Goal: Task Accomplishment & Management: Manage account settings

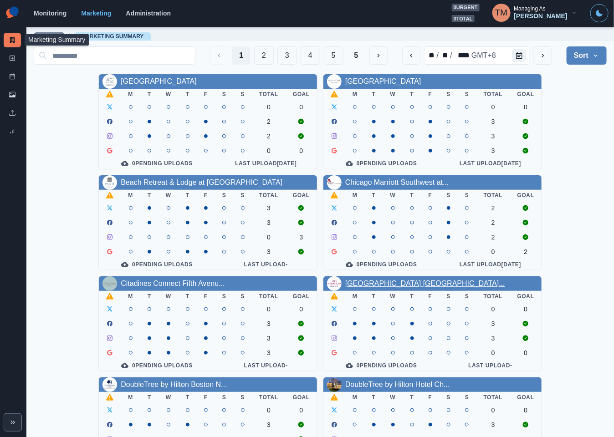
click at [392, 287] on link "[GEOGRAPHIC_DATA] [GEOGRAPHIC_DATA]..." at bounding box center [425, 284] width 160 height 8
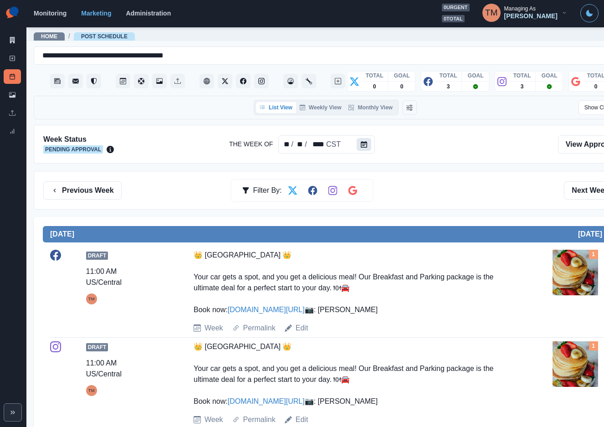
click at [362, 146] on icon "Calendar" at bounding box center [364, 144] width 6 height 6
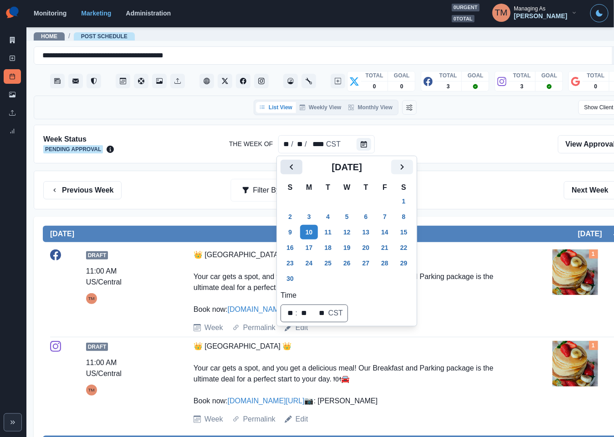
click at [285, 167] on button "Previous" at bounding box center [291, 167] width 22 height 15
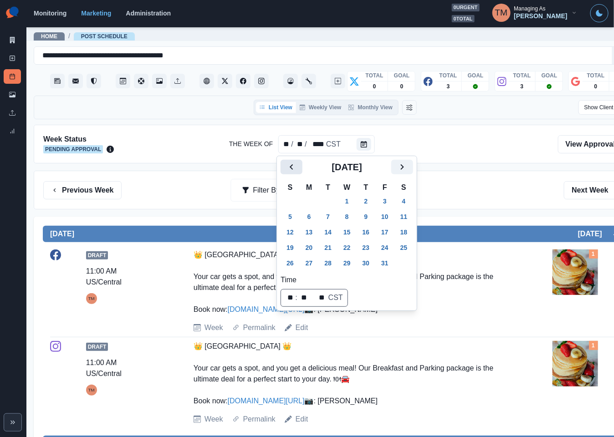
click at [285, 167] on button "Previous" at bounding box center [291, 167] width 22 height 15
click at [306, 235] on button "15" at bounding box center [309, 232] width 18 height 15
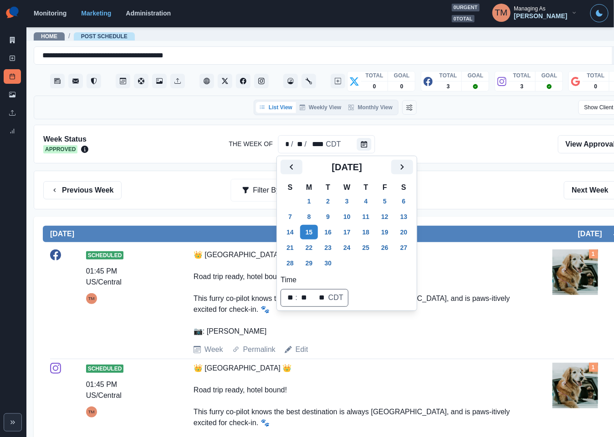
click at [514, 191] on div "Previous Week Filter By: Next Week" at bounding box center [335, 190] width 584 height 18
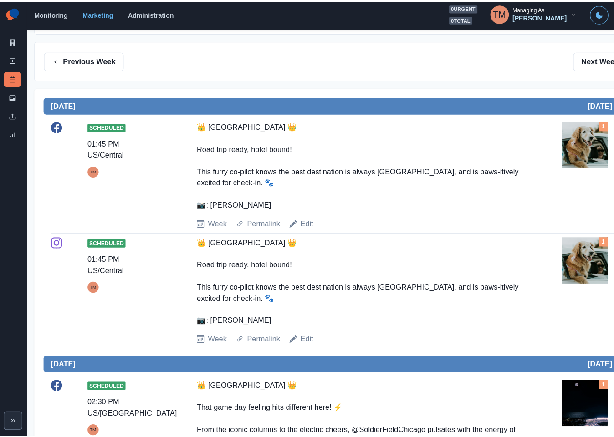
scroll to position [137, 0]
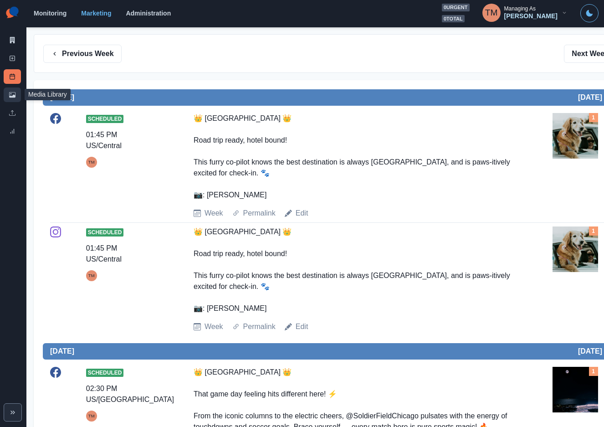
click at [14, 96] on icon at bounding box center [12, 94] width 6 height 5
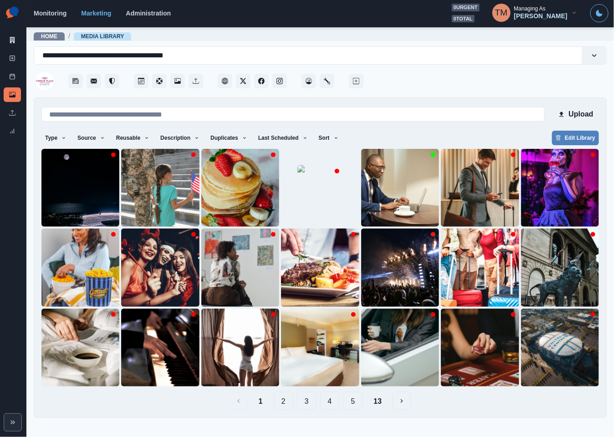
click at [288, 400] on button "2" at bounding box center [284, 401] width 20 height 18
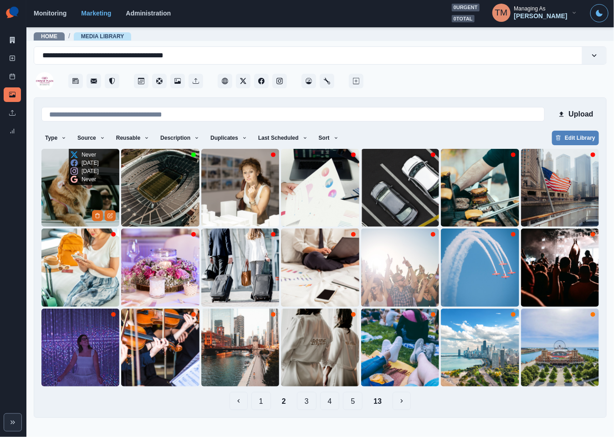
click at [61, 190] on img at bounding box center [80, 188] width 78 height 78
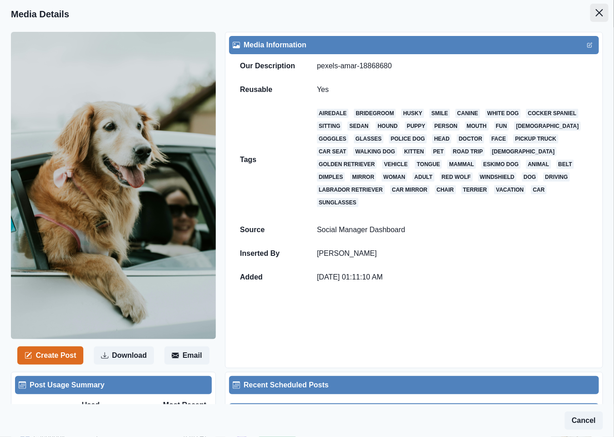
click at [596, 11] on icon "Close" at bounding box center [599, 12] width 7 height 7
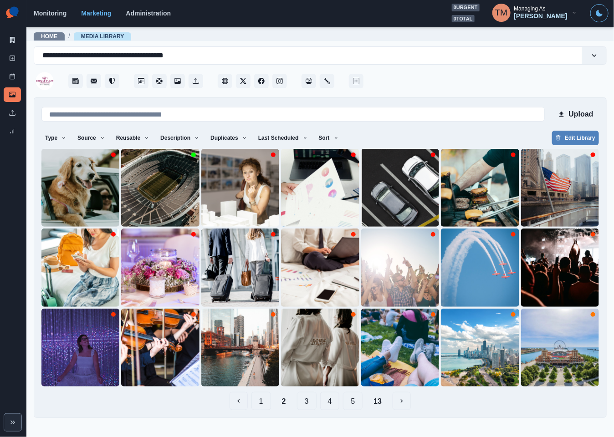
click at [262, 402] on button "1" at bounding box center [261, 401] width 20 height 18
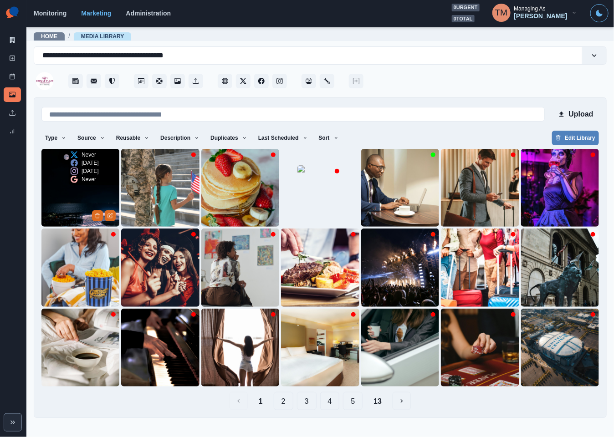
click at [59, 199] on img at bounding box center [80, 188] width 78 height 78
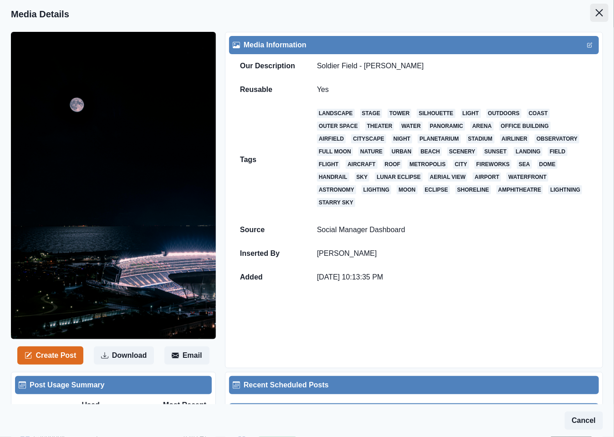
click at [590, 16] on button "Close" at bounding box center [599, 13] width 18 height 18
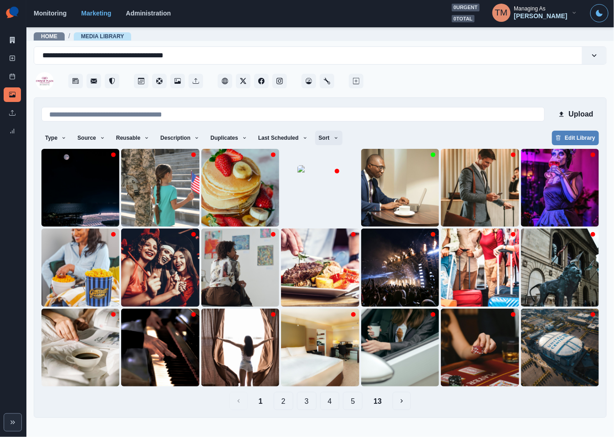
click at [333, 137] on icon "button" at bounding box center [335, 137] width 5 height 5
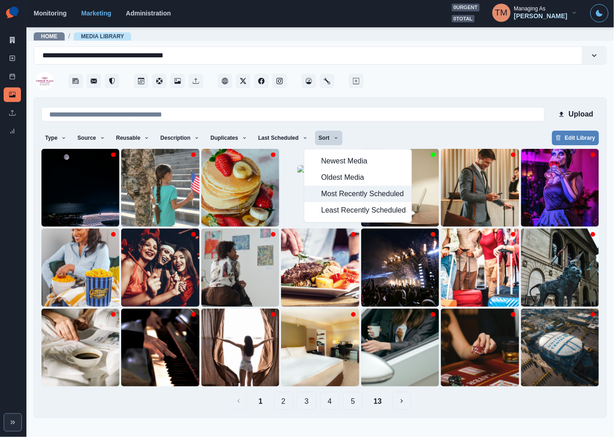
click at [330, 197] on span "Most Recently Scheduled" at bounding box center [363, 193] width 85 height 11
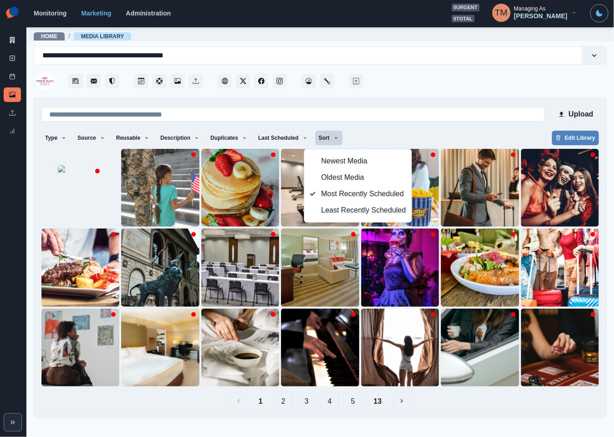
click at [285, 406] on button "2" at bounding box center [284, 401] width 20 height 18
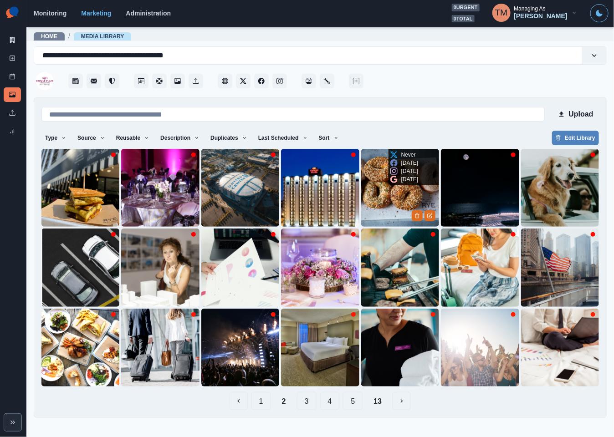
click at [388, 196] on img at bounding box center [400, 188] width 78 height 78
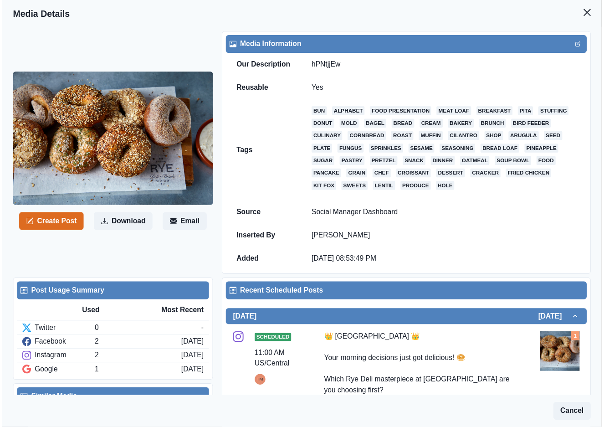
scroll to position [273, 0]
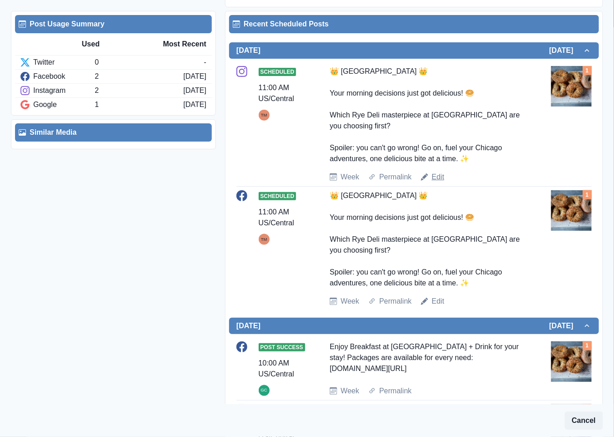
click at [432, 179] on link "Edit" at bounding box center [438, 177] width 13 height 11
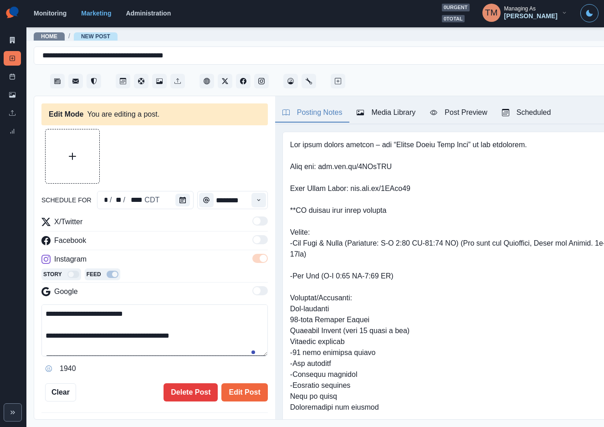
type input "********"
type textarea "**********"
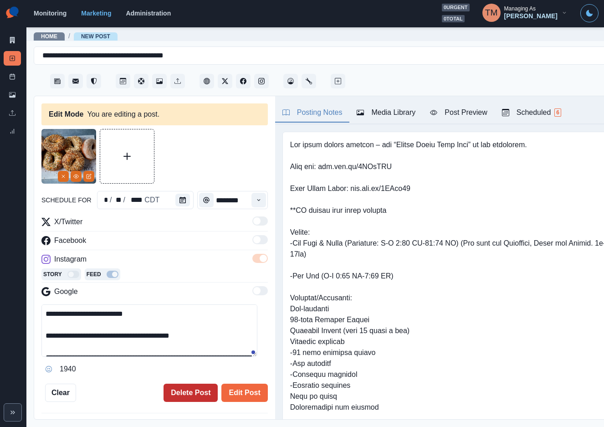
click at [175, 395] on button "Delete Post" at bounding box center [190, 392] width 54 height 18
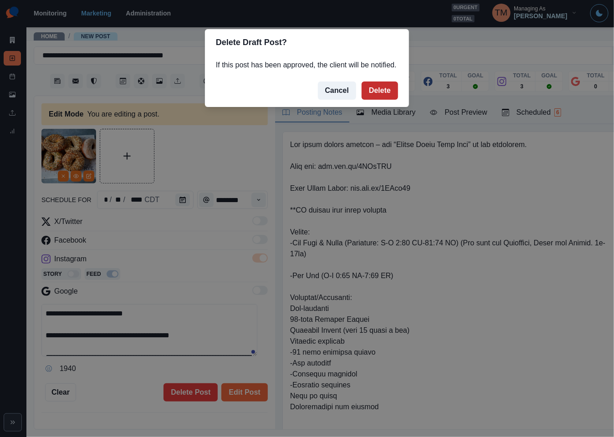
click at [384, 87] on button "Delete" at bounding box center [380, 90] width 36 height 18
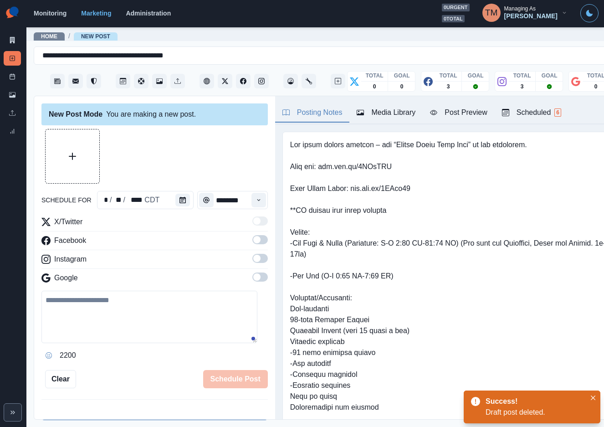
scroll to position [223, 0]
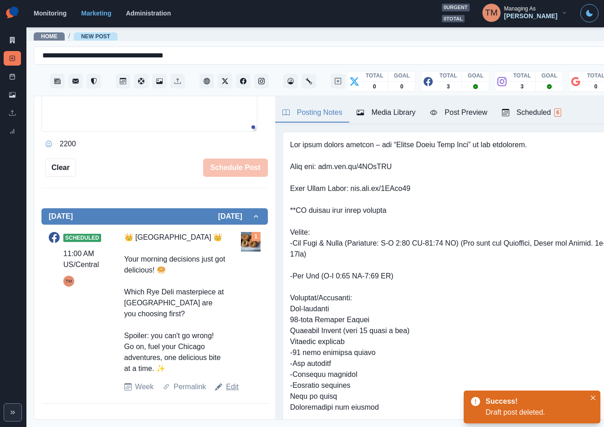
click at [229, 392] on link "Edit" at bounding box center [232, 386] width 13 height 11
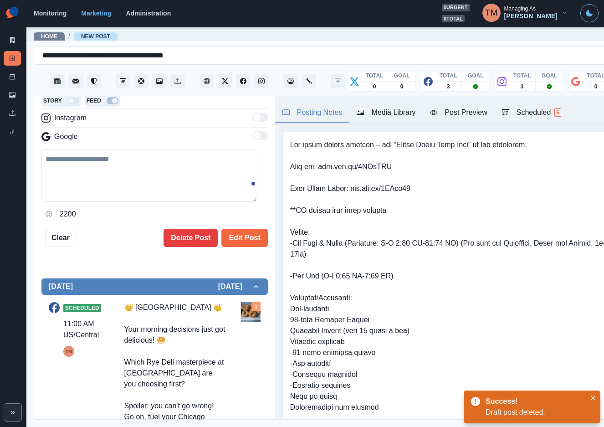
type textarea "**********"
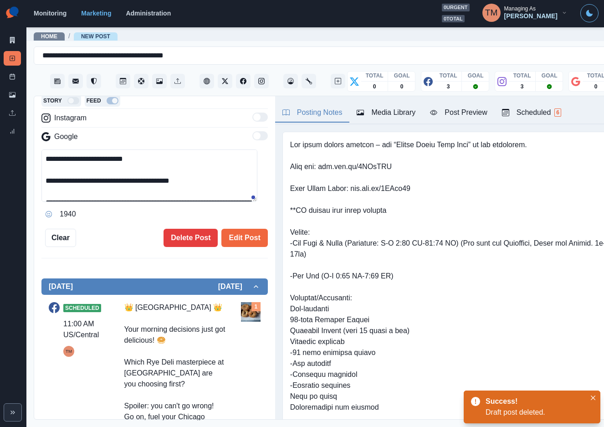
scroll to position [168, 0]
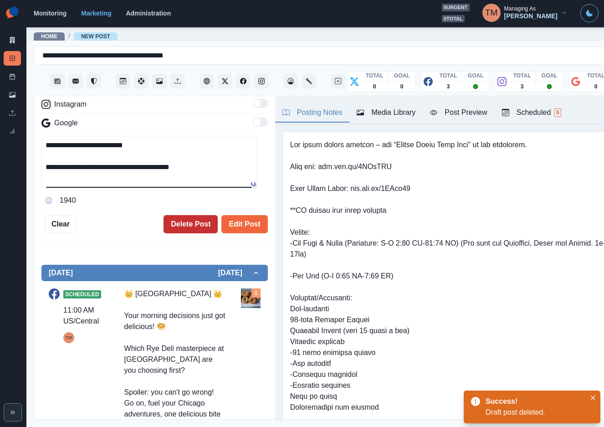
click at [178, 222] on button "Delete Post" at bounding box center [190, 224] width 54 height 18
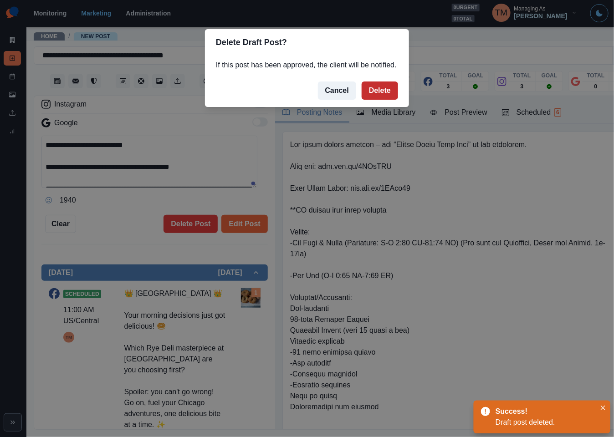
click at [378, 93] on button "Delete" at bounding box center [380, 90] width 36 height 18
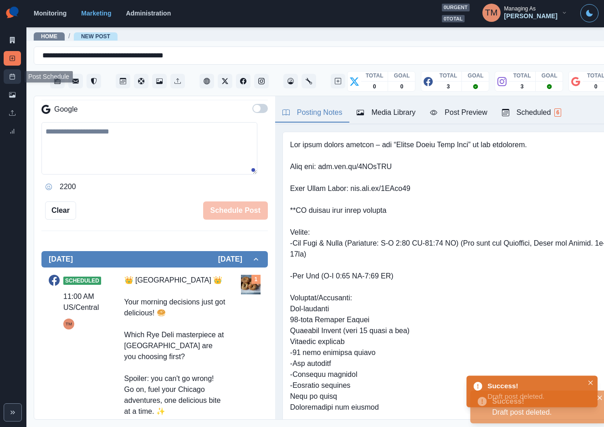
scroll to position [155, 0]
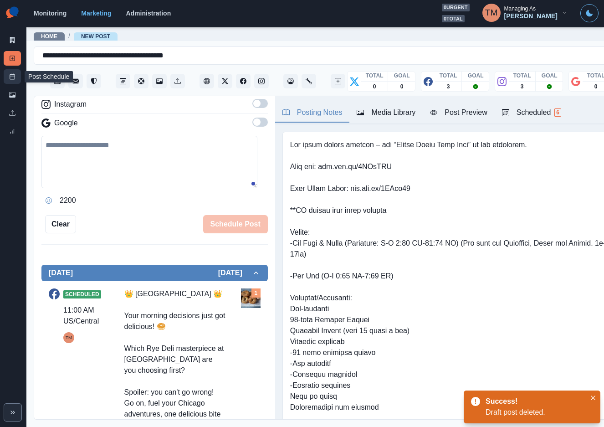
click at [10, 78] on icon at bounding box center [12, 76] width 6 height 6
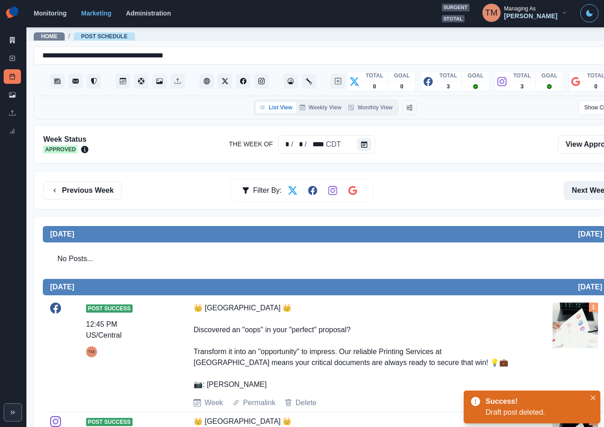
click at [585, 191] on button "Next Week" at bounding box center [595, 190] width 63 height 18
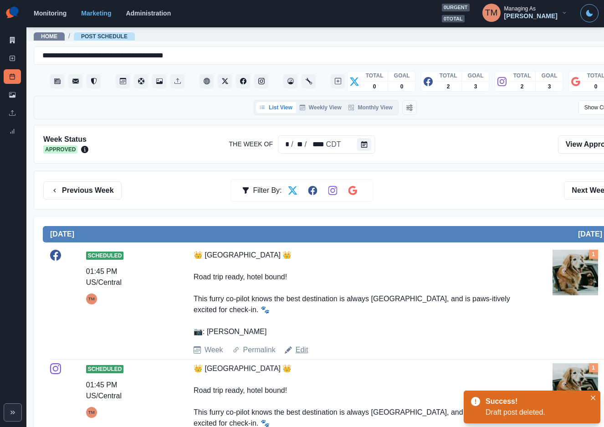
click at [300, 352] on link "Edit" at bounding box center [301, 349] width 13 height 11
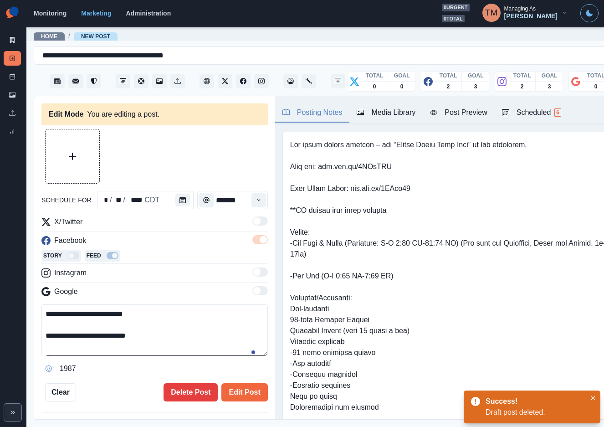
type input "*******"
type textarea "**********"
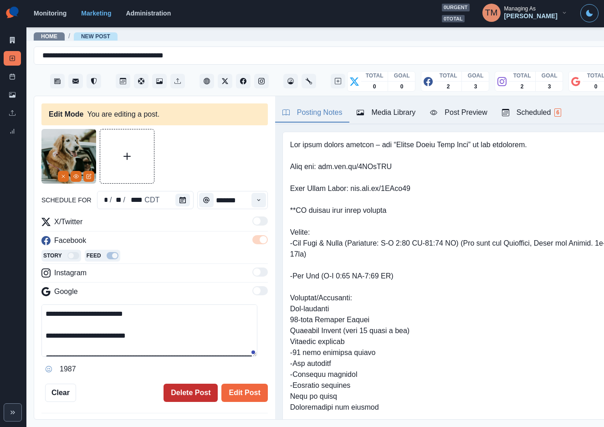
click at [183, 399] on button "Delete Post" at bounding box center [190, 392] width 54 height 18
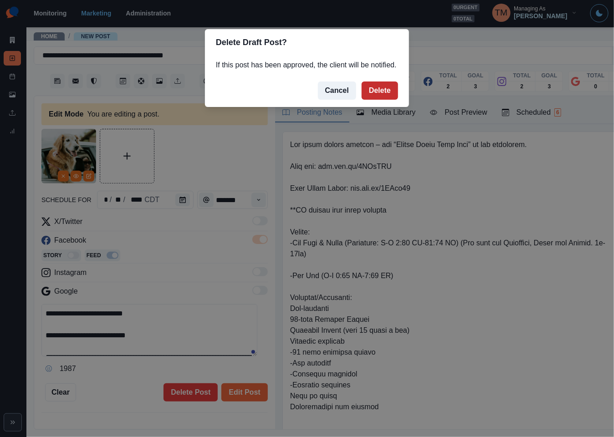
click at [382, 84] on button "Delete" at bounding box center [380, 90] width 36 height 18
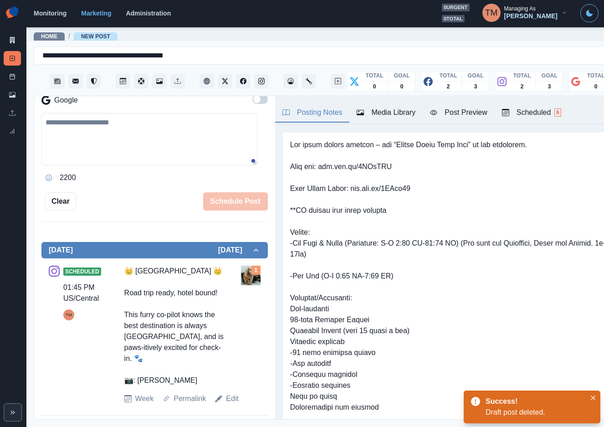
scroll to position [201, 0]
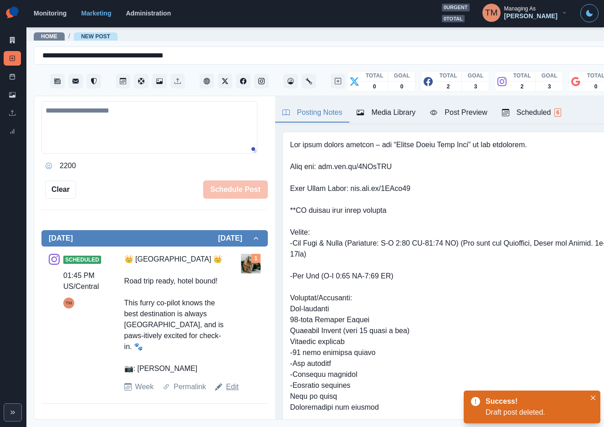
click at [227, 392] on link "Edit" at bounding box center [232, 386] width 13 height 11
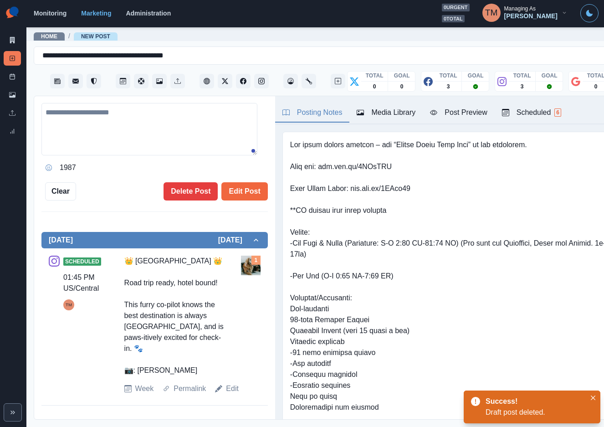
type textarea "**********"
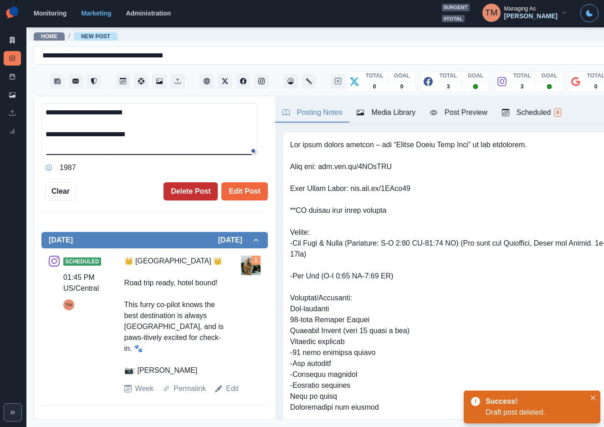
scroll to position [215, 0]
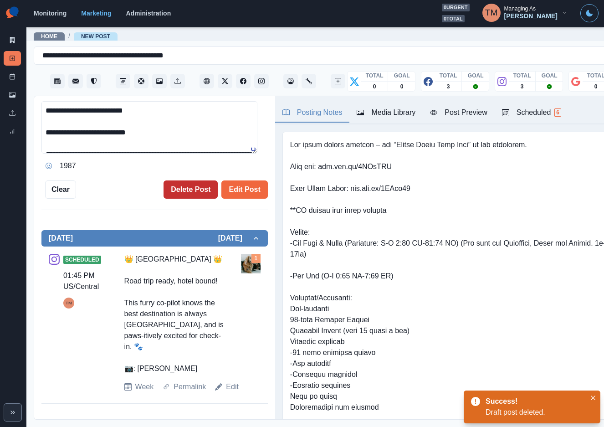
click at [172, 181] on button "Delete Post" at bounding box center [190, 189] width 54 height 18
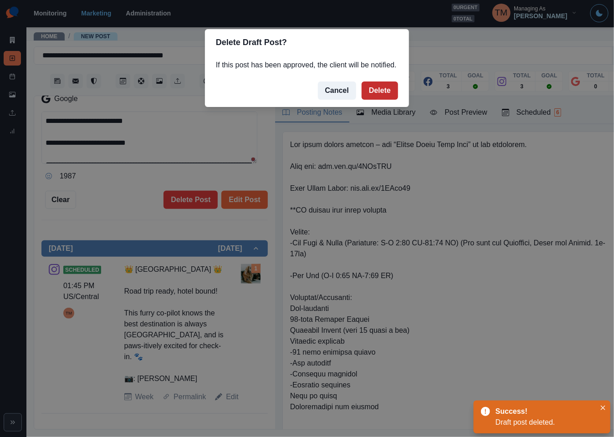
click at [380, 91] on button "Delete" at bounding box center [380, 90] width 36 height 18
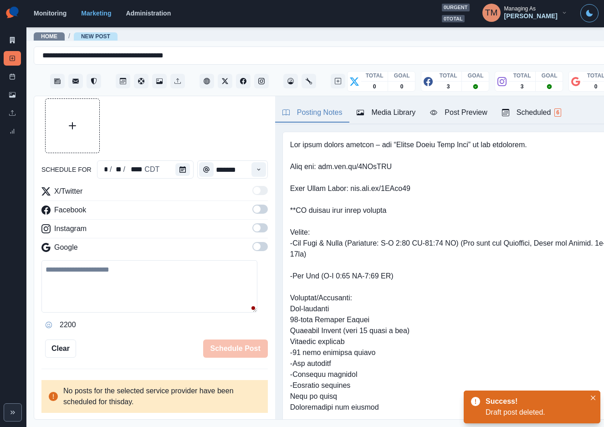
scroll to position [20, 0]
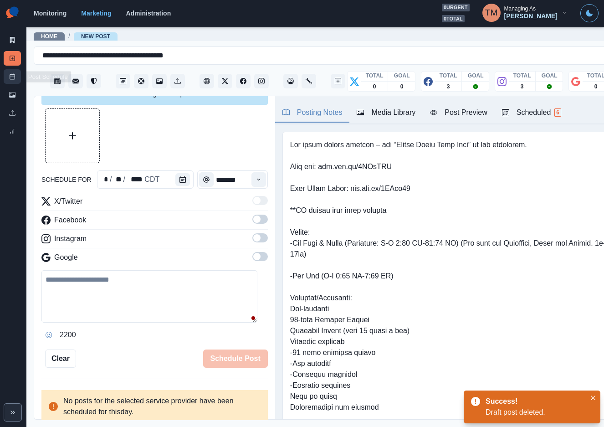
click at [20, 81] on link "Post Schedule" at bounding box center [12, 76] width 17 height 15
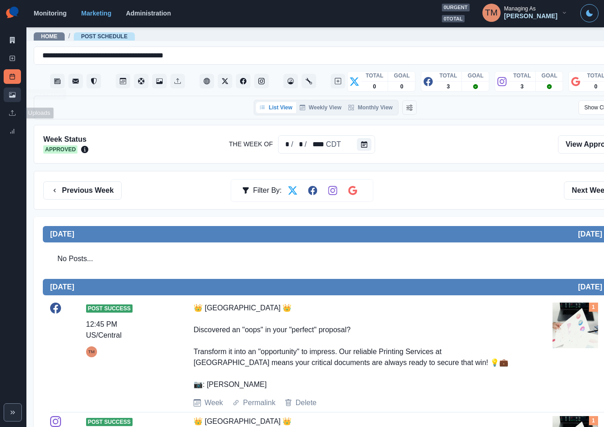
click at [12, 99] on link "Media Library" at bounding box center [12, 94] width 17 height 15
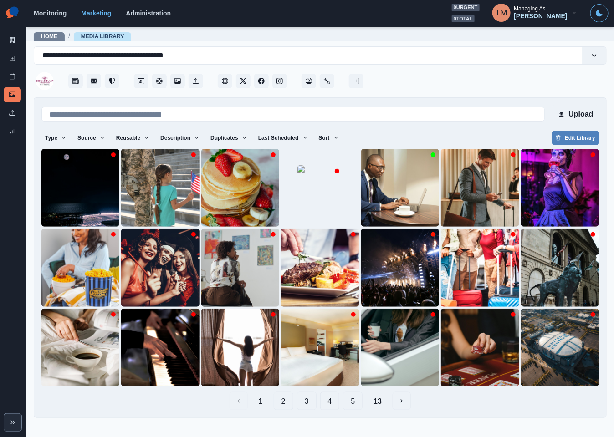
click at [283, 406] on button "2" at bounding box center [284, 401] width 20 height 18
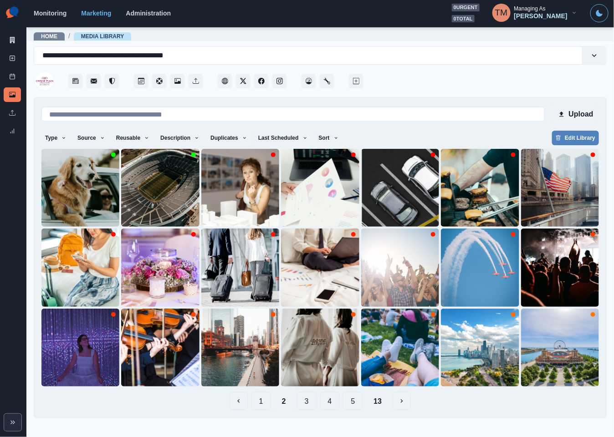
click at [260, 400] on button "1" at bounding box center [261, 401] width 20 height 18
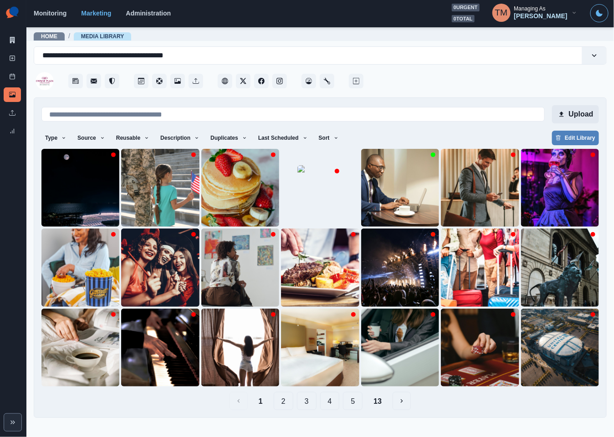
click at [573, 115] on button "Upload" at bounding box center [575, 114] width 47 height 18
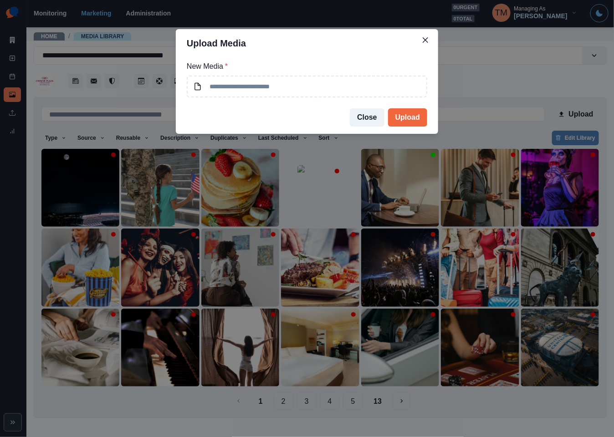
click at [503, 83] on div "Upload Media New Media * Close Upload" at bounding box center [307, 218] width 614 height 437
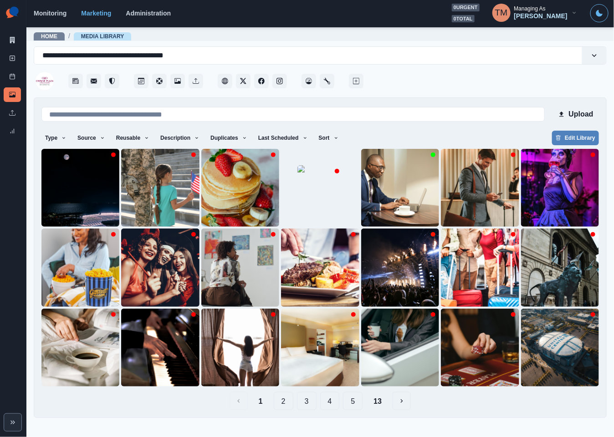
click at [459, 406] on div "1 2 3 4 5 13" at bounding box center [319, 401] width 557 height 18
click at [12, 39] on icon at bounding box center [12, 40] width 6 height 6
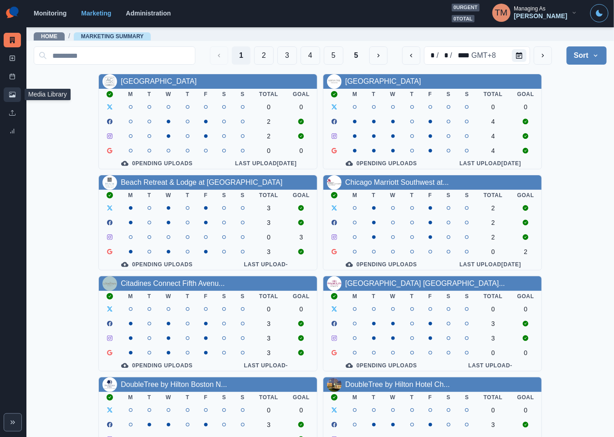
click at [12, 97] on icon at bounding box center [12, 94] width 6 height 5
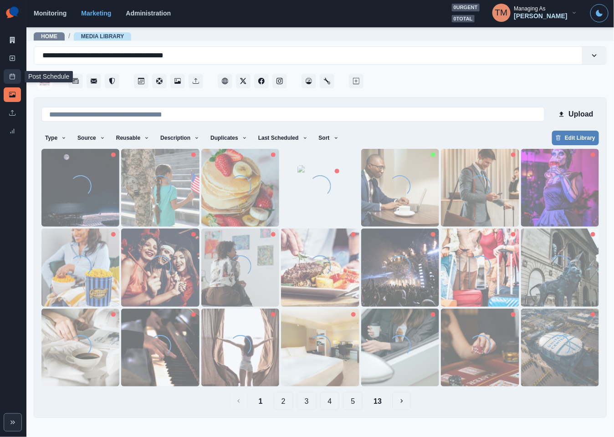
click at [11, 78] on icon at bounding box center [12, 76] width 6 height 6
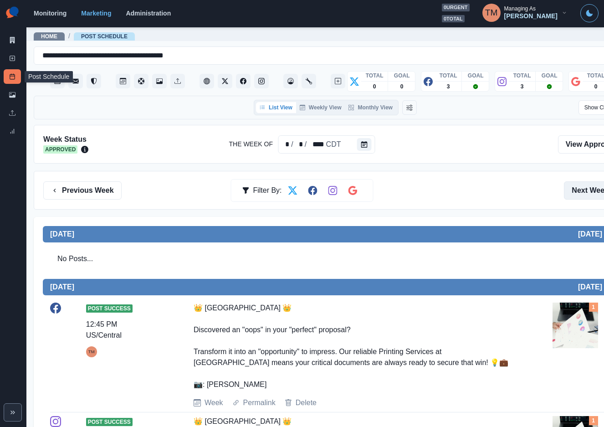
click at [576, 191] on button "Next Week" at bounding box center [595, 190] width 63 height 18
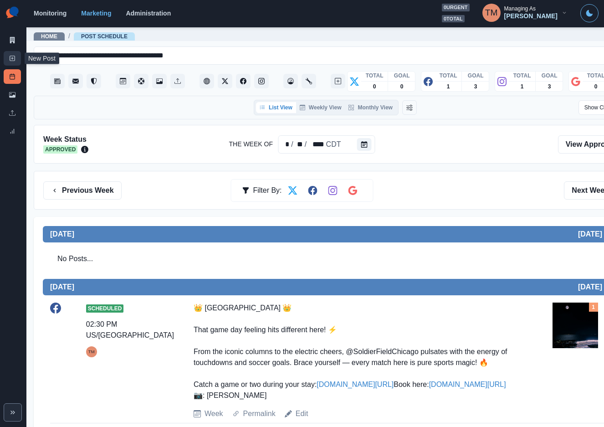
click at [12, 59] on line at bounding box center [12, 58] width 0 height 2
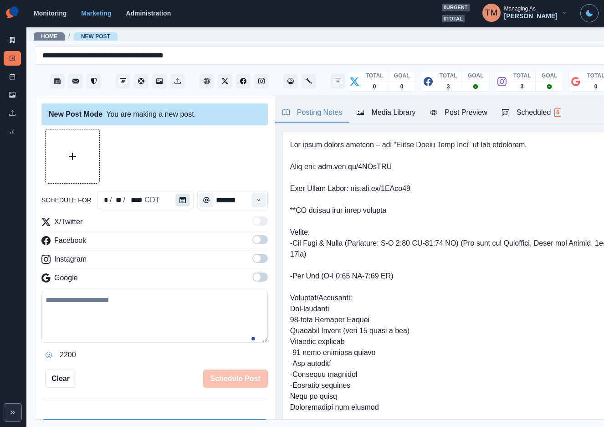
click at [182, 201] on button "Calendar" at bounding box center [182, 199] width 15 height 13
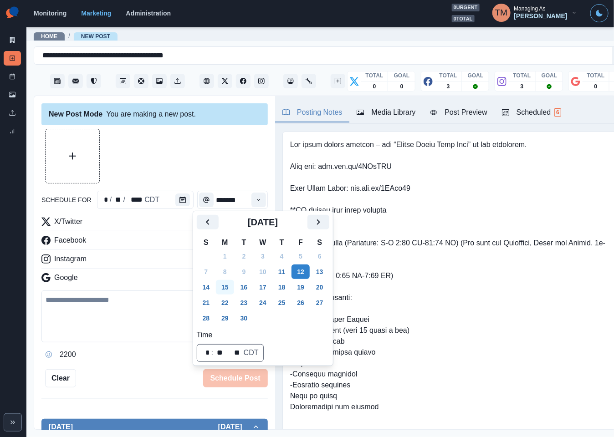
click at [227, 287] on button "15" at bounding box center [225, 287] width 18 height 15
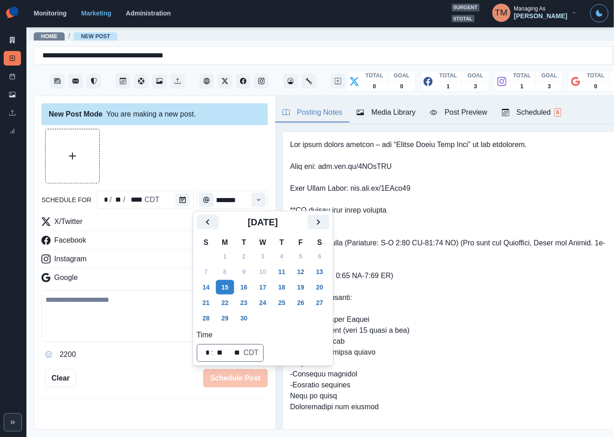
click at [178, 163] on div at bounding box center [154, 156] width 226 height 55
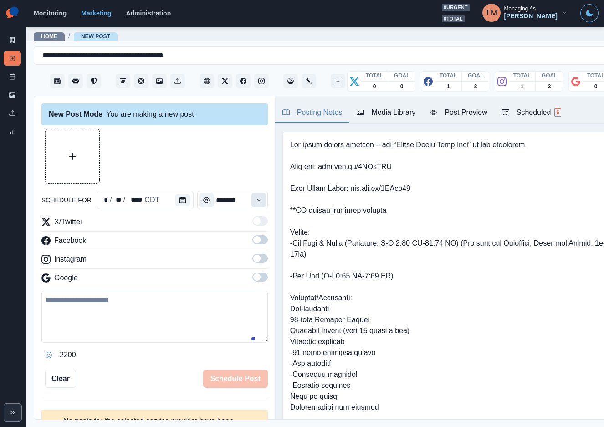
click at [255, 201] on icon "Time" at bounding box center [258, 200] width 6 height 6
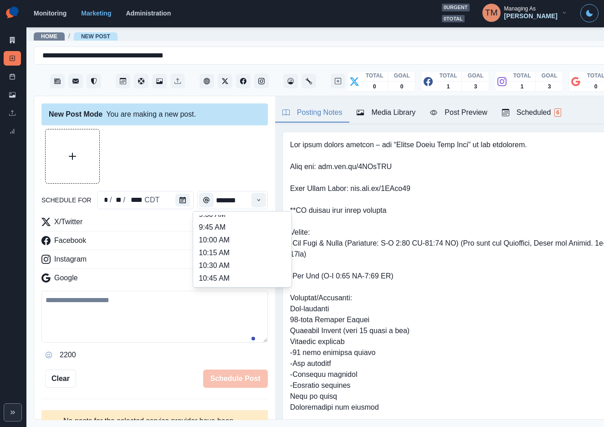
scroll to position [151, 0]
click at [227, 260] on li "11:45 AM" at bounding box center [242, 261] width 91 height 13
type input "********"
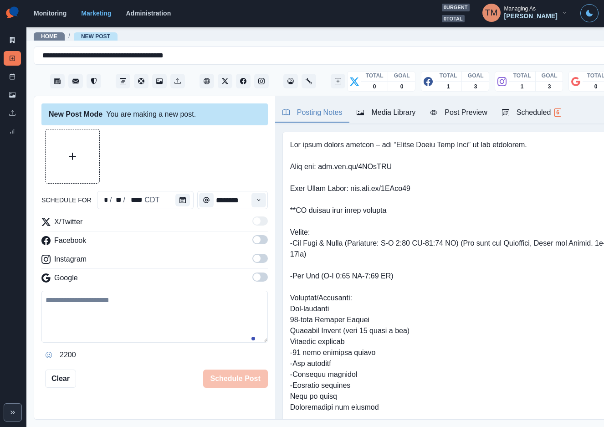
click at [252, 240] on span at bounding box center [259, 239] width 15 height 9
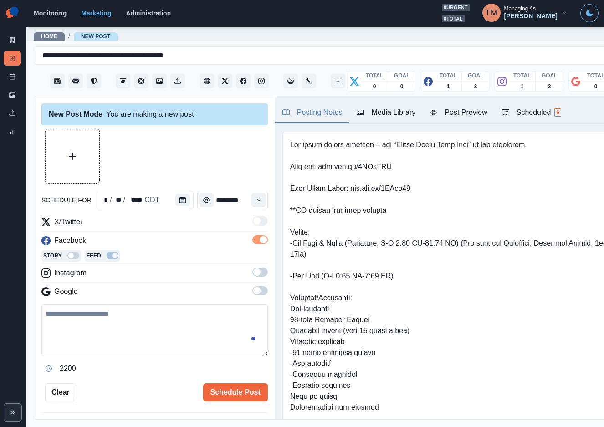
click at [252, 275] on span at bounding box center [259, 271] width 15 height 9
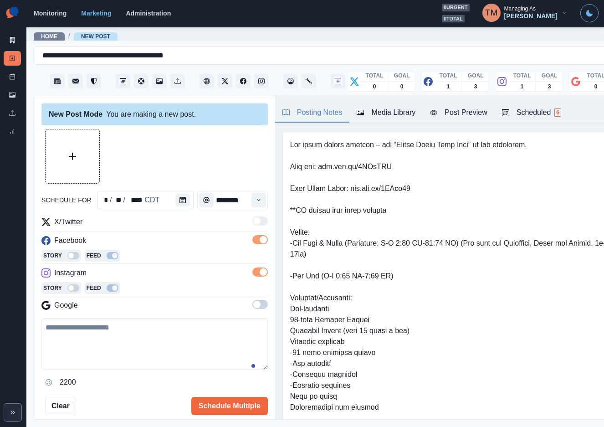
drag, startPoint x: 87, startPoint y: 346, endPoint x: 93, endPoint y: 347, distance: 5.6
click at [89, 347] on textarea at bounding box center [154, 344] width 226 height 52
paste textarea "**********"
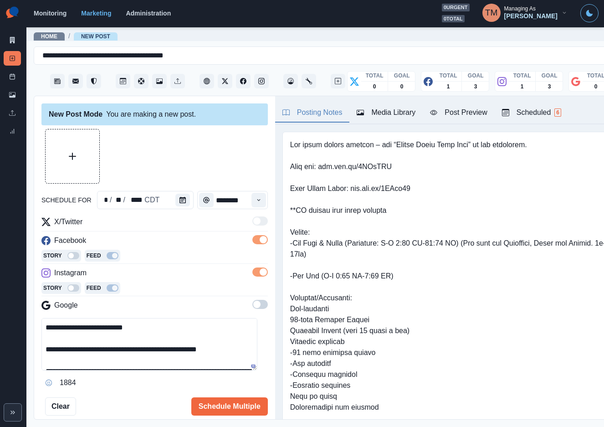
scroll to position [83, 0]
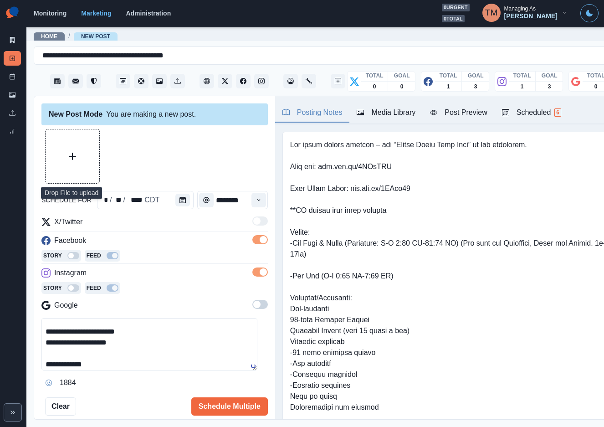
click at [79, 160] on button "Upload Media" at bounding box center [73, 156] width 54 height 54
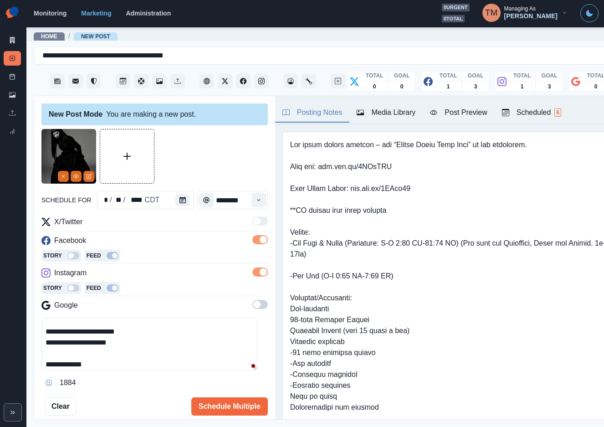
click at [466, 116] on div "Post Preview" at bounding box center [458, 112] width 57 height 11
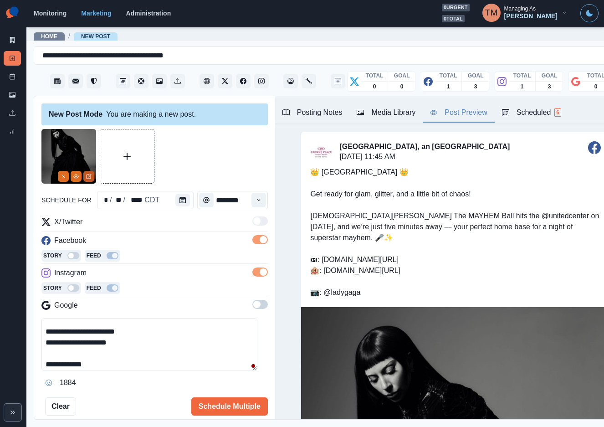
click at [89, 176] on icon "Edit Media" at bounding box center [89, 175] width 3 height 3
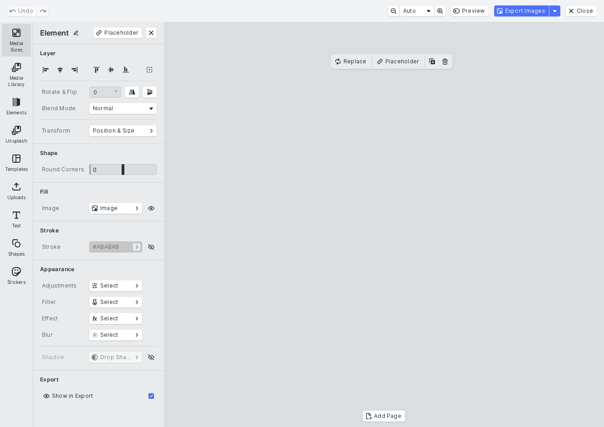
click at [19, 40] on button "Media Sizes" at bounding box center [16, 40] width 29 height 33
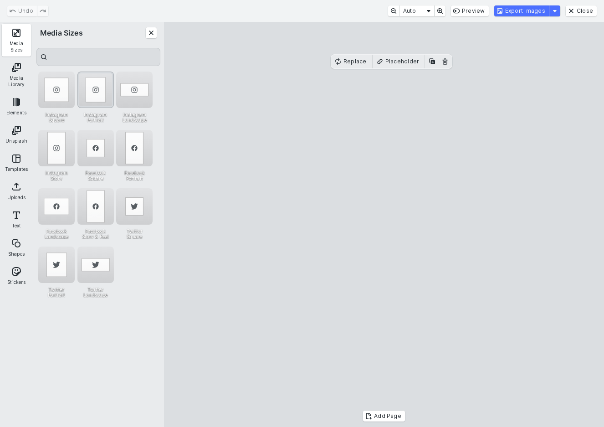
click at [88, 89] on div "Instagram Portrait" at bounding box center [95, 89] width 36 height 36
click at [535, 11] on button "Export Images" at bounding box center [521, 10] width 55 height 11
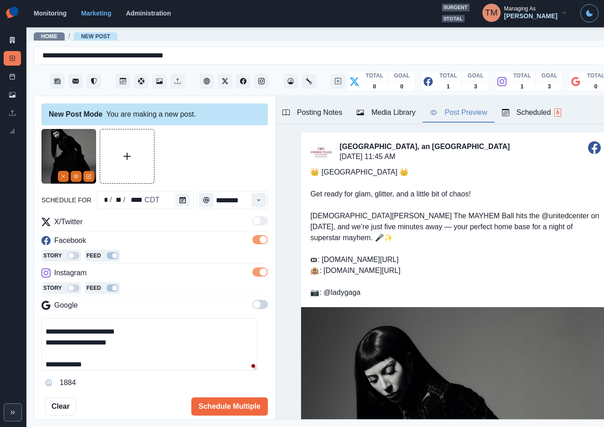
click at [394, 114] on div "Media Library" at bounding box center [385, 112] width 59 height 11
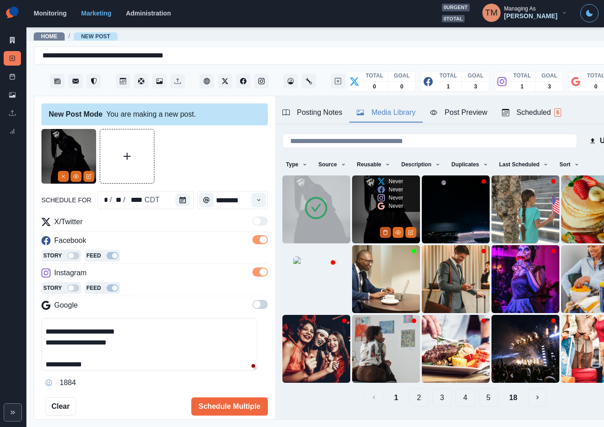
click at [380, 229] on button "Delete Media" at bounding box center [385, 232] width 11 height 11
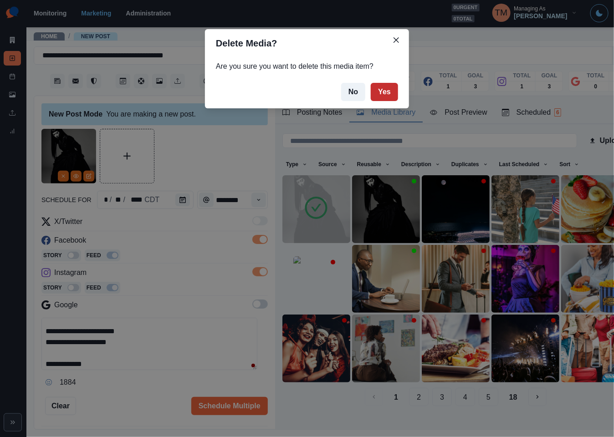
click at [390, 95] on button "Yes" at bounding box center [384, 92] width 27 height 18
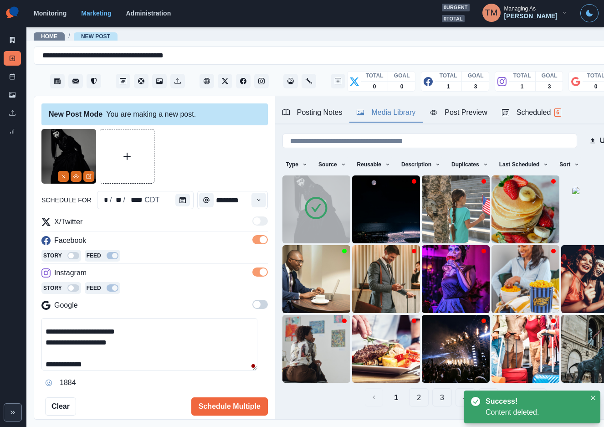
click at [198, 160] on div at bounding box center [154, 156] width 226 height 55
click at [463, 117] on div "Post Preview" at bounding box center [458, 112] width 57 height 11
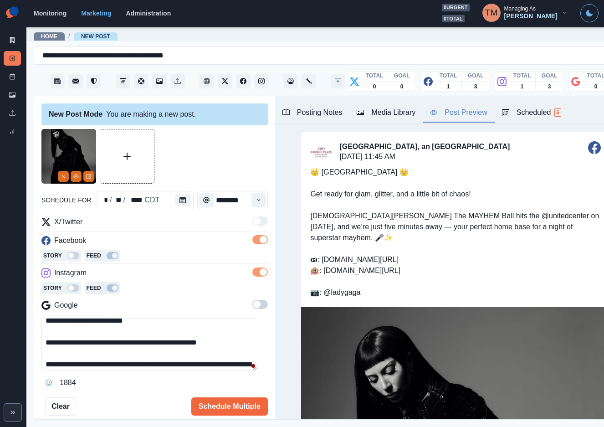
scroll to position [0, 0]
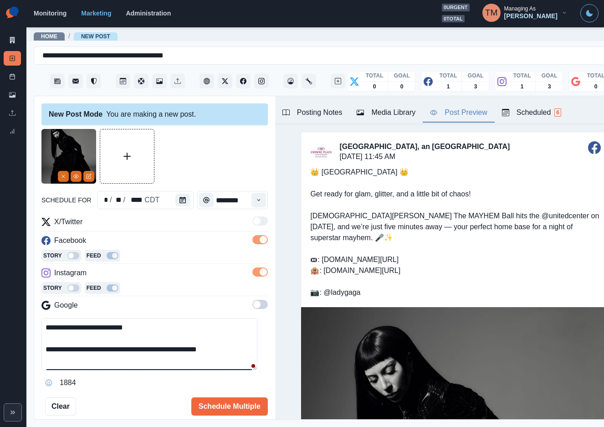
drag, startPoint x: 148, startPoint y: 328, endPoint x: 153, endPoint y: 328, distance: 5.9
click at [153, 328] on textarea "**********" at bounding box center [149, 344] width 216 height 52
click at [258, 355] on div "**********" at bounding box center [154, 258] width 241 height 324
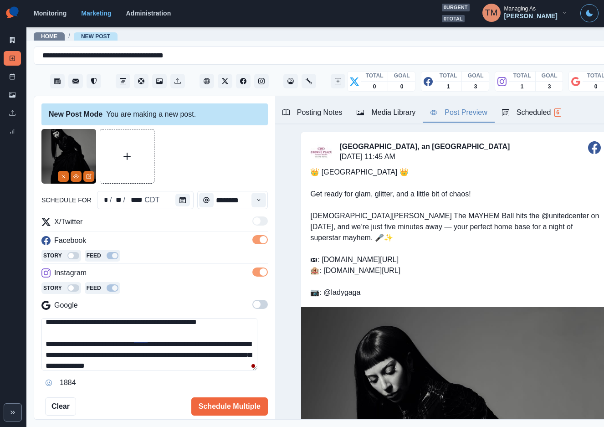
scroll to position [55, 0]
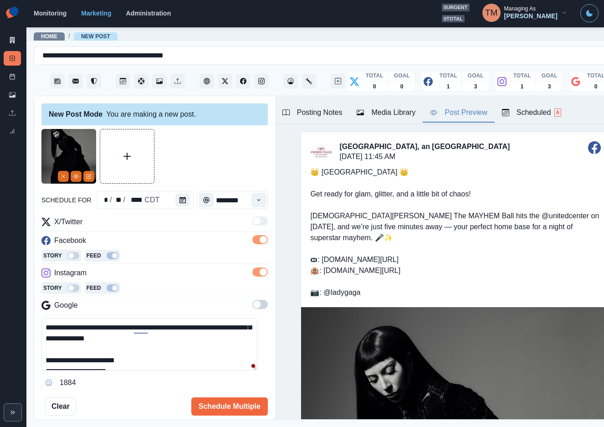
drag, startPoint x: 150, startPoint y: 331, endPoint x: 172, endPoint y: 336, distance: 22.5
click at [149, 331] on textarea "**********" at bounding box center [149, 344] width 216 height 52
click at [205, 359] on textarea "**********" at bounding box center [149, 344] width 216 height 52
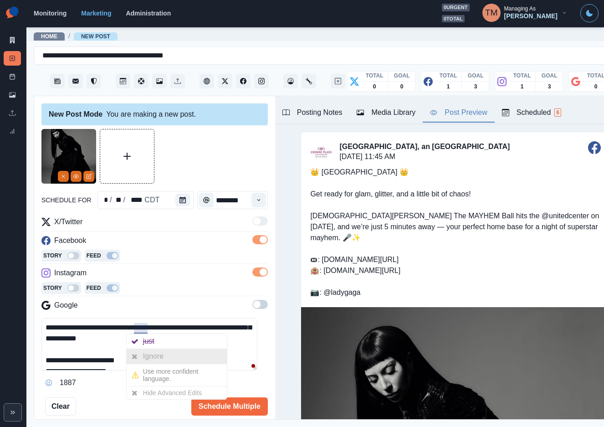
click at [145, 354] on div "Ignore" at bounding box center [155, 356] width 24 height 15
click at [177, 356] on textarea "**********" at bounding box center [149, 344] width 216 height 52
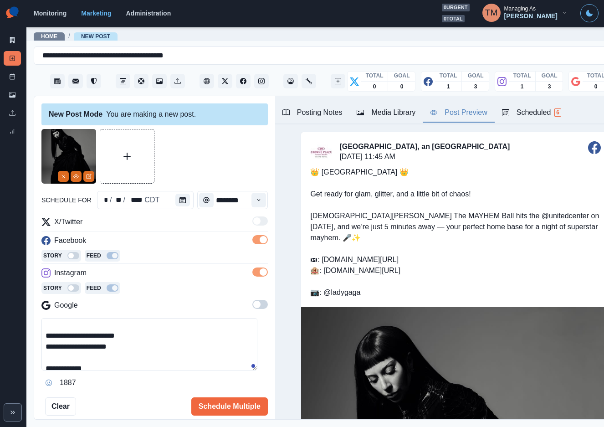
scroll to position [87, 0]
drag, startPoint x: 142, startPoint y: 361, endPoint x: 59, endPoint y: 333, distance: 87.8
click at [59, 333] on textarea "**********" at bounding box center [149, 344] width 216 height 52
type textarea "**********"
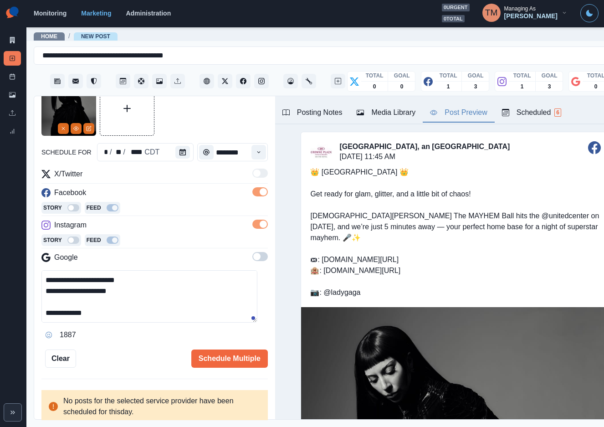
drag, startPoint x: 226, startPoint y: 356, endPoint x: 163, endPoint y: 346, distance: 63.8
click at [163, 346] on div "**********" at bounding box center [154, 224] width 226 height 286
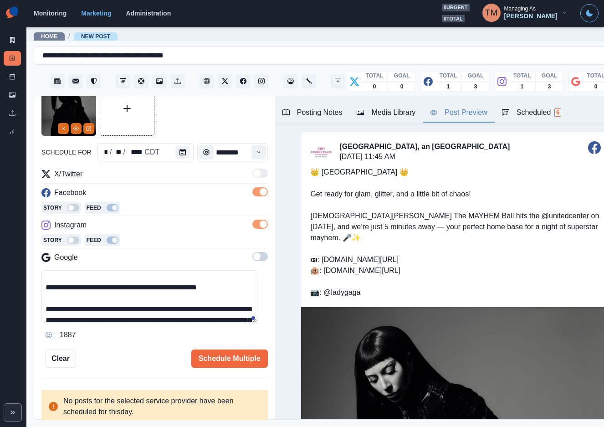
scroll to position [0, 0]
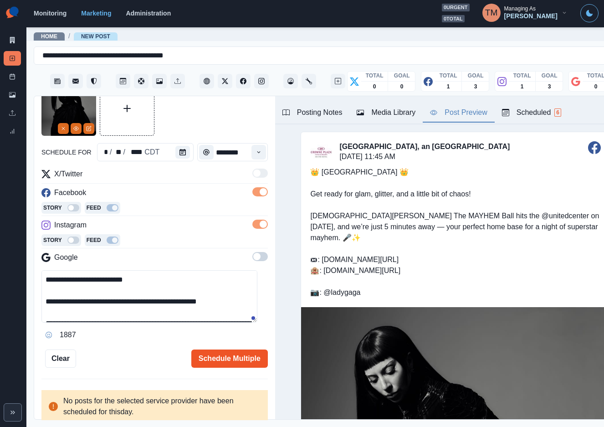
click at [230, 356] on button "Schedule Multiple" at bounding box center [229, 358] width 76 height 18
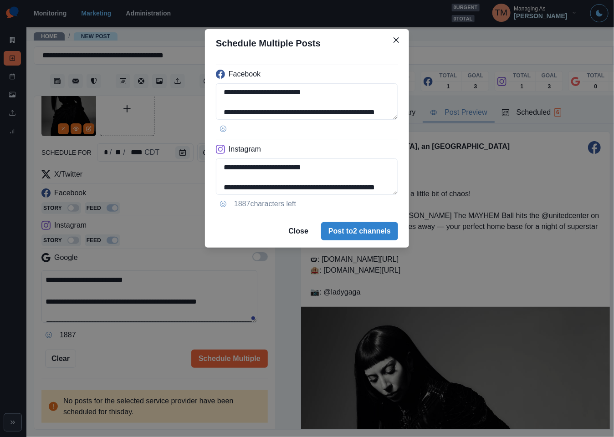
drag, startPoint x: 367, startPoint y: 232, endPoint x: 156, endPoint y: 325, distance: 229.9
click at [140, 351] on div "**********" at bounding box center [307, 218] width 614 height 437
click at [350, 231] on button "Post to 2 channels" at bounding box center [359, 231] width 77 height 18
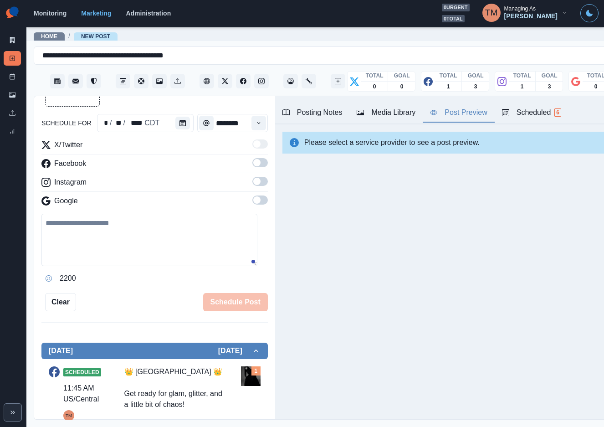
scroll to position [68, 0]
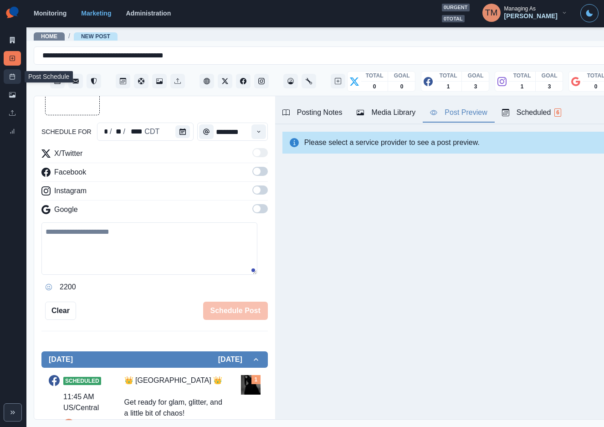
click at [10, 77] on icon at bounding box center [12, 76] width 6 height 6
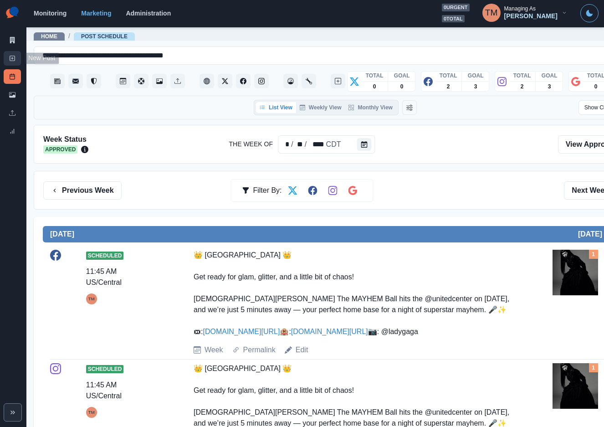
click at [8, 58] on link "New Post" at bounding box center [12, 58] width 17 height 15
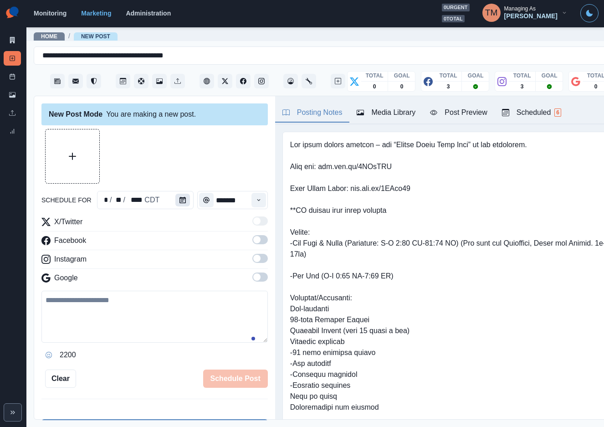
click at [177, 196] on button "Calendar" at bounding box center [182, 199] width 15 height 13
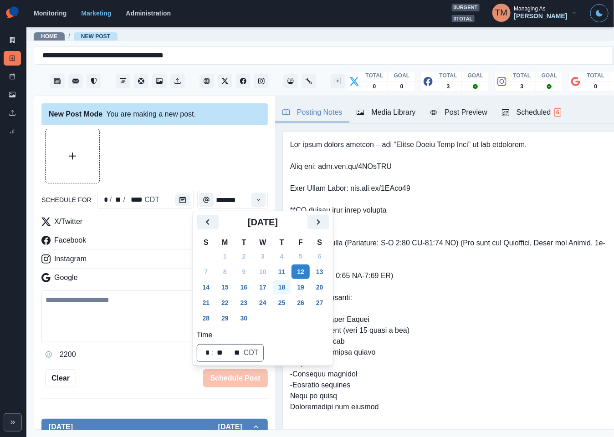
click at [283, 288] on button "18" at bounding box center [282, 287] width 18 height 15
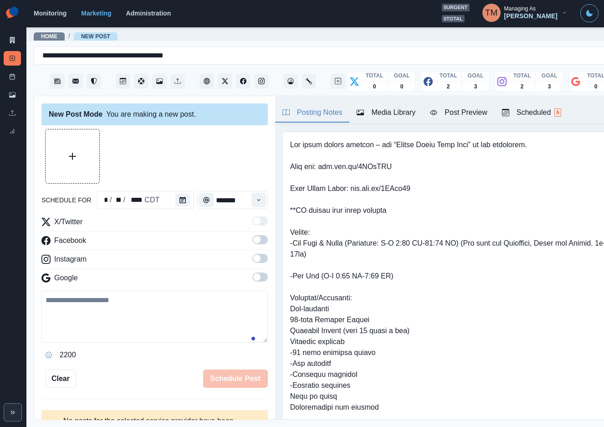
drag, startPoint x: 250, startPoint y: 238, endPoint x: 255, endPoint y: 263, distance: 25.4
click at [252, 238] on span at bounding box center [259, 239] width 15 height 9
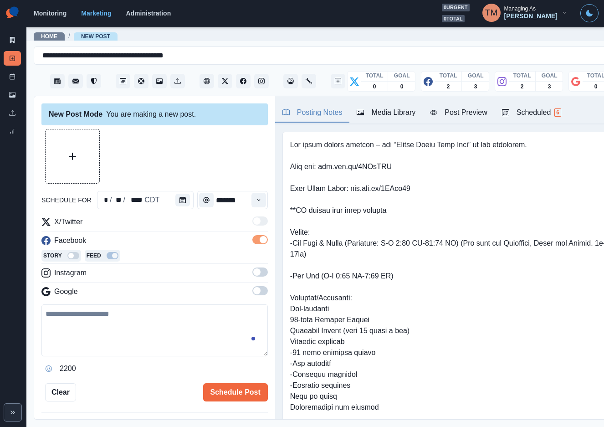
click at [252, 270] on span at bounding box center [259, 271] width 15 height 9
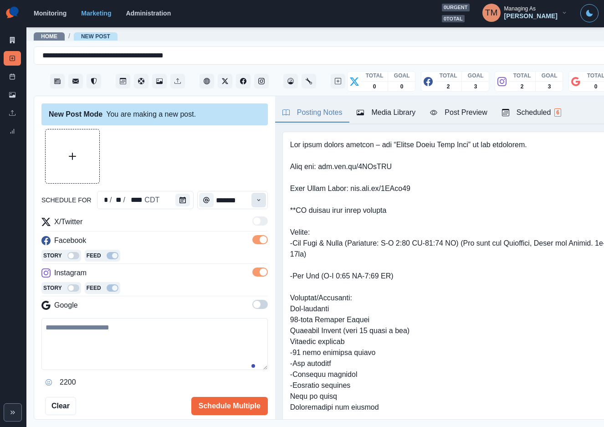
click at [255, 202] on icon "Time" at bounding box center [258, 200] width 6 height 6
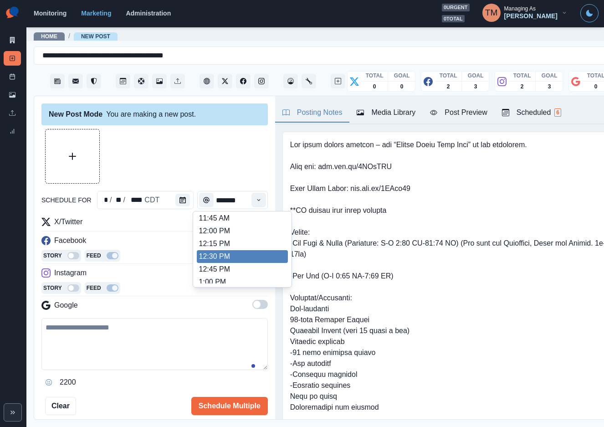
scroll to position [205, 0]
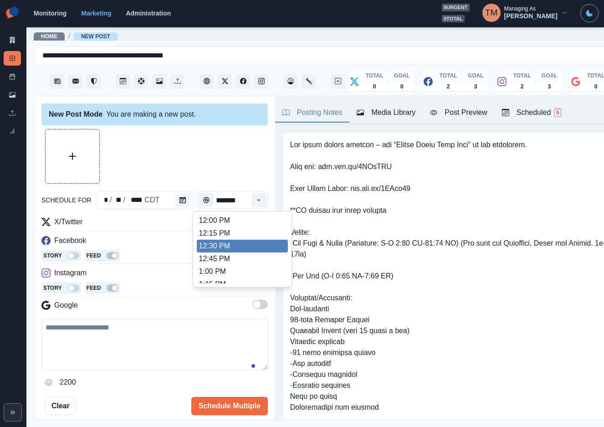
click at [229, 242] on li "12:30 PM" at bounding box center [242, 245] width 91 height 13
type input "********"
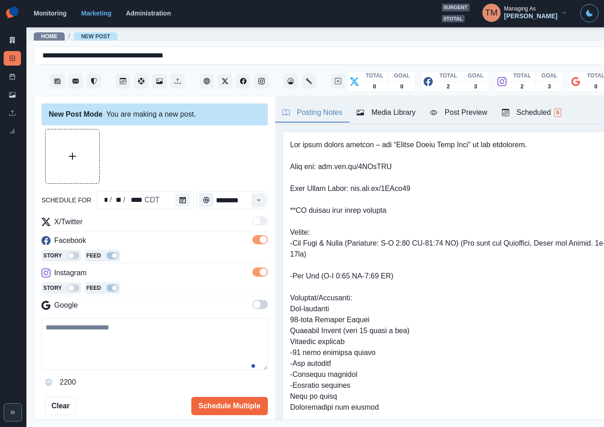
click at [102, 343] on textarea at bounding box center [154, 344] width 226 height 52
paste textarea "**********"
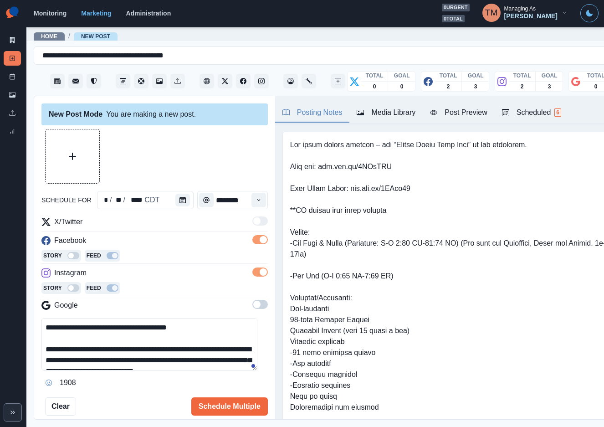
scroll to position [72, 0]
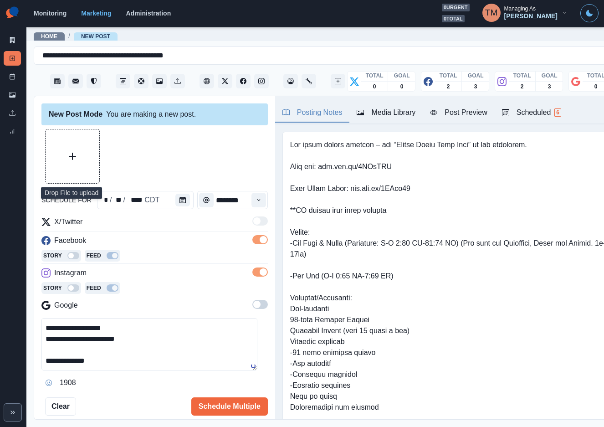
click at [78, 152] on button "Upload Media" at bounding box center [73, 156] width 54 height 54
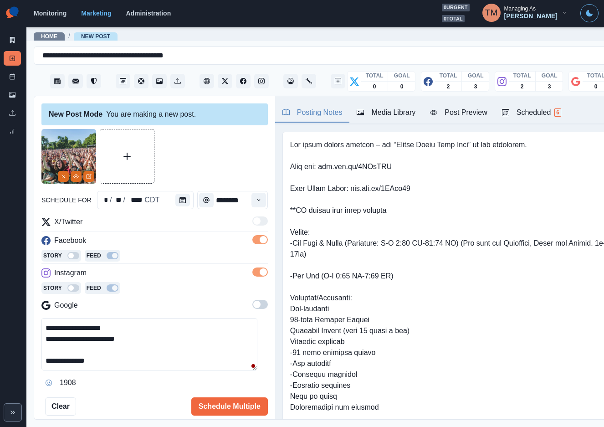
click at [460, 109] on div "Post Preview" at bounding box center [458, 112] width 57 height 11
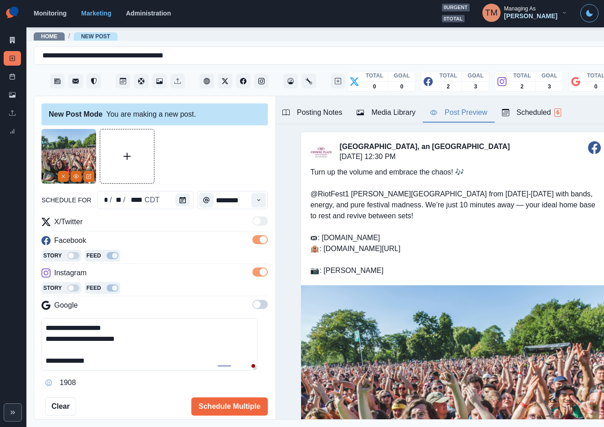
scroll to position [0, 0]
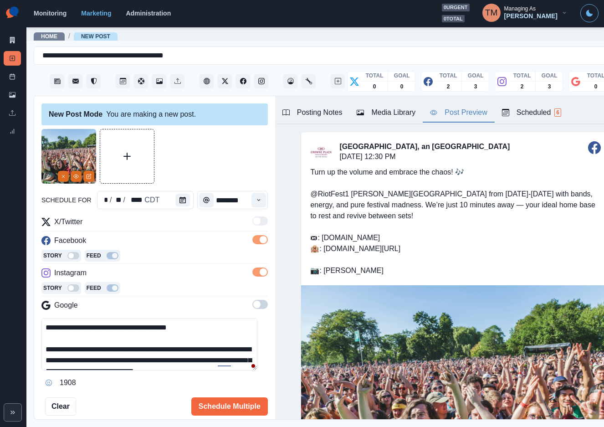
click at [47, 326] on textarea "**********" at bounding box center [149, 344] width 216 height 52
paste textarea "**********"
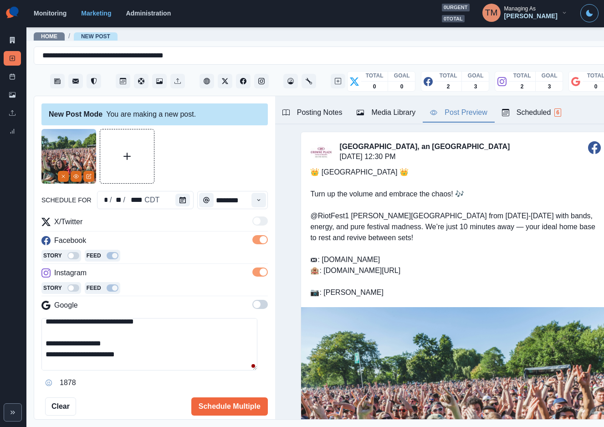
scroll to position [71, 0]
click at [143, 334] on textarea "**********" at bounding box center [149, 344] width 216 height 52
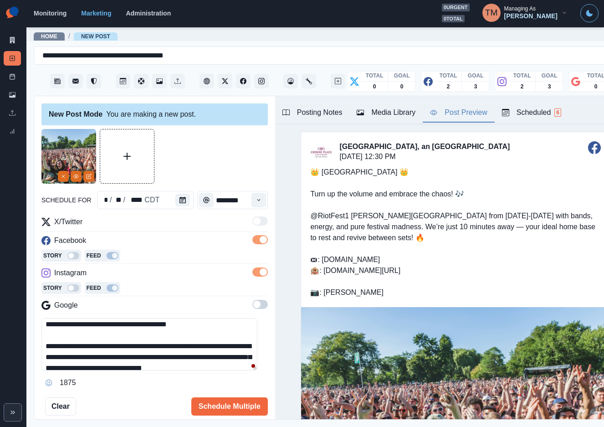
scroll to position [16, 0]
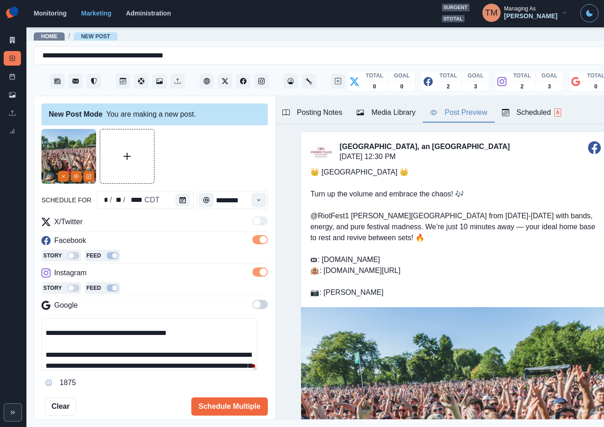
click at [203, 332] on textarea "**********" at bounding box center [149, 344] width 216 height 52
click at [228, 347] on textarea "**********" at bounding box center [149, 344] width 216 height 52
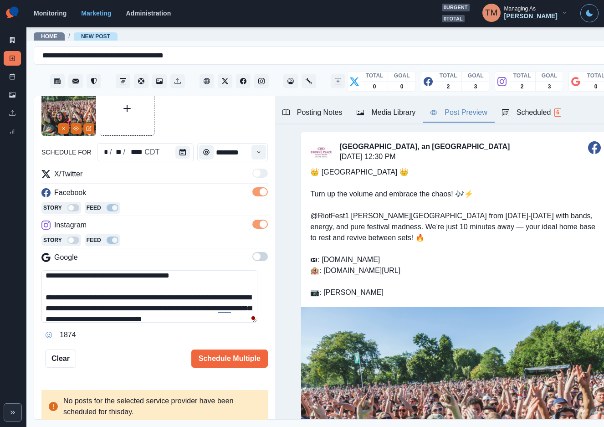
scroll to position [0, 0]
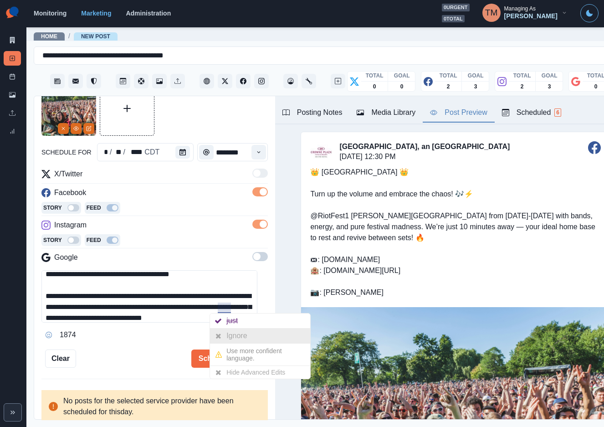
click at [232, 334] on div "Ignore" at bounding box center [238, 335] width 24 height 15
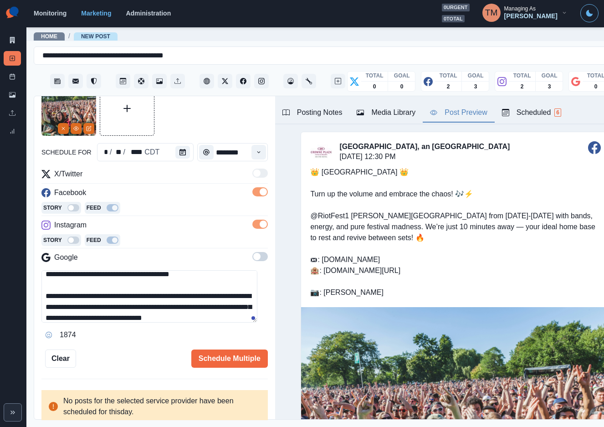
type textarea "**********"
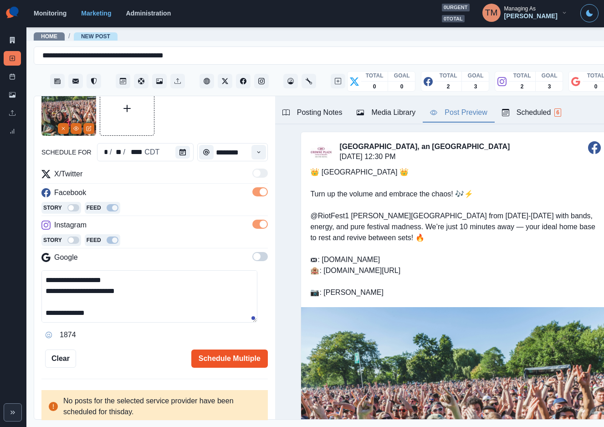
click at [219, 360] on button "Schedule Multiple" at bounding box center [229, 358] width 76 height 18
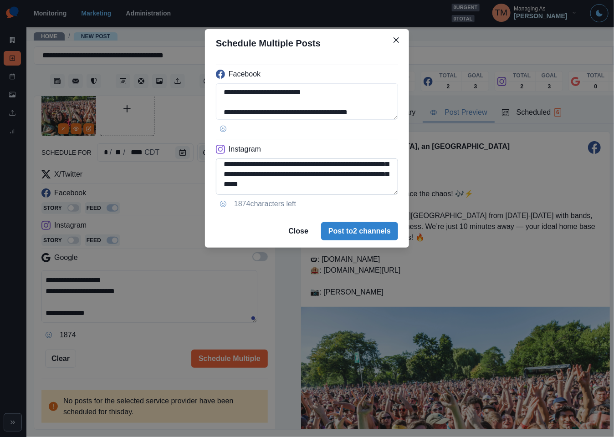
scroll to position [55, 0]
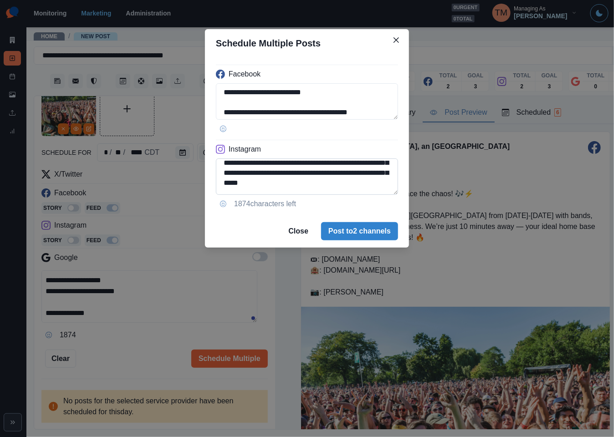
click at [260, 164] on textarea "**********" at bounding box center [307, 176] width 182 height 36
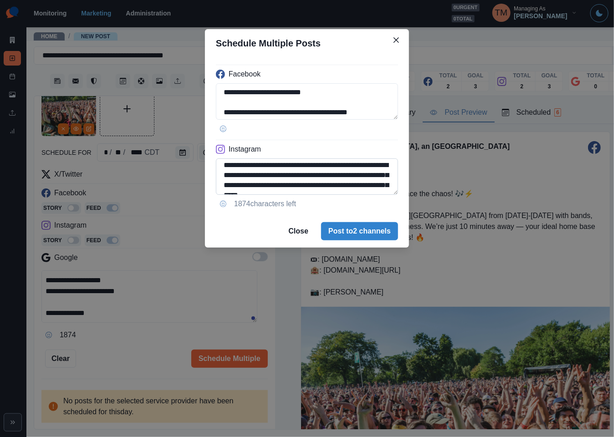
paste textarea
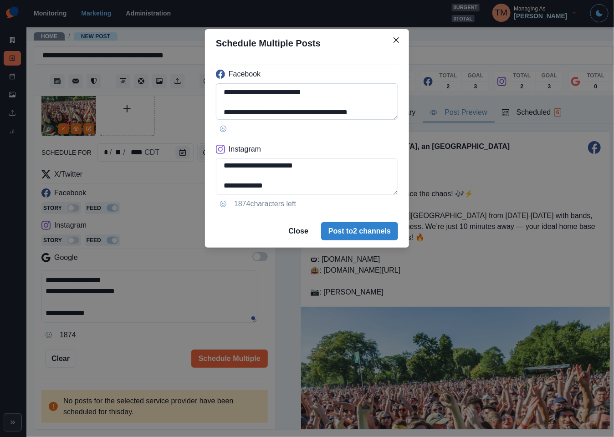
scroll to position [122, 0]
type textarea "**********"
click at [145, 338] on div "**********" at bounding box center [307, 218] width 614 height 437
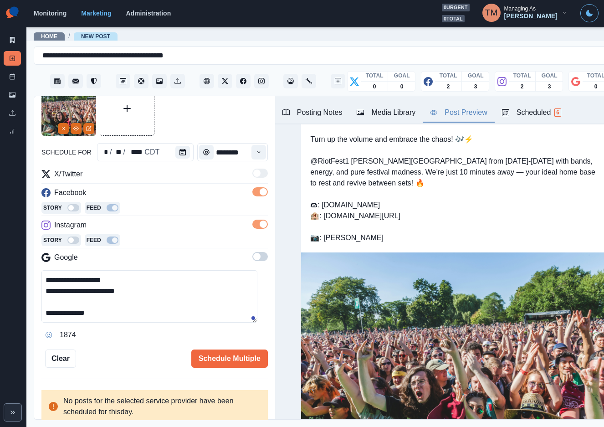
scroll to position [68, 0]
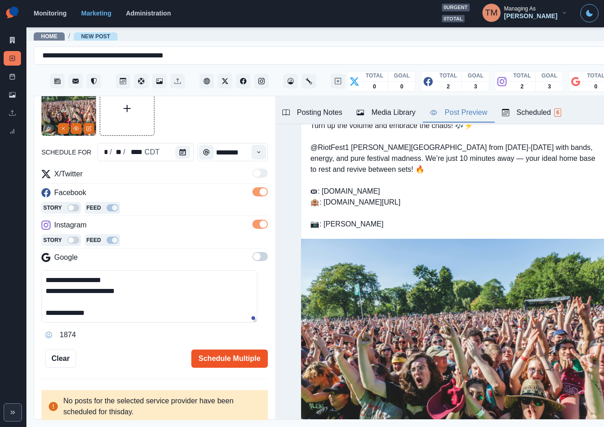
click at [215, 360] on button "Schedule Multiple" at bounding box center [229, 358] width 76 height 18
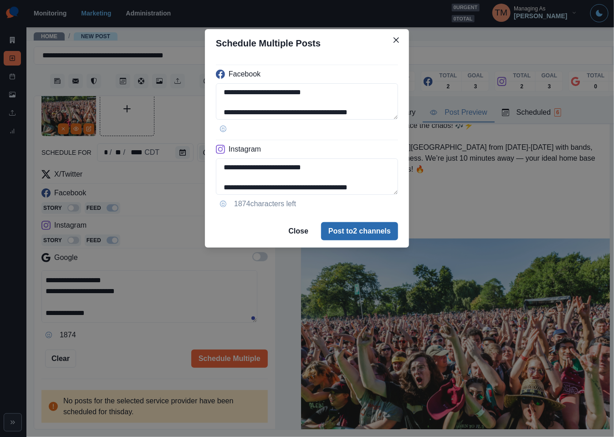
click at [375, 232] on button "Post to 2 channels" at bounding box center [359, 231] width 77 height 18
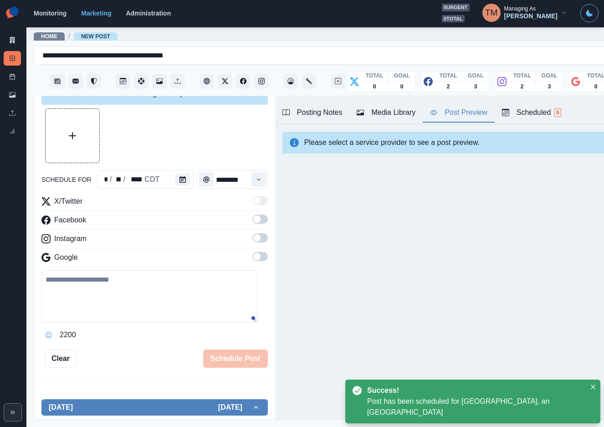
scroll to position [48, 0]
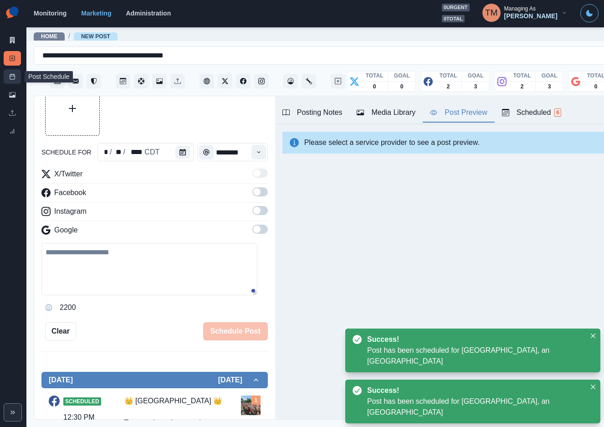
click at [11, 80] on link "Post Schedule" at bounding box center [12, 76] width 17 height 15
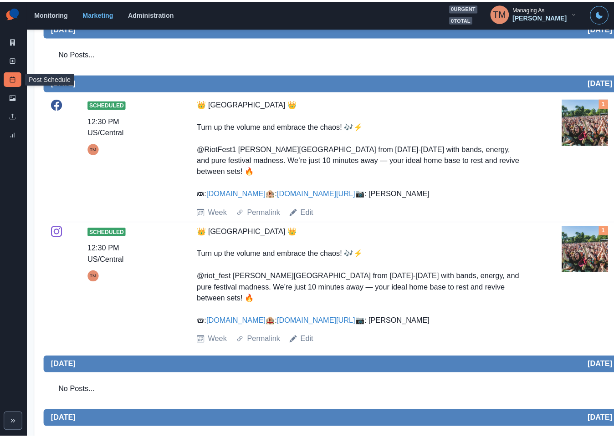
scroll to position [615, 0]
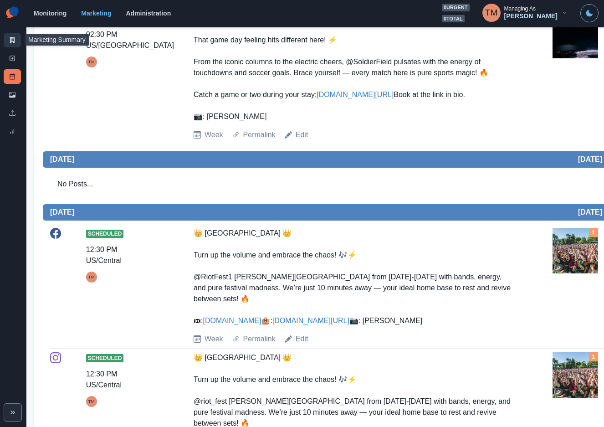
click at [10, 41] on icon at bounding box center [12, 40] width 5 height 6
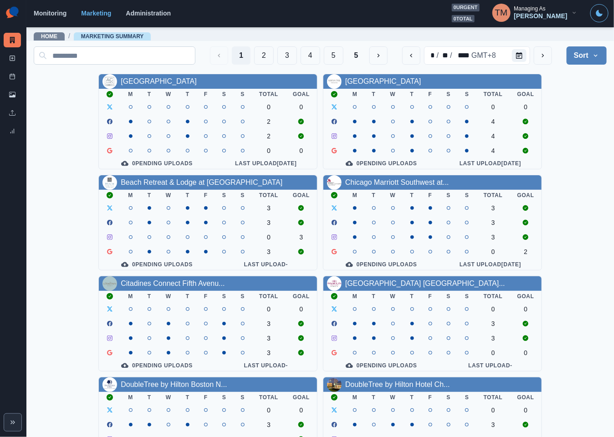
drag, startPoint x: 249, startPoint y: 55, endPoint x: 250, endPoint y: 61, distance: 5.5
click at [254, 55] on button "2" at bounding box center [264, 55] width 20 height 18
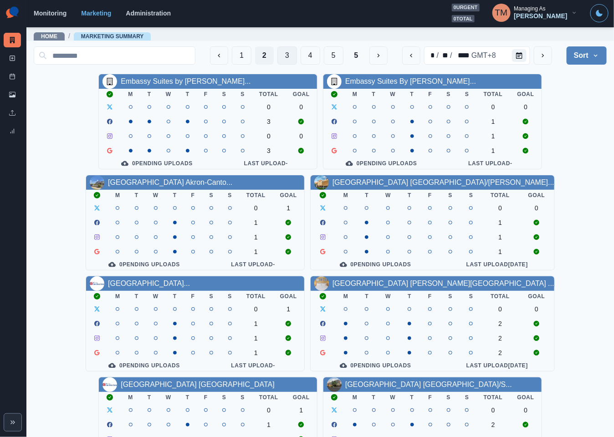
click at [277, 55] on button "3" at bounding box center [287, 55] width 20 height 18
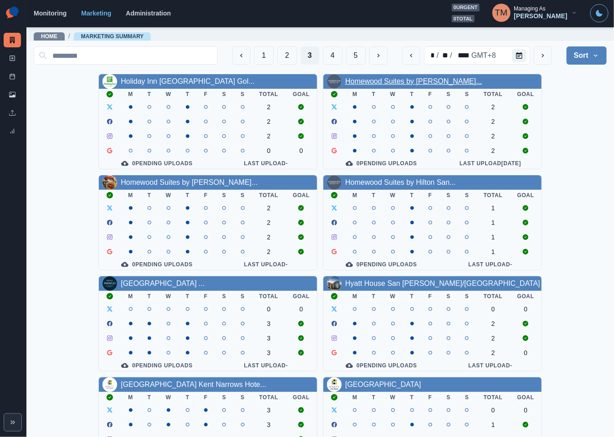
click at [403, 80] on link "Homewood Suites by Hilton Lon..." at bounding box center [413, 81] width 137 height 8
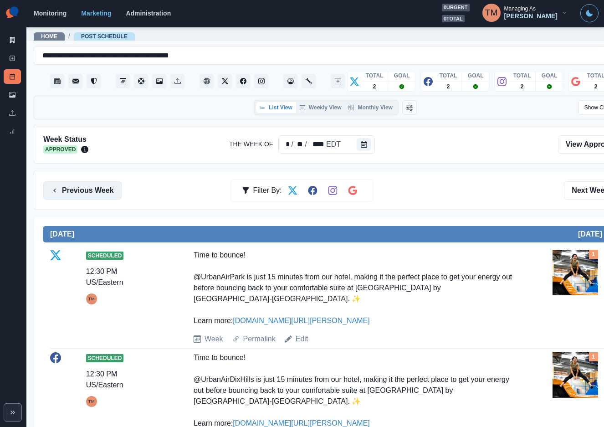
click at [85, 194] on button "Previous Week" at bounding box center [82, 190] width 78 height 18
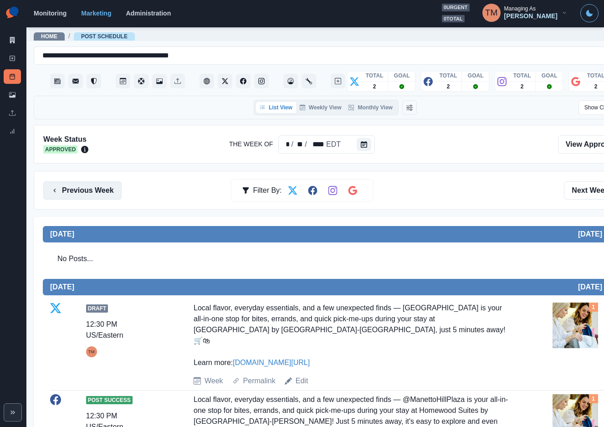
click at [74, 193] on button "Previous Week" at bounding box center [82, 190] width 78 height 18
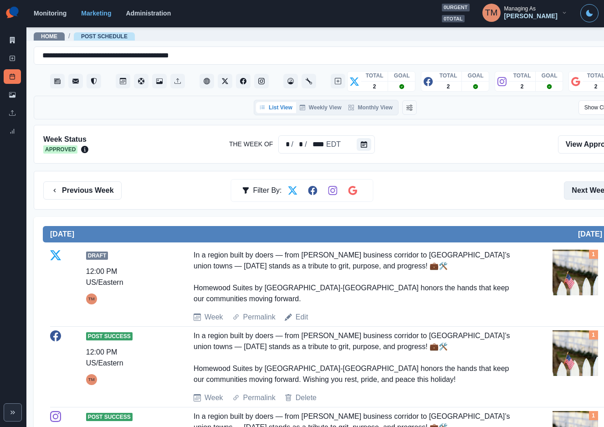
click at [587, 189] on button "Next Week" at bounding box center [595, 190] width 63 height 18
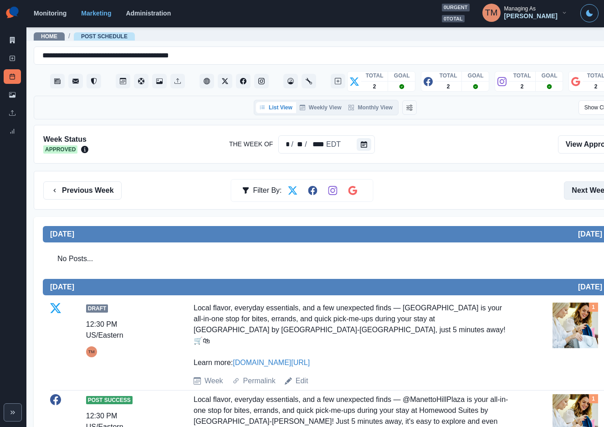
click at [587, 189] on button "Next Week" at bounding box center [595, 190] width 63 height 18
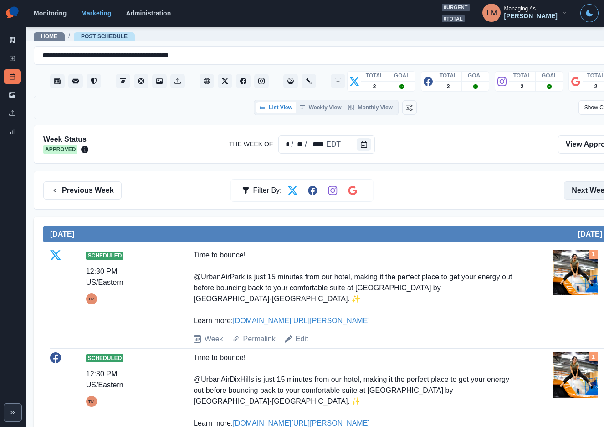
click at [587, 189] on button "Next Week" at bounding box center [595, 190] width 63 height 18
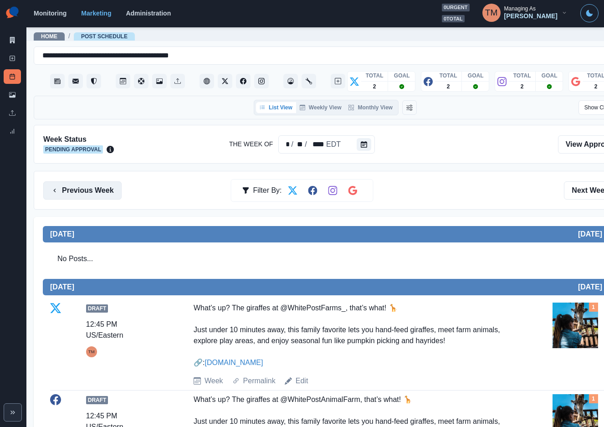
click at [94, 186] on button "Previous Week" at bounding box center [82, 190] width 78 height 18
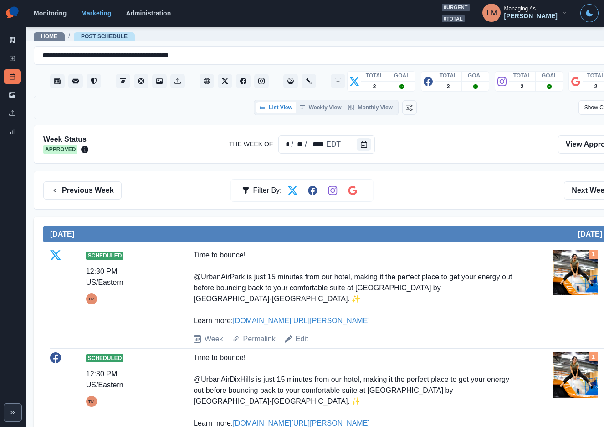
click at [466, 190] on div "Previous Week Filter By: Next Week" at bounding box center [335, 190] width 584 height 18
click at [14, 60] on icon at bounding box center [12, 58] width 6 height 6
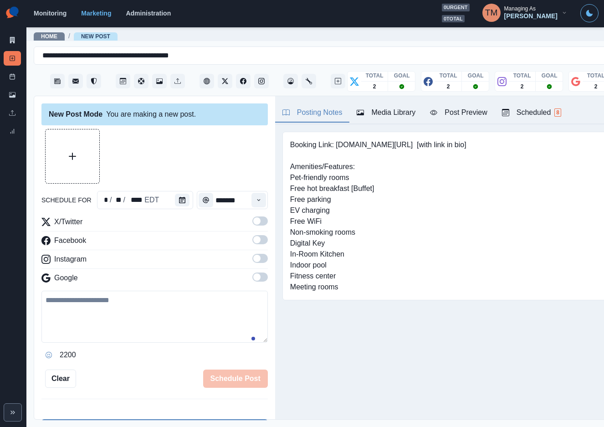
click at [74, 162] on button "Upload Media" at bounding box center [73, 156] width 54 height 54
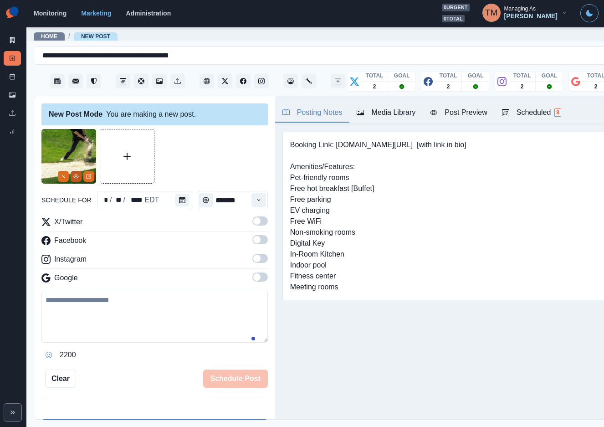
click at [76, 175] on icon "View Media" at bounding box center [75, 175] width 5 height 5
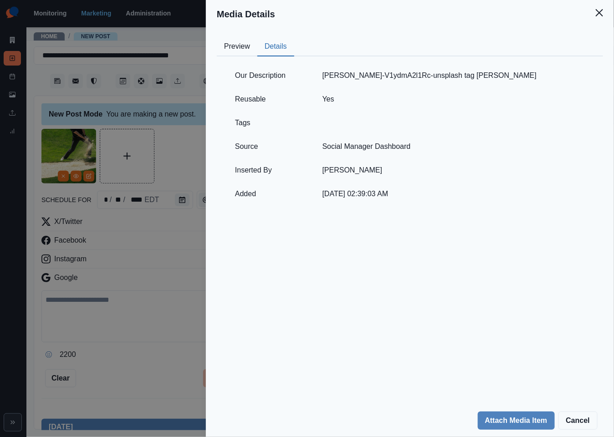
click at [268, 39] on button "Details" at bounding box center [275, 46] width 37 height 19
drag, startPoint x: 529, startPoint y: 72, endPoint x: 469, endPoint y: 78, distance: 60.3
click at [474, 77] on td "virgile-donadieu-V1ydmA2l1Rc-unsplash tag Virgile Donadieu" at bounding box center [453, 76] width 284 height 24
copy td "Virgile Donadieu"
click at [546, 72] on td "virgile-donadieu-V1ydmA2l1Rc-unsplash tag Virgile Donadieu" at bounding box center [453, 76] width 284 height 24
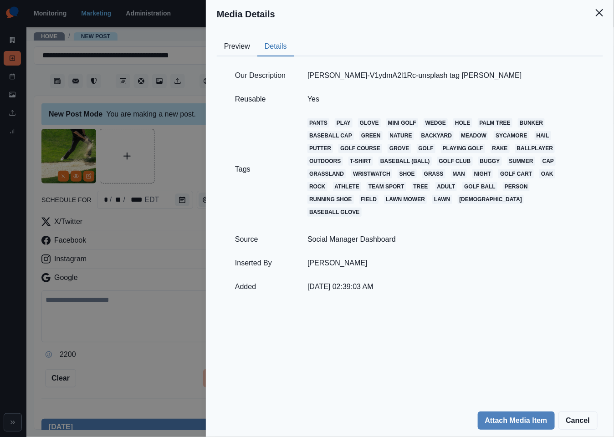
drag, startPoint x: 546, startPoint y: 76, endPoint x: 296, endPoint y: 76, distance: 250.0
click at [296, 76] on td "virgile-donadieu-V1ydmA2l1Rc-unsplash tag Virgile Donadieu" at bounding box center [445, 76] width 299 height 24
copy td "virgile-donadieu-V1ydmA2l1Rc-unsplash tag Virgile Donadieu"
click at [92, 175] on div "Media Details Preview Details Our Description virgile-donadieu-V1ydmA2l1Rc-unsp…" at bounding box center [307, 218] width 614 height 437
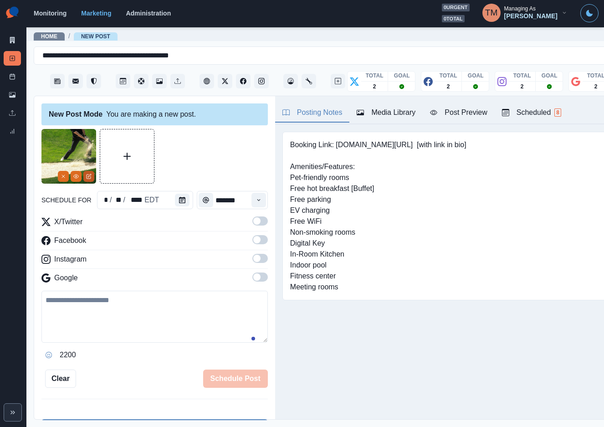
click at [89, 177] on icon "Edit Media" at bounding box center [89, 175] width 3 height 3
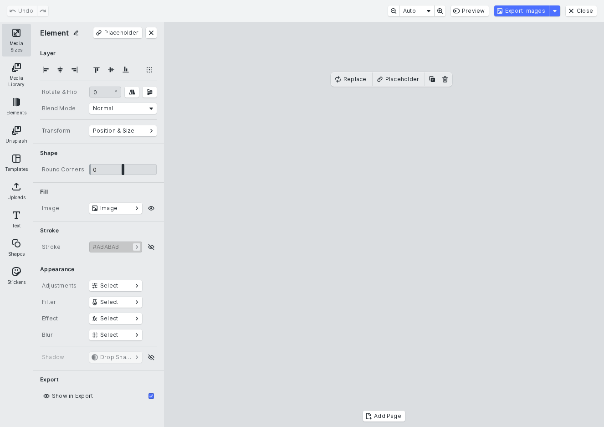
click at [18, 33] on button "Media Sizes" at bounding box center [16, 40] width 29 height 33
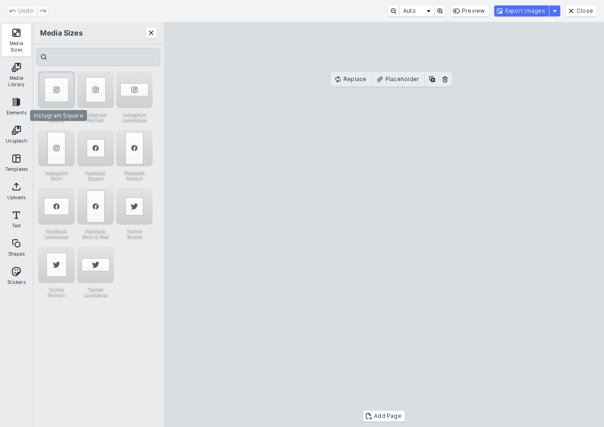
click at [55, 87] on div "Instagram Square" at bounding box center [56, 89] width 36 height 36
click at [384, 224] on cesdk-canvas "Editor canvas" at bounding box center [384, 224] width 0 height 0
drag, startPoint x: 489, startPoint y: 245, endPoint x: 421, endPoint y: 244, distance: 67.8
click at [384, 224] on cesdk-canvas "Editor canvas" at bounding box center [384, 224] width 0 height 0
drag, startPoint x: 477, startPoint y: 242, endPoint x: 555, endPoint y: 252, distance: 78.0
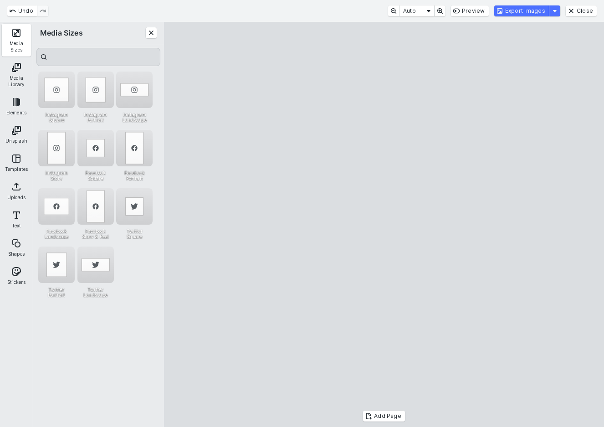
click at [384, 224] on cesdk-canvas "Editor canvas" at bounding box center [384, 224] width 0 height 0
drag, startPoint x: 494, startPoint y: 262, endPoint x: 486, endPoint y: 262, distance: 7.3
click at [384, 224] on cesdk-canvas "Editor canvas" at bounding box center [384, 224] width 0 height 0
drag, startPoint x: 198, startPoint y: 241, endPoint x: 261, endPoint y: 241, distance: 63.3
click at [384, 224] on cesdk-canvas "Editor canvas" at bounding box center [384, 224] width 0 height 0
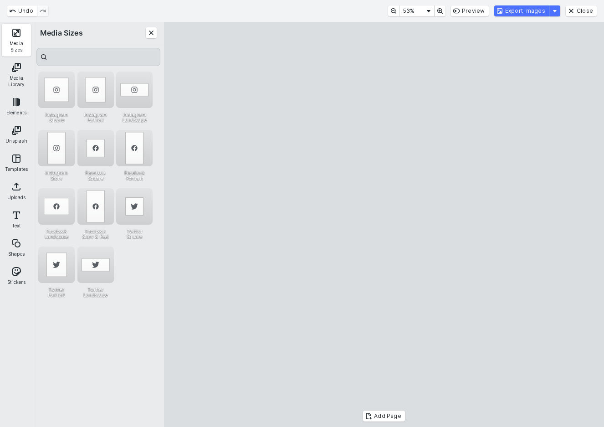
click at [384, 224] on cesdk-canvas "Editor canvas" at bounding box center [384, 224] width 0 height 0
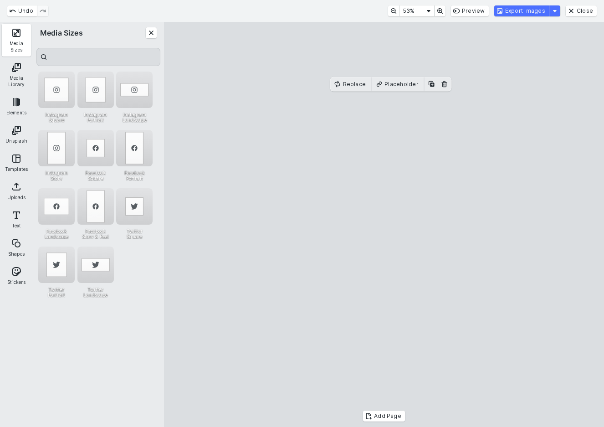
click at [384, 224] on cesdk-canvas "Editor canvas" at bounding box center [384, 224] width 0 height 0
click at [533, 12] on button "Export Images" at bounding box center [521, 10] width 55 height 11
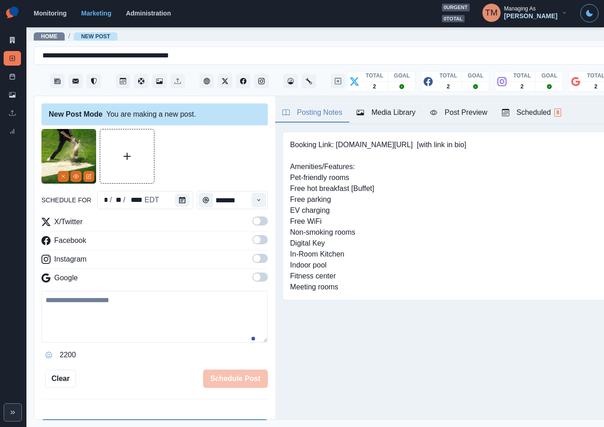
click at [398, 113] on div "Media Library" at bounding box center [385, 112] width 59 height 11
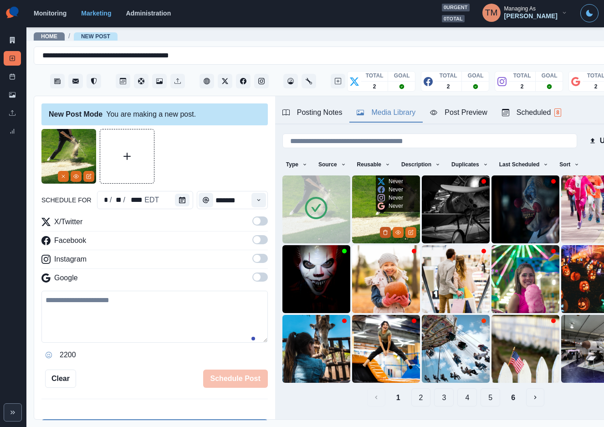
click at [380, 227] on button "Delete Media" at bounding box center [385, 232] width 11 height 11
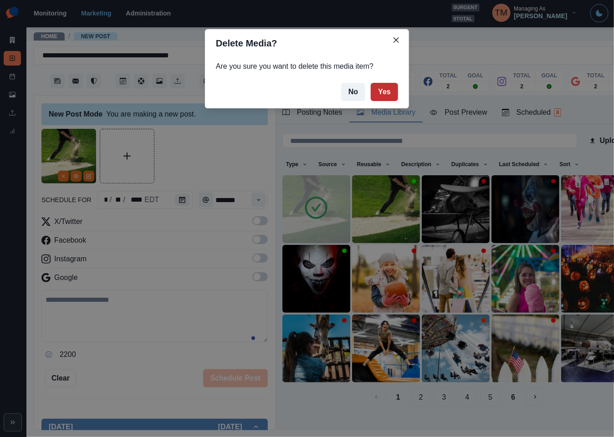
click at [393, 92] on button "Yes" at bounding box center [384, 92] width 27 height 18
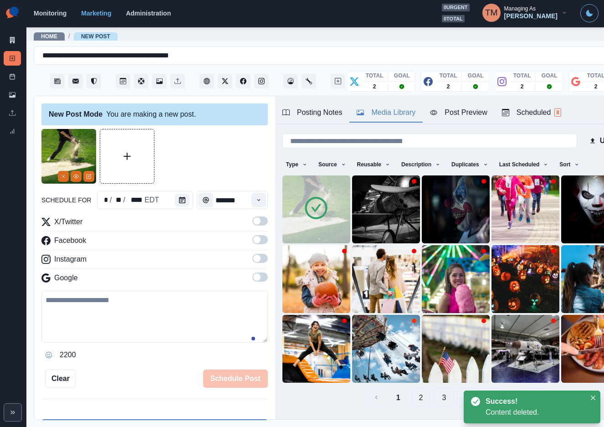
click at [253, 223] on span at bounding box center [259, 220] width 15 height 9
click at [252, 244] on label at bounding box center [259, 242] width 15 height 15
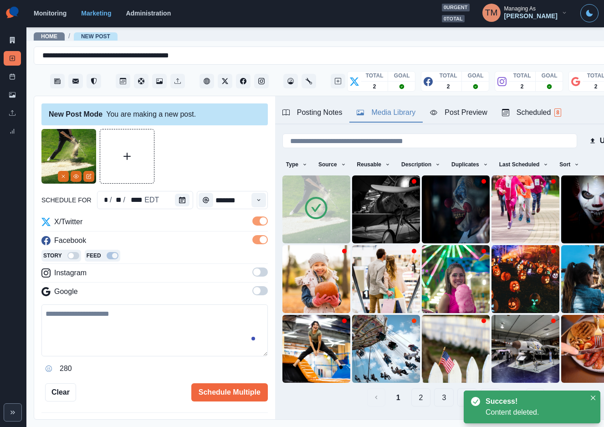
click at [252, 270] on span at bounding box center [259, 271] width 15 height 9
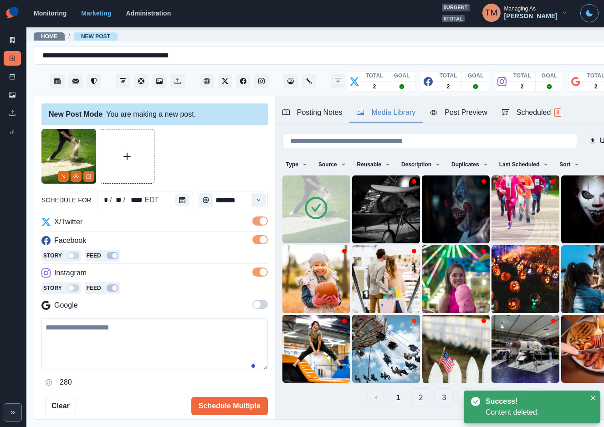
click at [253, 306] on span at bounding box center [256, 303] width 7 height 7
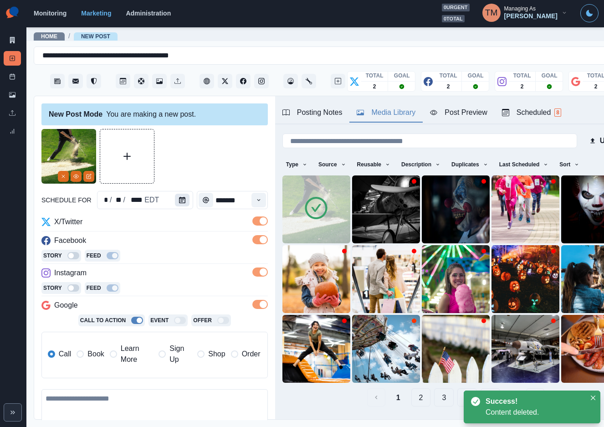
click at [179, 199] on icon "Calendar" at bounding box center [182, 200] width 6 height 6
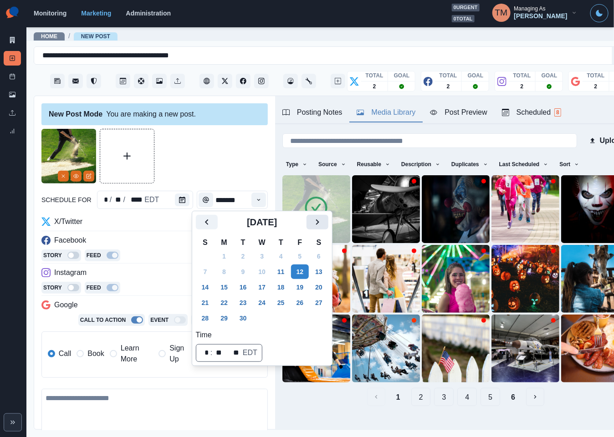
click at [321, 222] on icon "Next" at bounding box center [317, 222] width 11 height 11
click at [213, 221] on button "Previous" at bounding box center [207, 222] width 22 height 15
click at [244, 286] on button "16" at bounding box center [243, 287] width 18 height 15
click at [189, 149] on div at bounding box center [154, 156] width 226 height 55
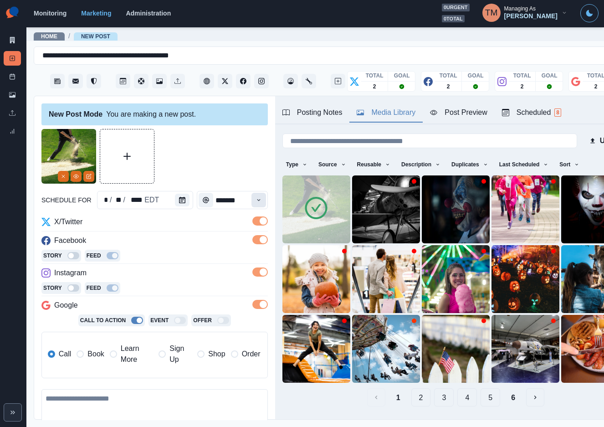
click at [255, 197] on icon "Time" at bounding box center [258, 200] width 6 height 6
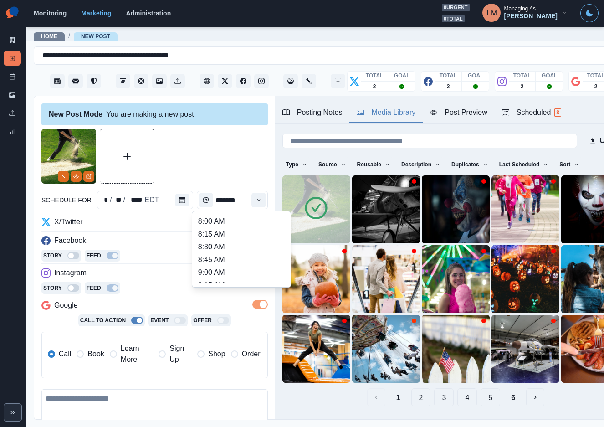
scroll to position [137, 0]
click at [221, 251] on li "11:15 AM" at bounding box center [241, 250] width 91 height 13
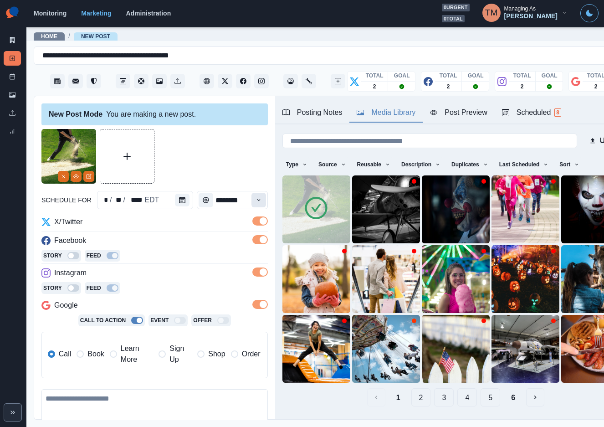
click at [255, 202] on icon "Time" at bounding box center [258, 200] width 6 height 6
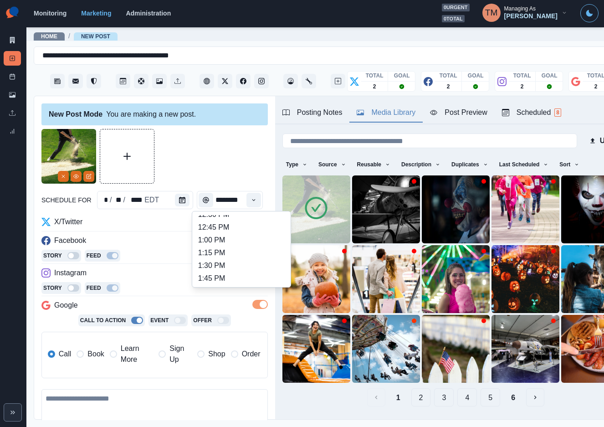
scroll to position [239, 0]
click at [229, 244] on li "1:15 PM" at bounding box center [241, 249] width 91 height 13
type input "*******"
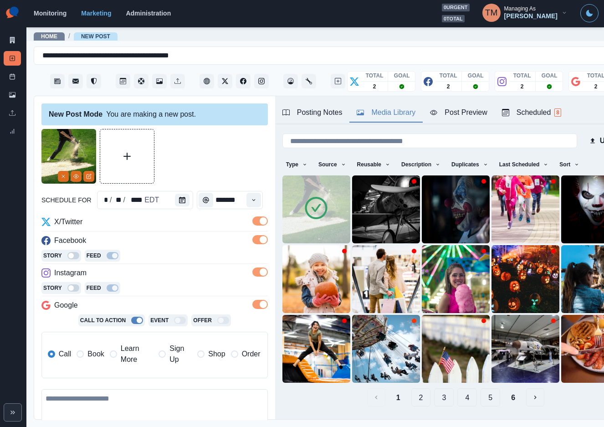
scroll to position [0, 0]
click at [94, 354] on span "Book" at bounding box center [95, 353] width 16 height 11
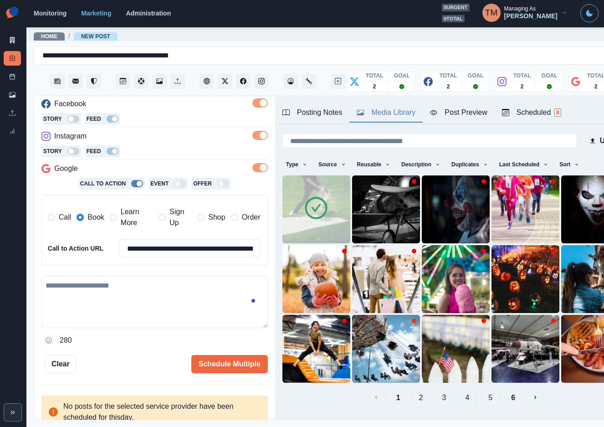
click at [136, 295] on textarea at bounding box center [154, 302] width 226 height 52
click at [112, 298] on textarea at bounding box center [154, 302] width 226 height 52
paste textarea "**********"
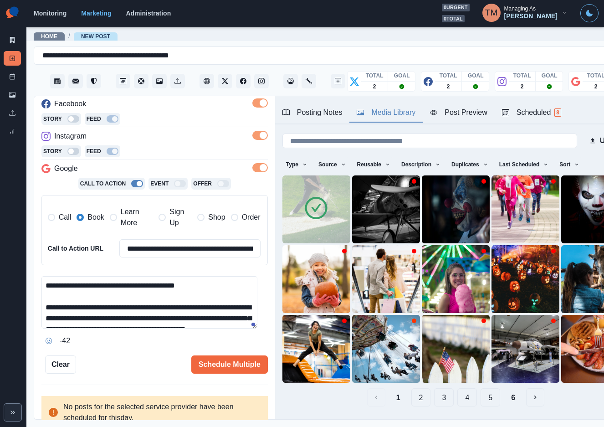
scroll to position [72, 0]
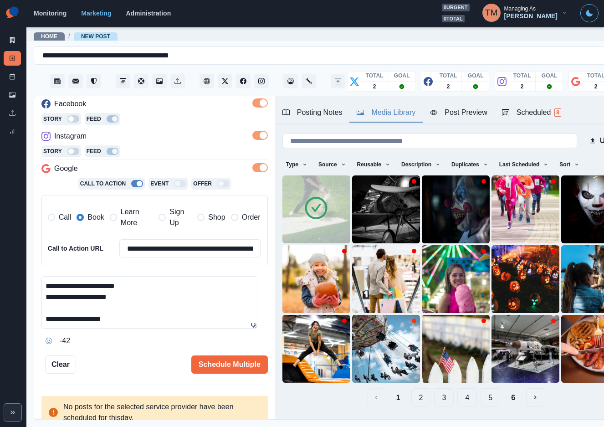
type textarea "**********"
click at [457, 109] on div "Post Preview" at bounding box center [458, 112] width 57 height 11
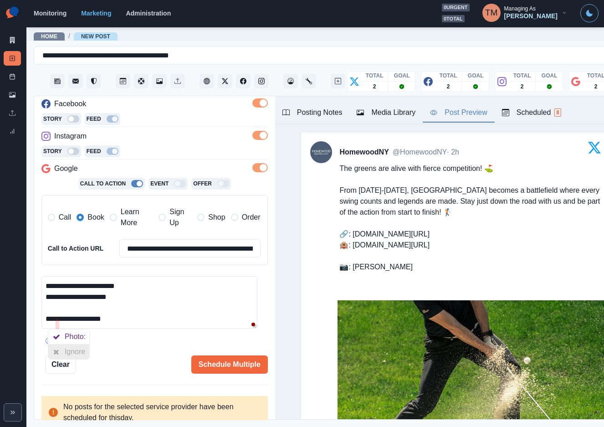
click at [56, 350] on icon at bounding box center [56, 351] width 6 height 7
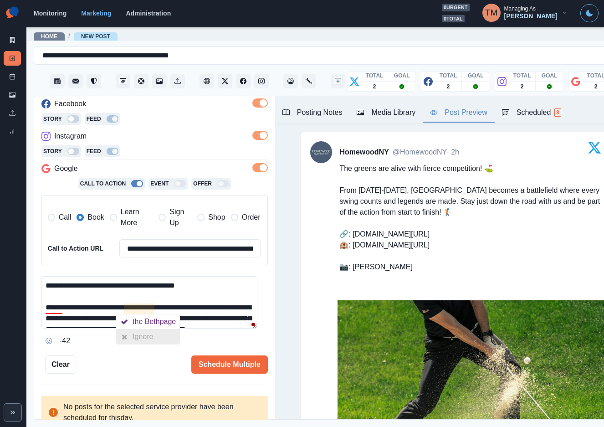
click at [151, 339] on div "Ignore" at bounding box center [144, 336] width 24 height 15
click at [68, 336] on div "Ignore" at bounding box center [67, 336] width 24 height 15
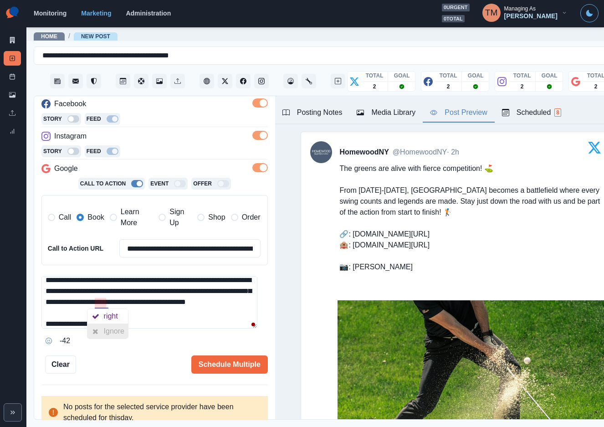
click at [107, 331] on div "Ignore" at bounding box center [116, 331] width 24 height 15
click at [114, 329] on div "Ignore" at bounding box center [116, 331] width 24 height 15
click at [201, 317] on textarea "**********" at bounding box center [149, 302] width 216 height 52
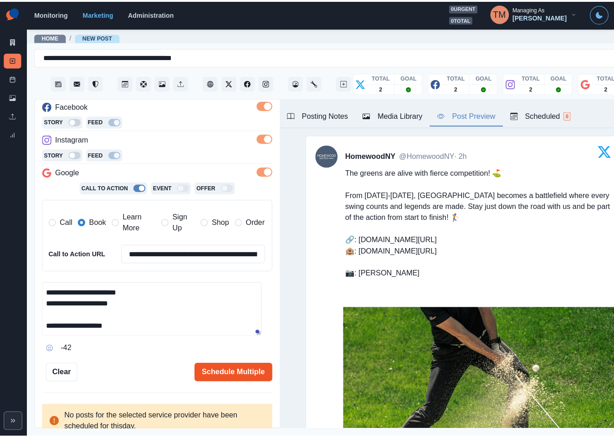
scroll to position [76, 0]
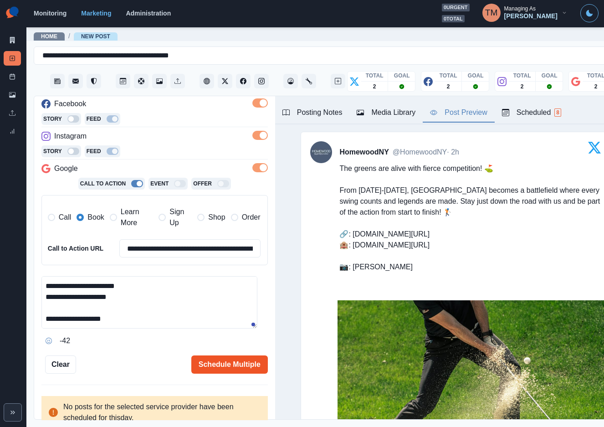
click at [212, 367] on button "Schedule Multiple" at bounding box center [229, 364] width 76 height 18
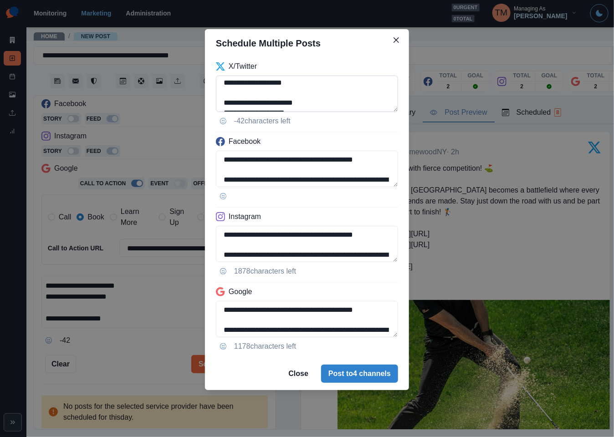
scroll to position [55, 0]
click at [254, 82] on textarea "**********" at bounding box center [307, 94] width 182 height 36
click at [387, 82] on textarea "**********" at bounding box center [307, 94] width 182 height 36
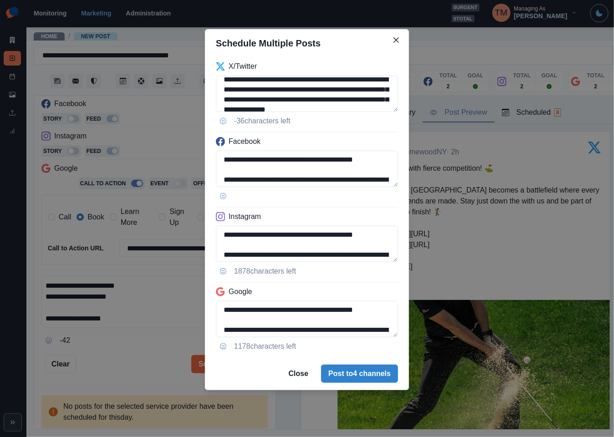
scroll to position [38, 0]
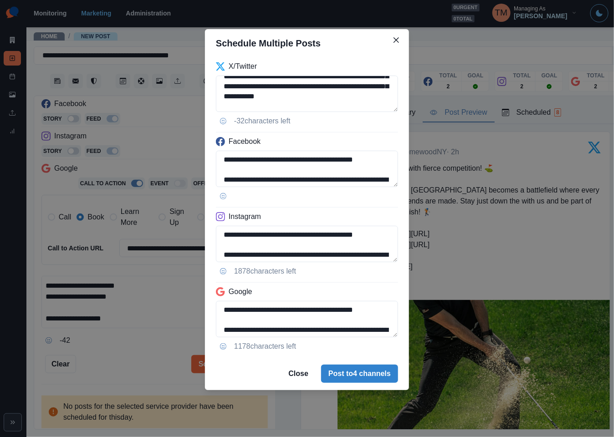
type textarea "**********"
click at [129, 341] on div "**********" at bounding box center [307, 218] width 614 height 437
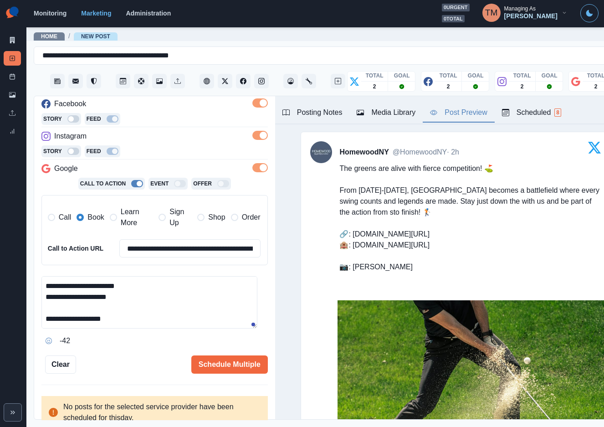
click at [134, 313] on textarea "**********" at bounding box center [149, 302] width 216 height 52
click at [134, 324] on textarea "**********" at bounding box center [149, 302] width 216 height 52
type textarea "**********"
click at [216, 363] on button "Schedule Multiple" at bounding box center [229, 364] width 76 height 18
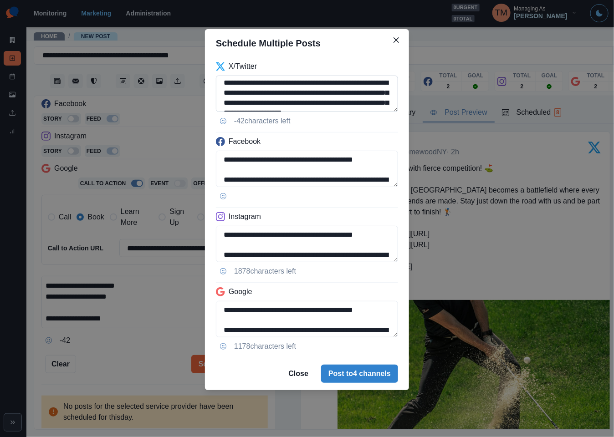
scroll to position [11, 0]
drag, startPoint x: 336, startPoint y: 98, endPoint x: 264, endPoint y: 92, distance: 73.1
click at [264, 92] on textarea "**********" at bounding box center [307, 94] width 182 height 36
click at [369, 103] on textarea "**********" at bounding box center [307, 94] width 182 height 36
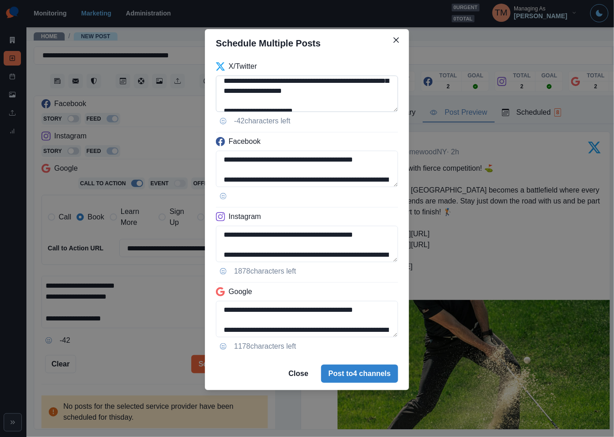
scroll to position [39, 0]
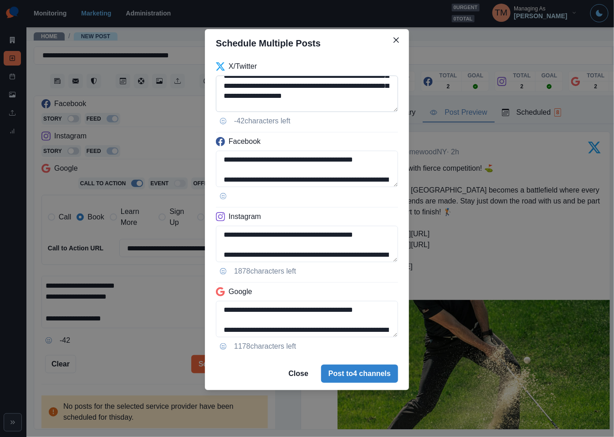
click at [336, 89] on textarea "**********" at bounding box center [307, 94] width 182 height 36
click at [350, 96] on textarea "**********" at bounding box center [307, 94] width 182 height 36
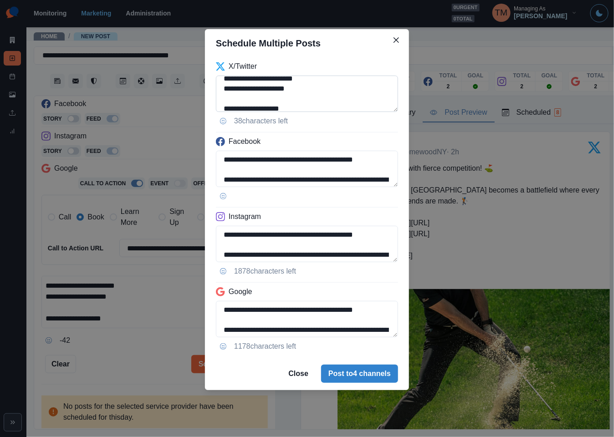
scroll to position [72, 0]
type textarea "**********"
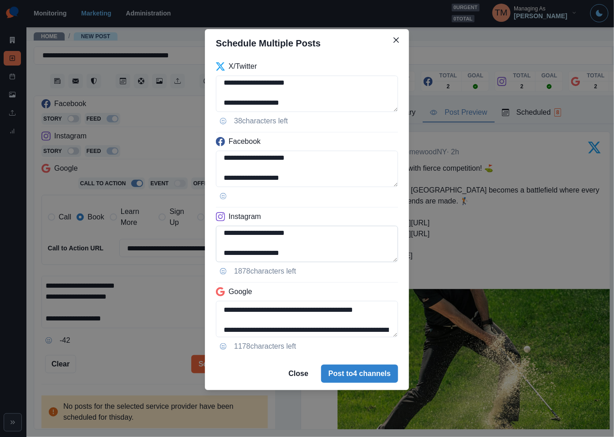
scroll to position [92, 0]
click at [239, 232] on textarea "**********" at bounding box center [307, 244] width 182 height 36
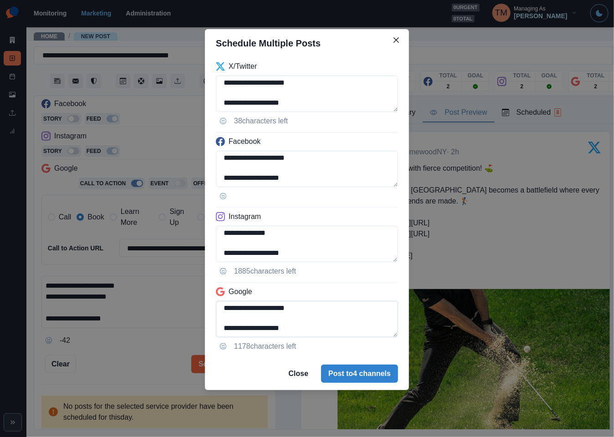
type textarea "**********"
drag, startPoint x: 224, startPoint y: 326, endPoint x: 264, endPoint y: 331, distance: 40.4
click at [228, 326] on textarea "**********" at bounding box center [307, 319] width 182 height 36
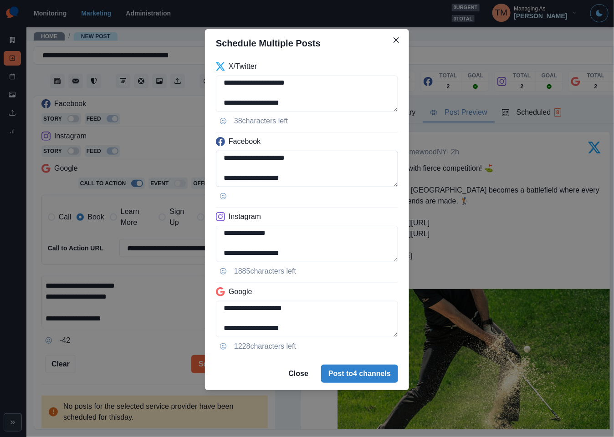
type textarea "**********"
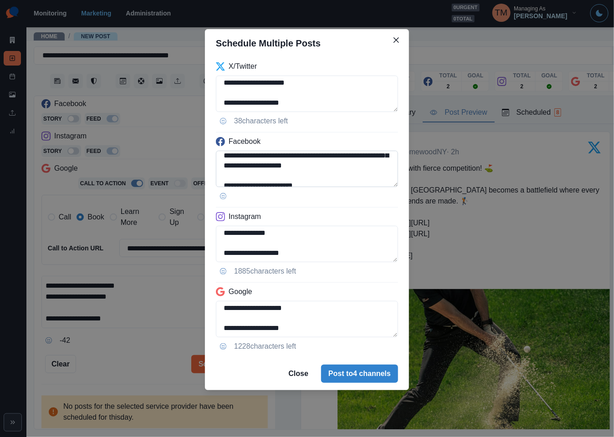
scroll to position [38, 0]
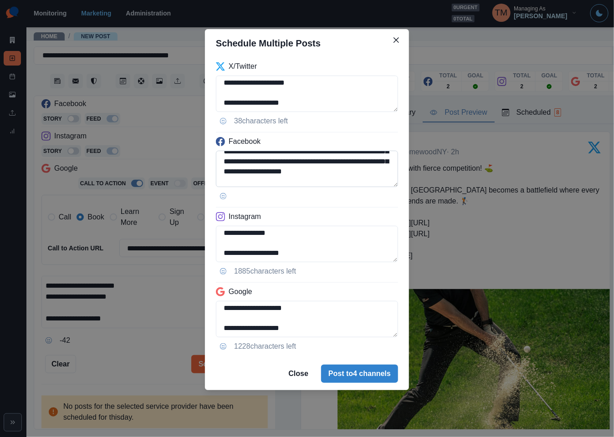
drag, startPoint x: 351, startPoint y: 164, endPoint x: 252, endPoint y: 173, distance: 99.7
click at [252, 173] on textarea "**********" at bounding box center [307, 169] width 182 height 36
drag, startPoint x: 307, startPoint y: 180, endPoint x: 314, endPoint y: 178, distance: 7.2
click at [308, 180] on textarea "**********" at bounding box center [307, 169] width 182 height 36
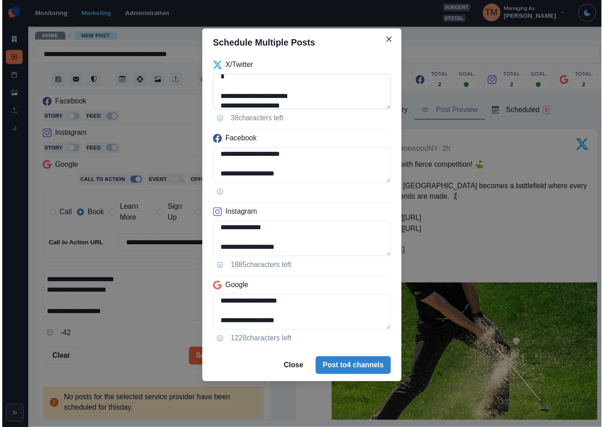
scroll to position [72, 0]
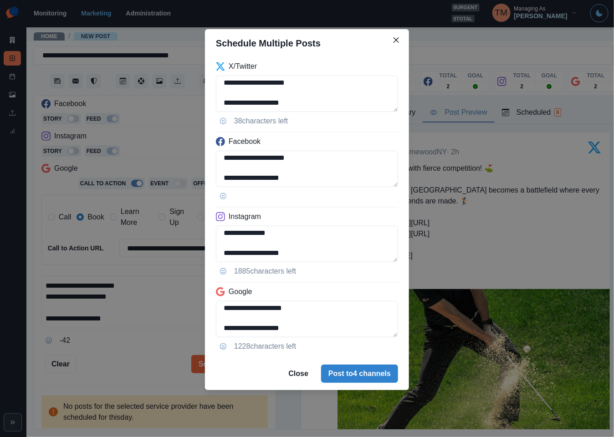
drag, startPoint x: 351, startPoint y: 372, endPoint x: 117, endPoint y: 366, distance: 235.0
click at [117, 371] on div "**********" at bounding box center [307, 218] width 614 height 437
click at [117, 365] on div "**********" at bounding box center [307, 218] width 614 height 437
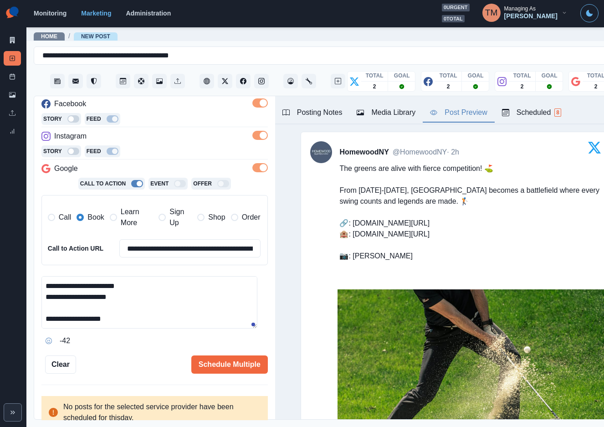
scroll to position [68, 0]
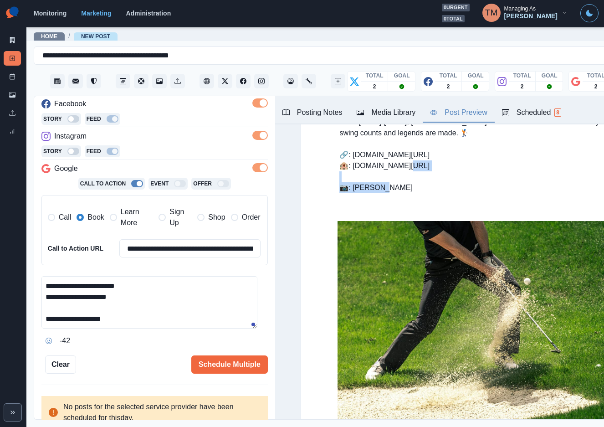
drag, startPoint x: 417, startPoint y: 168, endPoint x: 344, endPoint y: 168, distance: 72.4
click at [344, 168] on div "The greens are alive with fierce competition! ⛳ From September 26-28, Bethpage …" at bounding box center [470, 144] width 280 height 117
copy div ".bit.ly/4luNeYu 📷"
drag, startPoint x: 423, startPoint y: 156, endPoint x: 342, endPoint y: 157, distance: 81.5
click at [342, 157] on div "The greens are alive with fierce competition! ⛳ From September 26-28, Bethpage …" at bounding box center [470, 144] width 280 height 117
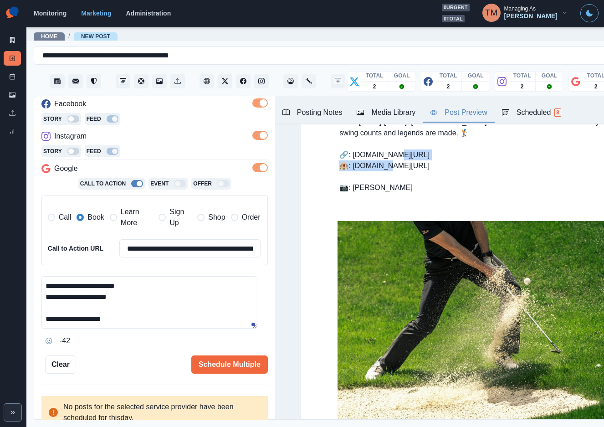
copy div "w.shorturl.at/fkOQi 🏨"
click at [469, 179] on div "The greens are alive with fierce competition! ⛳ From September 26-28, Bethpage …" at bounding box center [470, 144] width 280 height 117
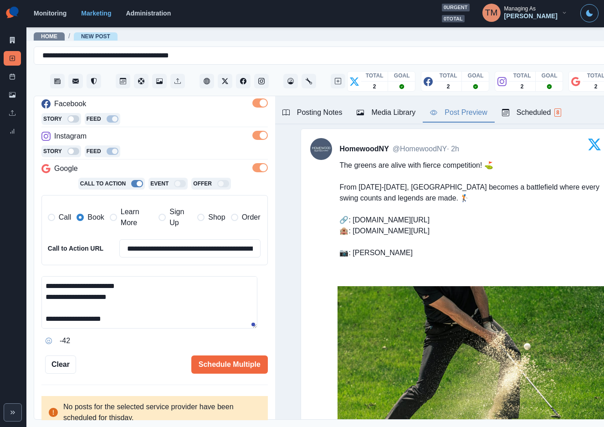
scroll to position [0, 0]
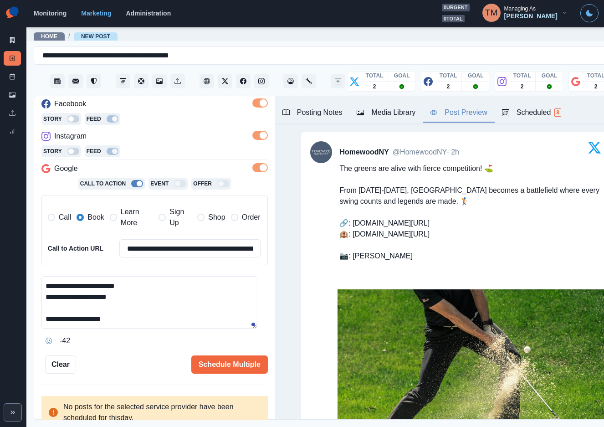
drag, startPoint x: 227, startPoint y: 371, endPoint x: 395, endPoint y: 317, distance: 176.4
click at [137, 360] on div "Schedule Multiple" at bounding box center [172, 364] width 192 height 18
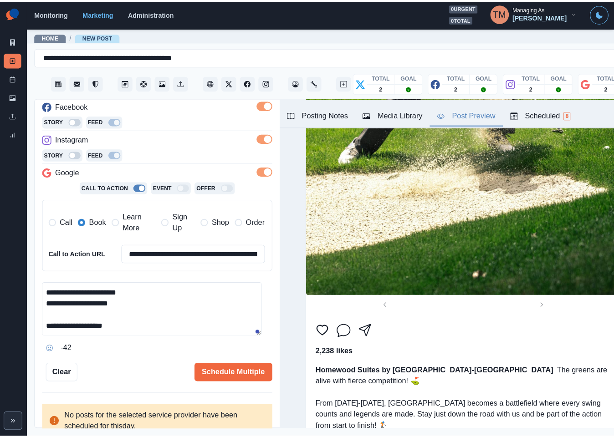
scroll to position [1434, 0]
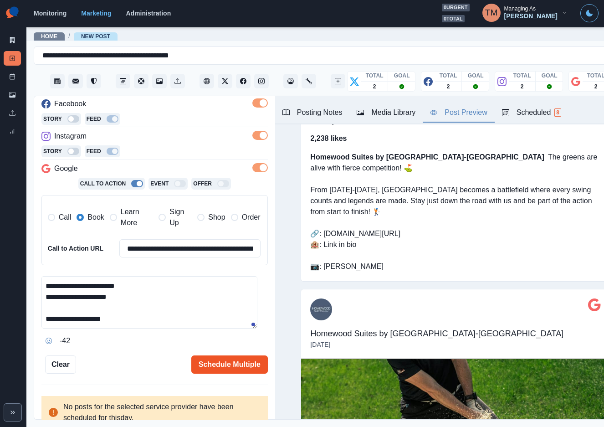
click at [202, 364] on button "Schedule Multiple" at bounding box center [229, 364] width 76 height 18
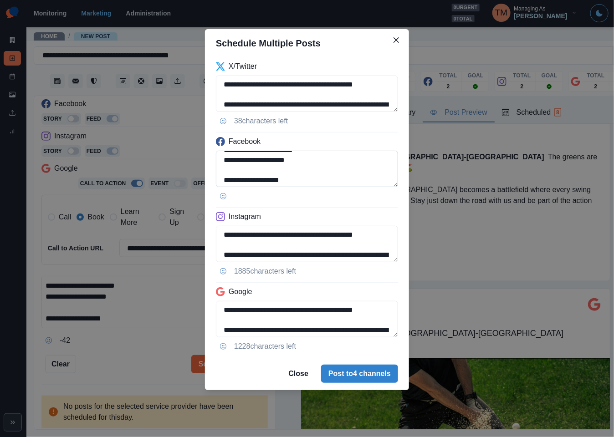
scroll to position [93, 0]
drag, startPoint x: 302, startPoint y: 178, endPoint x: 316, endPoint y: 172, distance: 14.9
click at [316, 172] on textarea "**********" at bounding box center [307, 169] width 182 height 36
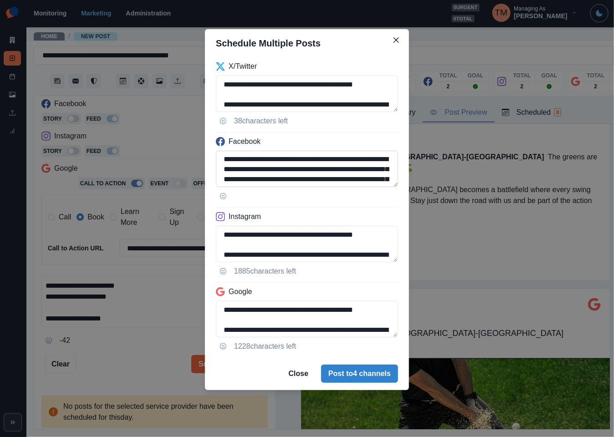
scroll to position [11, 0]
click at [301, 169] on textarea "**********" at bounding box center [307, 169] width 182 height 36
paste textarea
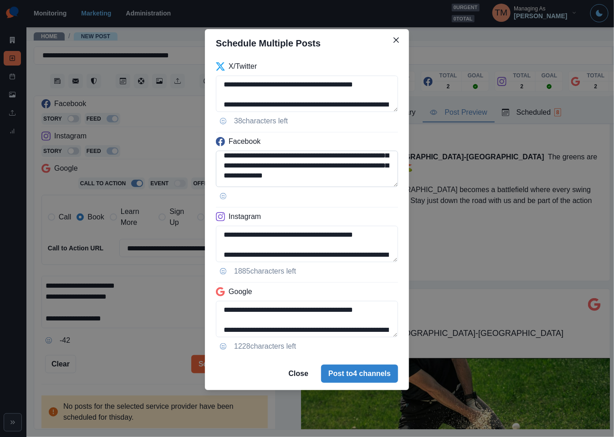
scroll to position [0, 0]
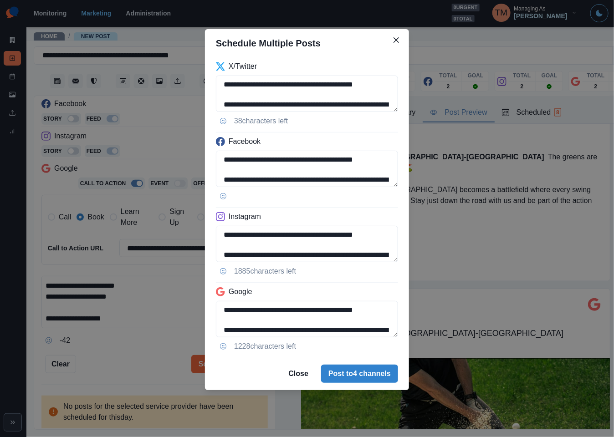
drag, startPoint x: 258, startPoint y: 179, endPoint x: 219, endPoint y: 149, distance: 49.1
click at [219, 149] on div "**********" at bounding box center [307, 207] width 204 height 300
type textarea "**********"
drag, startPoint x: 278, startPoint y: 242, endPoint x: 173, endPoint y: 219, distance: 107.8
click at [173, 219] on div "**********" at bounding box center [307, 218] width 614 height 437
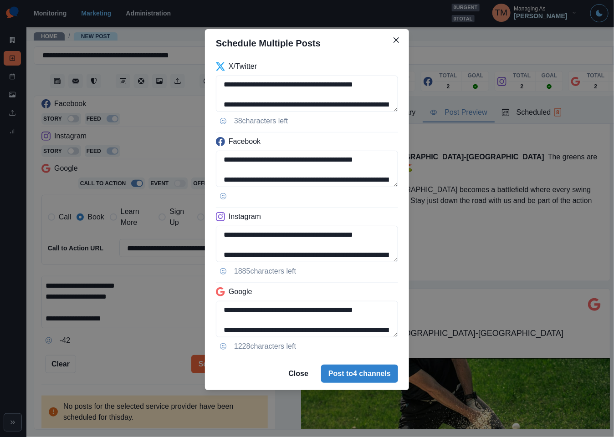
paste textarea
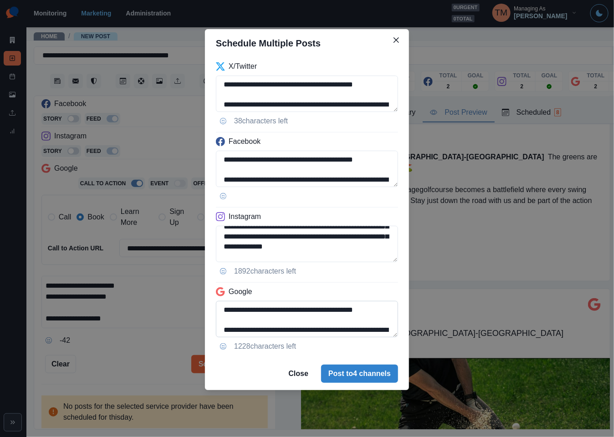
type textarea "**********"
drag, startPoint x: 277, startPoint y: 316, endPoint x: 171, endPoint y: 293, distance: 109.0
click at [171, 293] on div "**********" at bounding box center [307, 218] width 614 height 437
paste textarea
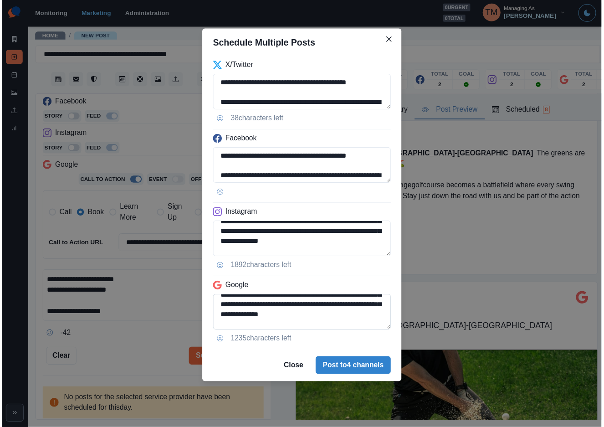
scroll to position [62, 0]
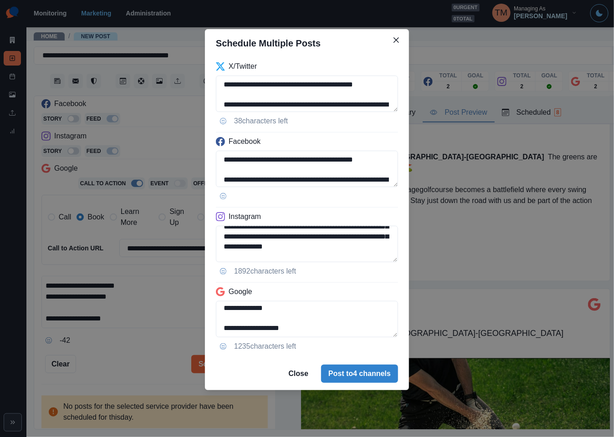
type textarea "**********"
drag, startPoint x: 129, startPoint y: 366, endPoint x: 175, endPoint y: 341, distance: 52.1
click at [130, 366] on div "**********" at bounding box center [307, 218] width 614 height 437
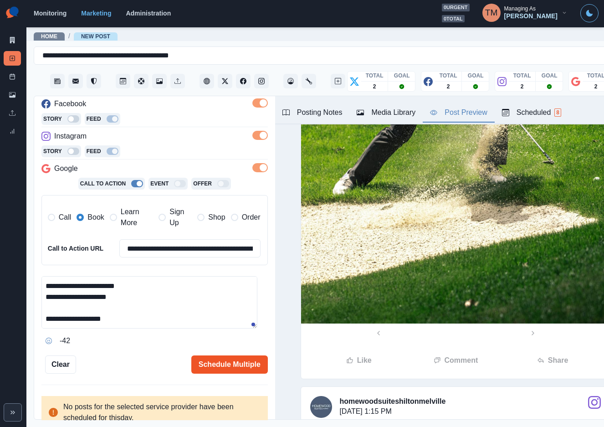
scroll to position [704, 0]
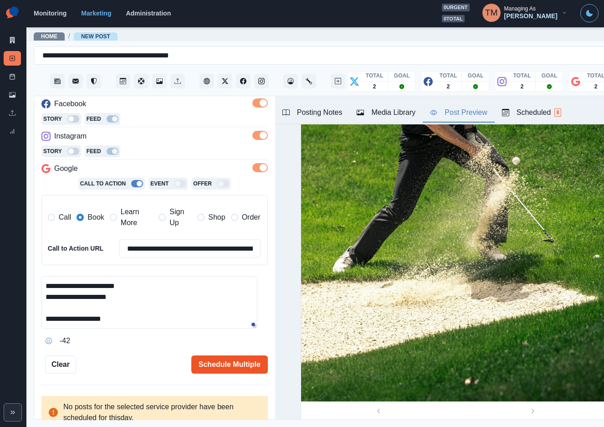
click at [217, 355] on button "Schedule Multiple" at bounding box center [229, 364] width 76 height 18
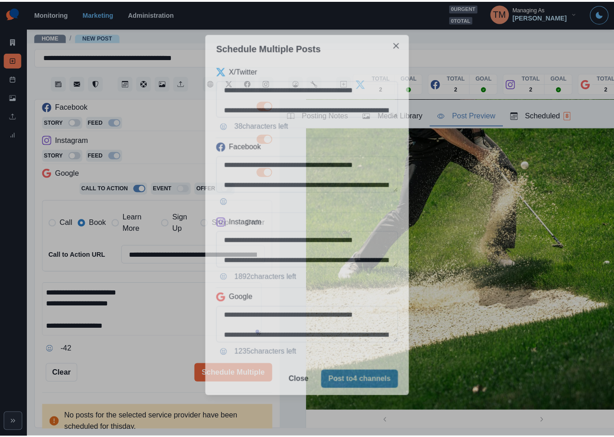
scroll to position [0, 0]
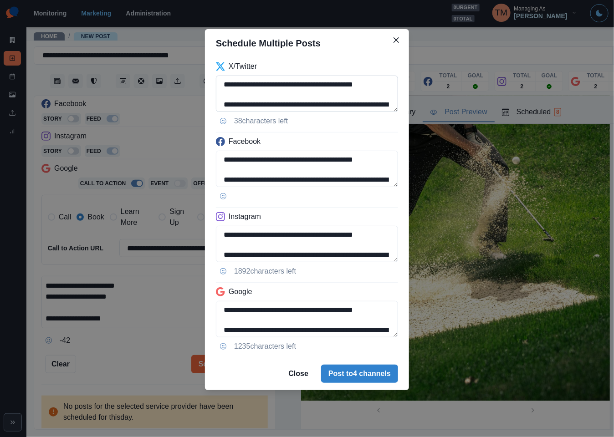
click at [224, 82] on textarea "**********" at bounding box center [307, 94] width 182 height 36
paste textarea "**********"
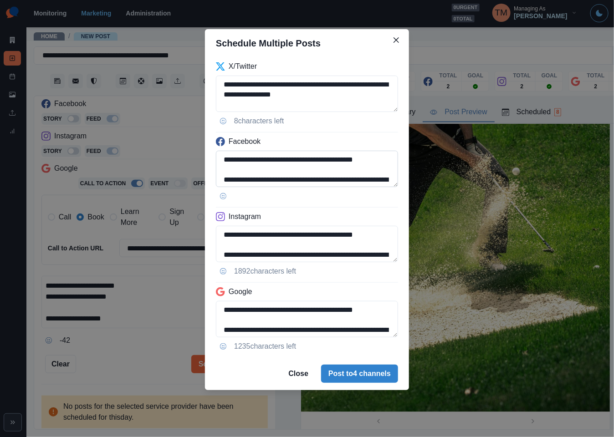
type textarea "**********"
click at [224, 160] on textarea "**********" at bounding box center [307, 169] width 182 height 36
paste textarea "**********"
type textarea "**********"
click at [223, 237] on textarea "**********" at bounding box center [307, 244] width 182 height 36
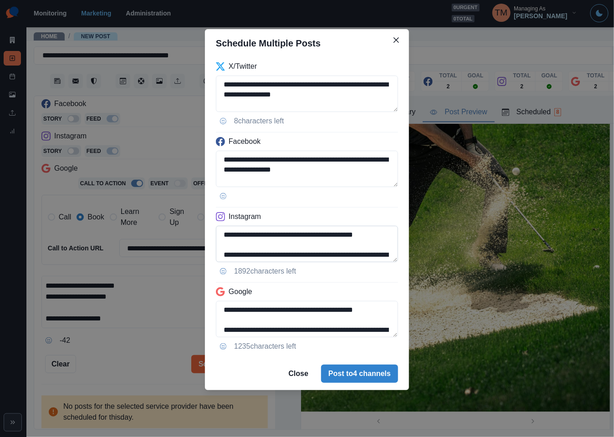
paste textarea "**********"
type textarea "**********"
click at [224, 306] on textarea "**********" at bounding box center [307, 319] width 182 height 36
paste textarea "**********"
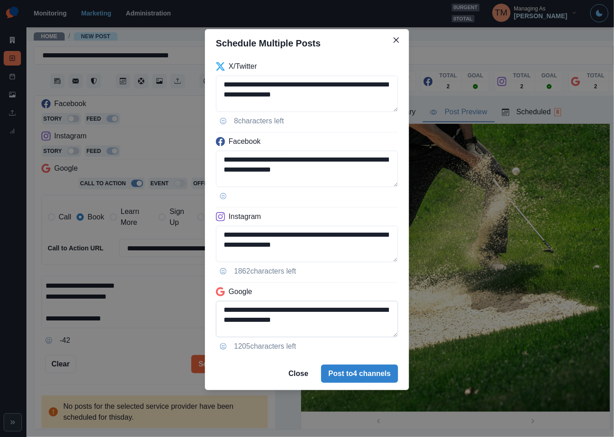
click at [353, 328] on textarea "**********" at bounding box center [307, 319] width 182 height 36
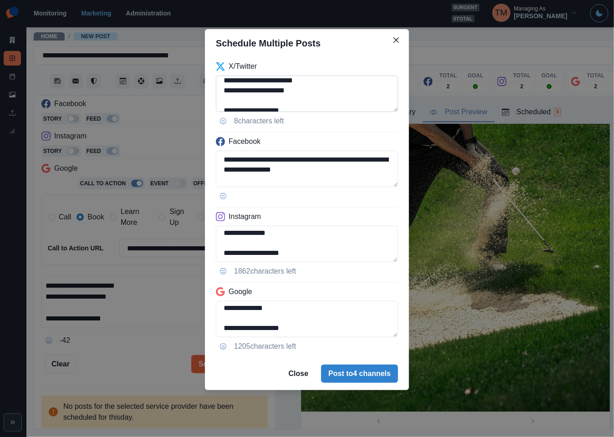
scroll to position [82, 0]
type textarea "**********"
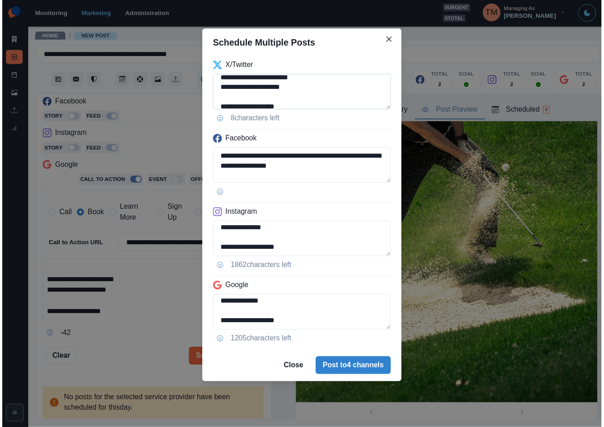
scroll to position [55, 0]
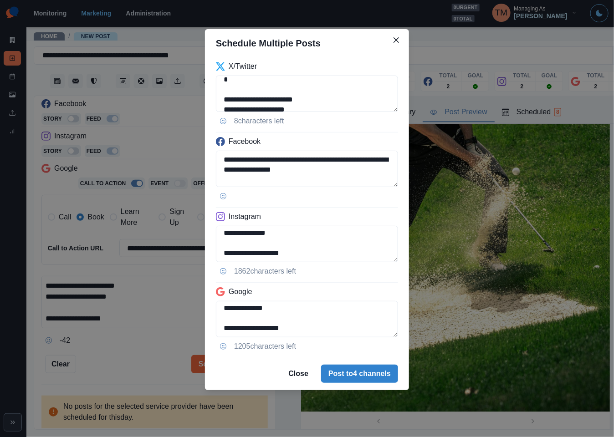
click at [117, 369] on div "**********" at bounding box center [307, 218] width 614 height 437
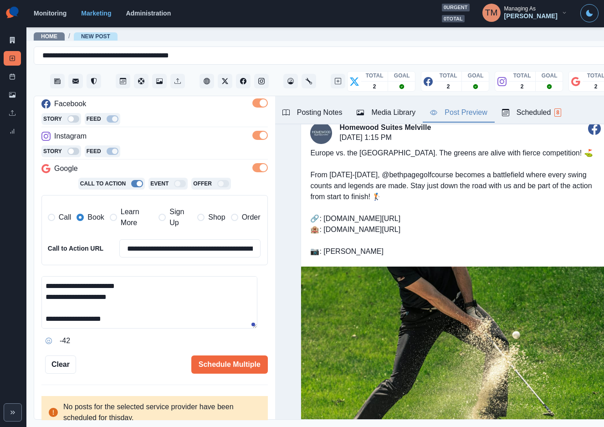
scroll to position [546, 0]
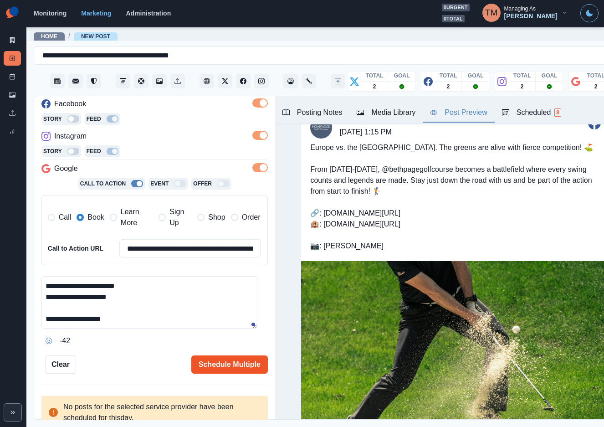
click at [224, 365] on button "Schedule Multiple" at bounding box center [229, 364] width 76 height 18
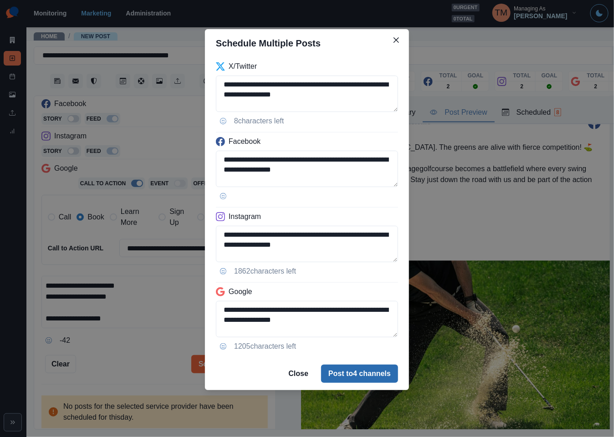
click at [356, 373] on button "Post to 4 channels" at bounding box center [359, 374] width 77 height 18
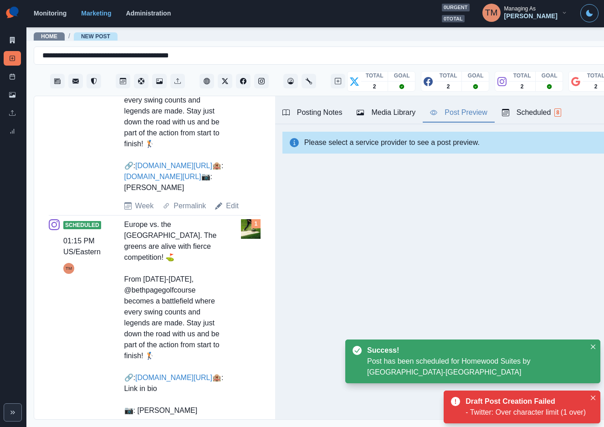
scroll to position [457, 0]
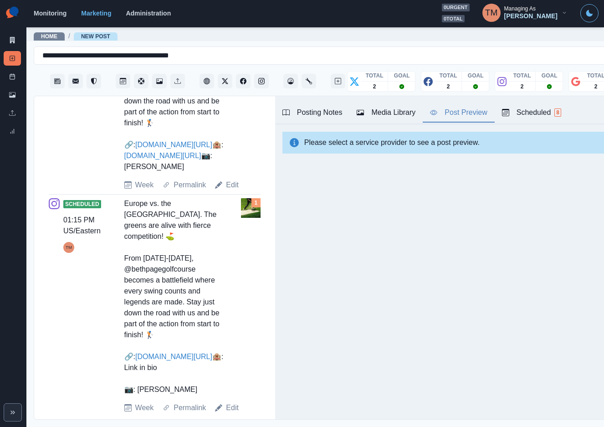
drag, startPoint x: 122, startPoint y: 202, endPoint x: 198, endPoint y: 377, distance: 190.7
click at [198, 377] on div "Scheduled 01:15 PM US/Eastern TM Europe vs. the United States. The greens are a…" at bounding box center [155, 305] width 212 height 215
copy div "Europe vs. the United States. The greens are alive with fierce competition! ⛳ F…"
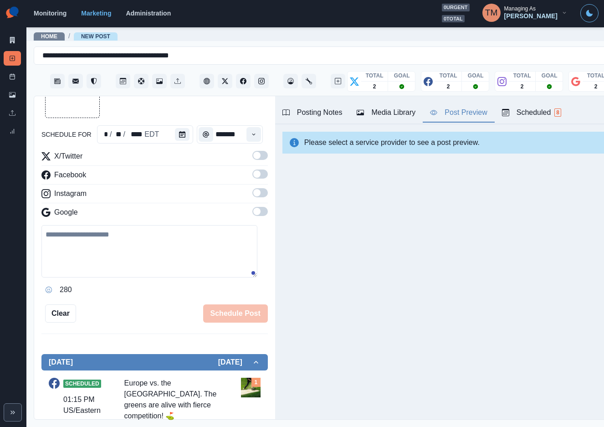
scroll to position [0, 0]
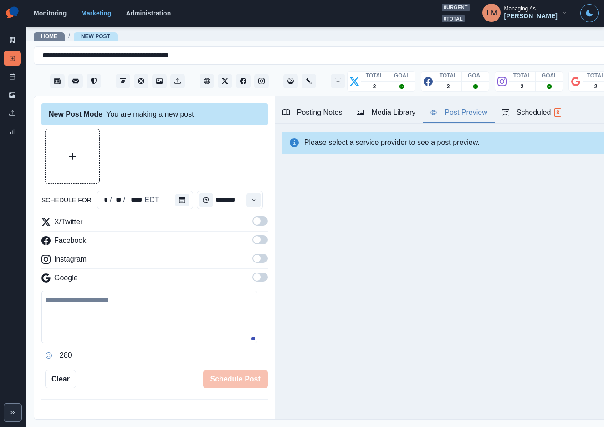
click at [123, 322] on textarea at bounding box center [149, 316] width 216 height 52
paste textarea "**********"
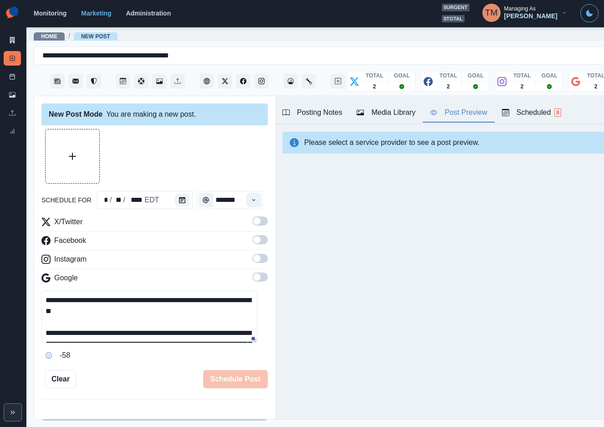
scroll to position [83, 0]
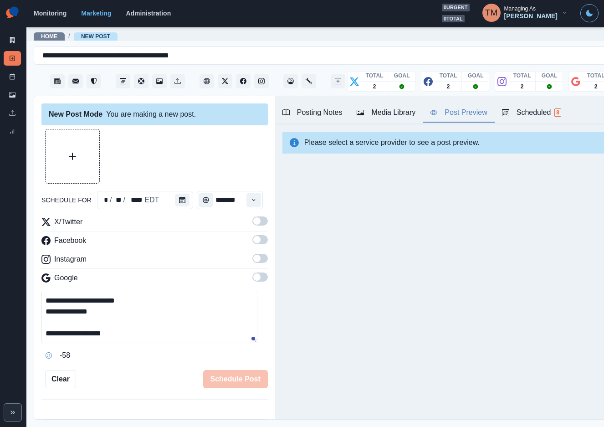
click at [253, 274] on span at bounding box center [256, 276] width 7 height 7
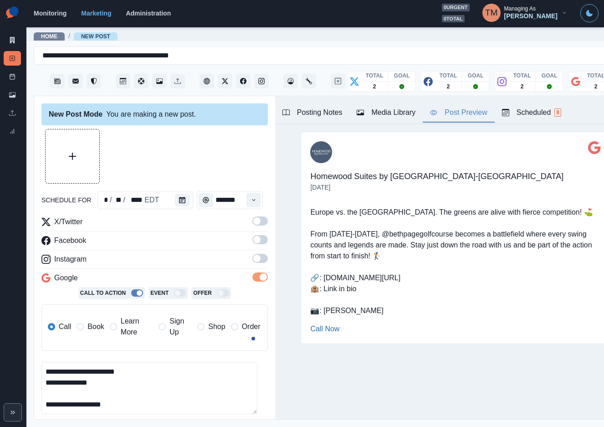
click at [93, 326] on span "Book" at bounding box center [95, 326] width 16 height 11
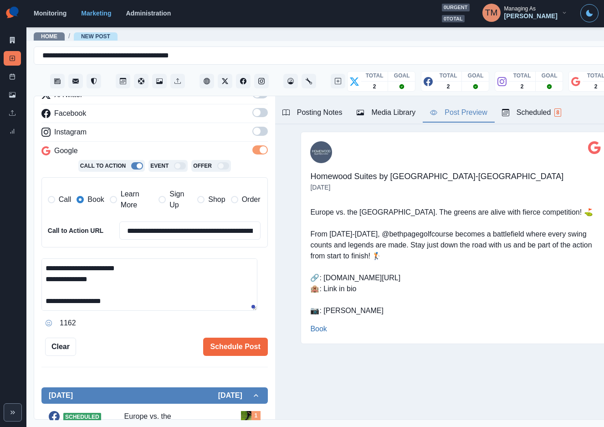
scroll to position [205, 0]
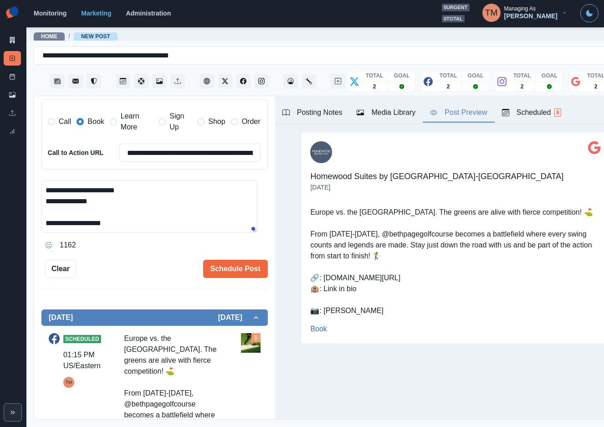
drag, startPoint x: 46, startPoint y: 193, endPoint x: 99, endPoint y: 208, distance: 54.3
click at [99, 208] on textarea "**********" at bounding box center [149, 206] width 216 height 52
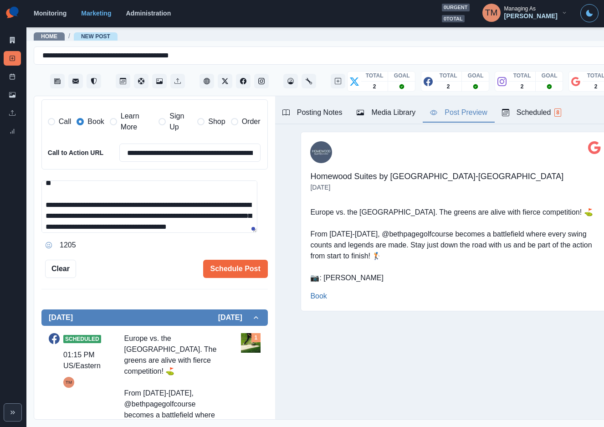
scroll to position [0, 0]
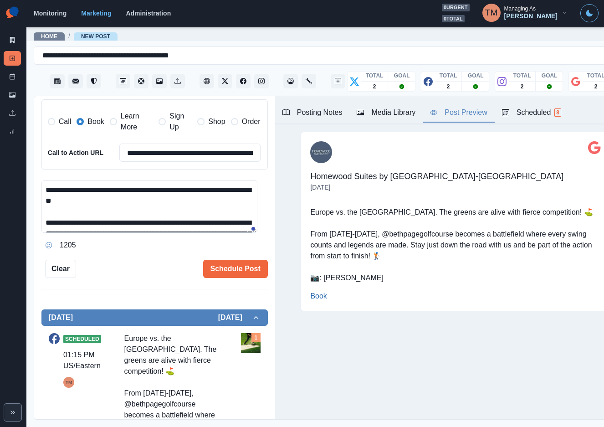
type textarea "**********"
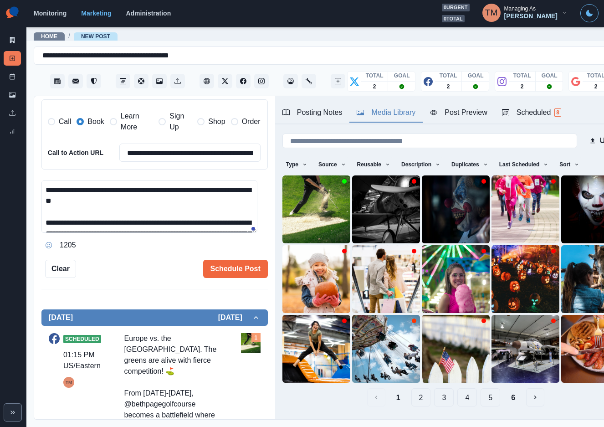
click at [387, 116] on div "Media Library" at bounding box center [385, 112] width 59 height 11
click at [294, 208] on img at bounding box center [316, 209] width 68 height 68
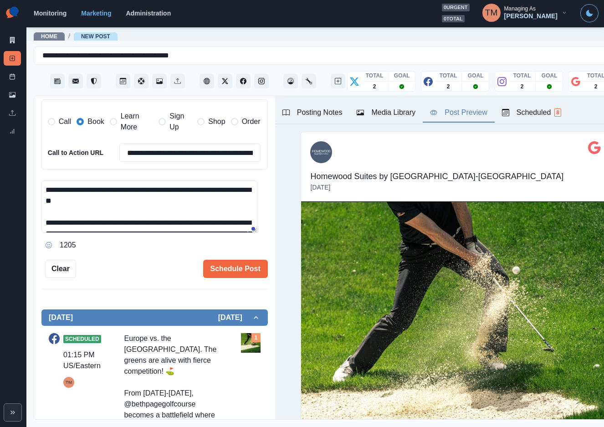
click at [459, 115] on div "Post Preview" at bounding box center [458, 112] width 57 height 11
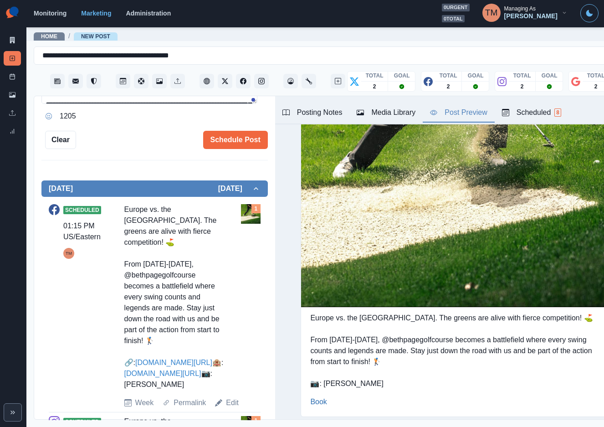
scroll to position [341, 0]
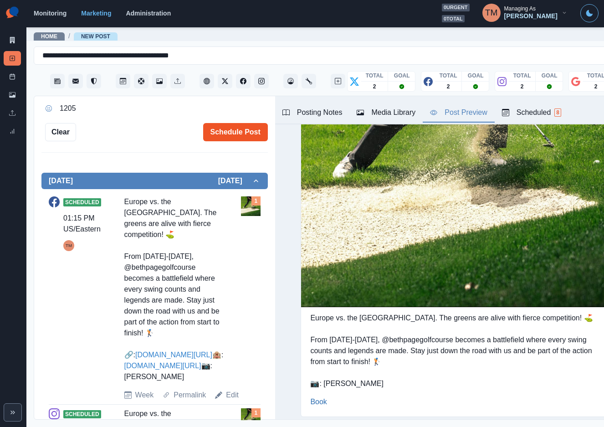
click at [224, 135] on button "Schedule Post" at bounding box center [235, 132] width 65 height 18
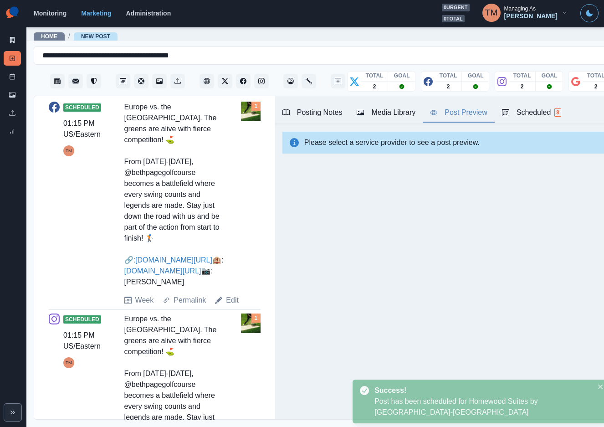
scroll to position [246, 0]
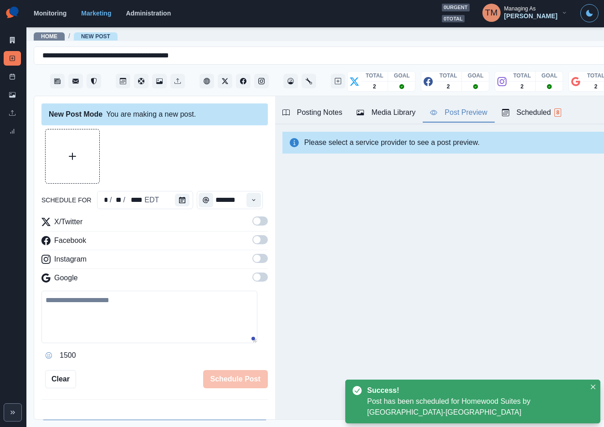
click at [252, 222] on span at bounding box center [259, 220] width 15 height 9
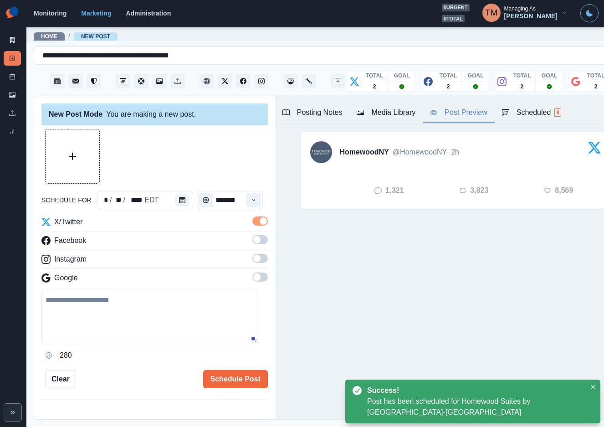
click at [391, 115] on div "Media Library" at bounding box center [385, 112] width 59 height 11
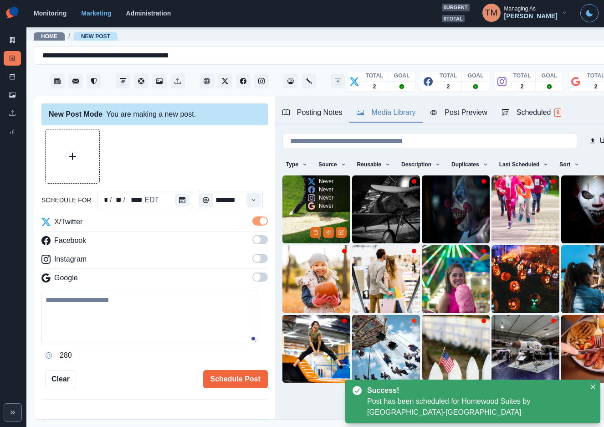
click at [302, 209] on img at bounding box center [316, 209] width 68 height 68
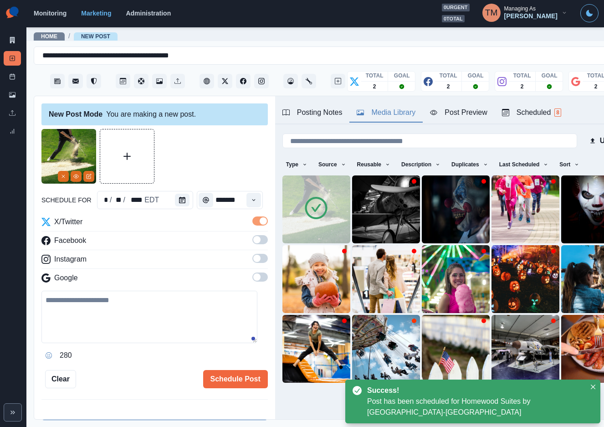
click at [194, 156] on div at bounding box center [154, 156] width 226 height 55
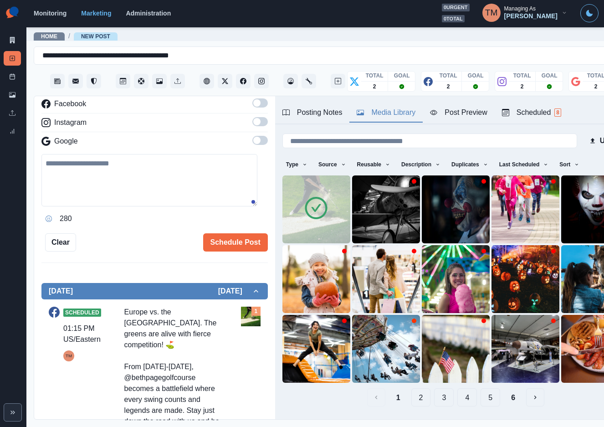
click at [135, 183] on textarea at bounding box center [149, 180] width 216 height 52
paste textarea "**********"
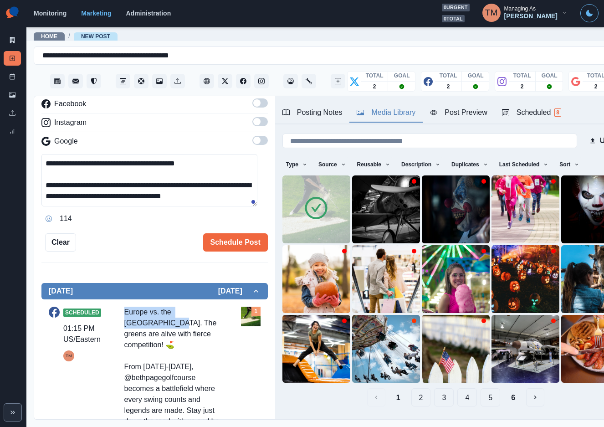
drag, startPoint x: 216, startPoint y: 313, endPoint x: 116, endPoint y: 312, distance: 99.7
click at [116, 312] on div "Scheduled 01:15 PM US/Eastern TM Europe vs. the United States. The greens are a…" at bounding box center [155, 408] width 212 height 204
copy div "Europe vs. the United States."
click at [46, 164] on textarea "**********" at bounding box center [149, 180] width 216 height 52
paste textarea "**********"
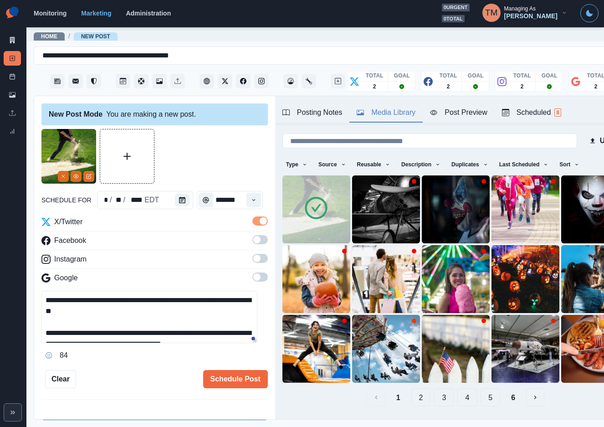
scroll to position [14, 0]
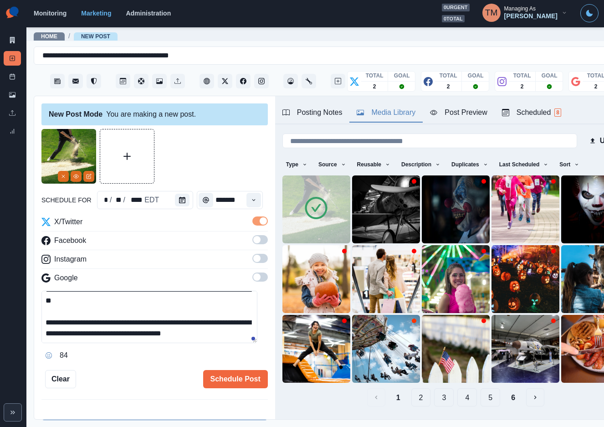
click at [115, 332] on textarea "**********" at bounding box center [149, 316] width 216 height 52
paste textarea "**********"
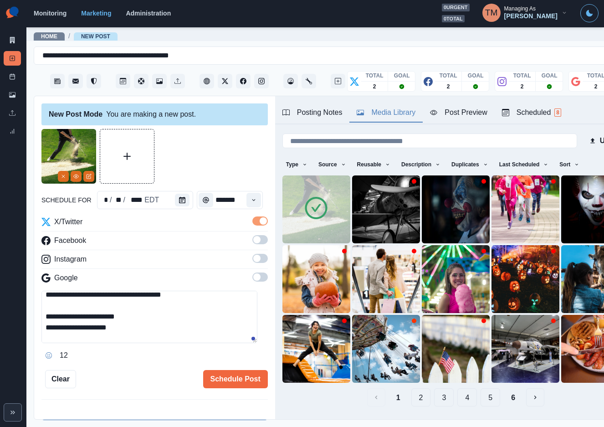
click at [123, 309] on textarea "**********" at bounding box center [149, 316] width 216 height 52
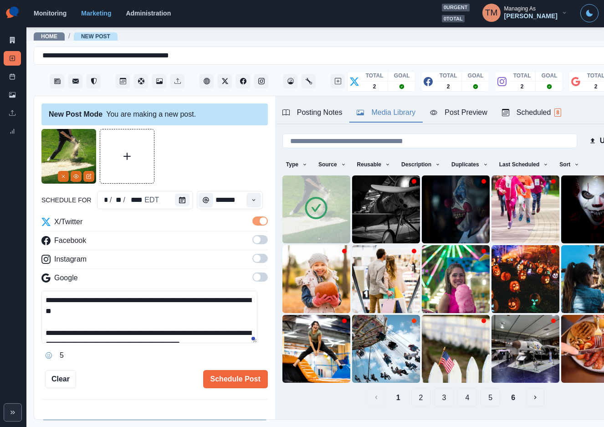
drag, startPoint x: 87, startPoint y: 312, endPoint x: 96, endPoint y: 312, distance: 8.7
click at [96, 312] on textarea "**********" at bounding box center [149, 316] width 216 height 52
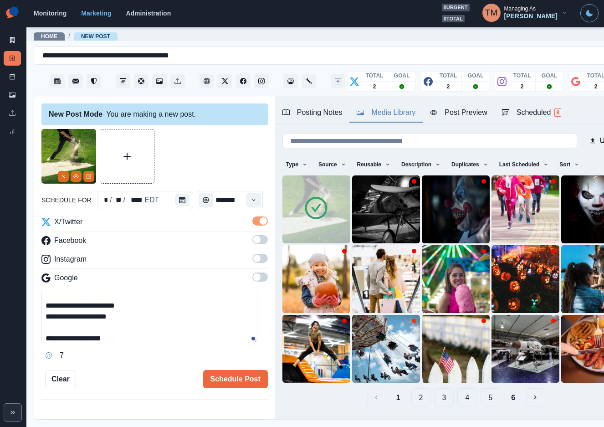
drag, startPoint x: 79, startPoint y: 309, endPoint x: 85, endPoint y: 309, distance: 5.9
click at [85, 309] on textarea "**********" at bounding box center [149, 316] width 216 height 52
paste textarea
drag, startPoint x: 82, startPoint y: 307, endPoint x: 119, endPoint y: 312, distance: 37.2
click at [84, 307] on textarea "**********" at bounding box center [149, 316] width 216 height 52
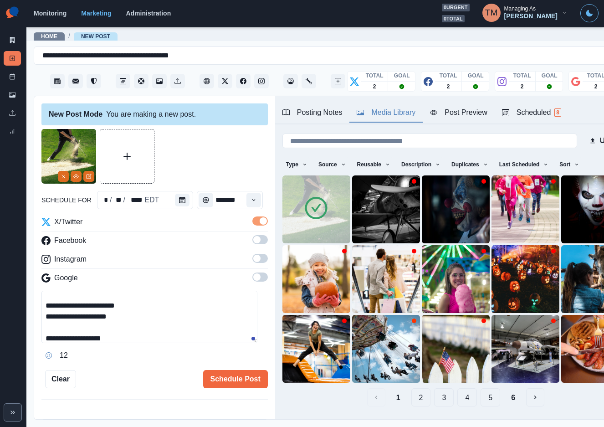
type textarea "**********"
click at [473, 112] on div "Post Preview" at bounding box center [458, 112] width 57 height 11
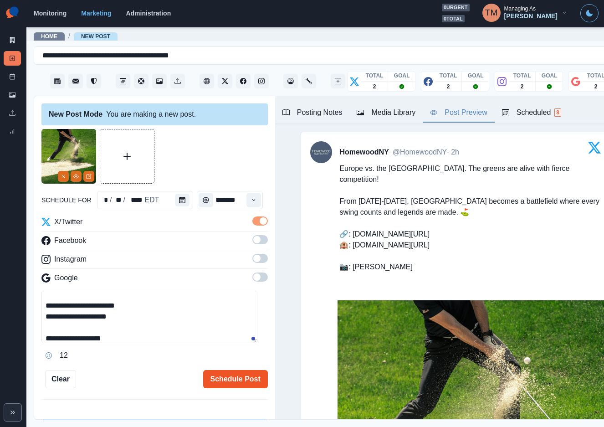
click at [236, 382] on button "Schedule Post" at bounding box center [235, 379] width 65 height 18
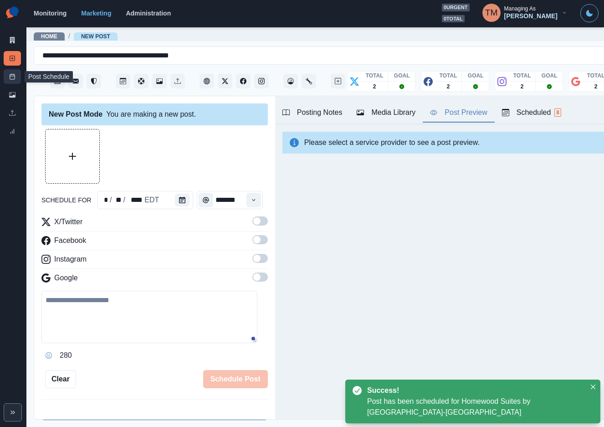
click at [7, 77] on link "Post Schedule" at bounding box center [12, 76] width 17 height 15
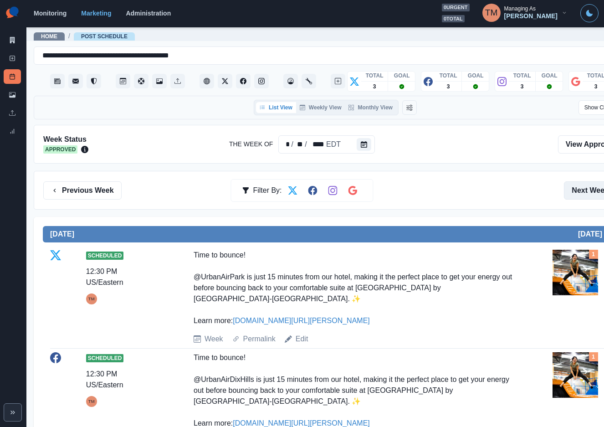
click at [575, 190] on button "Next Week" at bounding box center [595, 190] width 63 height 18
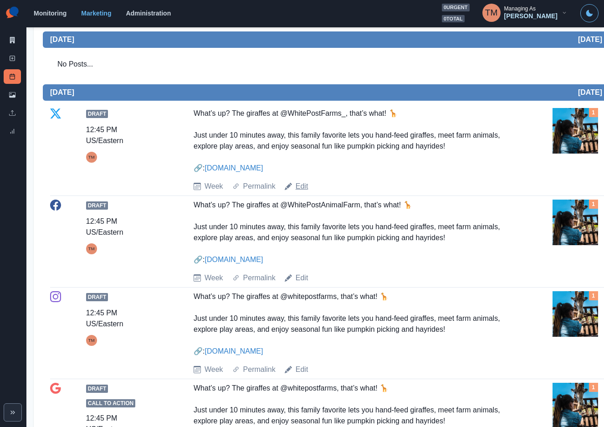
click at [302, 187] on link "Edit" at bounding box center [301, 186] width 13 height 11
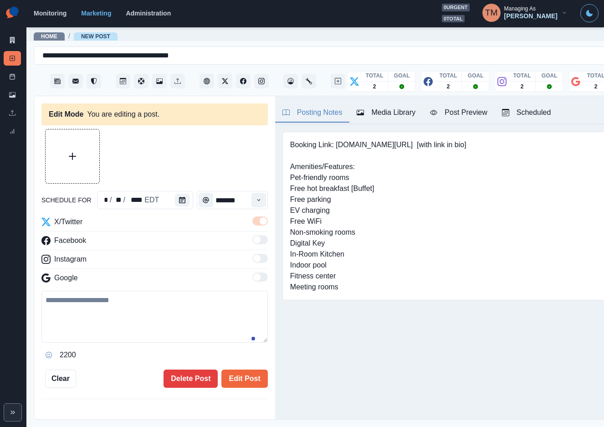
type input "********"
type textarea "**********"
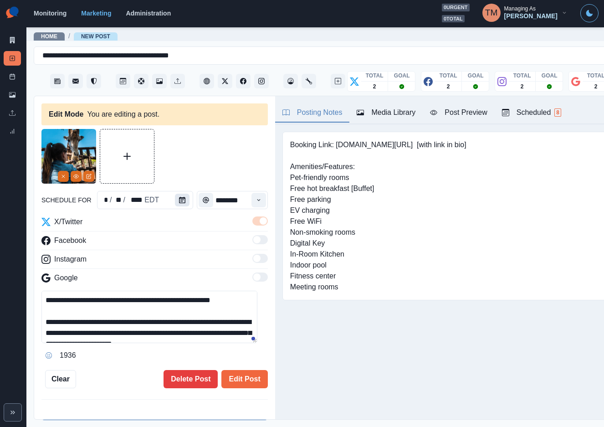
click at [179, 199] on icon "Calendar" at bounding box center [182, 200] width 6 height 6
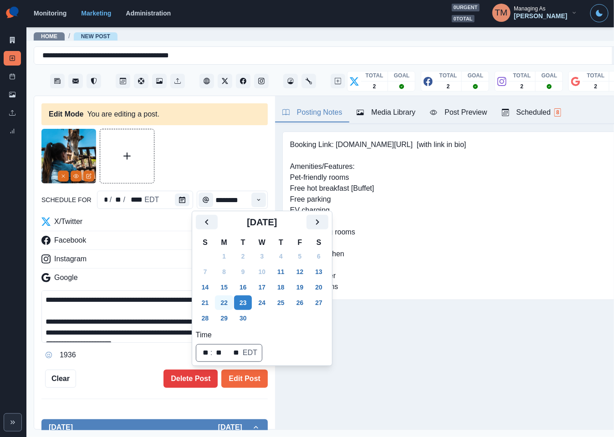
click at [222, 301] on button "22" at bounding box center [224, 302] width 18 height 15
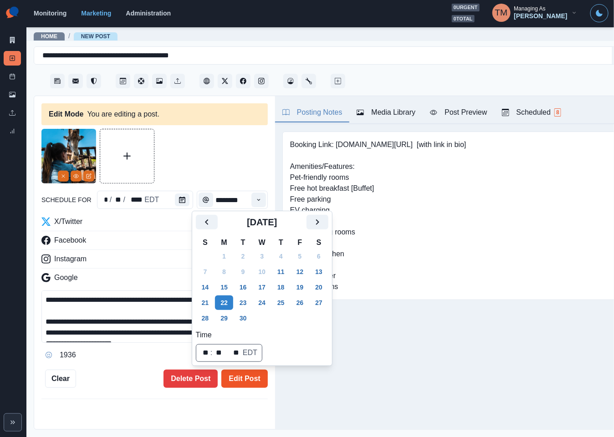
click at [235, 380] on button "Edit Post" at bounding box center [244, 379] width 46 height 18
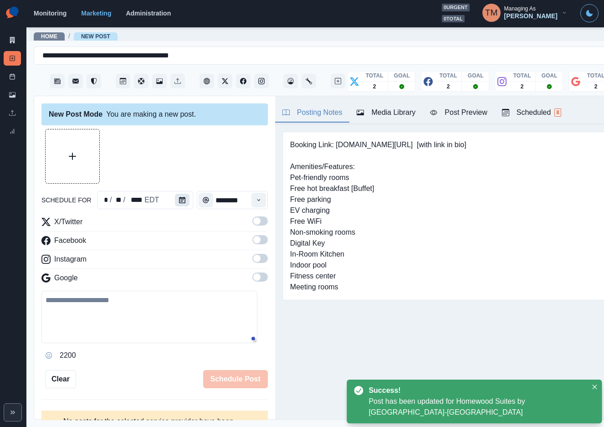
click at [179, 201] on icon "Calendar" at bounding box center [182, 200] width 6 height 6
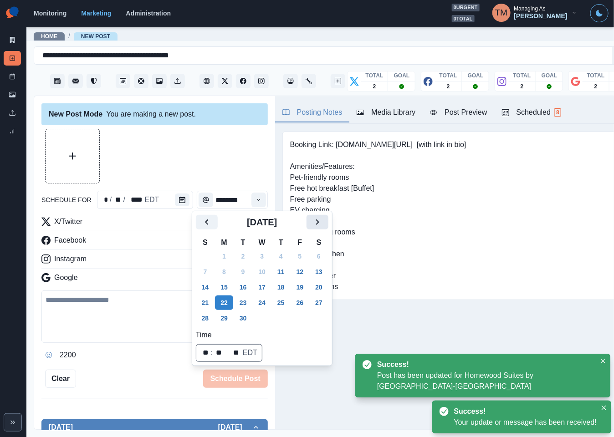
click at [314, 222] on icon "Next" at bounding box center [317, 222] width 11 height 11
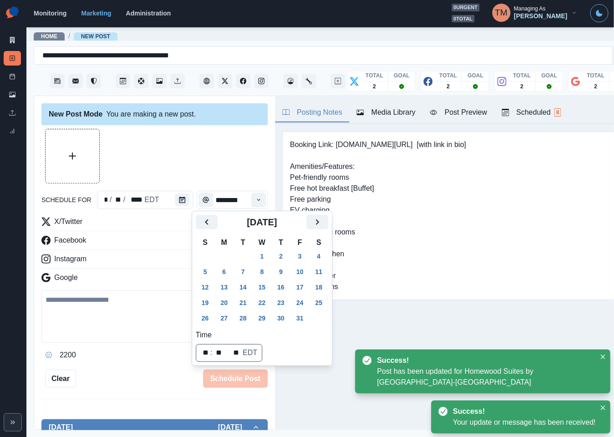
click at [211, 223] on icon "Previous" at bounding box center [206, 222] width 11 height 11
click at [246, 301] on button "23" at bounding box center [243, 302] width 18 height 15
click at [171, 170] on div at bounding box center [154, 156] width 226 height 55
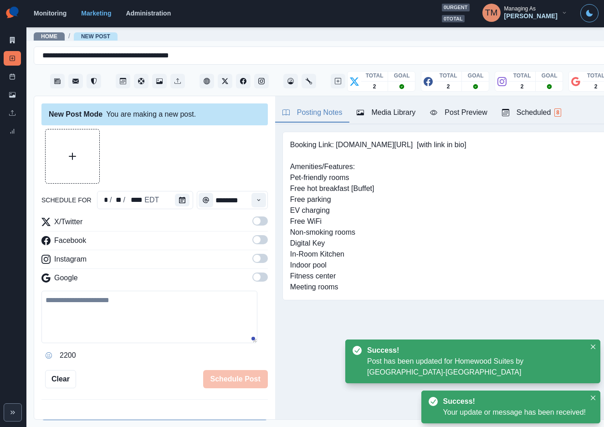
scroll to position [273, 0]
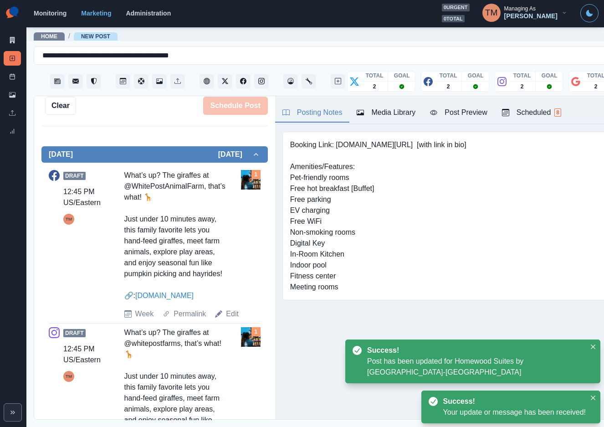
drag, startPoint x: 230, startPoint y: 336, endPoint x: 227, endPoint y: 317, distance: 19.4
click at [231, 319] on link "Edit" at bounding box center [232, 313] width 13 height 11
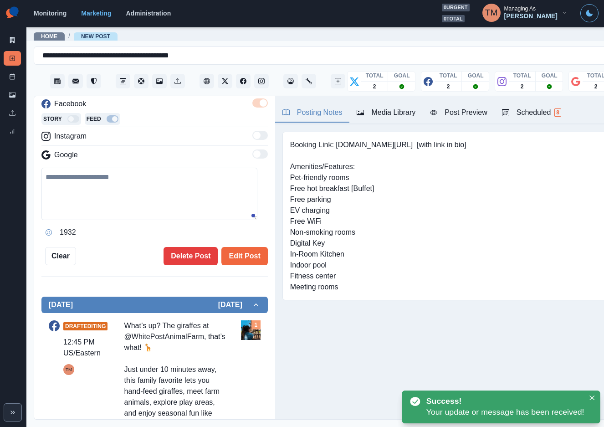
type textarea "**********"
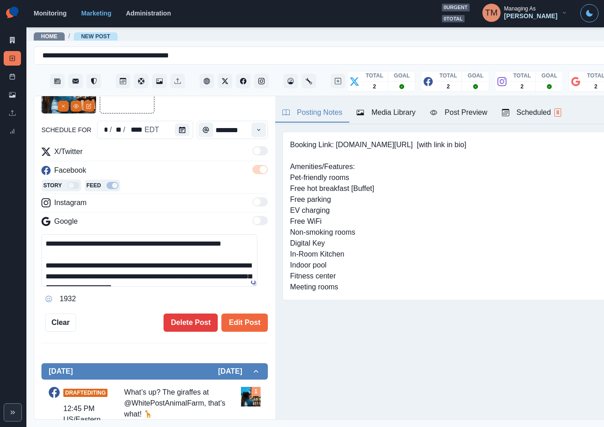
scroll to position [68, 0]
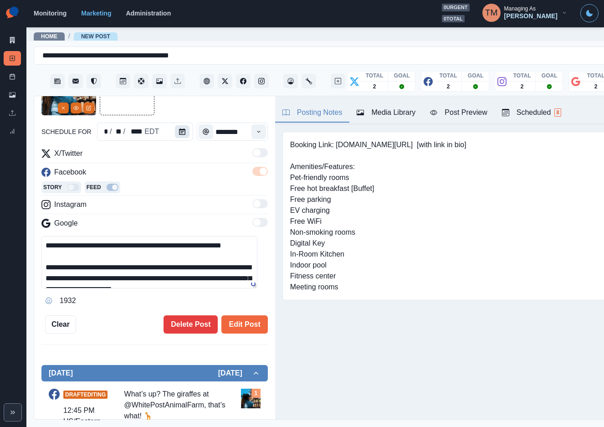
click at [175, 127] on button "Calendar" at bounding box center [182, 131] width 15 height 13
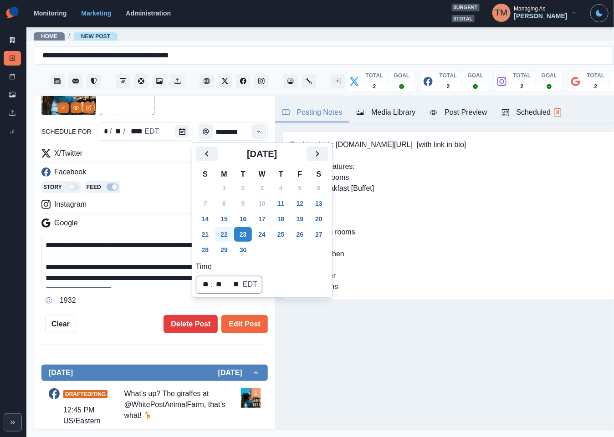
click at [223, 231] on button "22" at bounding box center [224, 234] width 18 height 15
click at [241, 331] on button "Edit Post" at bounding box center [244, 324] width 46 height 18
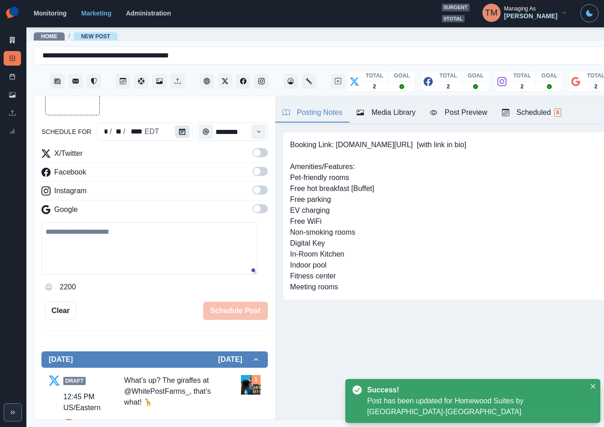
click at [179, 130] on icon "Calendar" at bounding box center [182, 131] width 6 height 6
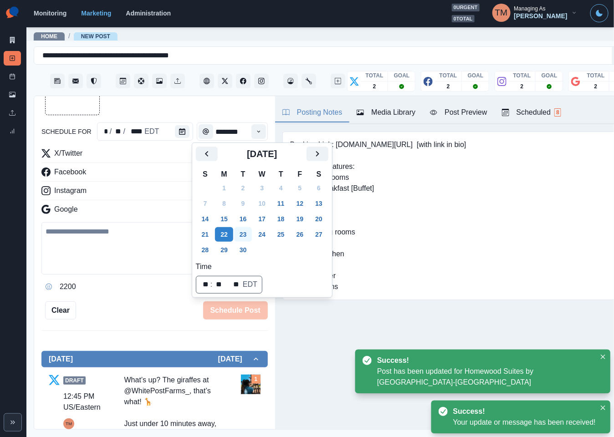
click at [244, 235] on button "23" at bounding box center [243, 234] width 18 height 15
click at [160, 297] on div "schedule for * / ** / **** EDT ******** X/Twitter Facebook Instagram Google 220…" at bounding box center [154, 190] width 226 height 259
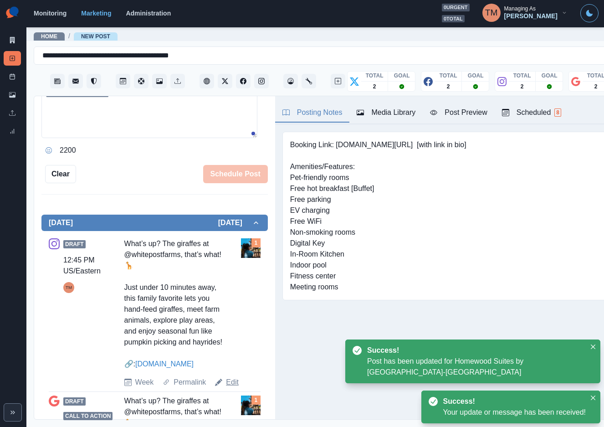
click at [229, 387] on link "Edit" at bounding box center [232, 382] width 13 height 11
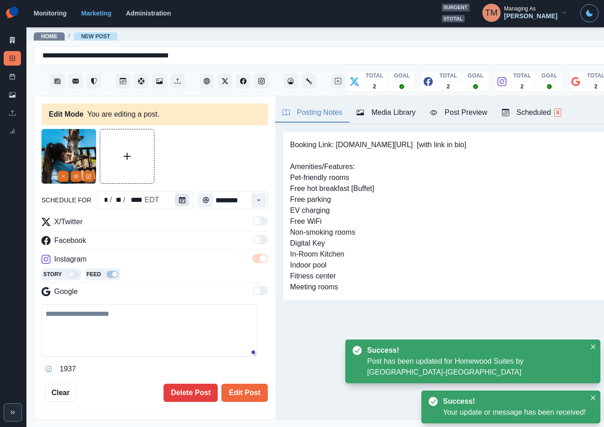
type textarea "**********"
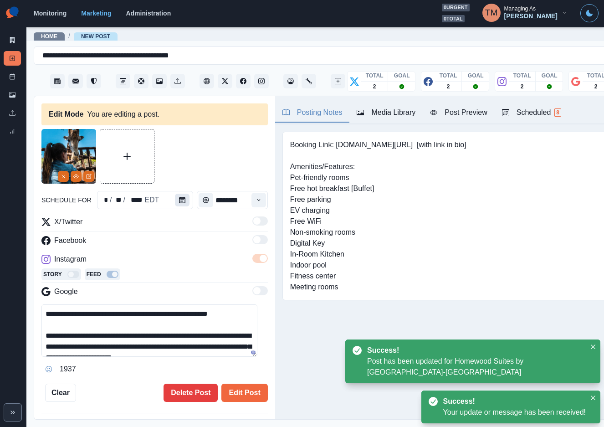
click at [179, 198] on icon "Calendar" at bounding box center [182, 200] width 6 height 6
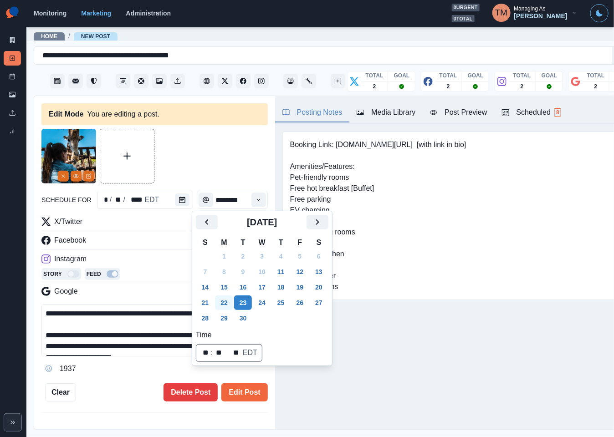
click at [223, 303] on button "22" at bounding box center [224, 302] width 18 height 15
click at [235, 390] on button "Edit Post" at bounding box center [244, 392] width 46 height 18
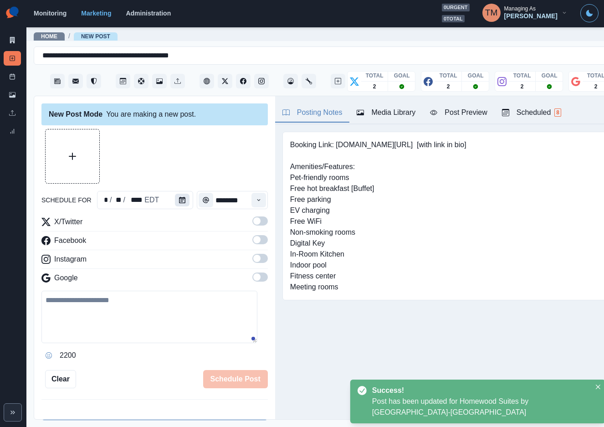
click at [179, 198] on icon "Calendar" at bounding box center [182, 200] width 6 height 6
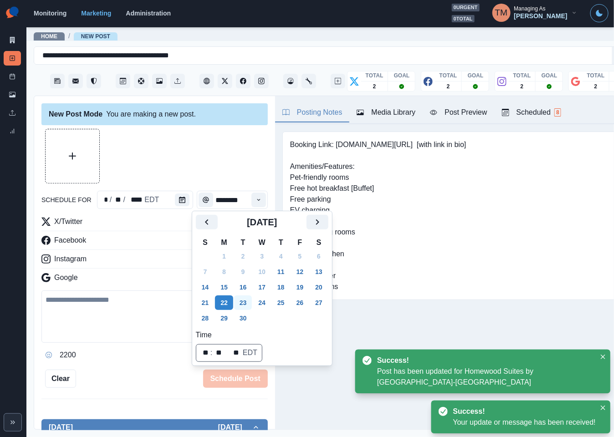
click at [246, 300] on button "23" at bounding box center [243, 302] width 18 height 15
click at [171, 142] on div at bounding box center [154, 156] width 226 height 55
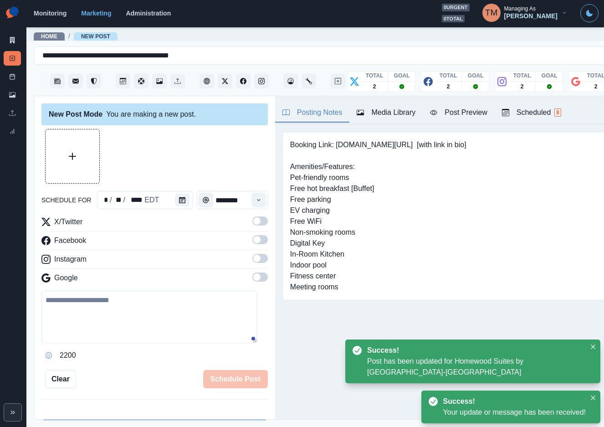
scroll to position [179, 0]
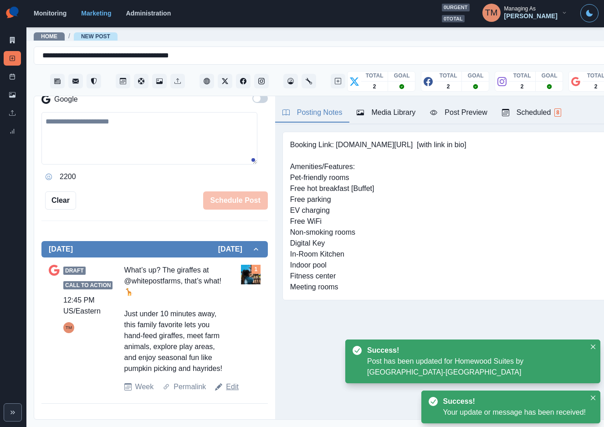
click at [230, 392] on link "Edit" at bounding box center [232, 386] width 13 height 11
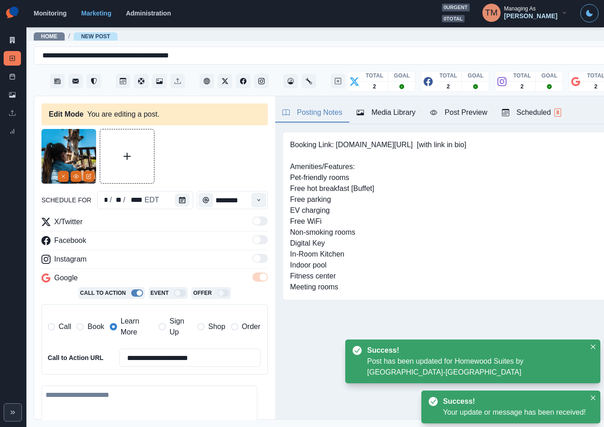
type textarea "**********"
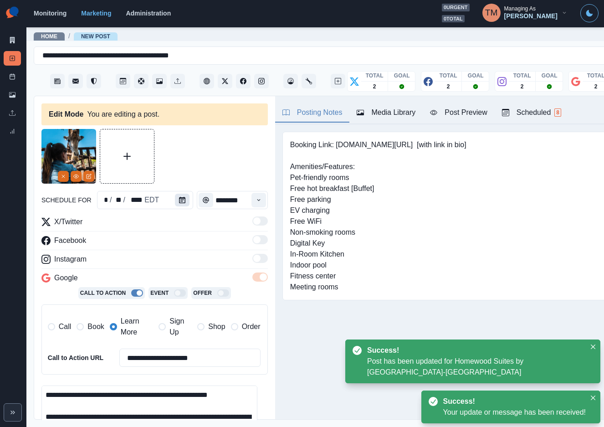
click at [179, 199] on icon "Calendar" at bounding box center [182, 200] width 6 height 6
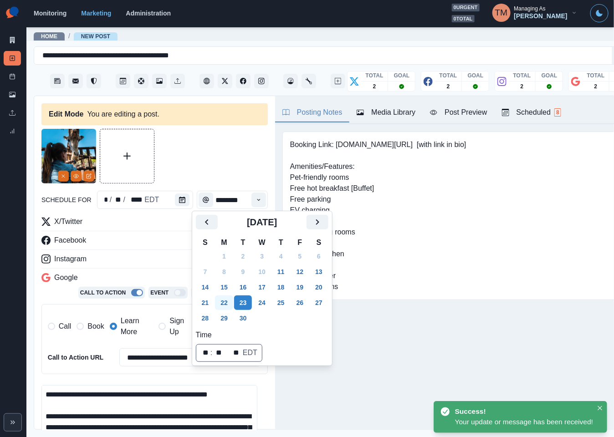
click at [223, 302] on button "22" at bounding box center [224, 302] width 18 height 15
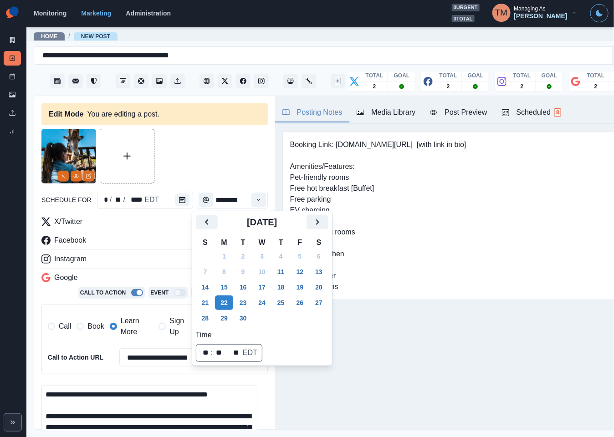
click at [193, 160] on div at bounding box center [154, 156] width 226 height 55
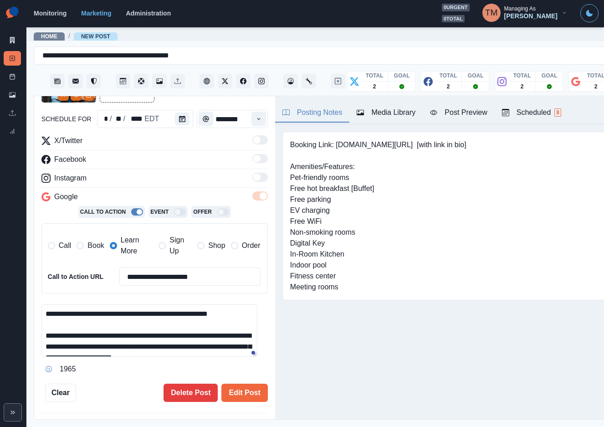
scroll to position [273, 0]
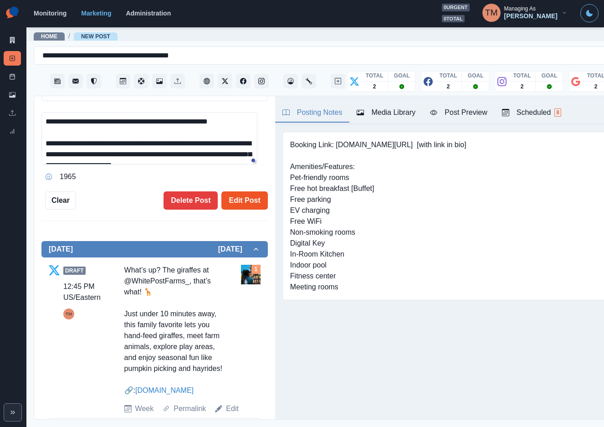
click at [238, 201] on button "Edit Post" at bounding box center [244, 200] width 46 height 18
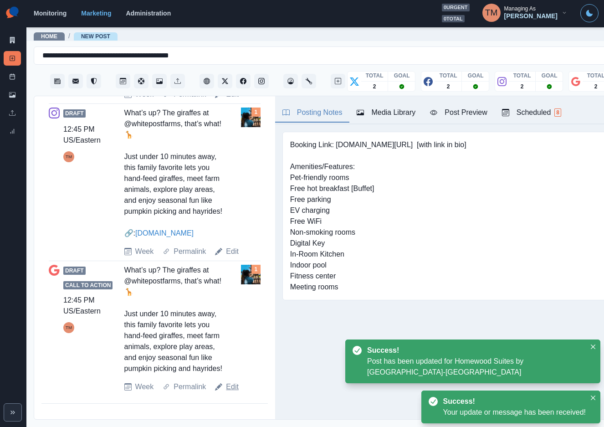
scroll to position [10, 0]
click at [228, 387] on link "Edit" at bounding box center [232, 386] width 13 height 11
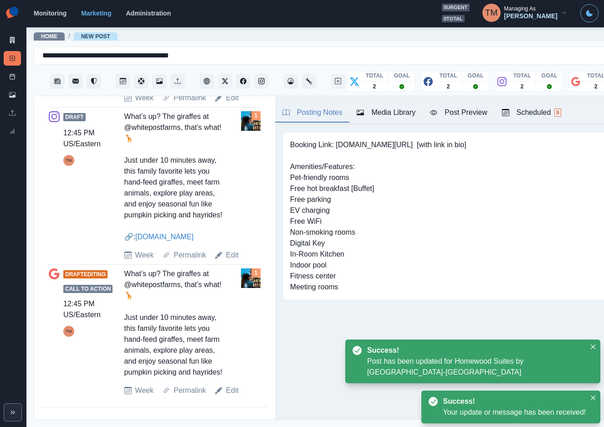
type textarea "**********"
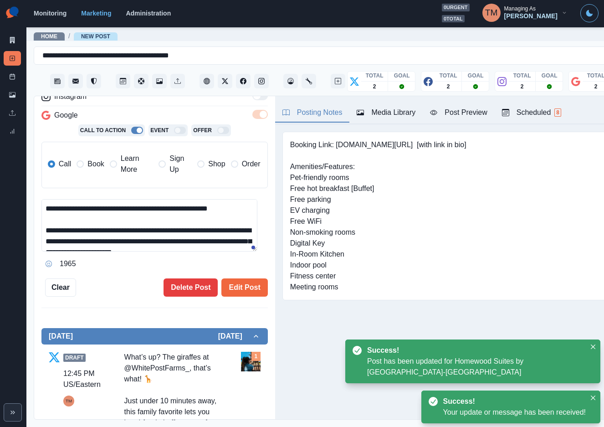
scroll to position [105, 0]
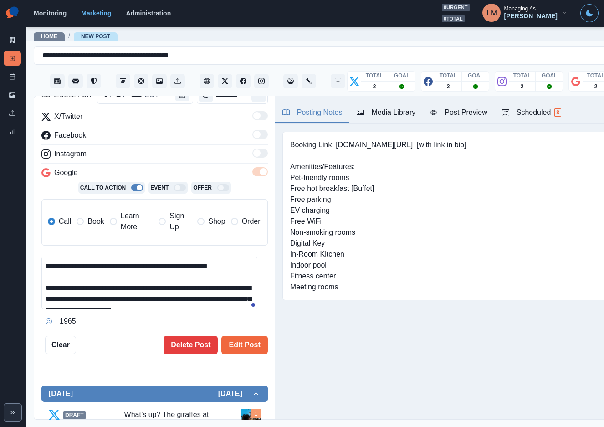
click at [129, 214] on span "Learn More" at bounding box center [137, 221] width 32 height 22
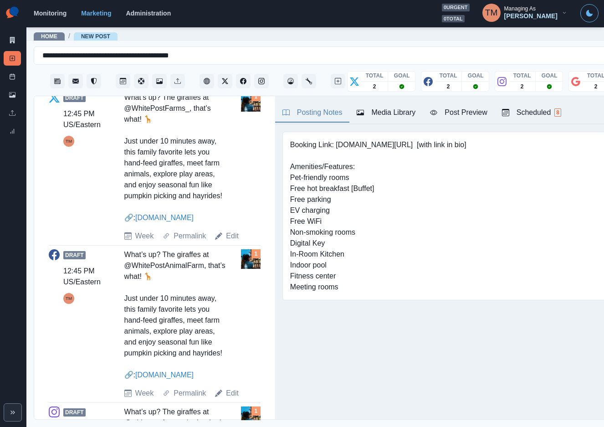
scroll to position [515, 0]
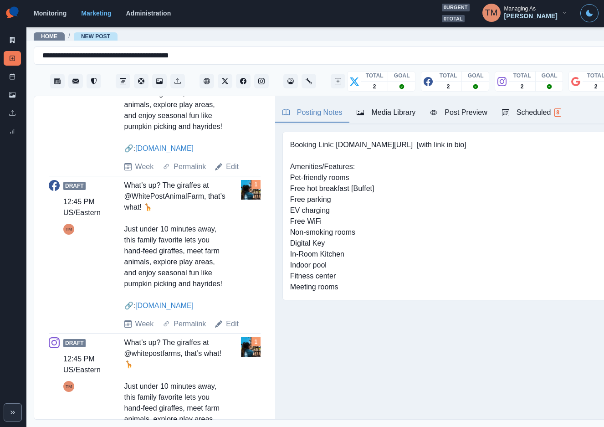
drag, startPoint x: 190, startPoint y: 163, endPoint x: 122, endPoint y: 163, distance: 67.8
click at [122, 163] on div "Draft 12:45 PM US/Eastern TM What’s up? The giraffes at @WhitePostFarms_, that’…" at bounding box center [155, 97] width 212 height 149
copy link "www.whitepostfarms.com"
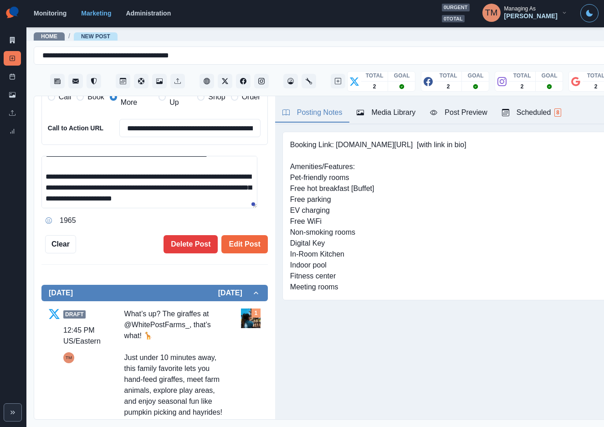
scroll to position [173, 0]
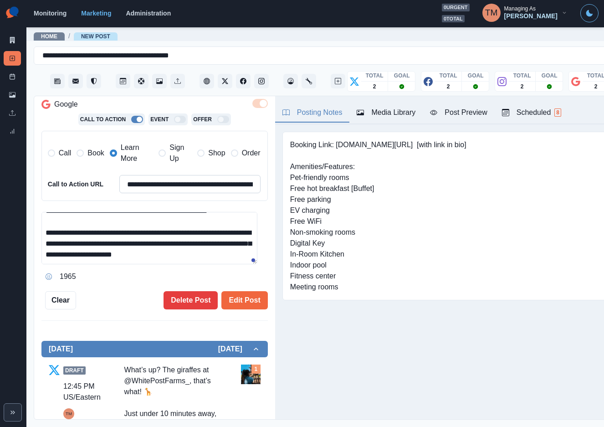
click at [174, 175] on input "**********" at bounding box center [189, 184] width 141 height 18
paste input
type input "**********"
click at [235, 291] on button "Edit Post" at bounding box center [244, 300] width 46 height 18
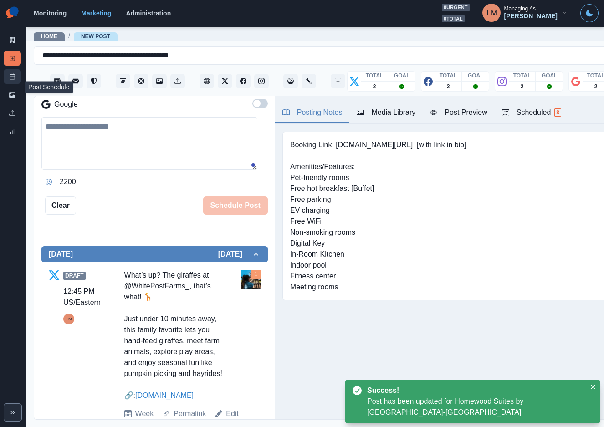
click at [10, 75] on icon at bounding box center [12, 76] width 6 height 6
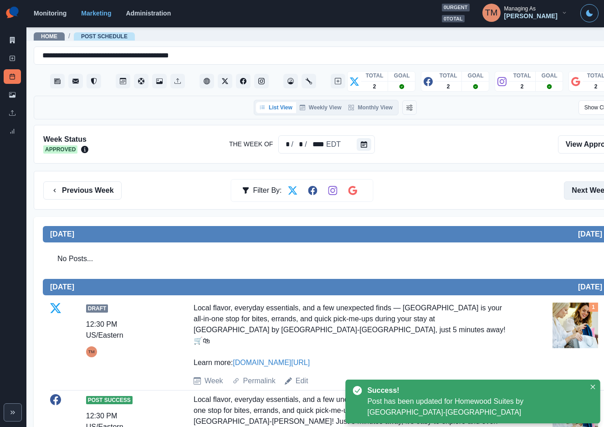
click at [597, 181] on button "Next Week" at bounding box center [595, 190] width 63 height 18
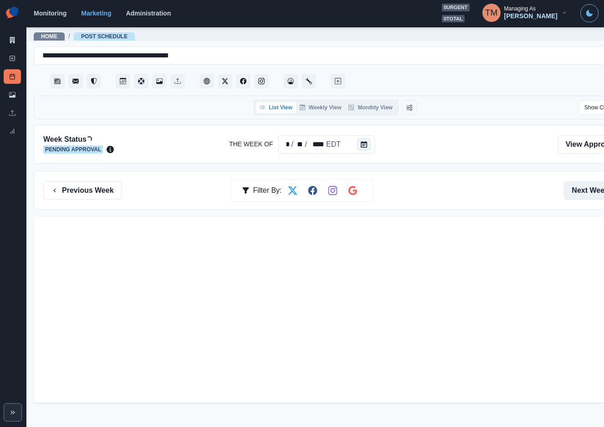
click at [597, 181] on button "Next Week" at bounding box center [595, 190] width 63 height 18
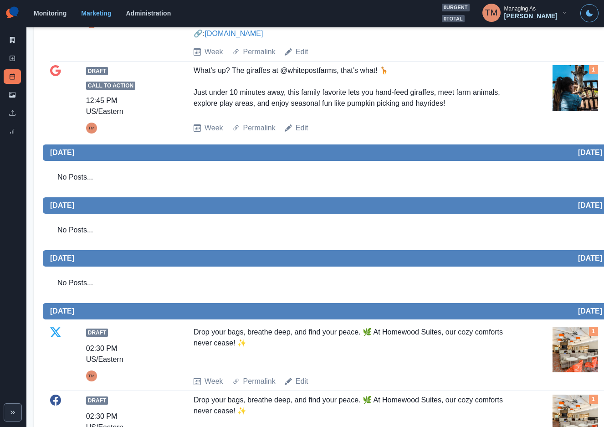
scroll to position [478, 0]
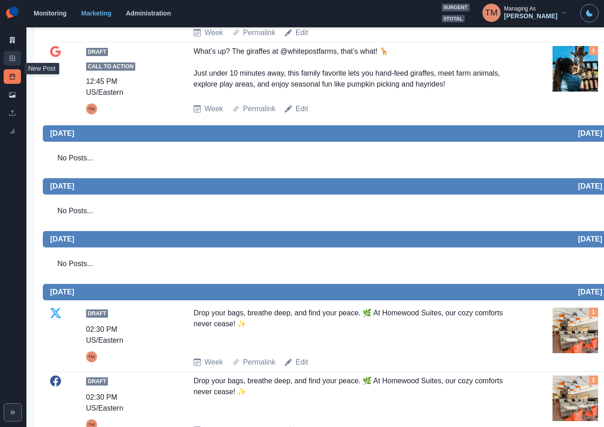
click at [14, 59] on icon at bounding box center [12, 58] width 6 height 6
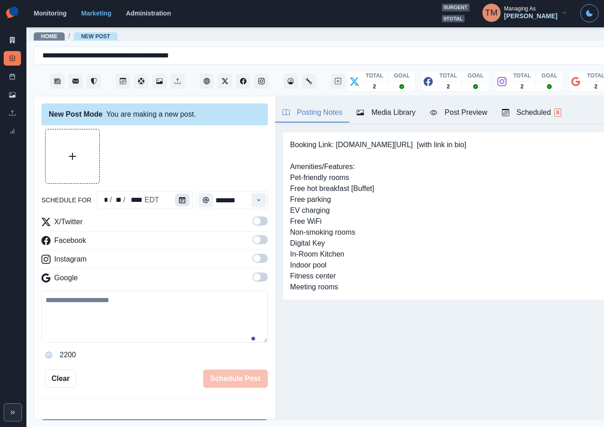
click at [179, 197] on icon "Calendar" at bounding box center [182, 200] width 6 height 6
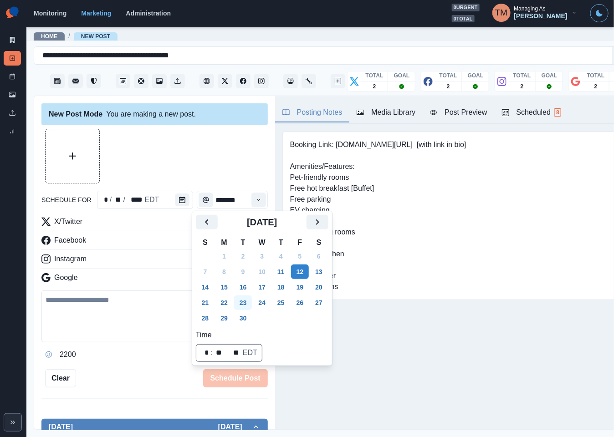
click at [246, 302] on button "23" at bounding box center [243, 302] width 18 height 15
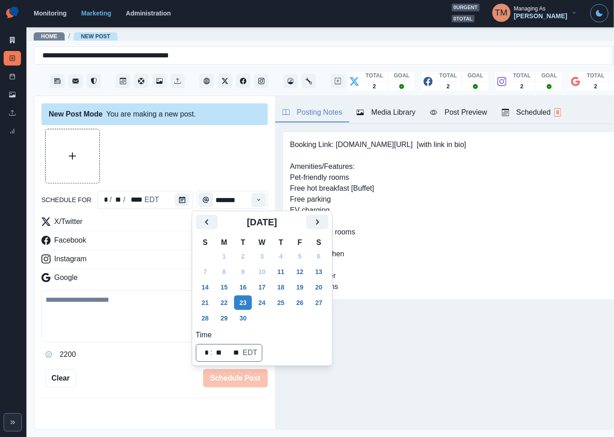
click at [213, 158] on div at bounding box center [154, 156] width 226 height 55
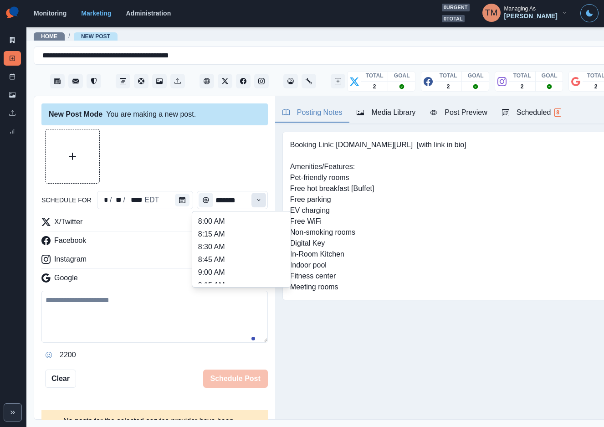
click at [252, 199] on button "Time" at bounding box center [258, 200] width 15 height 15
click at [210, 265] on li "11:30 AM" at bounding box center [241, 263] width 91 height 13
type input "********"
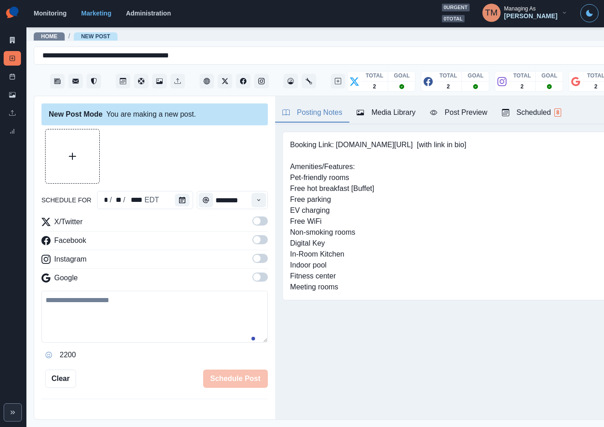
drag, startPoint x: 252, startPoint y: 217, endPoint x: 255, endPoint y: 246, distance: 28.8
click at [252, 219] on span at bounding box center [259, 220] width 15 height 9
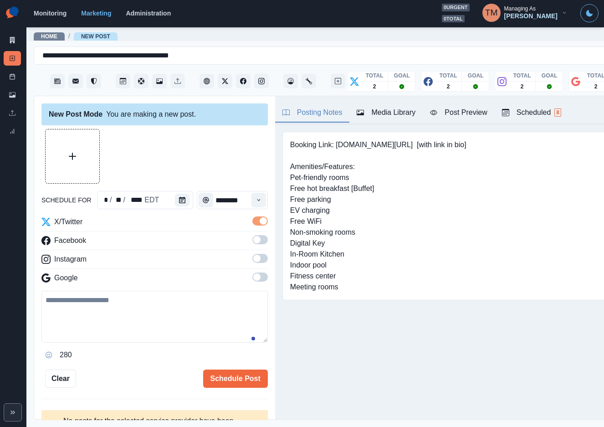
click at [253, 241] on span at bounding box center [256, 239] width 7 height 7
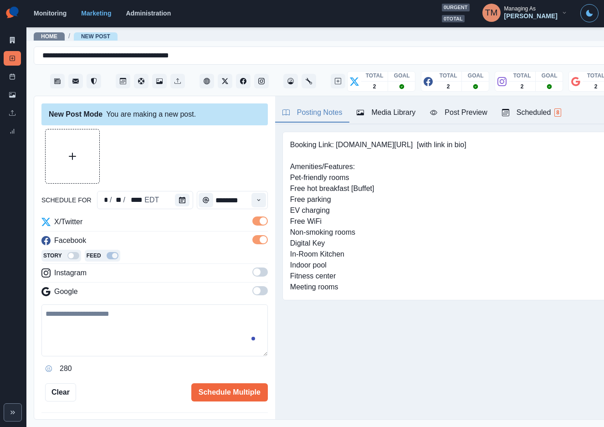
click at [252, 274] on span at bounding box center [259, 271] width 15 height 9
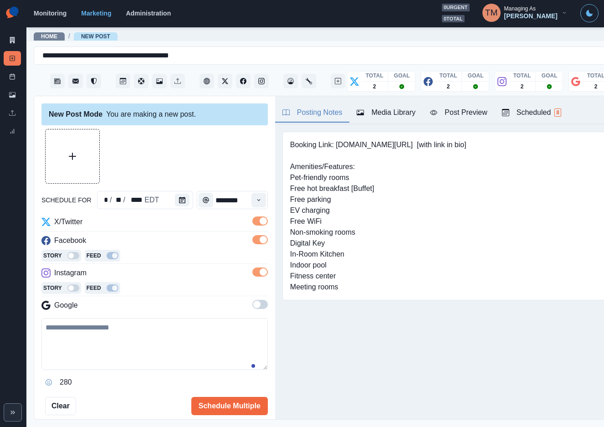
click at [252, 305] on span at bounding box center [259, 304] width 15 height 9
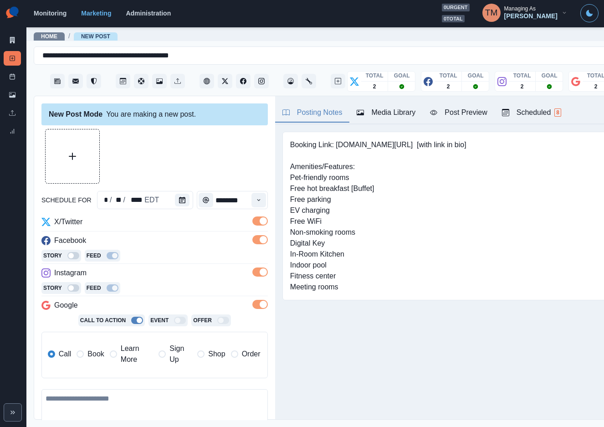
click at [91, 356] on span "Book" at bounding box center [95, 353] width 16 height 11
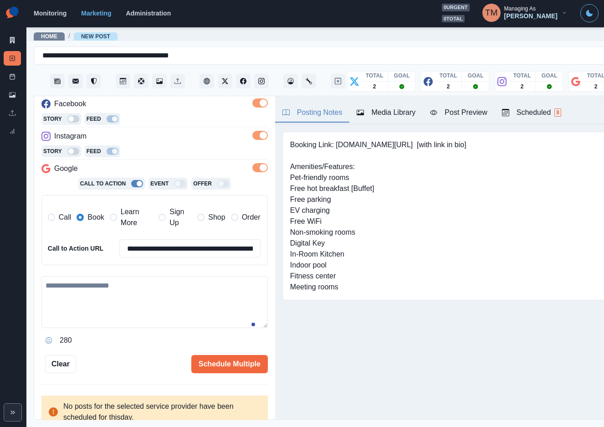
click at [136, 298] on textarea at bounding box center [154, 302] width 226 height 52
paste textarea "**********"
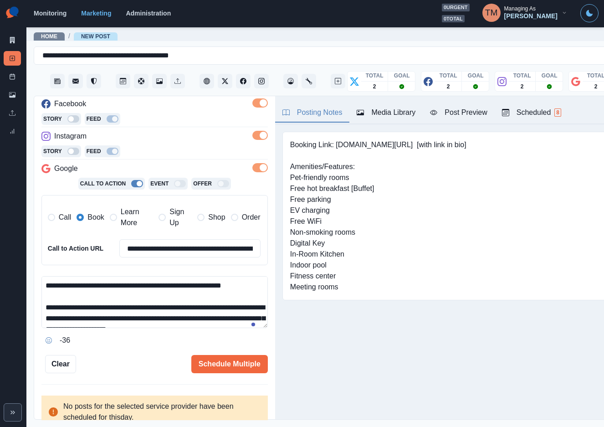
scroll to position [72, 0]
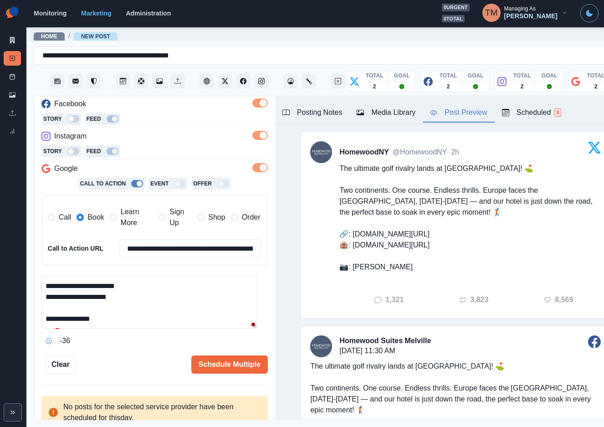
click at [473, 111] on div "Post Preview" at bounding box center [458, 112] width 57 height 11
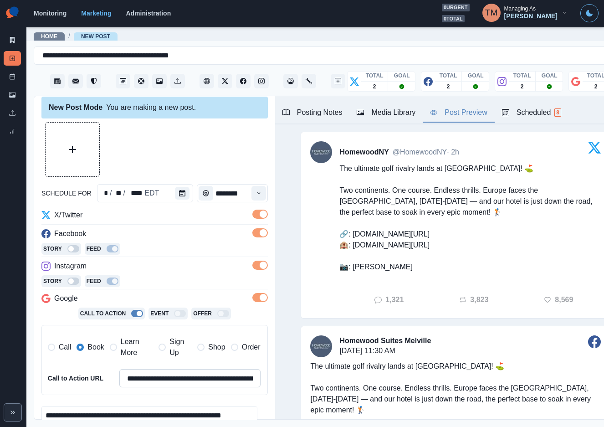
scroll to position [0, 0]
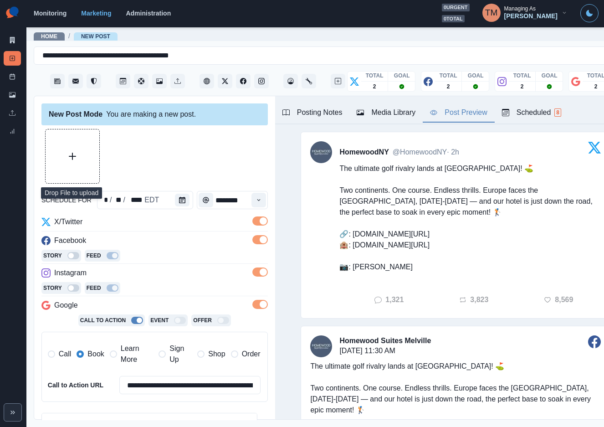
click at [74, 148] on button "Upload Media" at bounding box center [73, 156] width 54 height 54
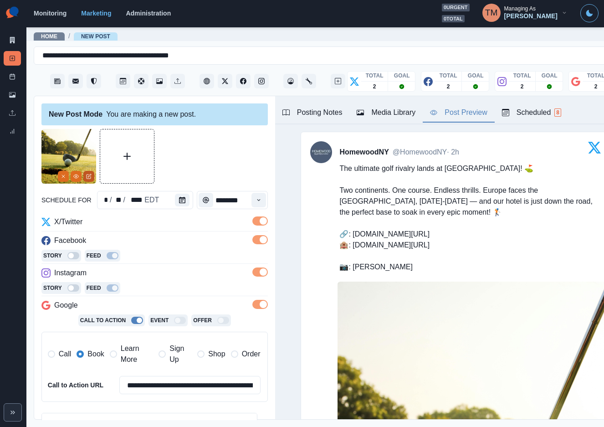
click at [88, 177] on icon "Edit Media" at bounding box center [89, 175] width 3 height 3
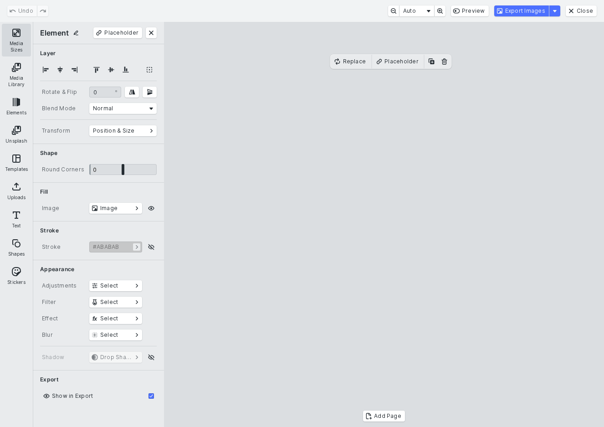
click at [14, 37] on button "Media Sizes" at bounding box center [16, 40] width 29 height 33
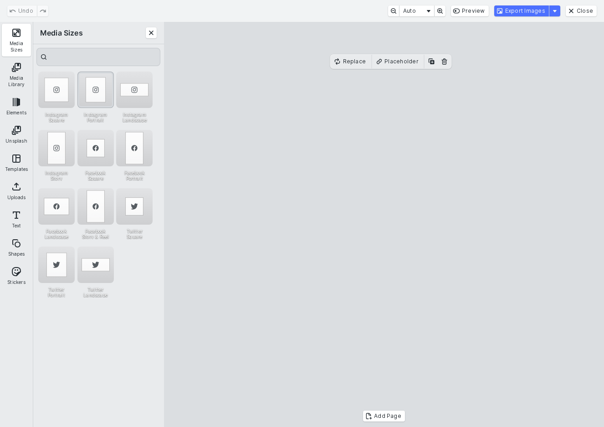
click at [93, 94] on div "Instagram Portrait" at bounding box center [95, 89] width 36 height 36
click at [541, 14] on button "Export Images" at bounding box center [521, 10] width 55 height 11
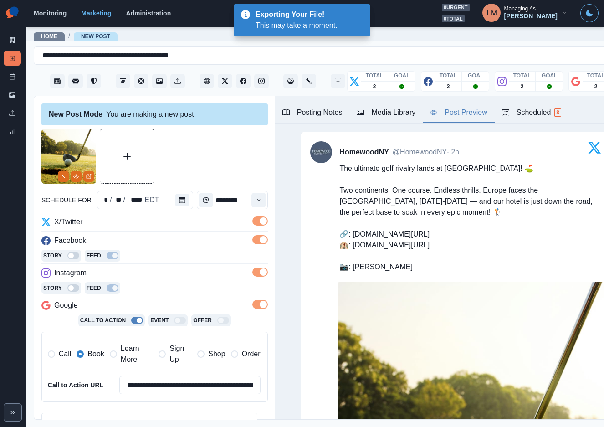
click at [398, 115] on div "Media Library" at bounding box center [385, 112] width 59 height 11
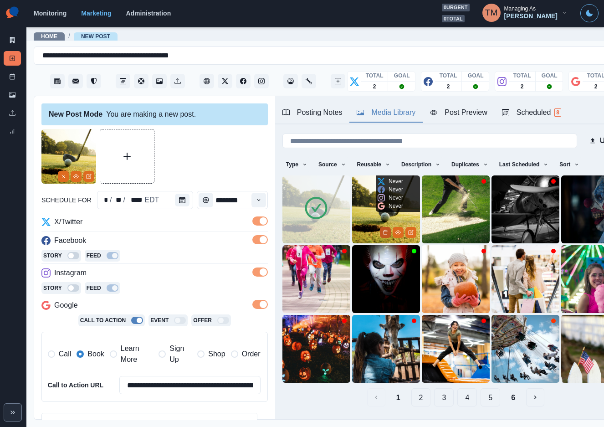
click at [382, 229] on icon "Delete Media" at bounding box center [384, 231] width 5 height 5
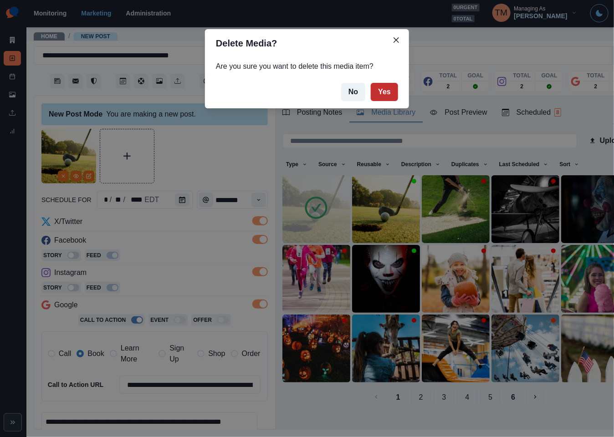
click at [390, 92] on button "Yes" at bounding box center [384, 92] width 27 height 18
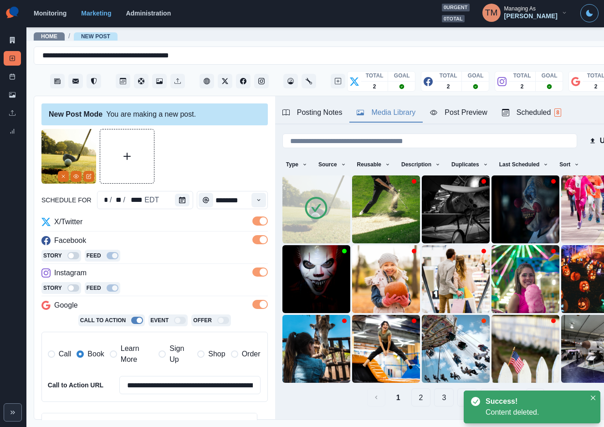
click at [468, 115] on div "Post Preview" at bounding box center [458, 112] width 57 height 11
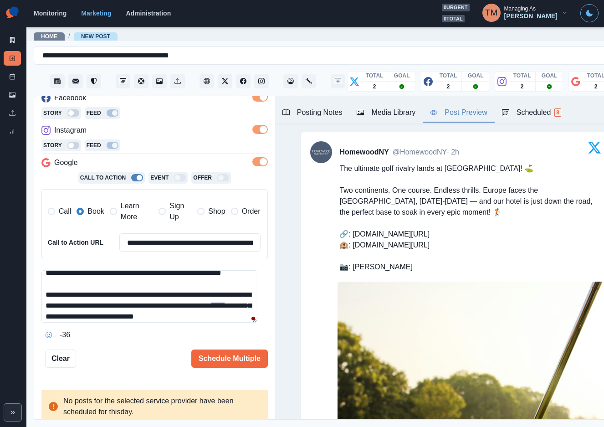
scroll to position [27, 0]
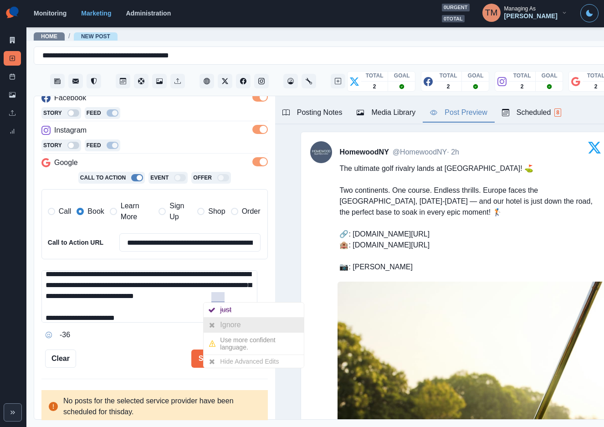
click at [226, 318] on div "Ignore" at bounding box center [232, 324] width 24 height 15
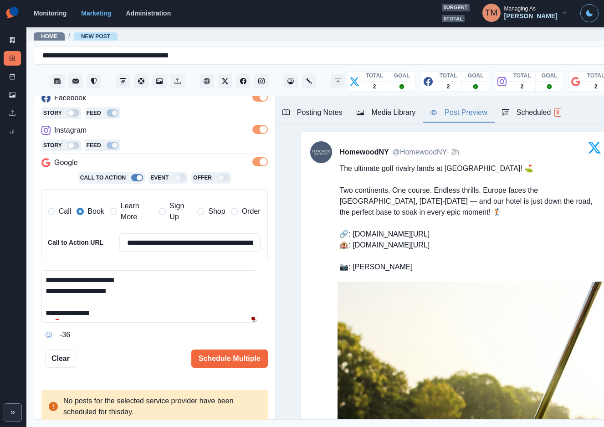
scroll to position [76, 0]
click at [59, 342] on icon at bounding box center [56, 341] width 6 height 7
click at [180, 297] on textarea "**********" at bounding box center [149, 296] width 216 height 52
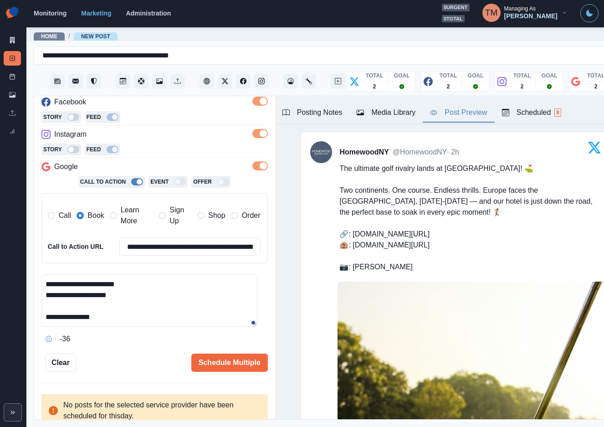
scroll to position [143, 0]
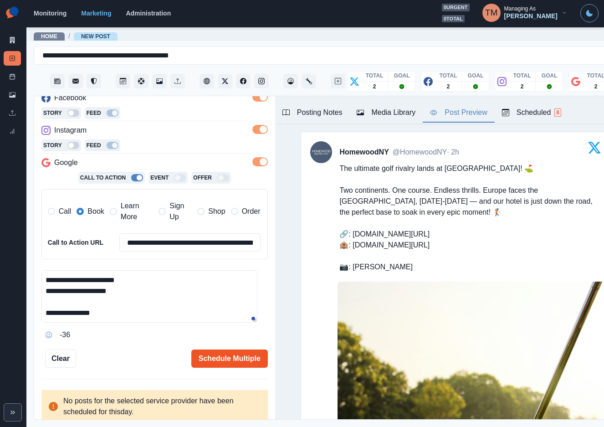
click at [228, 356] on button "Schedule Multiple" at bounding box center [229, 358] width 76 height 18
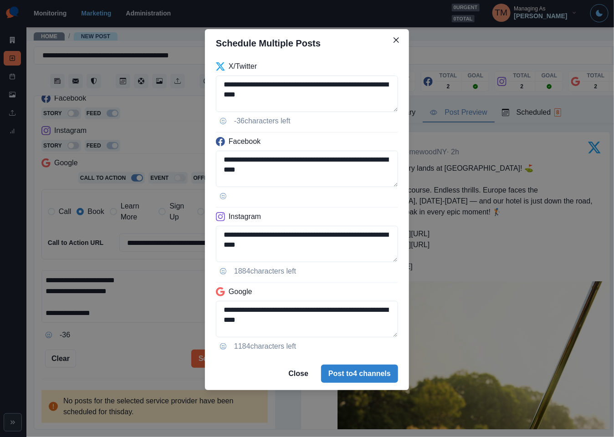
click at [137, 304] on div "**********" at bounding box center [307, 218] width 614 height 437
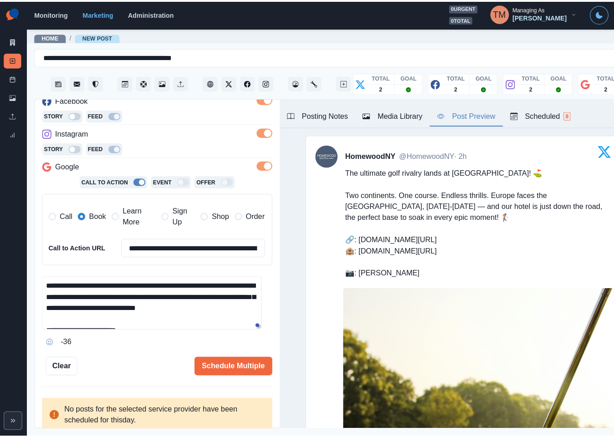
scroll to position [0, 0]
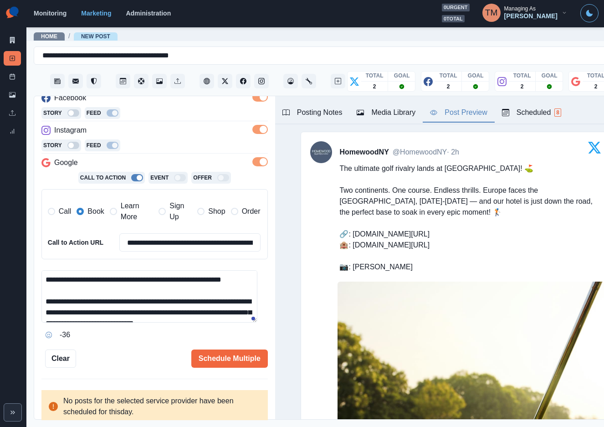
drag, startPoint x: 153, startPoint y: 281, endPoint x: 239, endPoint y: 281, distance: 86.1
click at [239, 281] on textarea "**********" at bounding box center [149, 296] width 216 height 52
paste textarea
click at [219, 294] on textarea "**********" at bounding box center [149, 296] width 216 height 52
type textarea "**********"
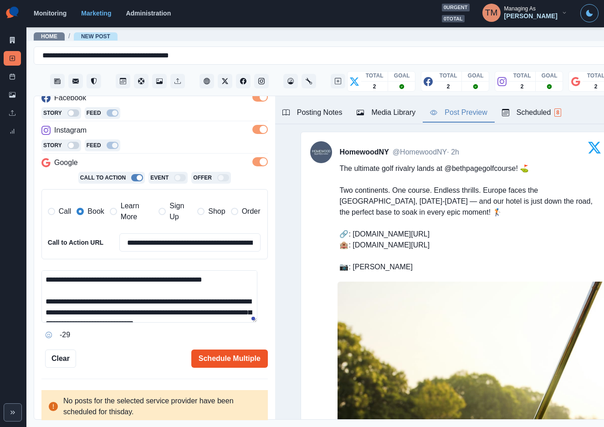
click at [225, 361] on button "Schedule Multiple" at bounding box center [229, 358] width 76 height 18
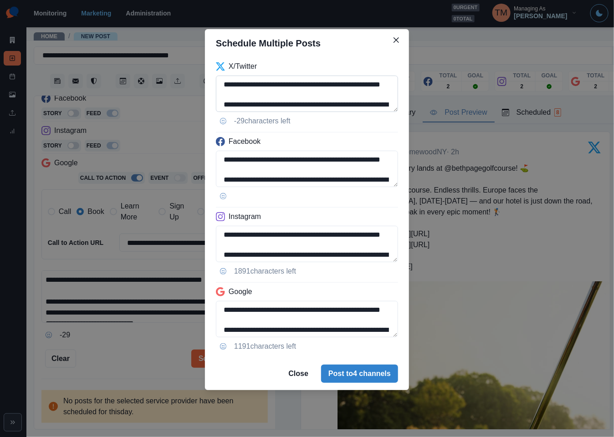
drag, startPoint x: 226, startPoint y: 96, endPoint x: 311, endPoint y: 94, distance: 85.6
click at [311, 94] on textarea "**********" at bounding box center [307, 94] width 182 height 36
paste textarea
click at [317, 104] on textarea "**********" at bounding box center [307, 94] width 182 height 36
click at [343, 89] on textarea "**********" at bounding box center [307, 94] width 182 height 36
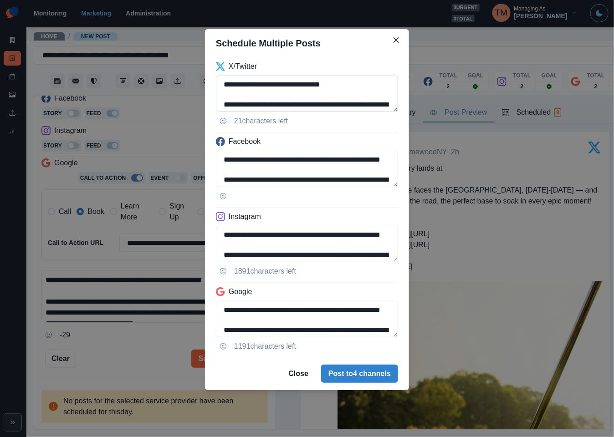
paste textarea "**********"
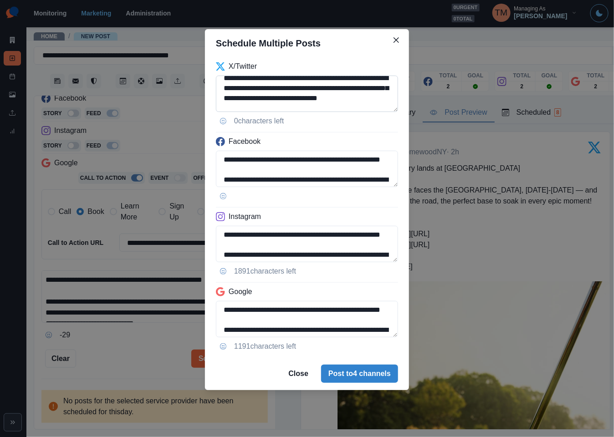
scroll to position [27, 0]
click at [272, 89] on textarea "**********" at bounding box center [307, 94] width 182 height 36
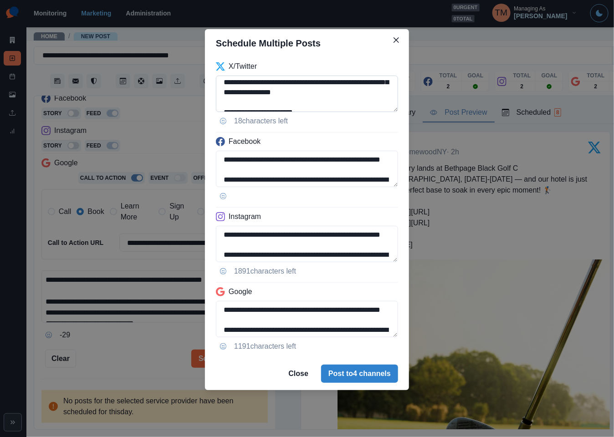
scroll to position [0, 0]
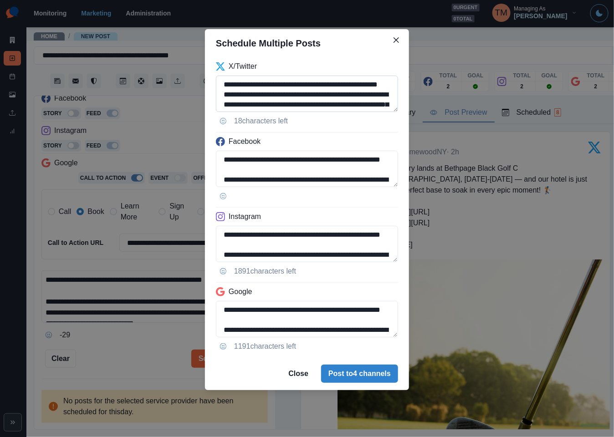
drag, startPoint x: 329, startPoint y: 85, endPoint x: 332, endPoint y: 92, distance: 7.1
click at [332, 92] on textarea "**********" at bounding box center [307, 94] width 182 height 36
paste textarea "********"
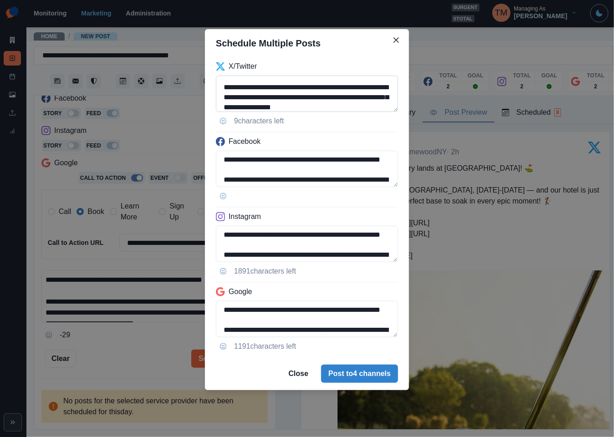
scroll to position [55, 0]
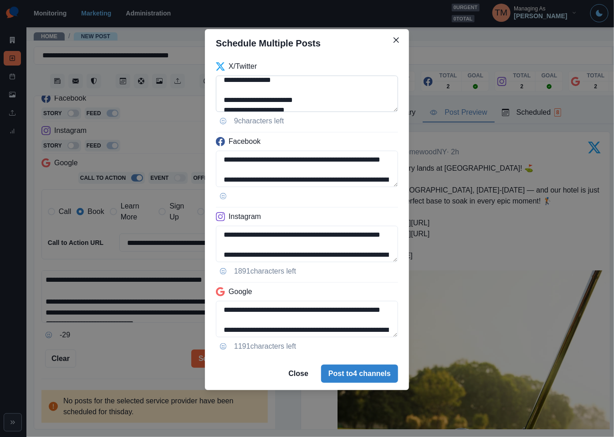
click at [376, 83] on textarea "**********" at bounding box center [307, 94] width 182 height 36
click at [387, 79] on textarea "**********" at bounding box center [307, 94] width 182 height 36
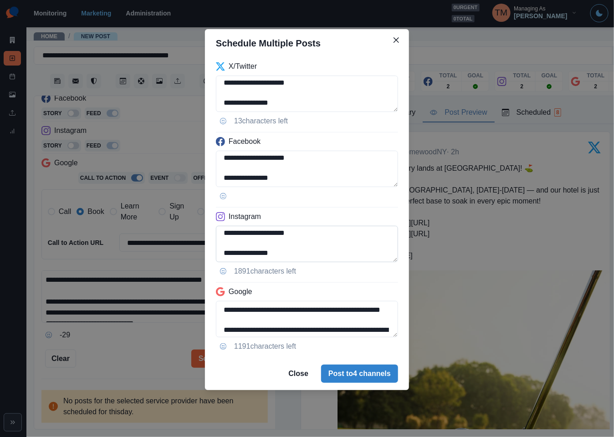
scroll to position [92, 0]
type textarea "**********"
drag, startPoint x: 238, startPoint y: 235, endPoint x: 298, endPoint y: 248, distance: 60.9
click at [241, 236] on textarea "**********" at bounding box center [307, 244] width 182 height 36
click at [235, 235] on textarea "**********" at bounding box center [307, 244] width 182 height 36
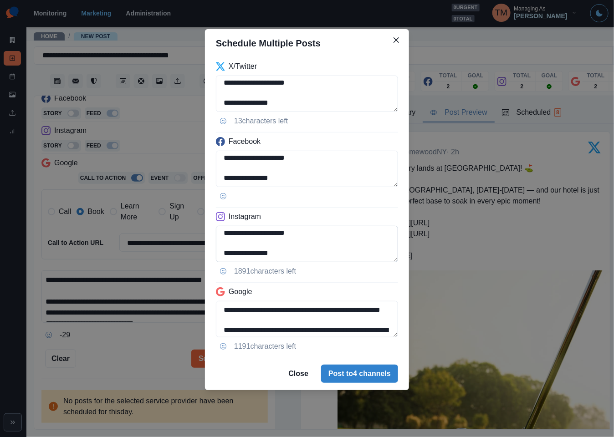
click at [239, 236] on textarea "**********" at bounding box center [307, 244] width 182 height 36
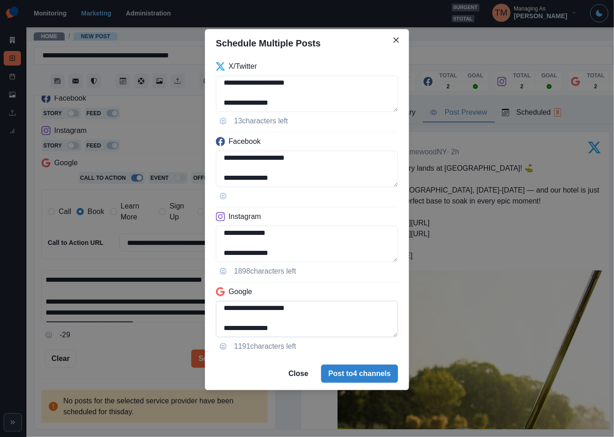
type textarea "**********"
click at [229, 324] on textarea "**********" at bounding box center [307, 319] width 182 height 36
click at [225, 326] on textarea "**********" at bounding box center [307, 319] width 182 height 36
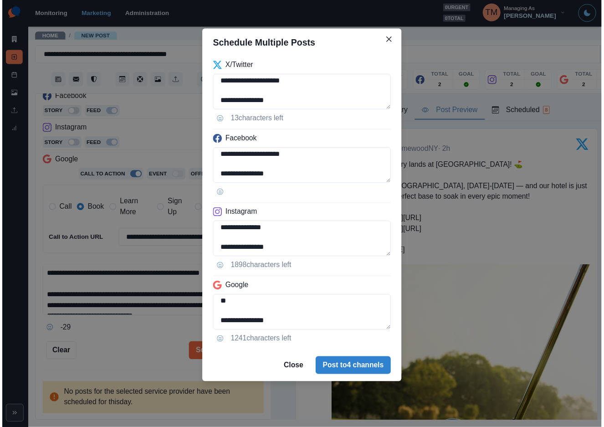
scroll to position [59, 0]
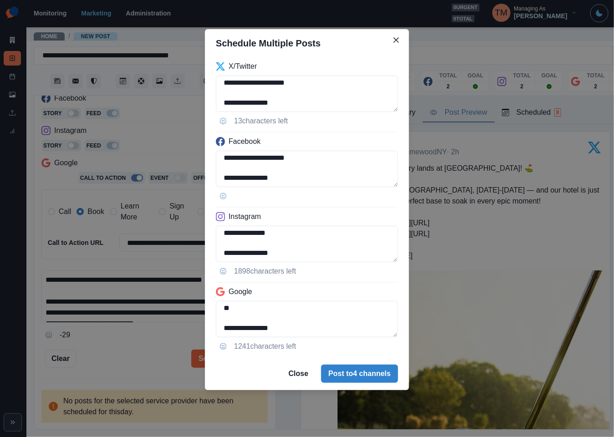
type textarea "**********"
click at [137, 355] on div "**********" at bounding box center [307, 218] width 614 height 437
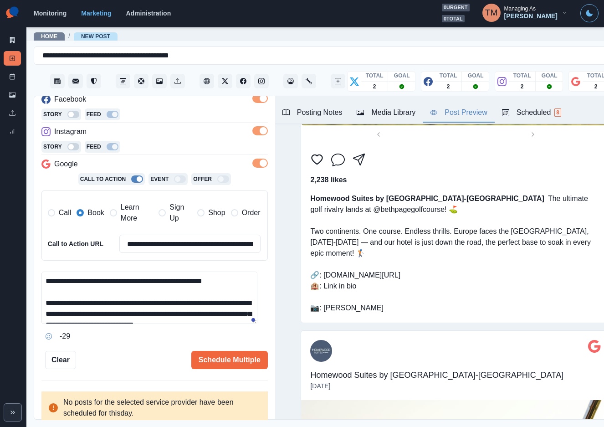
scroll to position [143, 0]
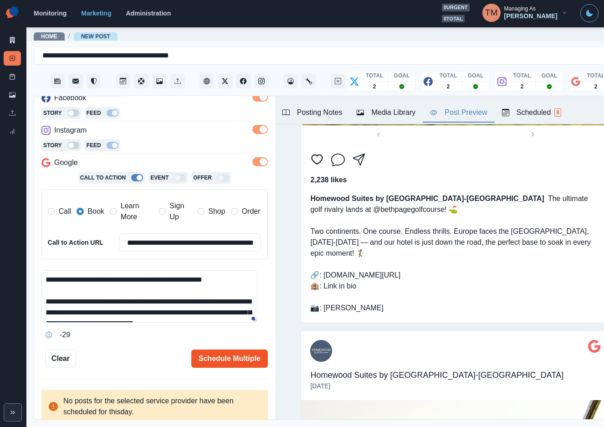
click at [202, 357] on button "Schedule Multiple" at bounding box center [229, 358] width 76 height 18
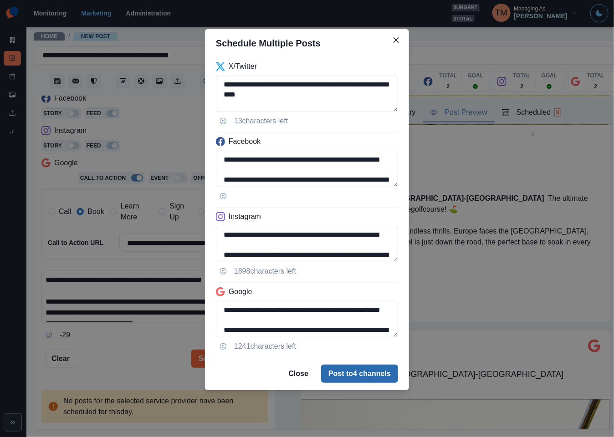
click at [351, 376] on button "Post to 4 channels" at bounding box center [359, 374] width 77 height 18
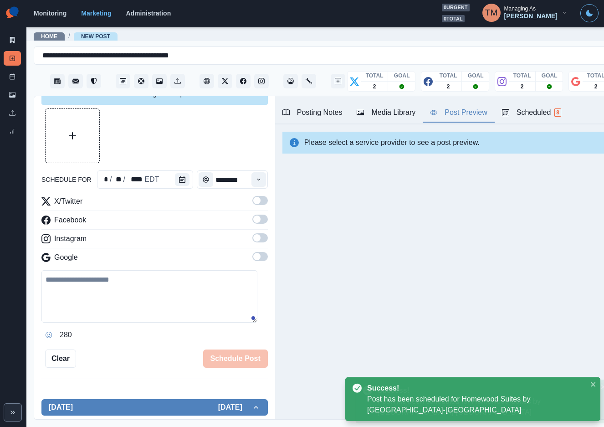
scroll to position [0, 0]
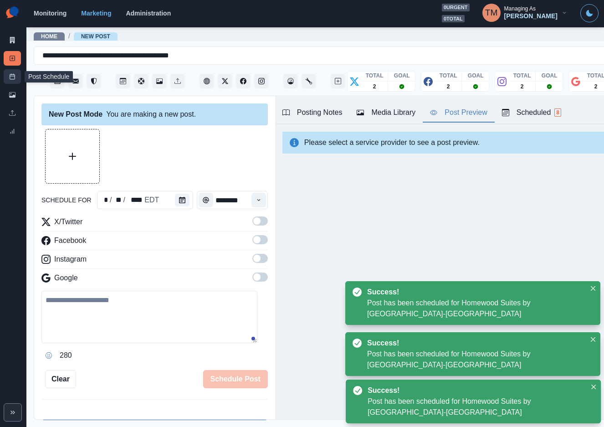
click at [11, 77] on icon at bounding box center [12, 76] width 6 height 6
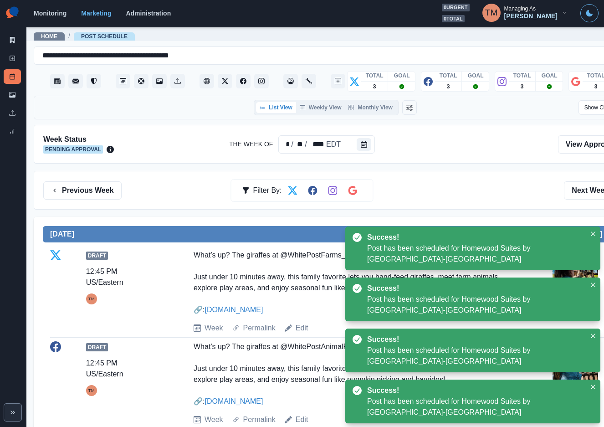
click at [441, 188] on div "Previous Week Filter By: Next Week" at bounding box center [335, 190] width 584 height 18
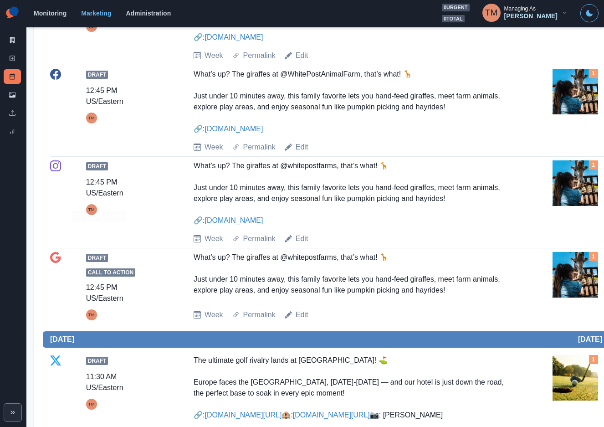
scroll to position [137, 0]
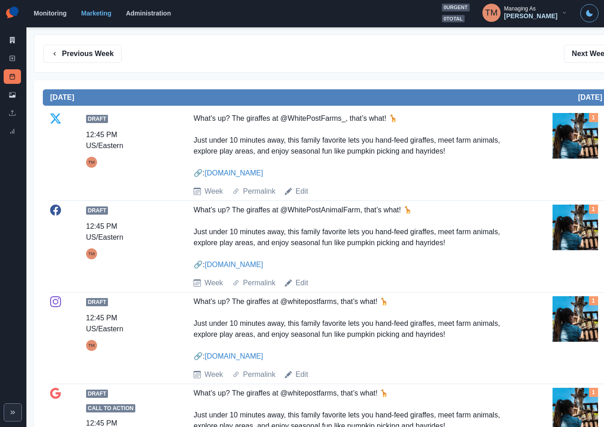
drag, startPoint x: 85, startPoint y: 56, endPoint x: 136, endPoint y: 189, distance: 142.2
click at [85, 56] on button "Previous Week" at bounding box center [82, 54] width 78 height 18
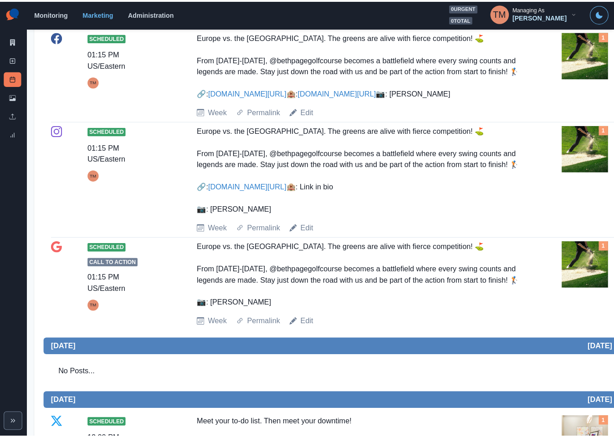
scroll to position [751, 0]
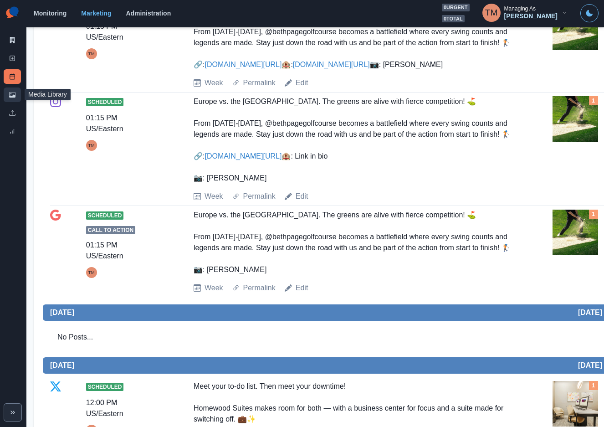
click at [10, 98] on link "Media Library" at bounding box center [12, 94] width 17 height 15
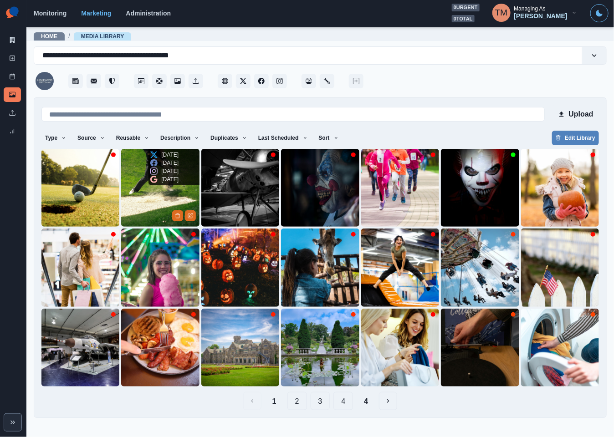
click at [151, 194] on img at bounding box center [160, 188] width 78 height 78
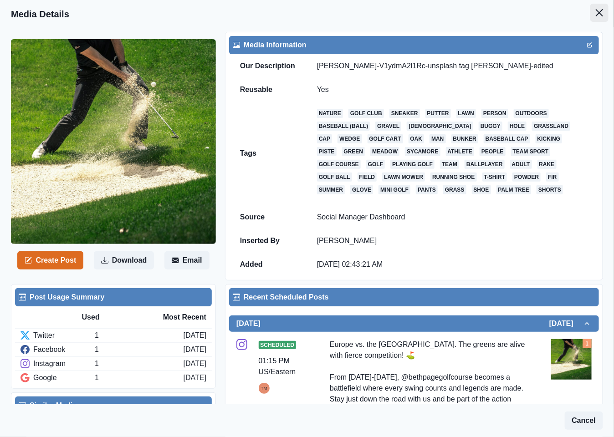
click at [596, 14] on icon "Close" at bounding box center [599, 12] width 7 height 7
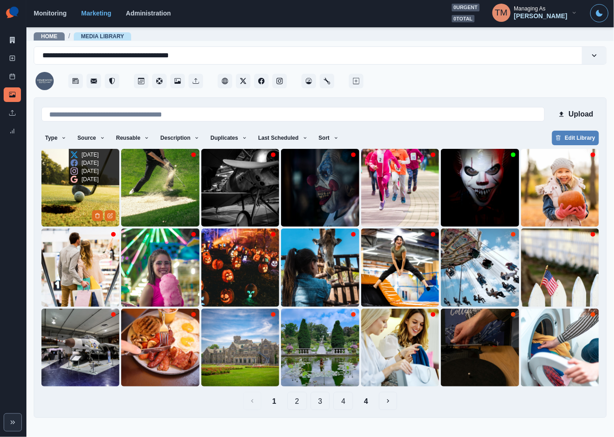
click at [76, 198] on img at bounding box center [80, 188] width 78 height 78
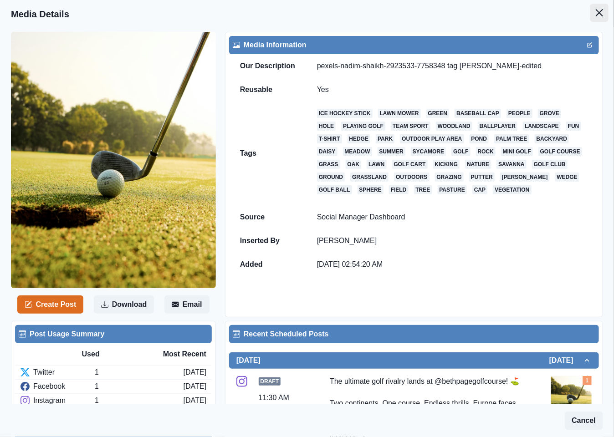
click at [594, 12] on button "Close" at bounding box center [599, 13] width 18 height 18
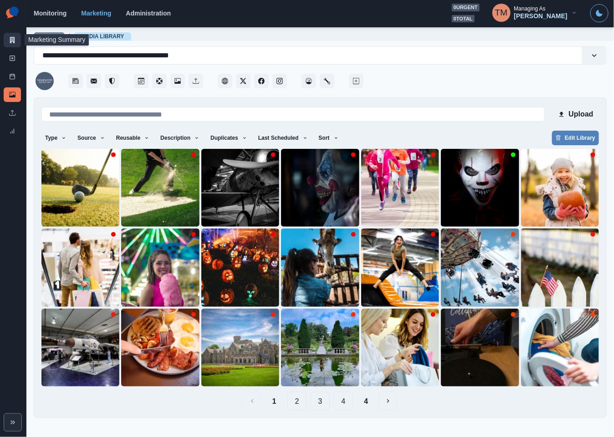
click at [7, 39] on link "Marketing Summary" at bounding box center [12, 40] width 17 height 15
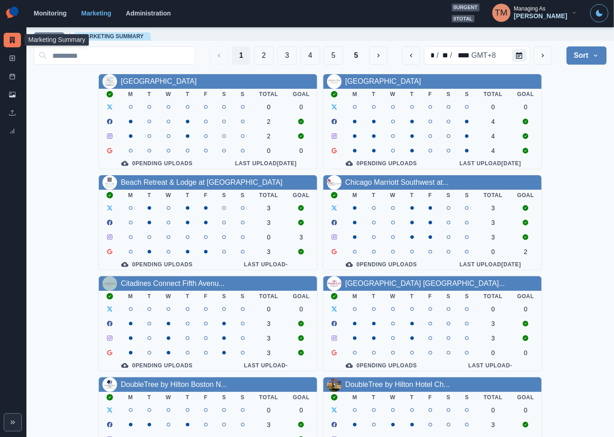
click at [568, 156] on div "AC Hotel Atlanta Downtown M T W T F S S Total Goal 0 0 2 2 0 0 0 Pending Upload…" at bounding box center [320, 374] width 573 height 601
click at [254, 59] on button "2" at bounding box center [264, 55] width 20 height 18
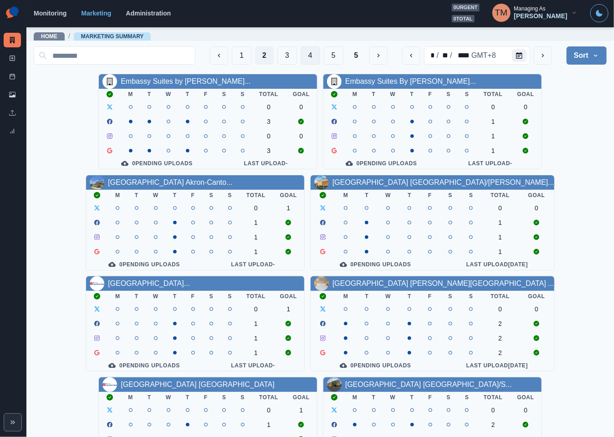
click at [300, 54] on button "4" at bounding box center [310, 55] width 20 height 18
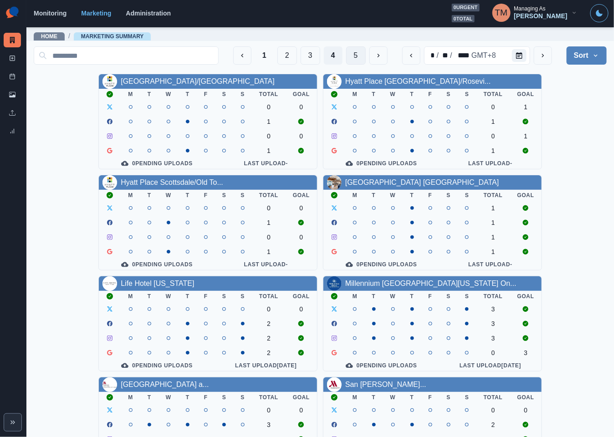
click at [346, 54] on button "5" at bounding box center [356, 55] width 20 height 18
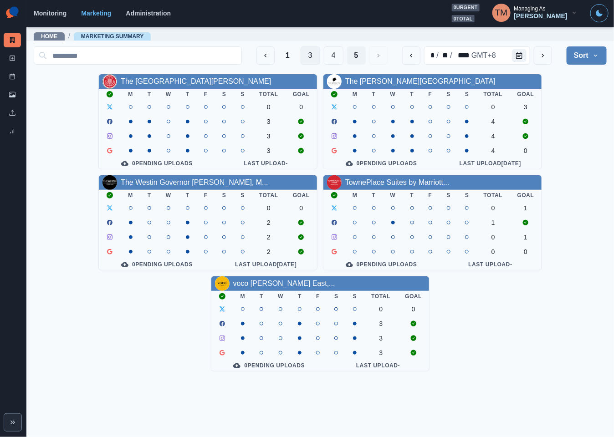
click at [309, 54] on button "3" at bounding box center [310, 55] width 20 height 18
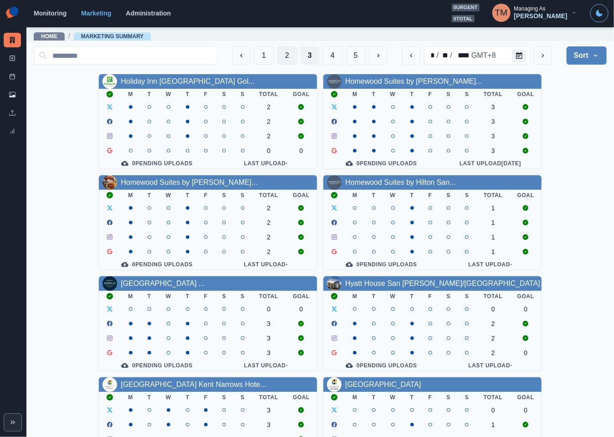
click at [277, 55] on button "2" at bounding box center [287, 55] width 20 height 18
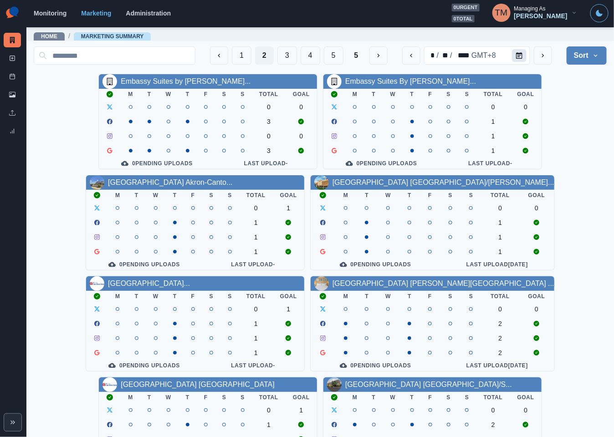
click at [516, 56] on icon "Calendar" at bounding box center [519, 55] width 6 height 6
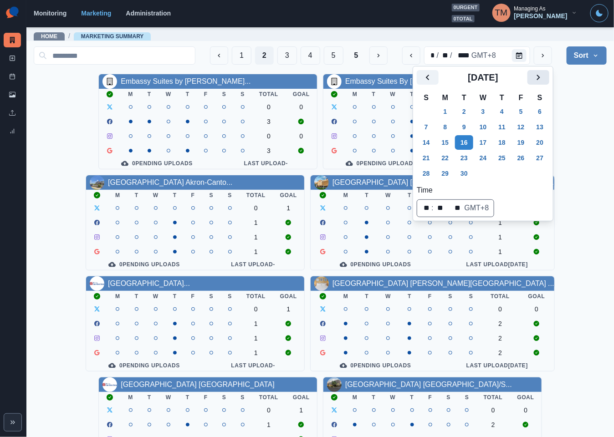
click at [540, 78] on icon "Next" at bounding box center [538, 77] width 11 height 11
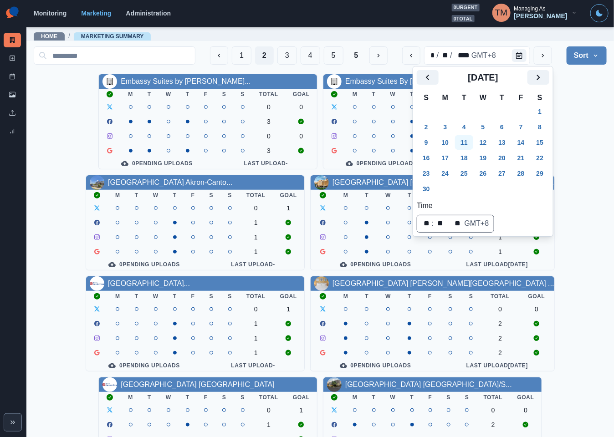
click at [442, 145] on button "10" at bounding box center [445, 142] width 18 height 15
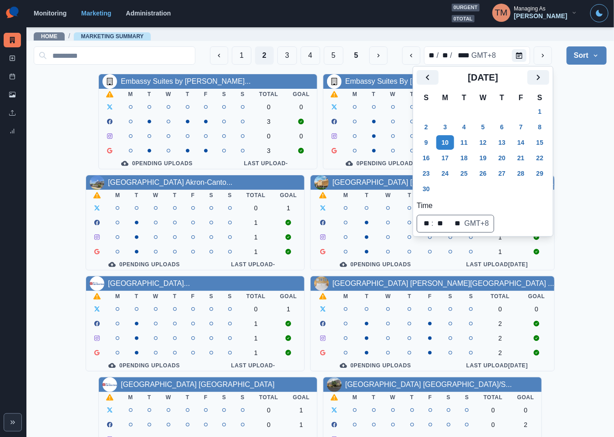
click at [574, 130] on div "Embassy Suites by Hilton Conv... M T W T F S S Total Goal 0 0 3 0 0 3 0 Pending…" at bounding box center [320, 374] width 573 height 601
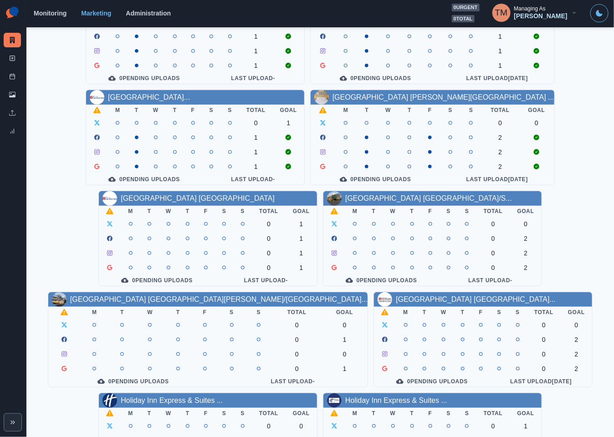
scroll to position [205, 0]
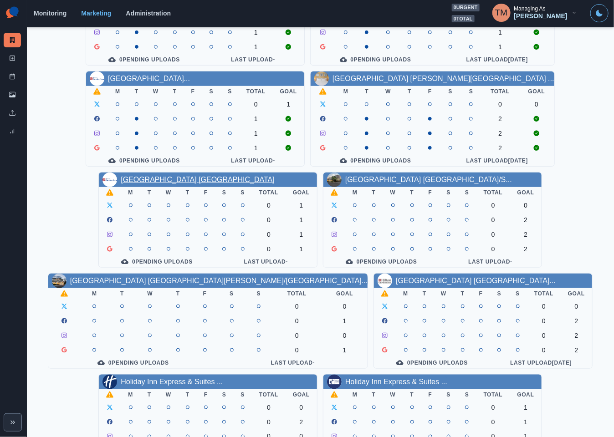
click at [166, 183] on link "[GEOGRAPHIC_DATA] [GEOGRAPHIC_DATA]" at bounding box center [198, 180] width 154 height 8
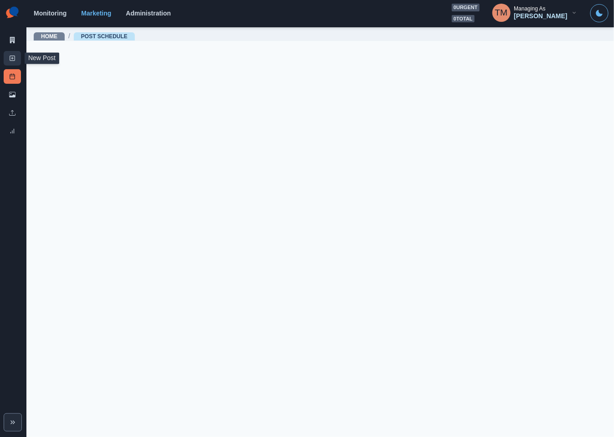
click at [12, 59] on line at bounding box center [12, 58] width 0 height 2
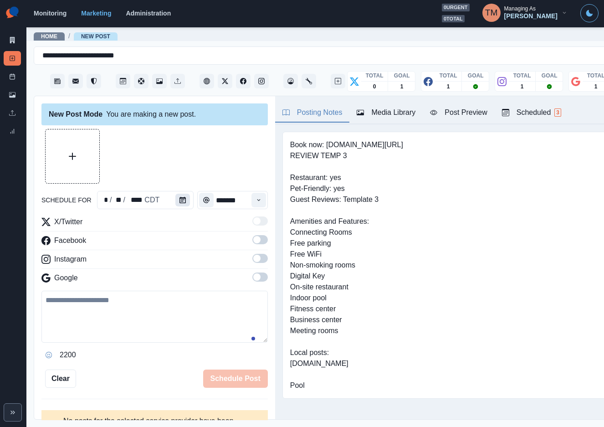
click at [175, 204] on button "Calendar" at bounding box center [182, 199] width 15 height 13
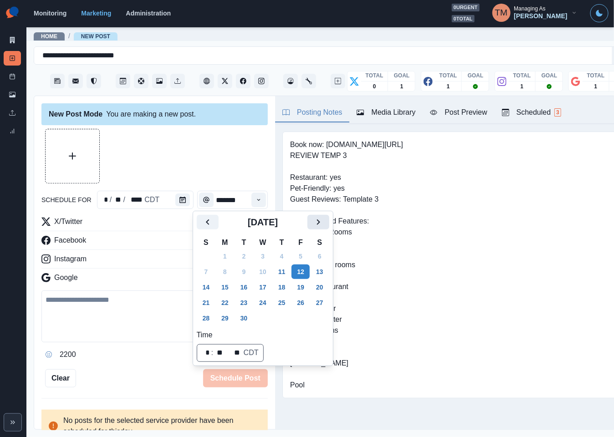
click at [318, 224] on icon "Next" at bounding box center [318, 222] width 11 height 11
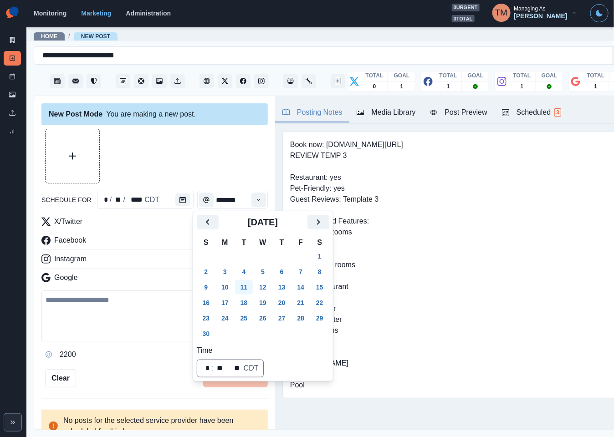
click at [246, 289] on button "11" at bounding box center [244, 287] width 18 height 15
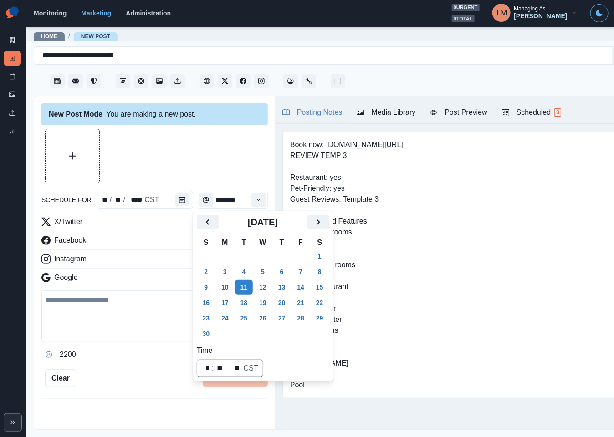
click at [186, 153] on div at bounding box center [154, 156] width 226 height 55
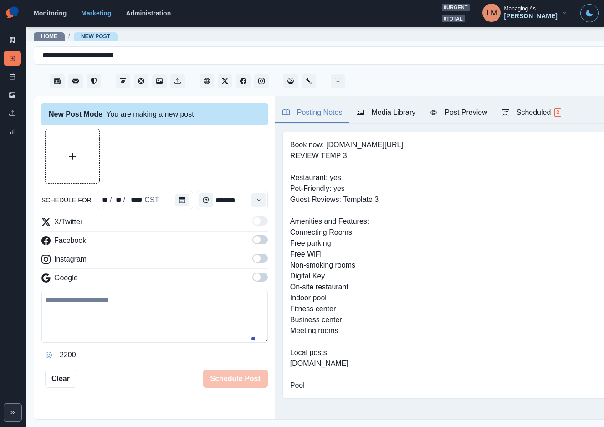
click at [252, 243] on span at bounding box center [259, 239] width 15 height 9
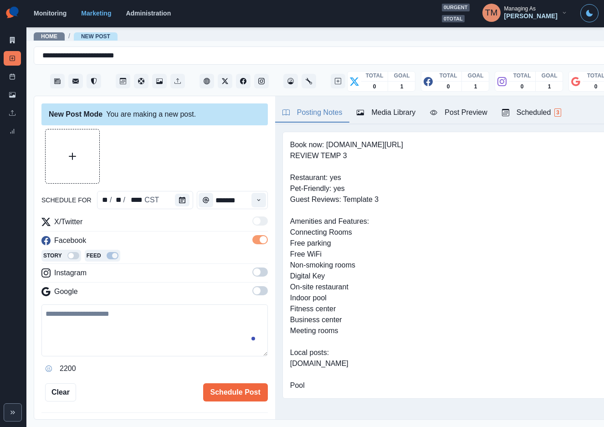
drag, startPoint x: 249, startPoint y: 269, endPoint x: 255, endPoint y: 294, distance: 25.8
click at [252, 276] on span at bounding box center [259, 271] width 15 height 9
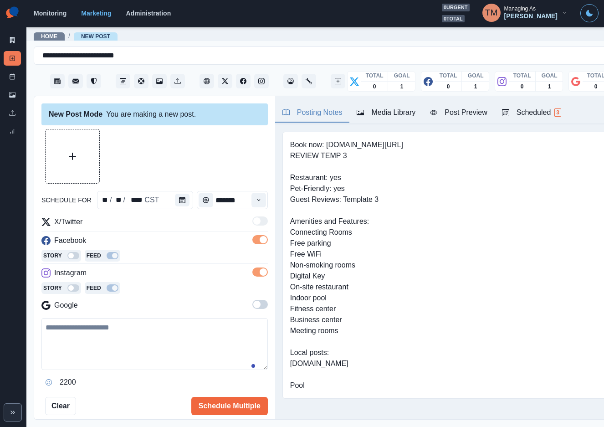
click at [253, 305] on span at bounding box center [256, 303] width 7 height 7
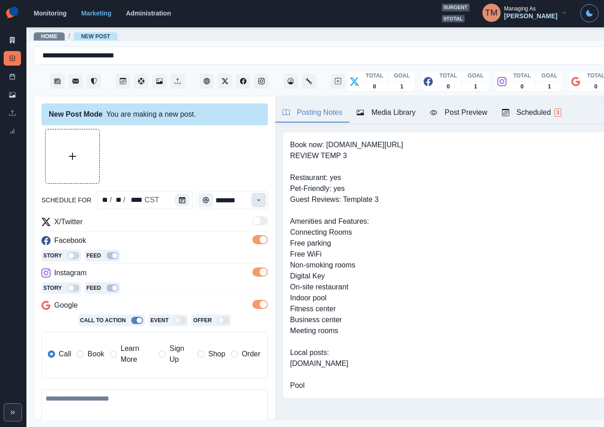
click at [251, 196] on button "Time" at bounding box center [258, 200] width 15 height 15
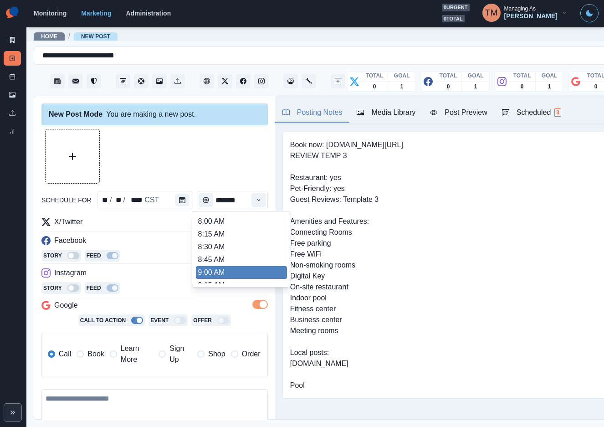
scroll to position [273, 0]
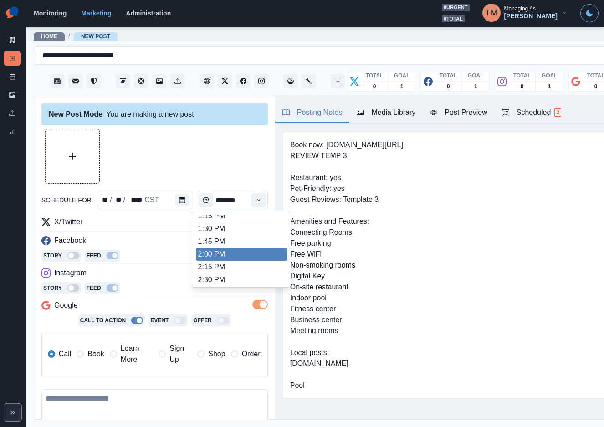
click at [214, 250] on li "2:00 PM" at bounding box center [241, 254] width 91 height 13
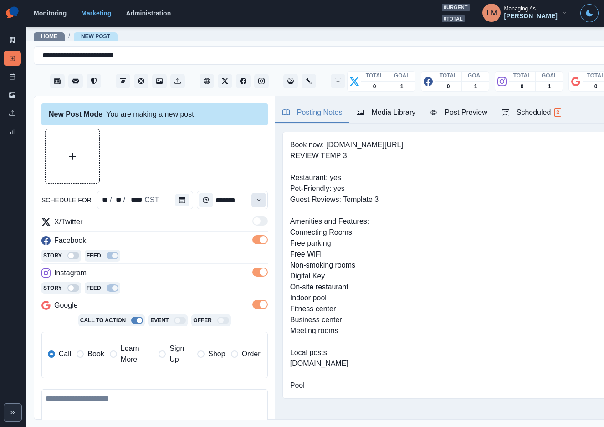
click at [251, 196] on button "Time" at bounding box center [258, 200] width 15 height 15
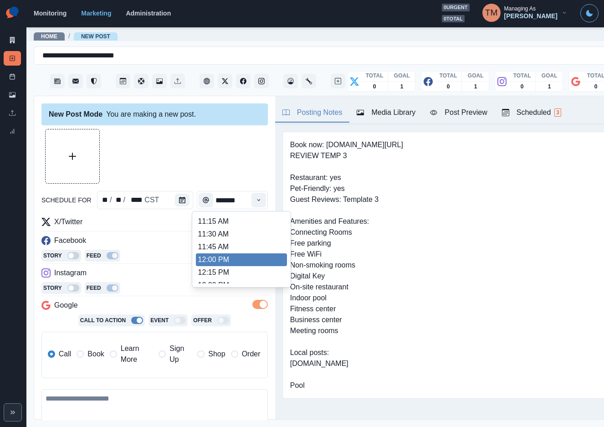
scroll to position [187, 0]
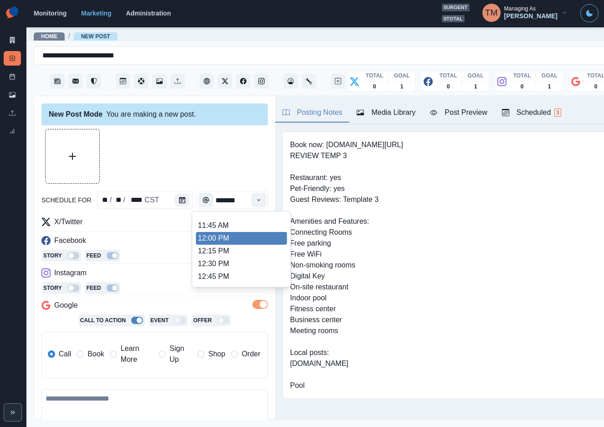
click at [232, 234] on li "12:00 PM" at bounding box center [241, 238] width 91 height 13
type input "********"
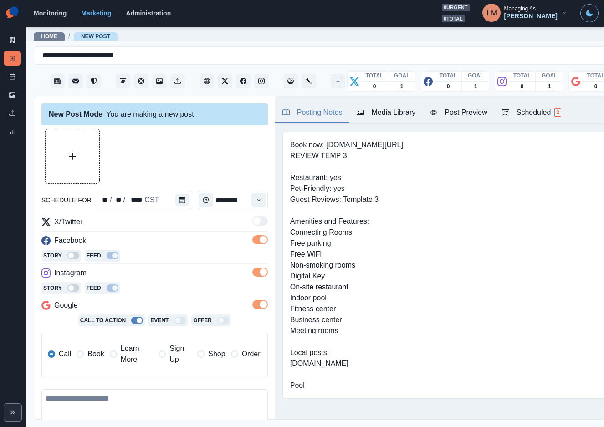
scroll to position [68, 0]
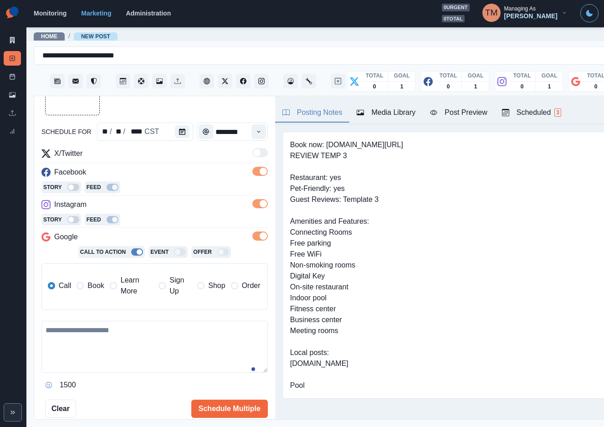
click at [99, 354] on textarea at bounding box center [154, 347] width 226 height 52
paste textarea "**********"
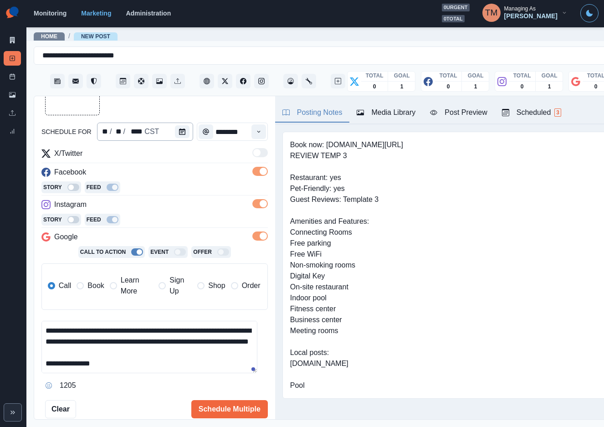
scroll to position [51, 0]
type textarea "**********"
click at [79, 105] on button "Upload Media" at bounding box center [73, 88] width 54 height 54
click at [462, 109] on div "Post Preview" at bounding box center [458, 112] width 57 height 11
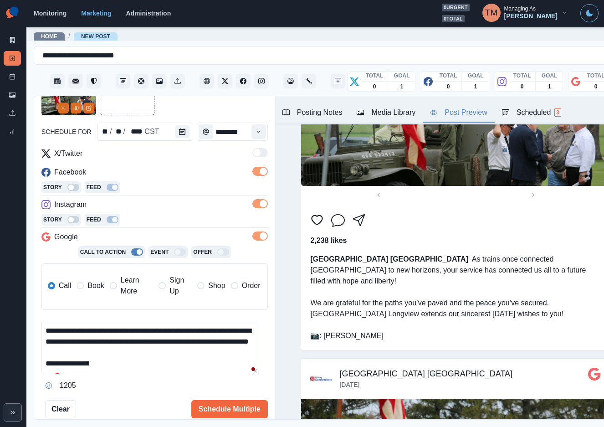
scroll to position [615, 0]
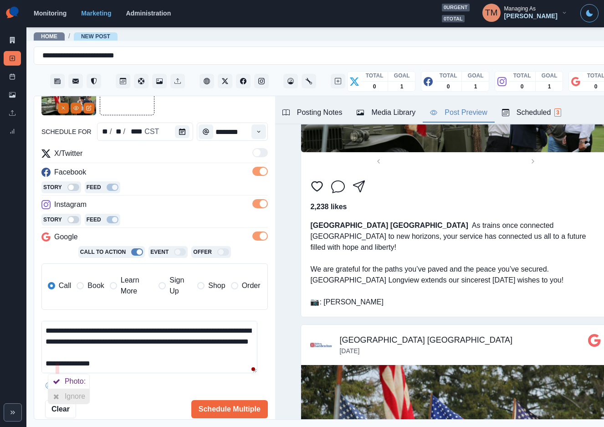
click at [70, 396] on div "Ignore" at bounding box center [77, 396] width 24 height 15
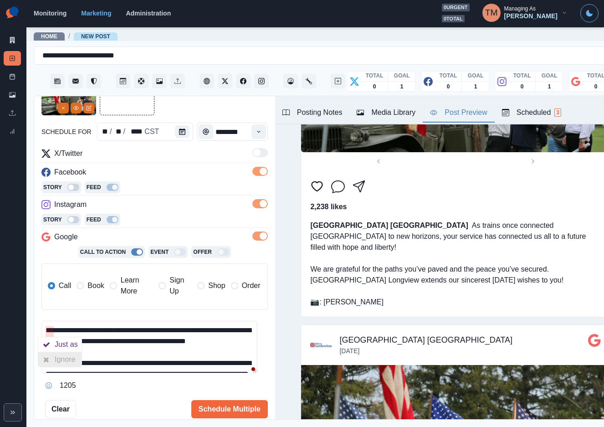
click at [59, 360] on div "Ignore" at bounding box center [67, 359] width 24 height 15
click at [141, 365] on textarea "**********" at bounding box center [149, 347] width 216 height 52
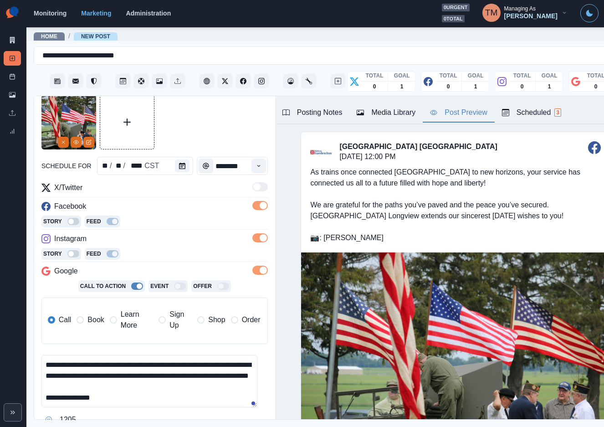
scroll to position [119, 0]
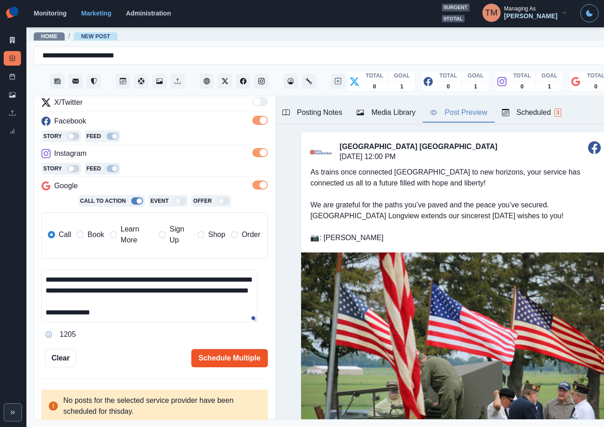
click at [223, 356] on button "Schedule Multiple" at bounding box center [229, 358] width 76 height 18
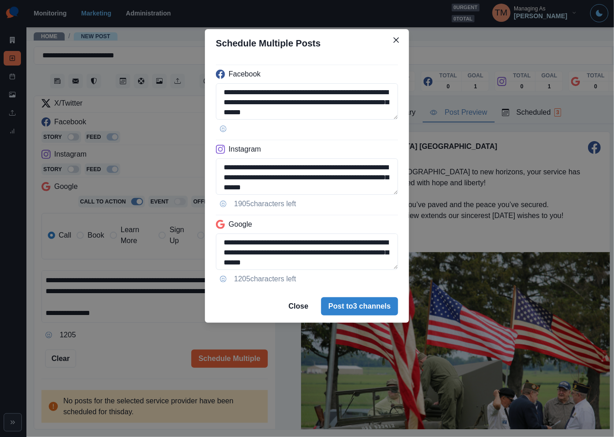
click at [156, 331] on div "**********" at bounding box center [307, 218] width 614 height 437
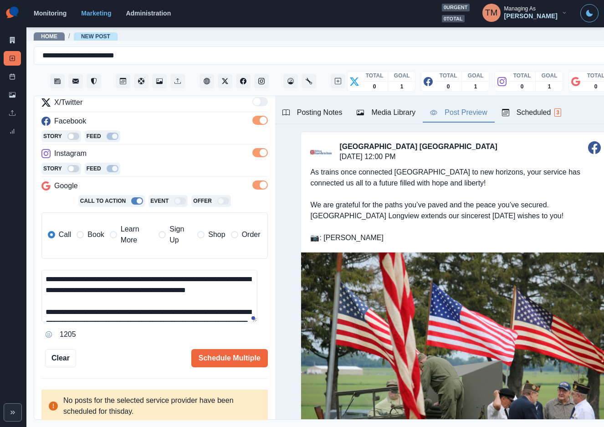
scroll to position [0, 0]
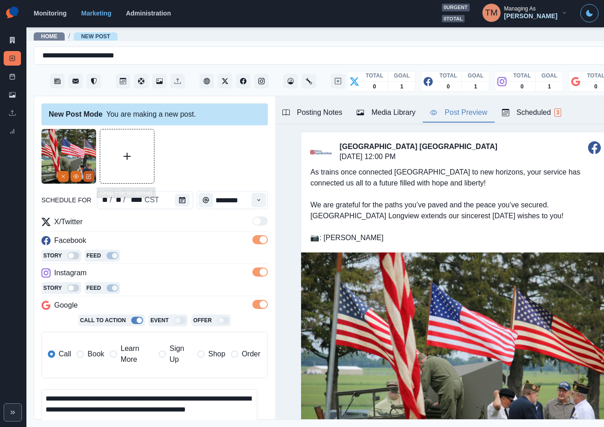
click at [89, 175] on icon "Edit Media" at bounding box center [88, 175] width 5 height 5
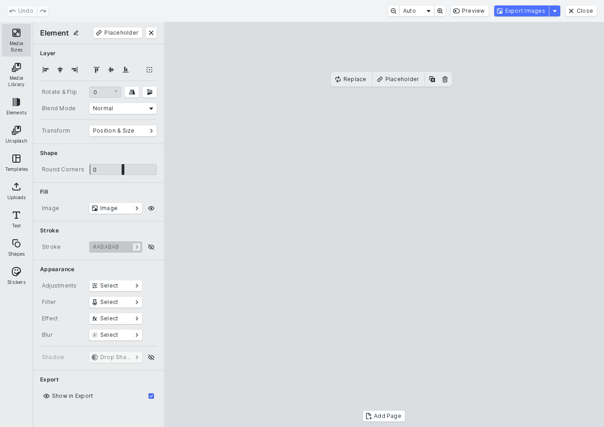
click at [12, 35] on button "Media Sizes" at bounding box center [16, 40] width 29 height 33
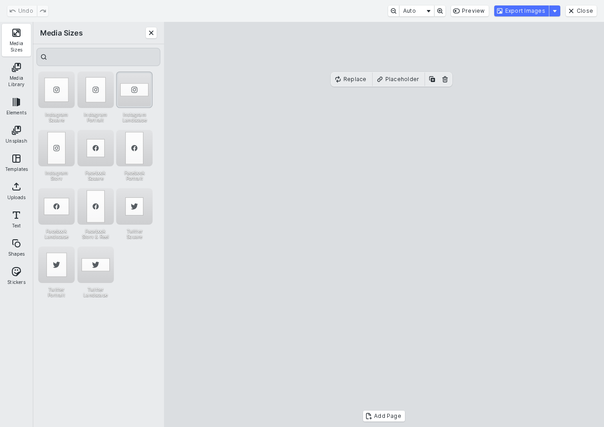
click at [138, 87] on div "Instagram Landscape" at bounding box center [134, 89] width 36 height 36
click at [384, 224] on cesdk-canvas "Editor canvas" at bounding box center [384, 224] width 0 height 0
drag, startPoint x: 413, startPoint y: 297, endPoint x: 413, endPoint y: 285, distance: 12.3
click at [384, 224] on cesdk-canvas "Editor canvas" at bounding box center [384, 224] width 0 height 0
drag, startPoint x: 388, startPoint y: 331, endPoint x: 388, endPoint y: 346, distance: 15.0
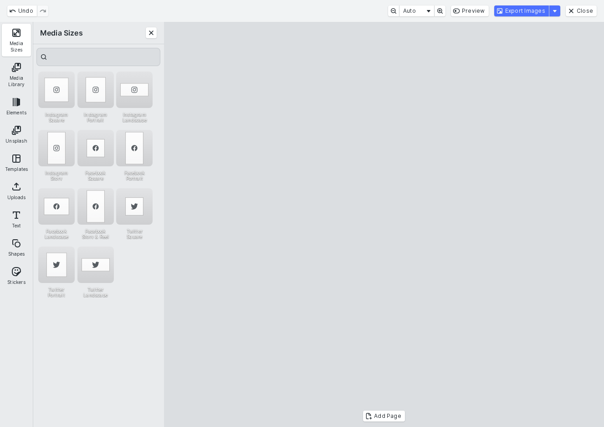
click at [384, 224] on cesdk-canvas "Editor canvas" at bounding box center [384, 224] width 0 height 0
drag, startPoint x: 423, startPoint y: 282, endPoint x: 423, endPoint y: 273, distance: 8.7
click at [384, 224] on cesdk-canvas "Editor canvas" at bounding box center [384, 224] width 0 height 0
drag, startPoint x: 391, startPoint y: 337, endPoint x: 391, endPoint y: 345, distance: 7.3
click at [384, 224] on cesdk-canvas "Editor canvas" at bounding box center [384, 224] width 0 height 0
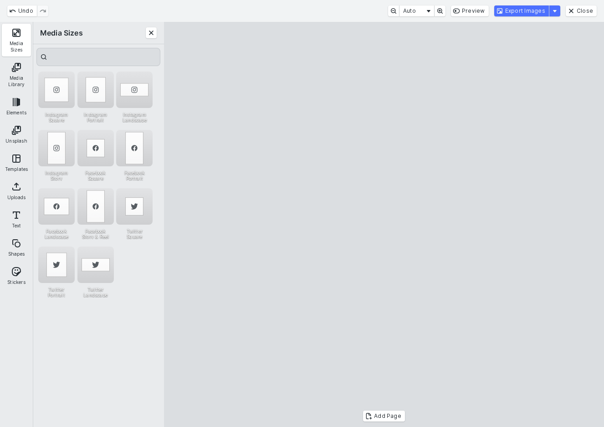
drag, startPoint x: 388, startPoint y: 111, endPoint x: 388, endPoint y: 131, distance: 20.0
click at [384, 224] on cesdk-canvas "Editor canvas" at bounding box center [384, 224] width 0 height 0
click at [535, 6] on button "Export Images" at bounding box center [521, 10] width 55 height 11
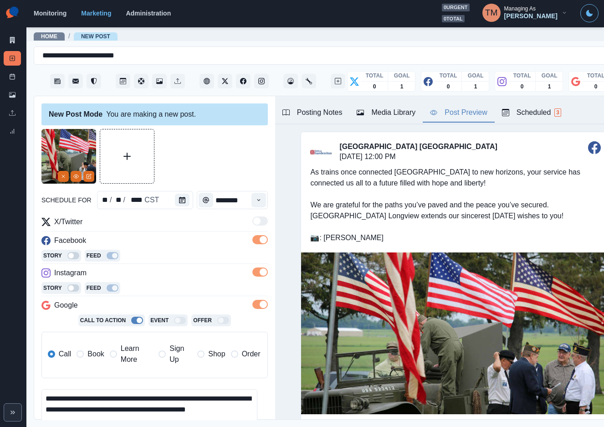
click at [395, 112] on div "Media Library" at bounding box center [385, 112] width 59 height 11
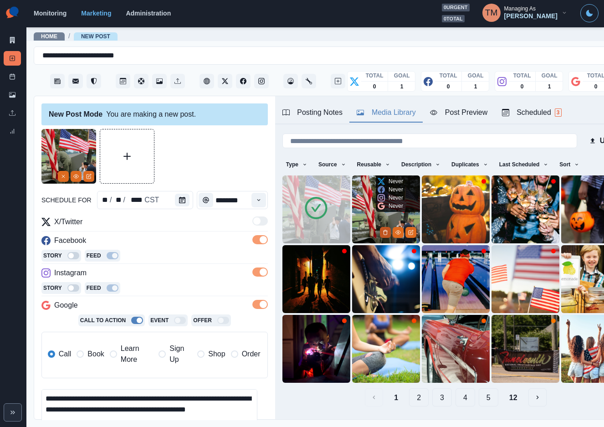
click at [382, 229] on icon "Delete Media" at bounding box center [384, 231] width 5 height 5
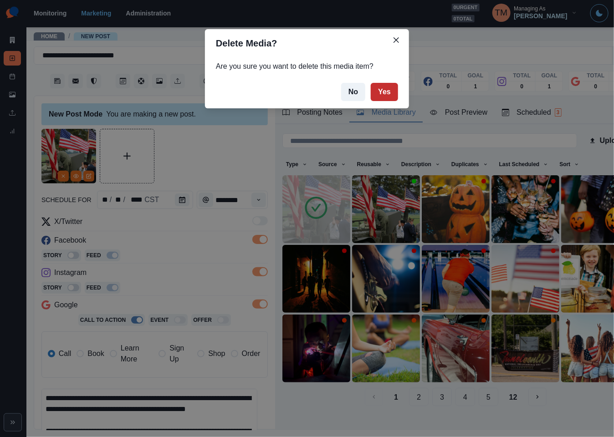
click at [384, 96] on button "Yes" at bounding box center [384, 92] width 27 height 18
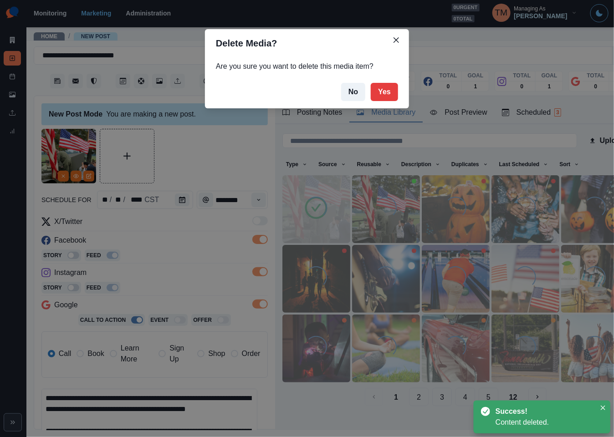
click at [209, 152] on div "Delete Media? Are you sure you want to delete this media item? No Yes" at bounding box center [307, 218] width 614 height 437
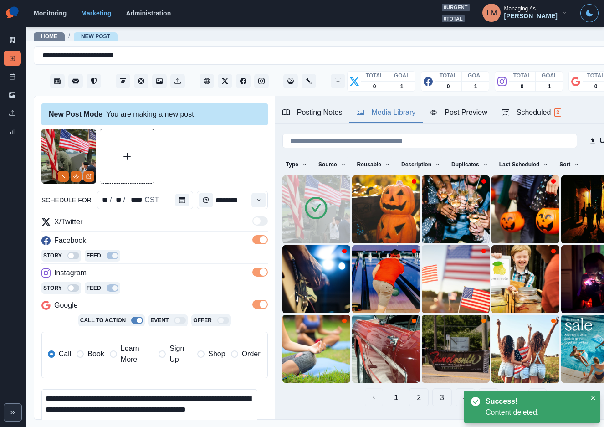
click at [184, 160] on div at bounding box center [154, 156] width 226 height 55
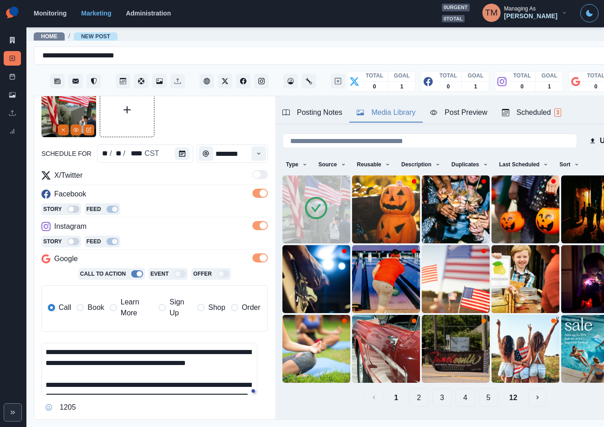
scroll to position [119, 0]
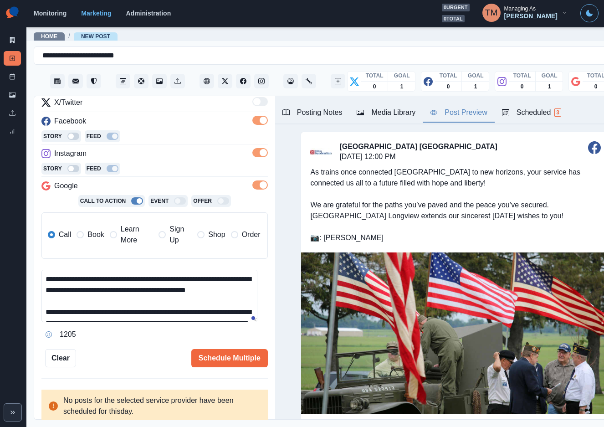
click at [461, 118] on button "Post Preview" at bounding box center [458, 112] width 71 height 19
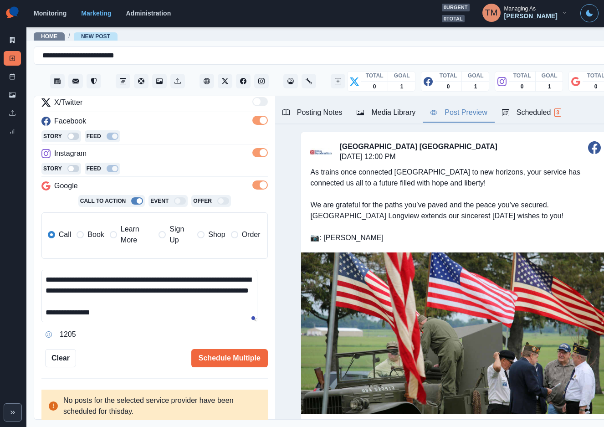
scroll to position [42, 0]
drag, startPoint x: 99, startPoint y: 279, endPoint x: 173, endPoint y: 303, distance: 78.5
click at [173, 303] on textarea "**********" at bounding box center [149, 296] width 216 height 52
paste textarea
click at [77, 295] on textarea "**********" at bounding box center [149, 296] width 216 height 52
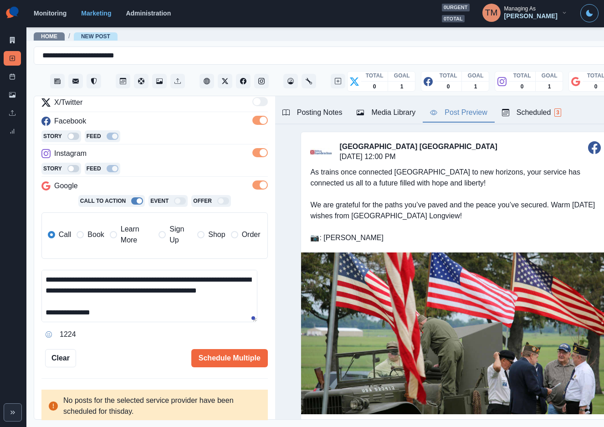
click at [164, 309] on textarea "**********" at bounding box center [149, 296] width 216 height 52
drag, startPoint x: 98, startPoint y: 293, endPoint x: 117, endPoint y: 300, distance: 19.8
click at [117, 300] on textarea "**********" at bounding box center [149, 296] width 216 height 52
paste textarea "**********"
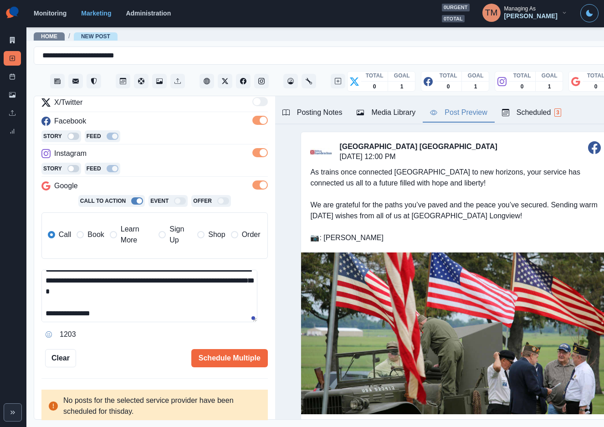
type textarea "**********"
click at [223, 359] on button "Schedule Multiple" at bounding box center [229, 358] width 76 height 18
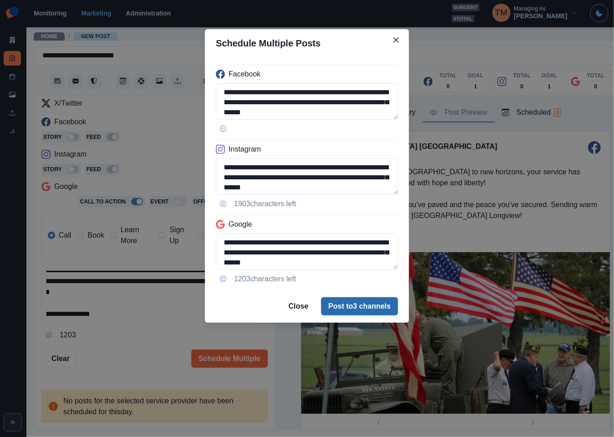
click at [369, 307] on button "Post to 3 channels" at bounding box center [359, 306] width 77 height 18
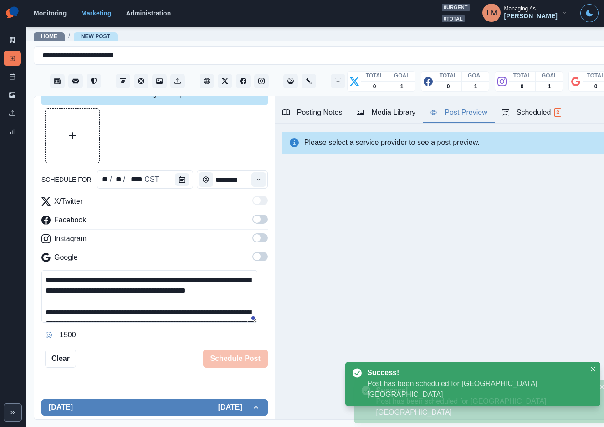
scroll to position [119, 0]
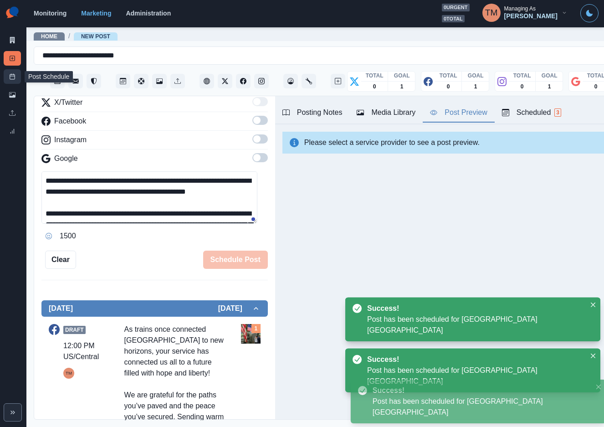
click at [15, 75] on icon at bounding box center [12, 76] width 6 height 6
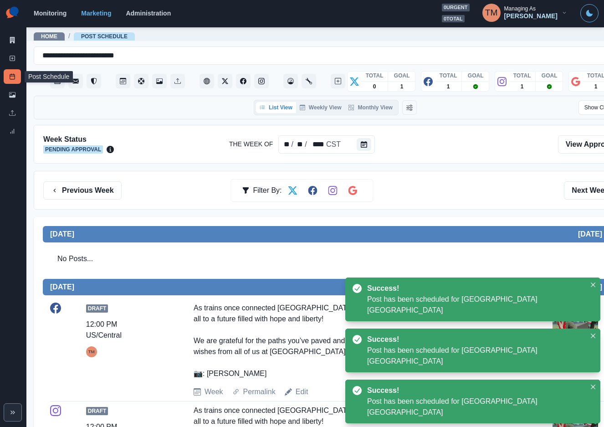
click at [11, 76] on icon at bounding box center [12, 76] width 6 height 6
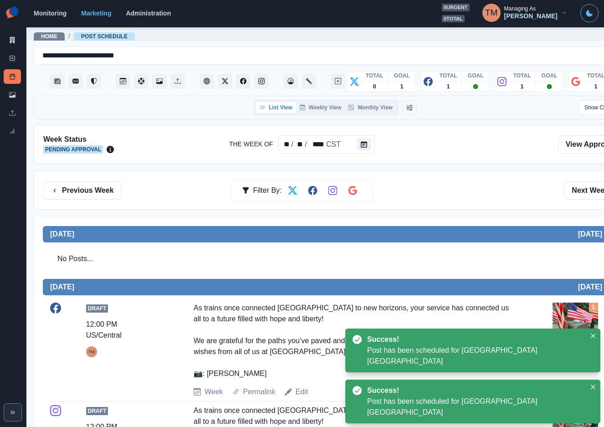
click at [444, 207] on div "Previous Week Filter By: Next Week" at bounding box center [335, 190] width 603 height 39
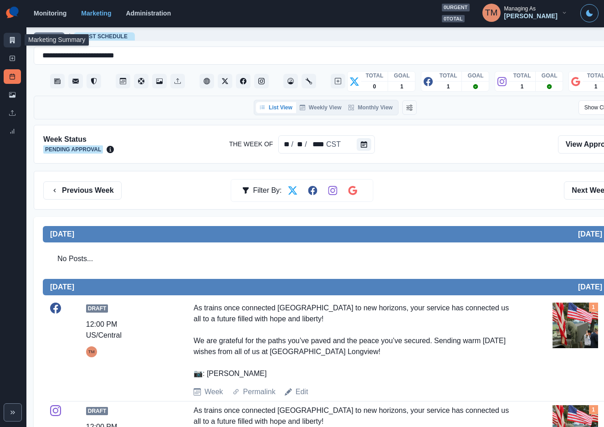
click at [12, 40] on icon at bounding box center [12, 40] width 6 height 6
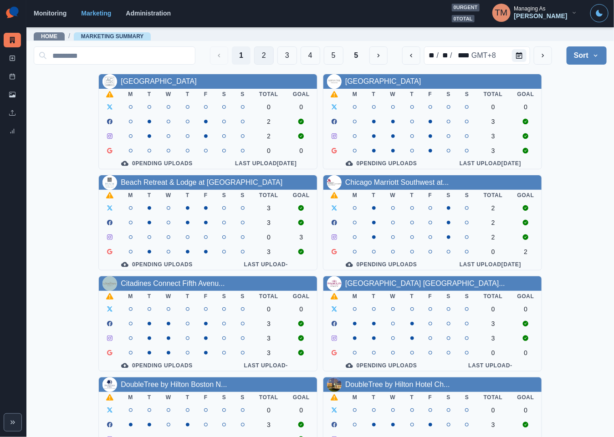
click at [254, 54] on button "2" at bounding box center [264, 55] width 20 height 18
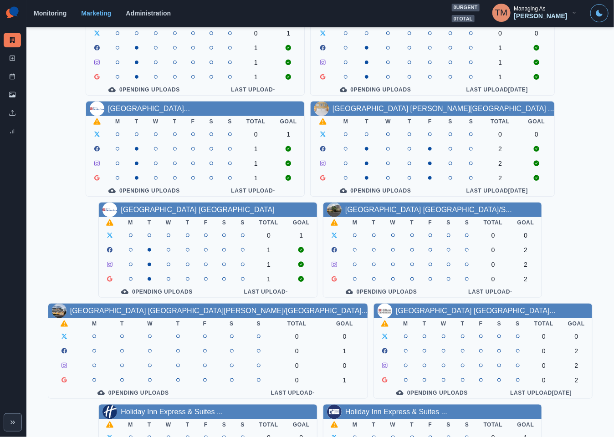
scroll to position [205, 0]
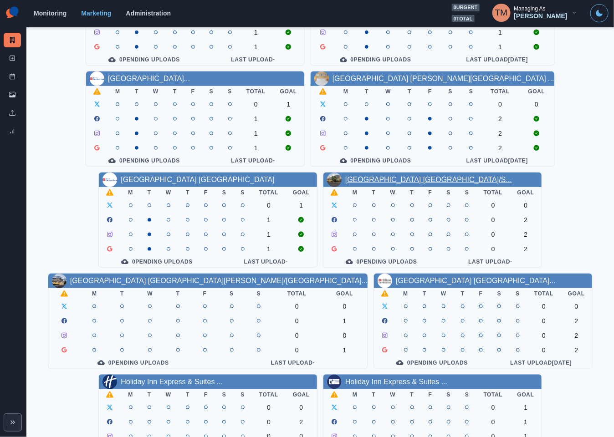
click at [423, 183] on link "[GEOGRAPHIC_DATA] [GEOGRAPHIC_DATA]/S..." at bounding box center [428, 180] width 167 height 8
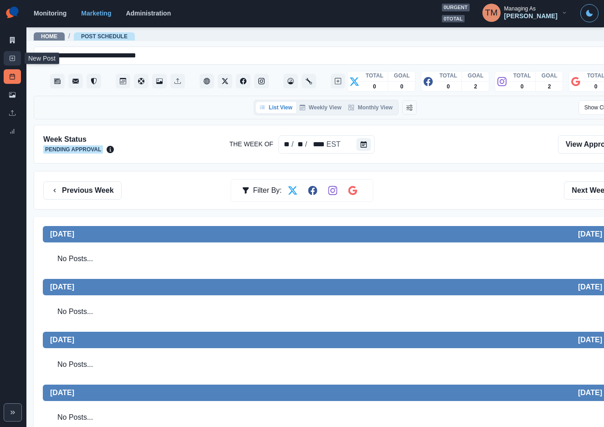
click at [11, 55] on icon at bounding box center [12, 58] width 6 height 6
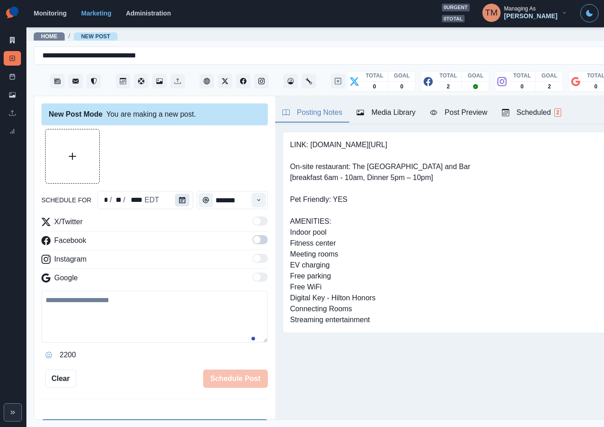
click at [179, 200] on icon "Calendar" at bounding box center [182, 200] width 6 height 6
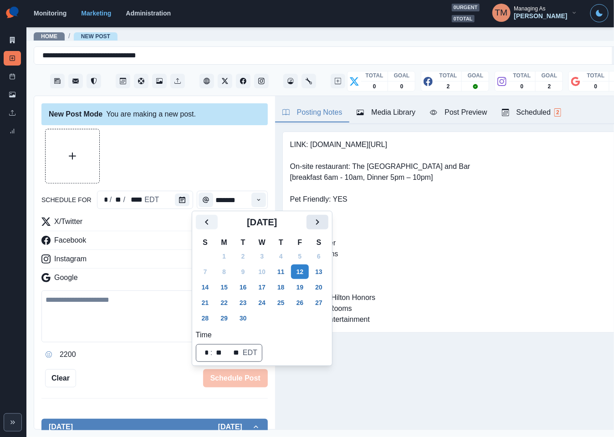
click at [312, 224] on icon "Next" at bounding box center [317, 222] width 11 height 11
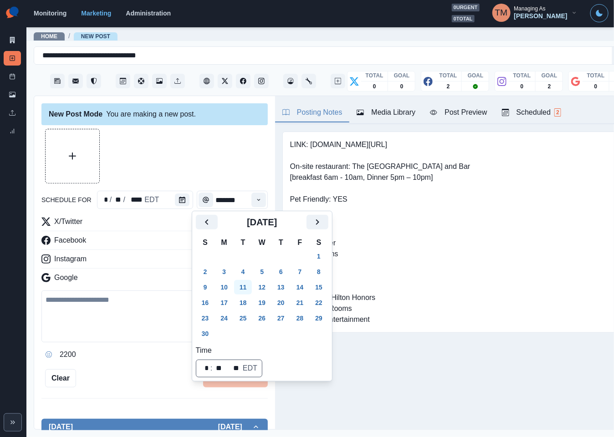
click at [242, 292] on button "11" at bounding box center [243, 287] width 18 height 15
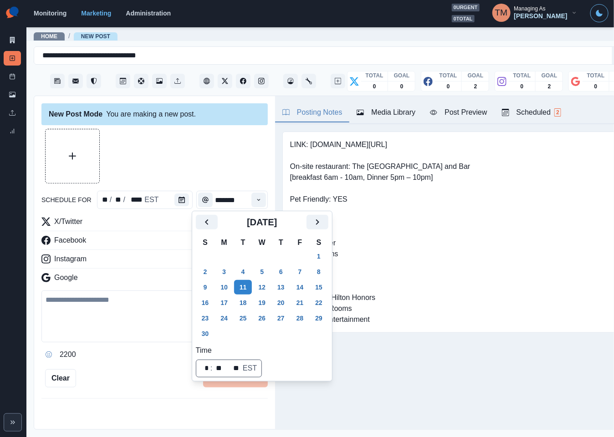
click at [192, 153] on div at bounding box center [154, 156] width 226 height 55
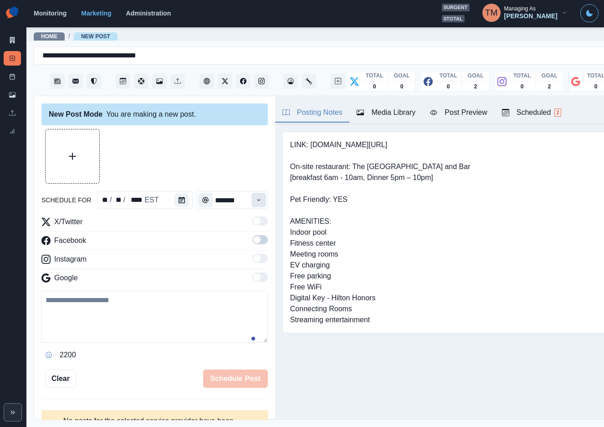
click at [257, 200] on icon "Time" at bounding box center [258, 200] width 3 height 2
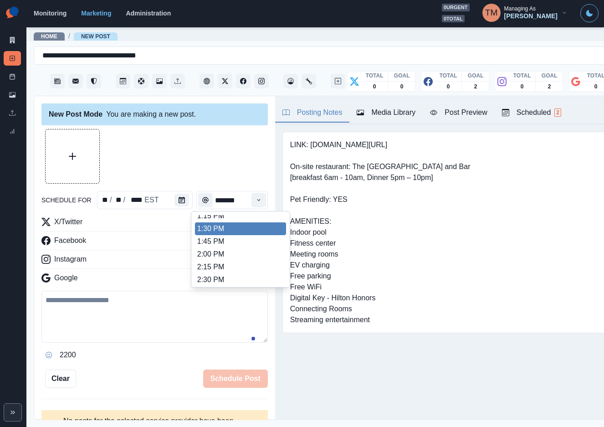
click at [239, 229] on ul "8:00 AM 8:15 AM 8:30 AM 8:45 AM 9:00 AM 9:15 AM 9:30 AM 9:45 AM 10:00 AM 10:15 …" at bounding box center [240, 249] width 91 height 68
type input "*******"
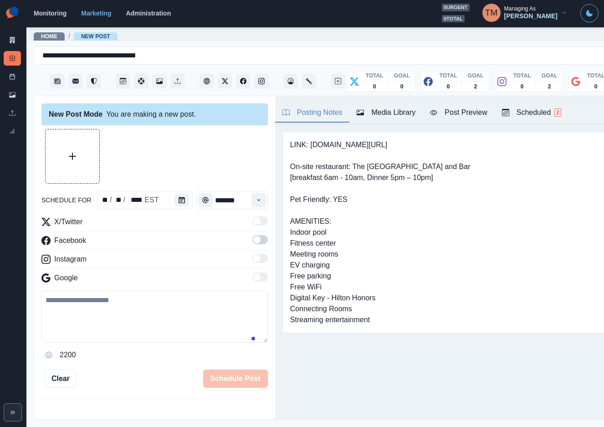
click at [239, 229] on div "X/Twitter" at bounding box center [154, 223] width 226 height 15
click at [255, 247] on label at bounding box center [259, 242] width 15 height 15
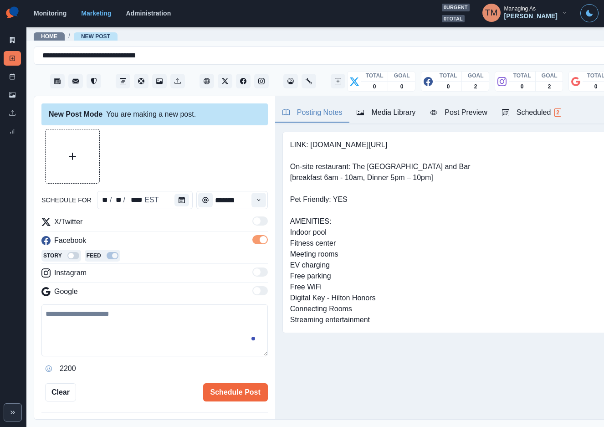
click at [86, 331] on textarea at bounding box center [154, 330] width 226 height 52
paste textarea "**********"
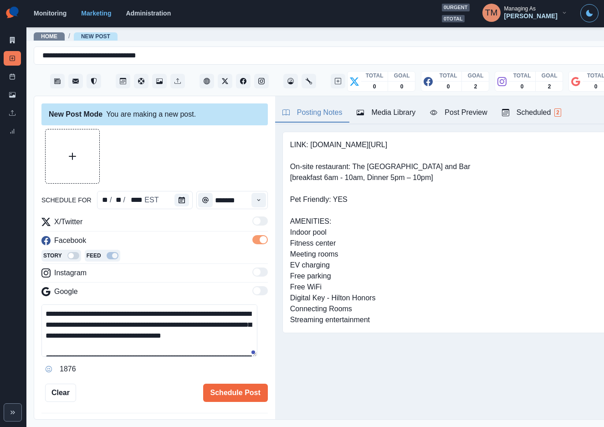
scroll to position [51, 0]
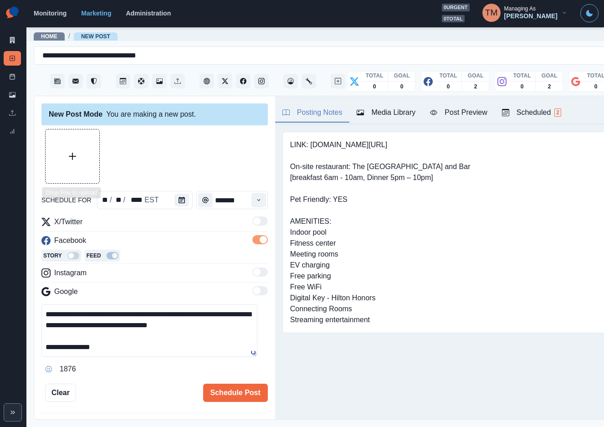
type textarea "**********"
click at [89, 163] on button "Upload Media" at bounding box center [73, 156] width 54 height 54
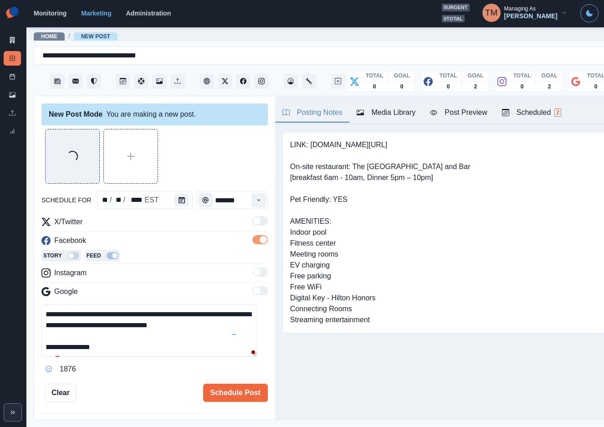
click at [477, 111] on div "Post Preview" at bounding box center [458, 112] width 57 height 11
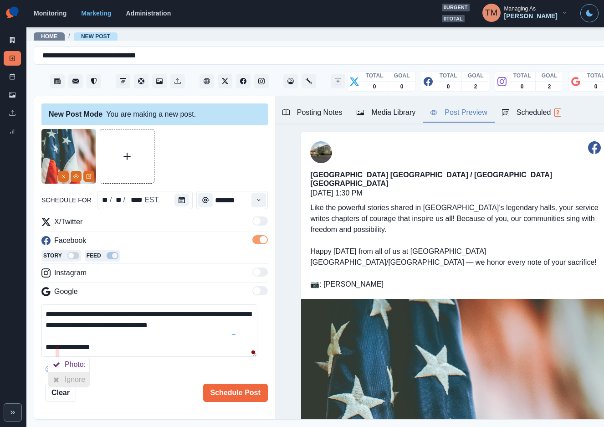
click at [70, 378] on div "Ignore" at bounding box center [77, 379] width 24 height 15
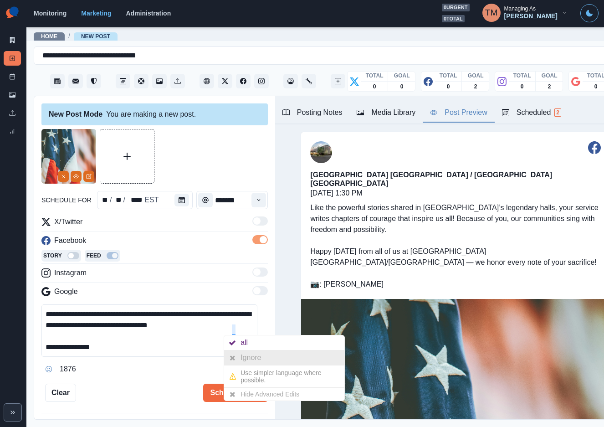
click at [238, 355] on div at bounding box center [232, 357] width 16 height 15
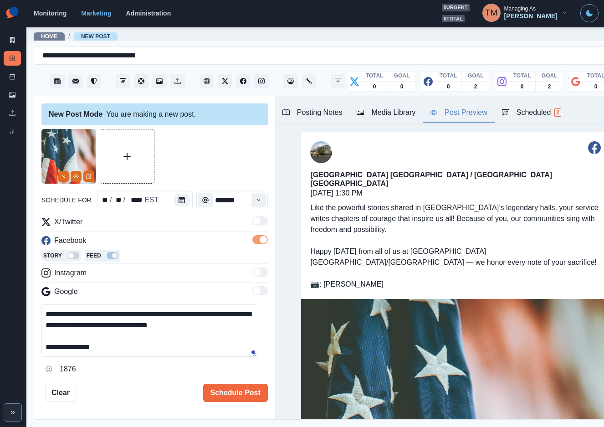
drag, startPoint x: 194, startPoint y: 351, endPoint x: 185, endPoint y: 348, distance: 9.9
click at [194, 351] on textarea "**********" at bounding box center [149, 330] width 216 height 52
click at [221, 389] on button "Schedule Post" at bounding box center [235, 392] width 65 height 18
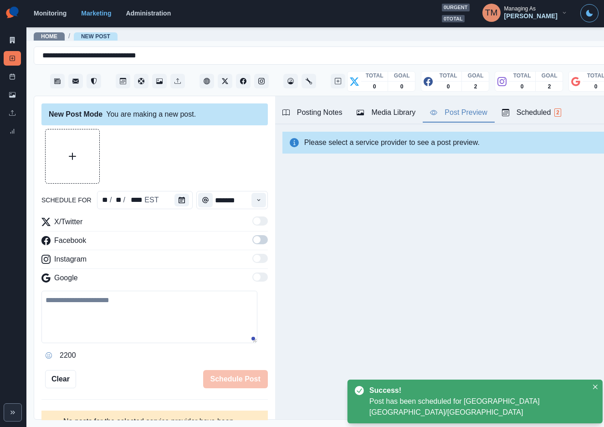
scroll to position [0, 0]
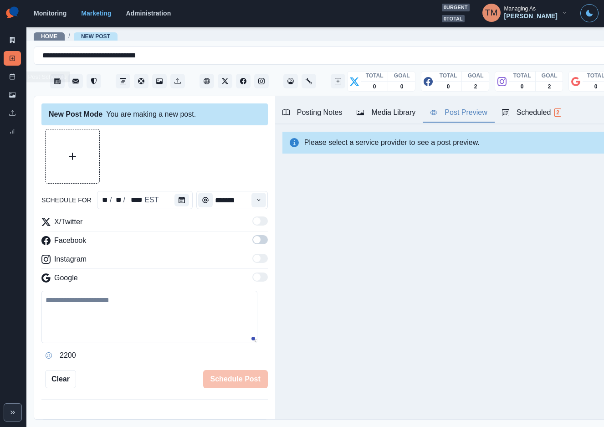
click at [9, 77] on icon at bounding box center [12, 76] width 6 height 6
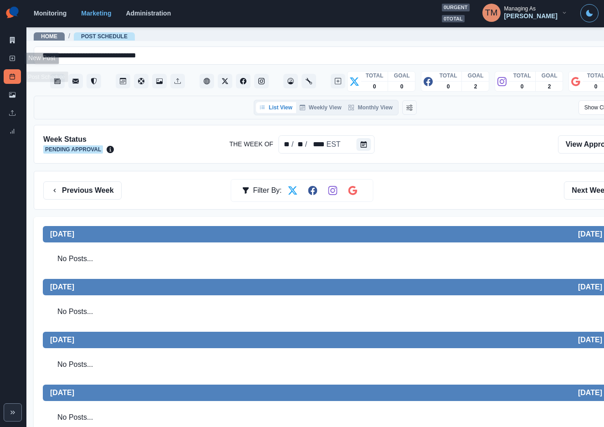
click at [10, 60] on icon at bounding box center [12, 58] width 6 height 6
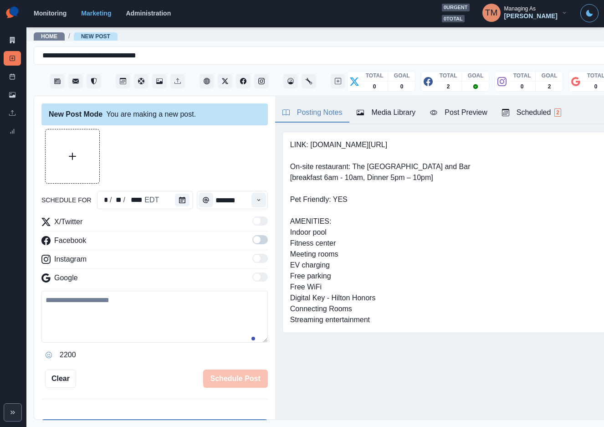
click at [179, 199] on icon "Calendar" at bounding box center [182, 200] width 6 height 6
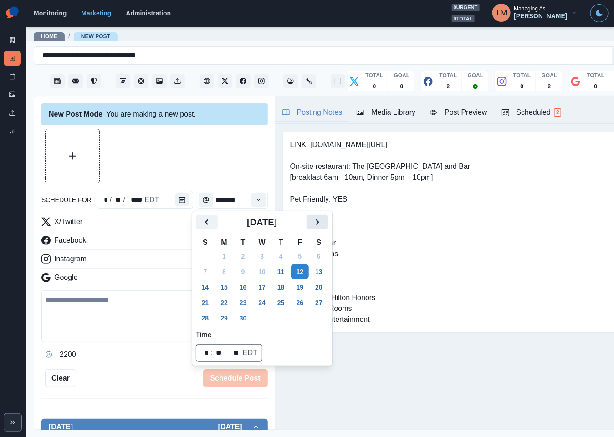
click at [316, 223] on icon "Next" at bounding box center [317, 222] width 11 height 11
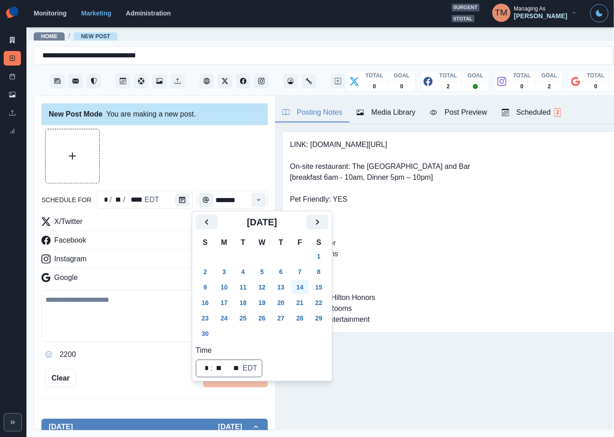
click at [301, 290] on button "14" at bounding box center [300, 287] width 18 height 15
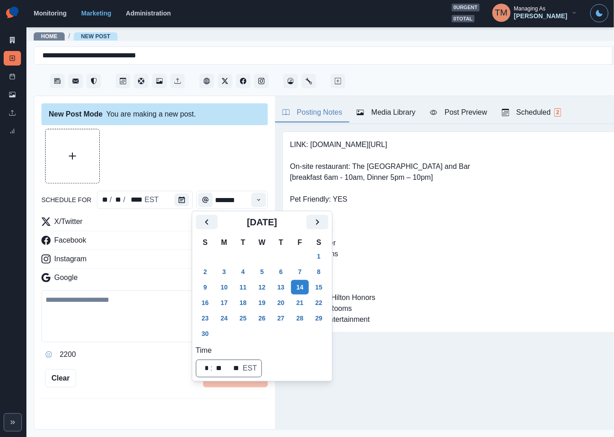
click at [198, 158] on div at bounding box center [154, 156] width 226 height 55
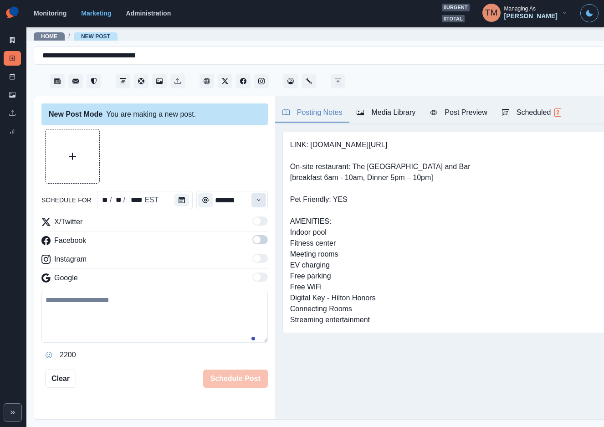
click at [255, 203] on icon "Time" at bounding box center [258, 200] width 6 height 6
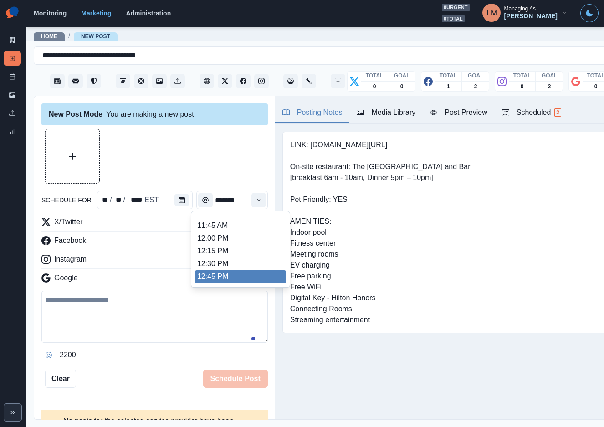
scroll to position [205, 0]
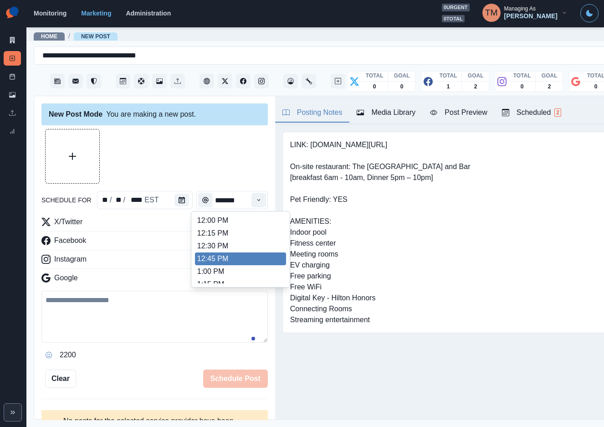
click at [203, 256] on li "12:45 PM" at bounding box center [240, 258] width 91 height 13
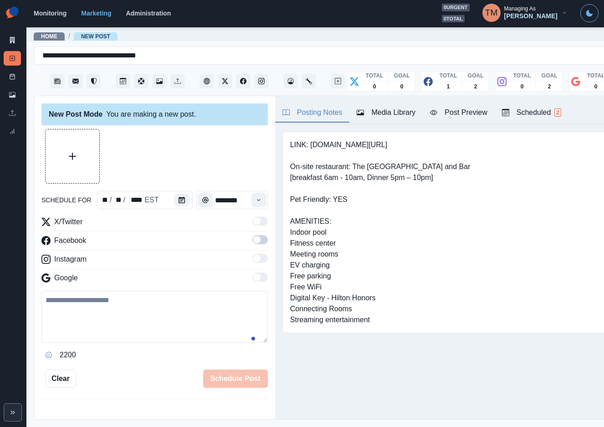
click at [253, 242] on span at bounding box center [256, 239] width 7 height 7
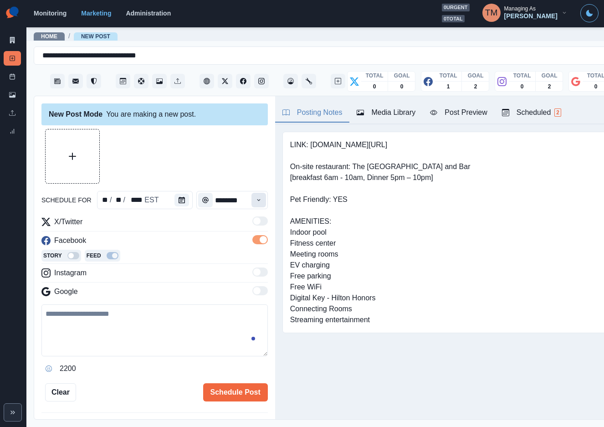
click at [257, 199] on icon "Time" at bounding box center [258, 200] width 3 height 2
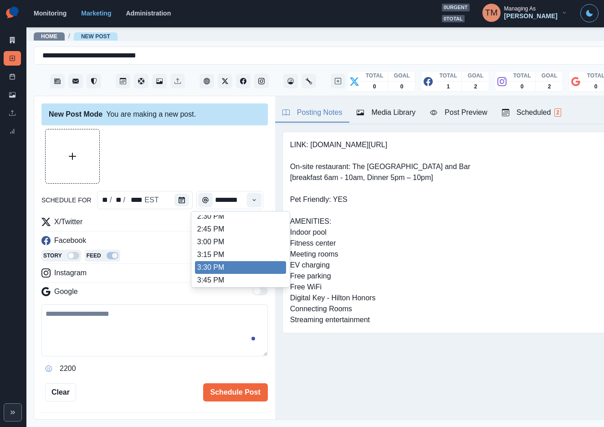
scroll to position [341, 0]
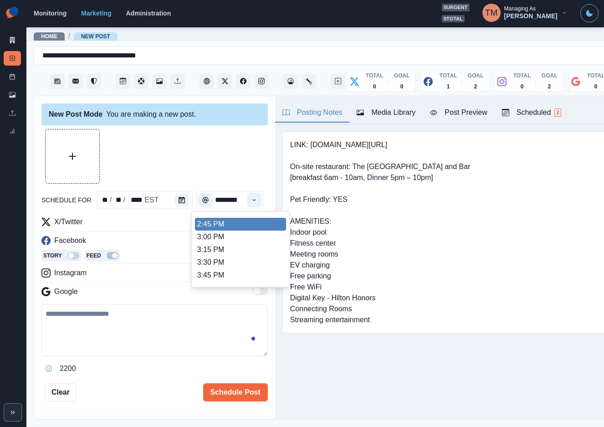
click at [234, 227] on ul "8:00 AM 8:15 AM 8:30 AM 8:45 AM 9:00 AM 9:15 AM 9:30 AM 9:45 AM 10:00 AM 10:15 …" at bounding box center [240, 249] width 91 height 68
type input "*******"
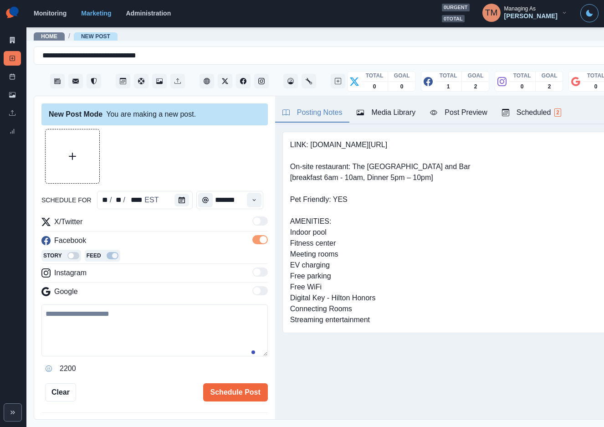
scroll to position [0, 0]
click at [212, 163] on div at bounding box center [154, 156] width 226 height 55
click at [145, 347] on textarea at bounding box center [154, 330] width 226 height 52
paste textarea "**********"
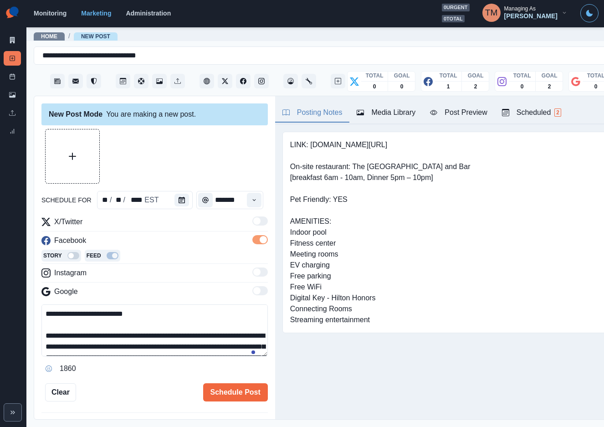
scroll to position [72, 0]
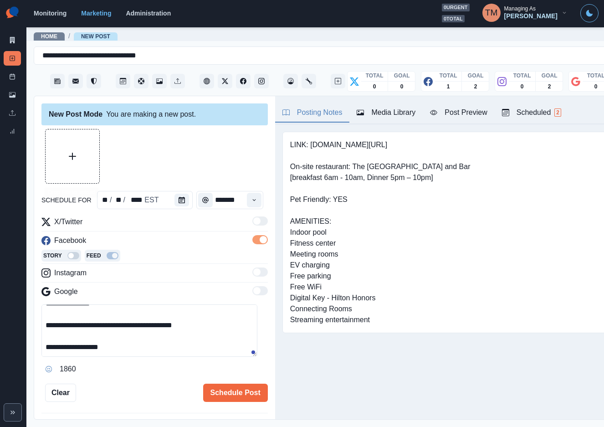
type textarea "**********"
click at [77, 156] on button "Upload Media" at bounding box center [73, 156] width 54 height 54
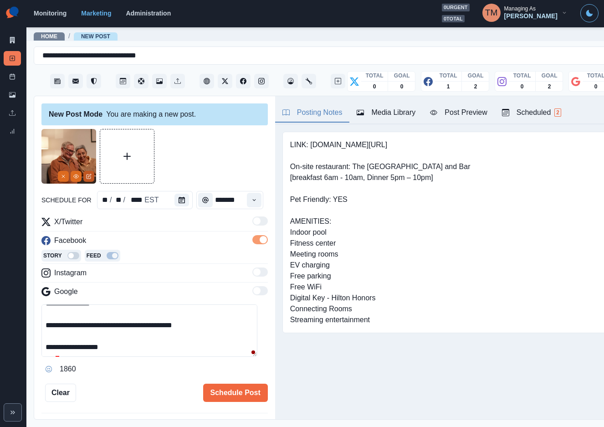
click at [91, 177] on icon "Edit Media" at bounding box center [89, 176] width 4 height 4
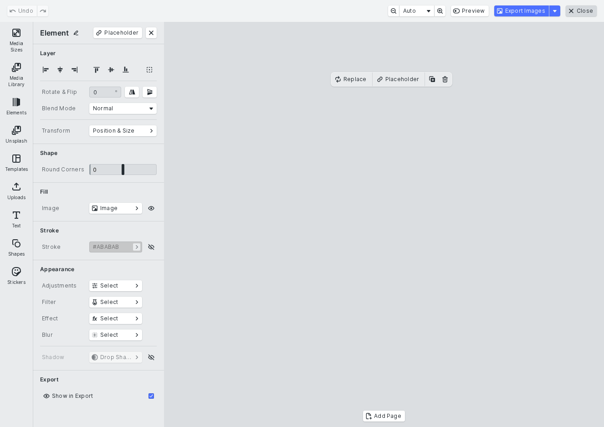
click at [596, 12] on button "Close" at bounding box center [580, 10] width 31 height 11
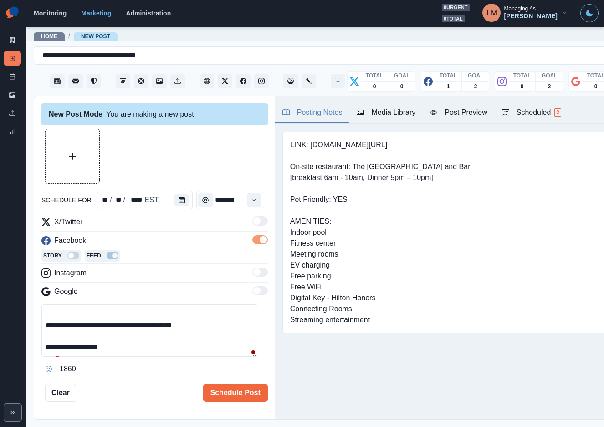
click at [397, 116] on div "Media Library" at bounding box center [385, 112] width 59 height 11
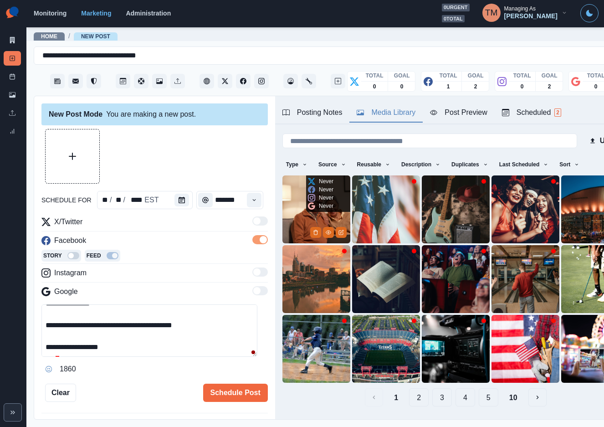
click at [295, 205] on img at bounding box center [316, 209] width 68 height 68
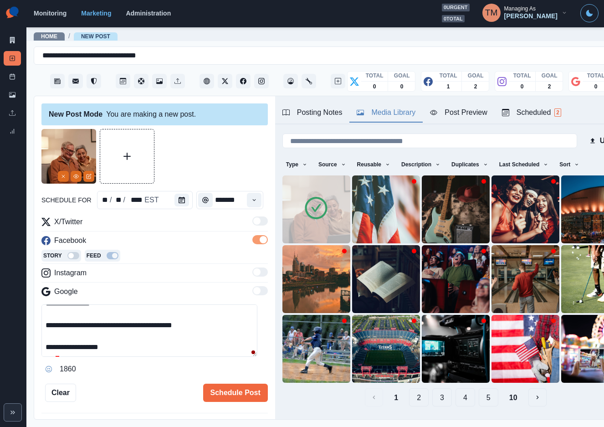
click at [210, 160] on div at bounding box center [154, 156] width 226 height 55
click at [473, 111] on div "Post Preview" at bounding box center [458, 112] width 57 height 11
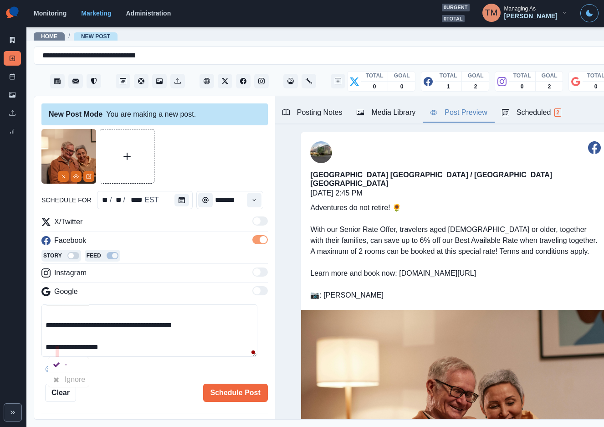
click at [63, 379] on div at bounding box center [56, 379] width 16 height 15
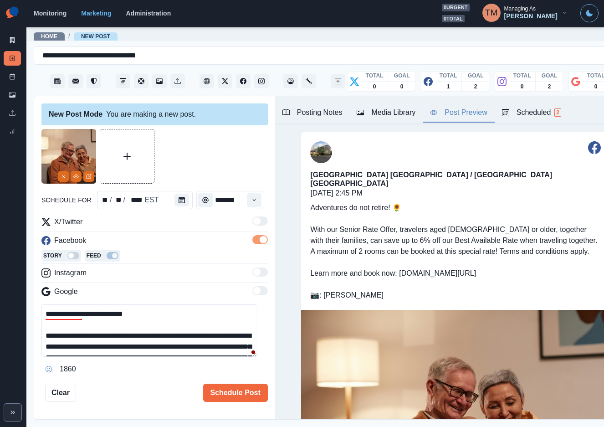
scroll to position [0, 0]
click at [74, 341] on div "Ignore" at bounding box center [67, 342] width 24 height 15
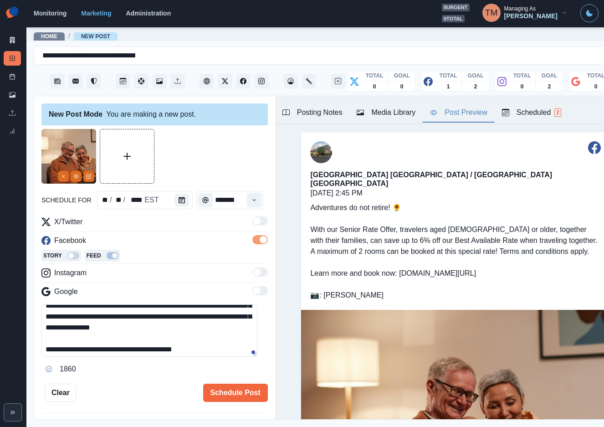
scroll to position [76, 0]
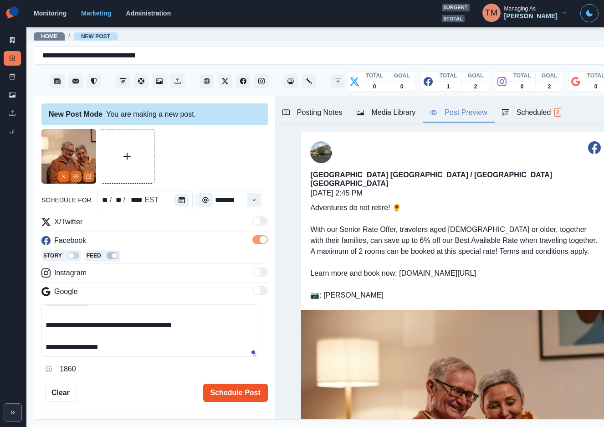
click at [227, 396] on button "Schedule Post" at bounding box center [235, 392] width 65 height 18
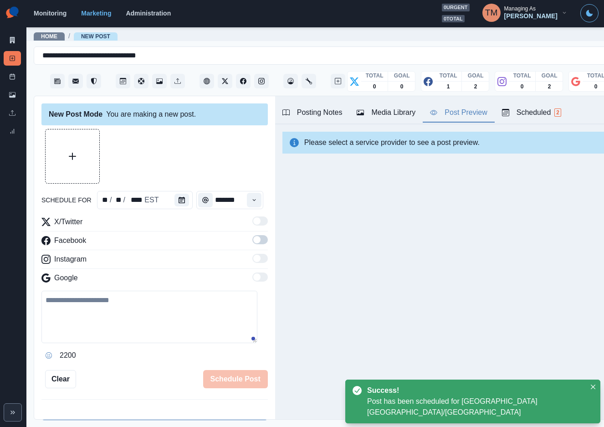
scroll to position [234, 0]
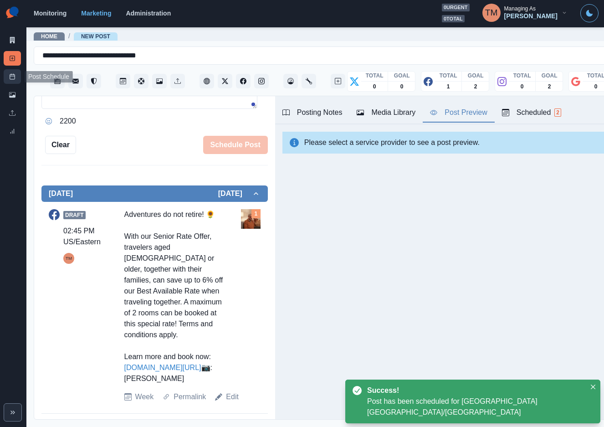
click at [14, 77] on icon at bounding box center [12, 76] width 6 height 6
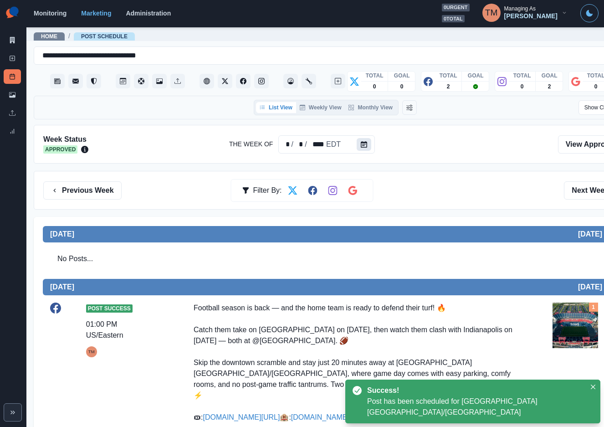
click at [361, 146] on icon "Calendar" at bounding box center [364, 144] width 6 height 6
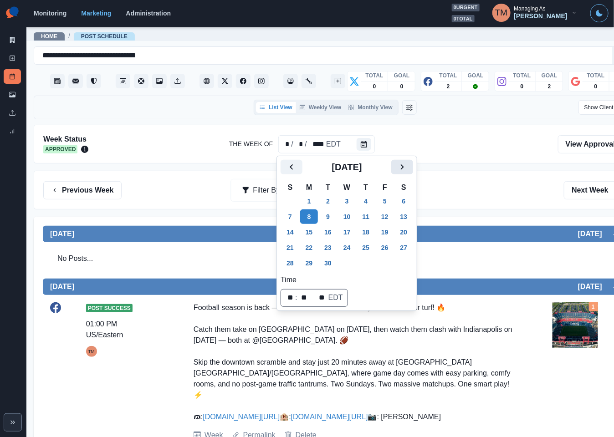
click at [399, 163] on icon "Next" at bounding box center [402, 167] width 11 height 11
click at [399, 164] on icon "Next" at bounding box center [402, 167] width 11 height 11
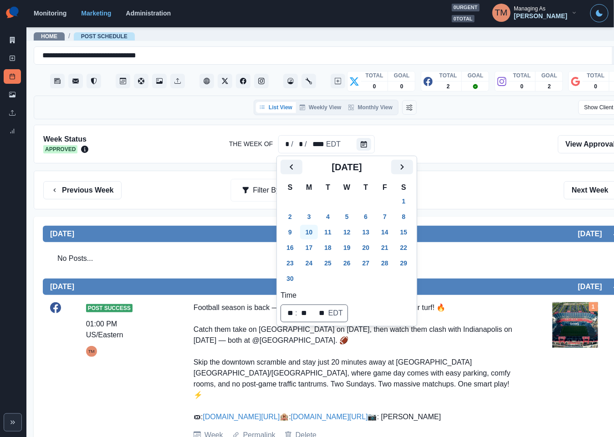
click at [308, 231] on button "10" at bounding box center [309, 232] width 18 height 15
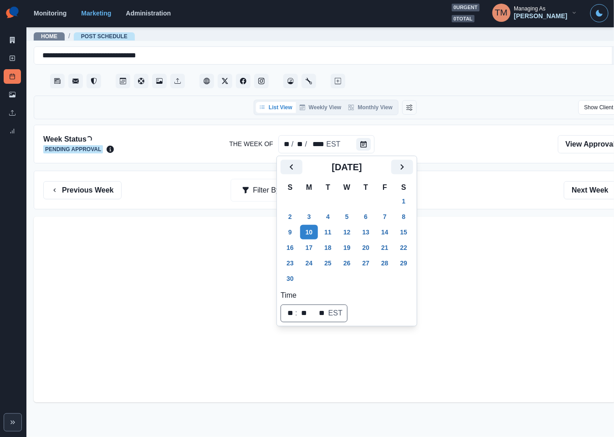
click at [458, 193] on div "Previous Week Filter By: Next Week" at bounding box center [335, 190] width 584 height 18
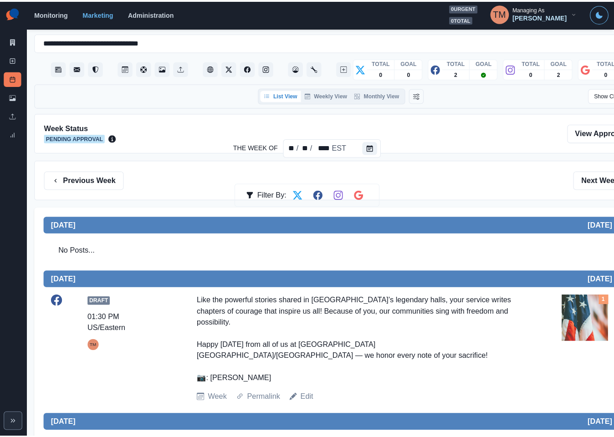
scroll to position [10, 0]
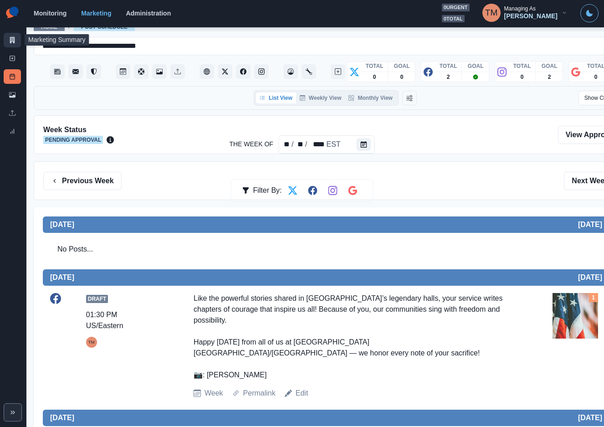
click at [15, 38] on link "Marketing Summary" at bounding box center [12, 40] width 17 height 15
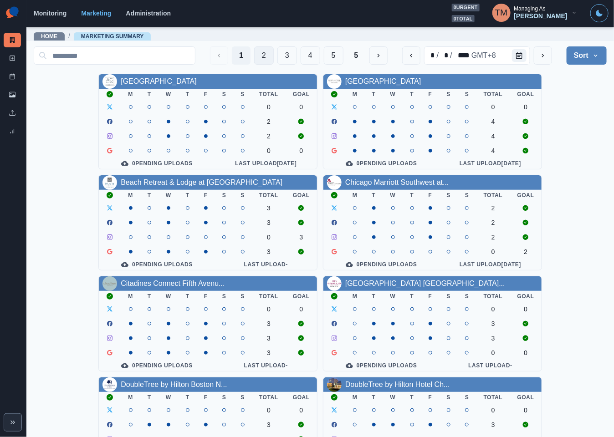
click at [254, 58] on button "2" at bounding box center [264, 55] width 20 height 18
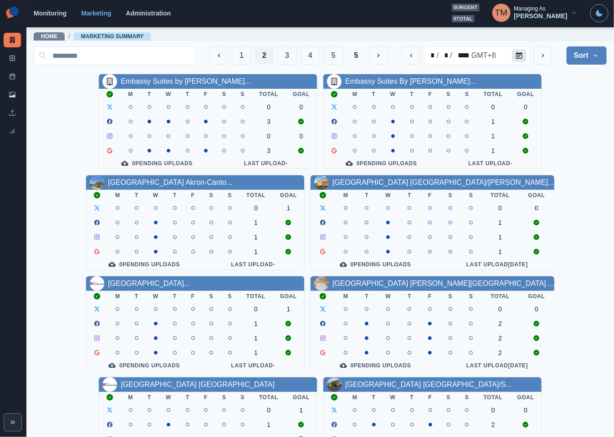
click at [516, 58] on icon "Calendar" at bounding box center [519, 55] width 6 height 6
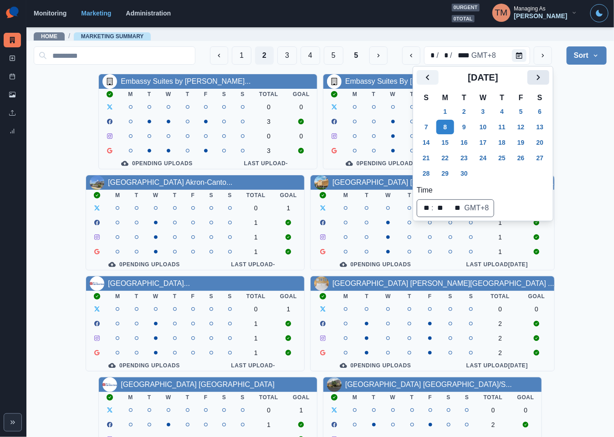
click at [541, 78] on icon "Next" at bounding box center [538, 77] width 11 height 11
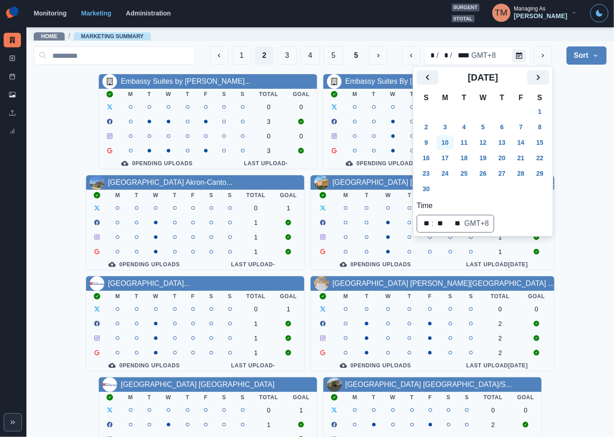
click at [451, 146] on button "10" at bounding box center [445, 142] width 18 height 15
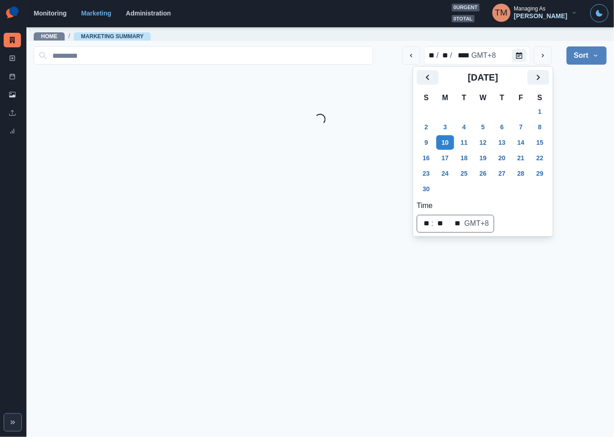
click at [579, 122] on div "Loading..." at bounding box center [320, 119] width 573 height 11
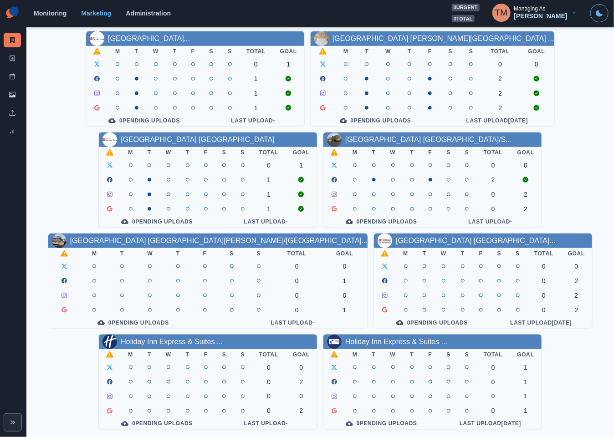
scroll to position [268, 0]
click at [396, 237] on link "[GEOGRAPHIC_DATA] [GEOGRAPHIC_DATA]..." at bounding box center [476, 241] width 160 height 8
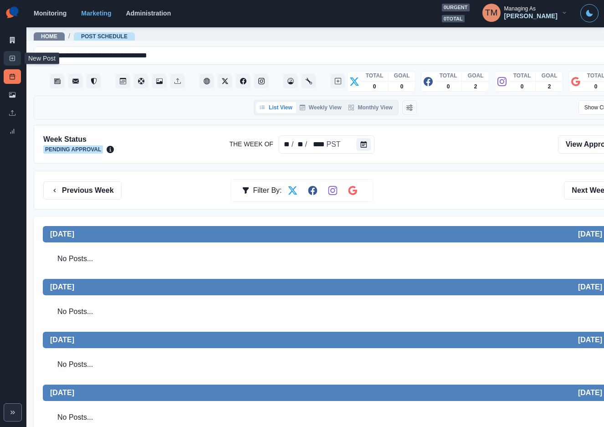
click at [11, 59] on icon at bounding box center [12, 58] width 6 height 6
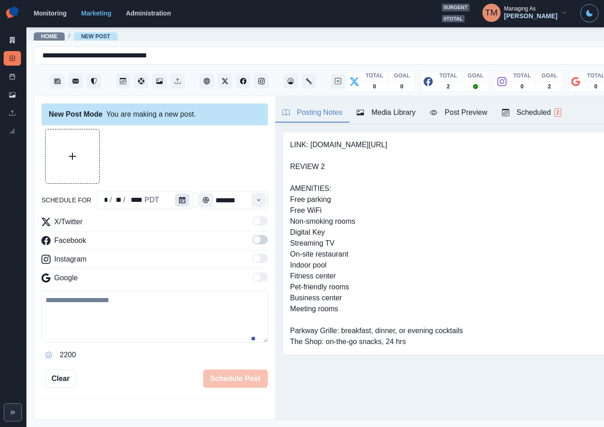
click at [179, 200] on icon "Calendar" at bounding box center [182, 200] width 6 height 6
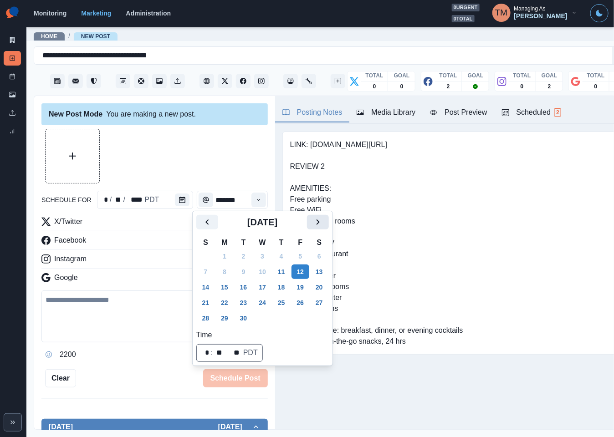
click at [315, 224] on icon "Next" at bounding box center [317, 222] width 11 height 11
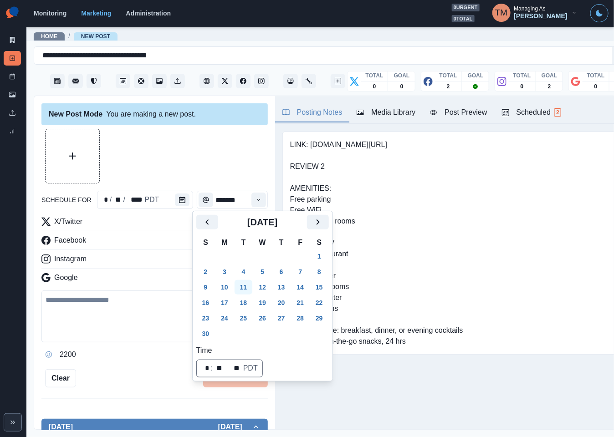
click at [244, 287] on button "11" at bounding box center [243, 287] width 18 height 15
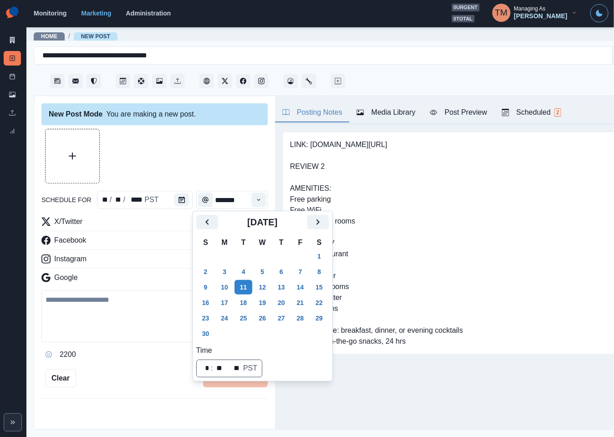
click at [178, 160] on div at bounding box center [154, 156] width 226 height 55
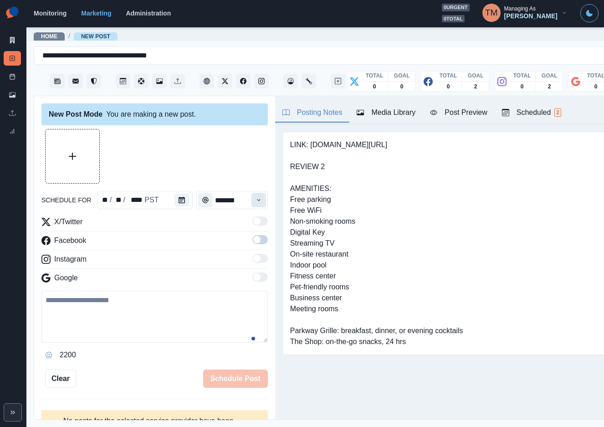
click at [255, 201] on icon "Time" at bounding box center [258, 200] width 6 height 6
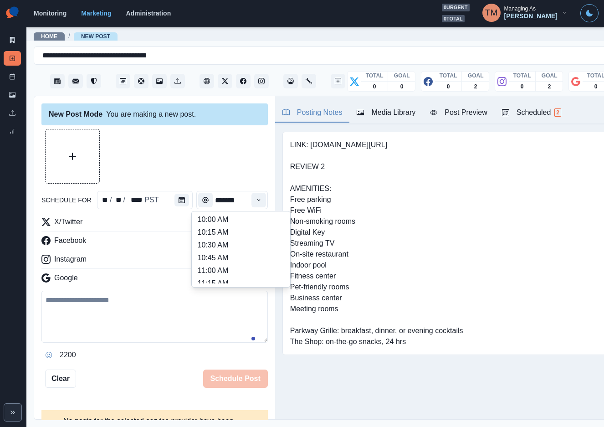
scroll to position [137, 0]
click at [224, 261] on li "11:30 AM" at bounding box center [240, 263] width 91 height 13
type input "********"
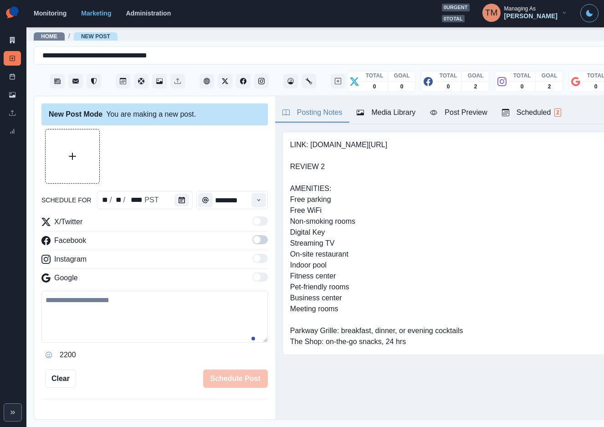
click at [253, 238] on span at bounding box center [259, 239] width 15 height 9
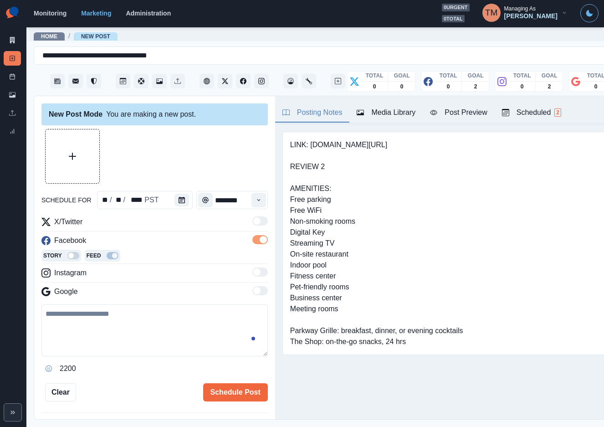
click at [86, 329] on textarea at bounding box center [154, 330] width 226 height 52
paste textarea "**********"
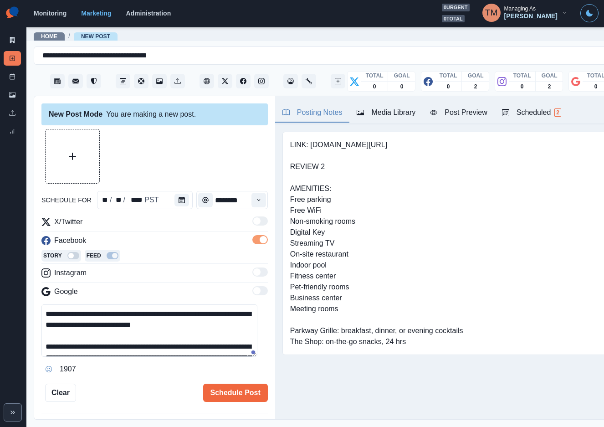
scroll to position [40, 0]
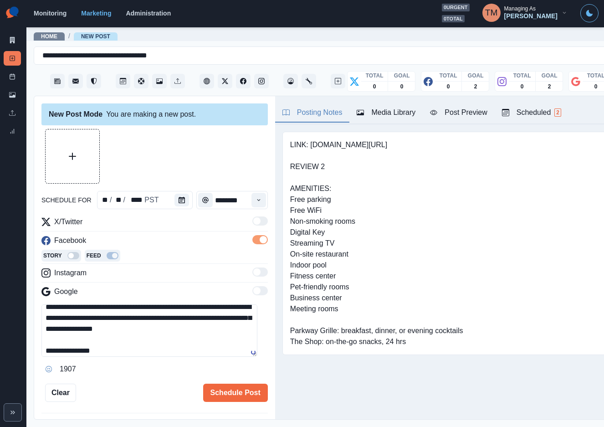
type textarea "**********"
click at [77, 157] on button "Upload Media" at bounding box center [73, 156] width 54 height 54
click at [468, 115] on div "Post Preview" at bounding box center [458, 112] width 57 height 11
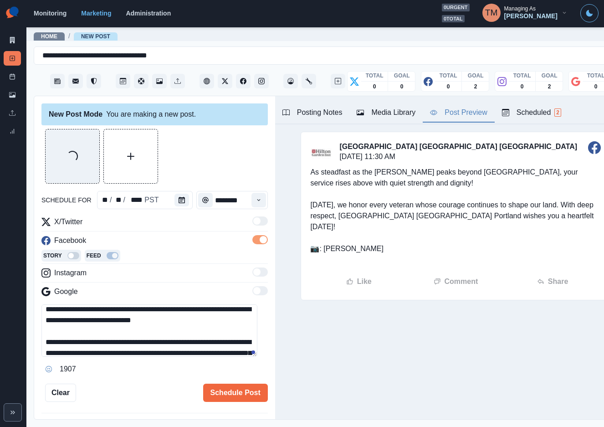
scroll to position [0, 0]
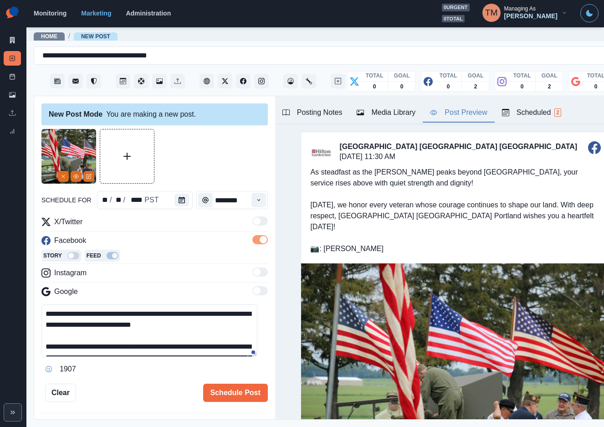
click at [257, 343] on div "**********" at bounding box center [154, 258] width 241 height 324
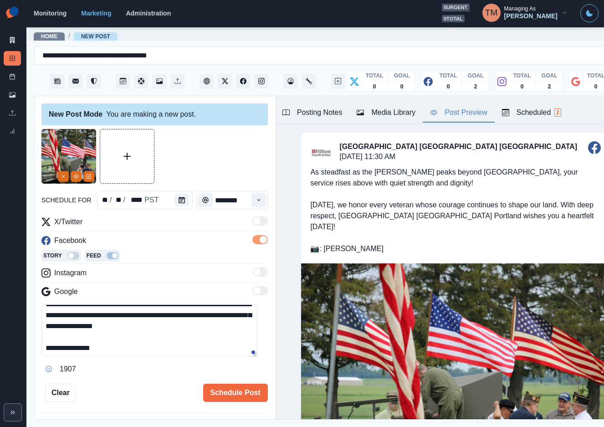
scroll to position [43, 0]
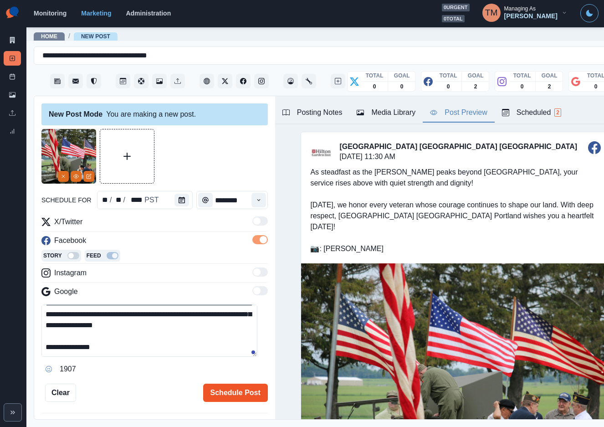
click at [238, 395] on button "Schedule Post" at bounding box center [235, 392] width 65 height 18
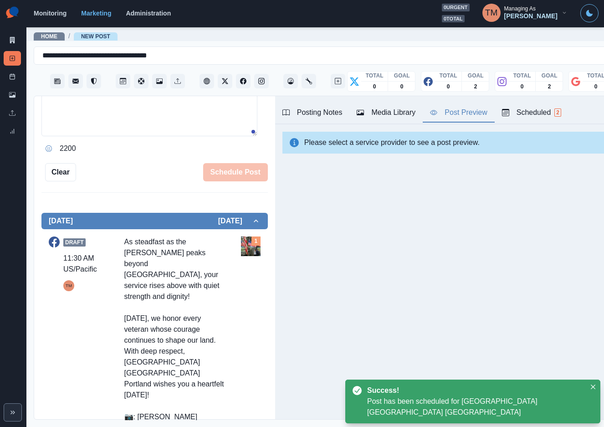
scroll to position [212, 0]
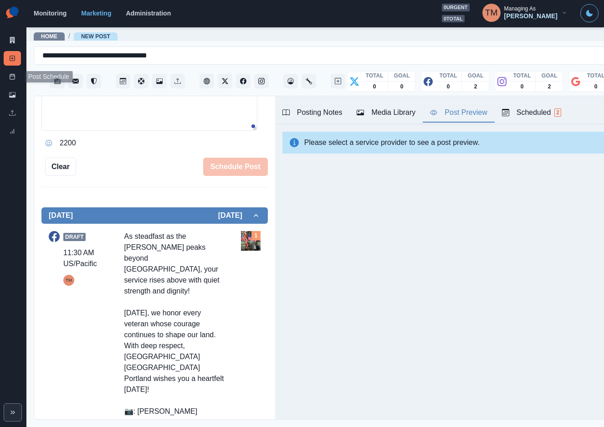
drag, startPoint x: 15, startPoint y: 76, endPoint x: 11, endPoint y: 66, distance: 10.7
click at [15, 76] on icon at bounding box center [12, 76] width 6 height 6
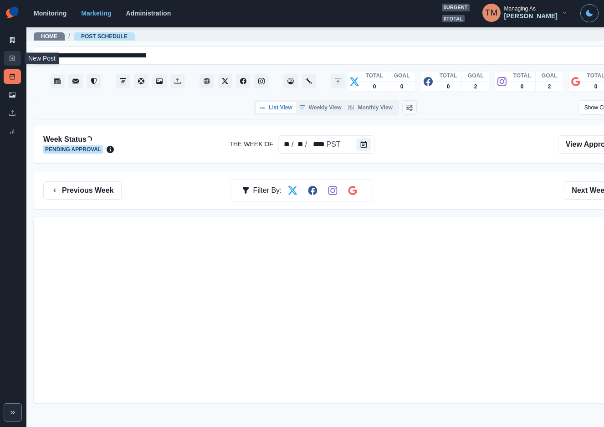
click at [10, 60] on icon at bounding box center [12, 58] width 6 height 6
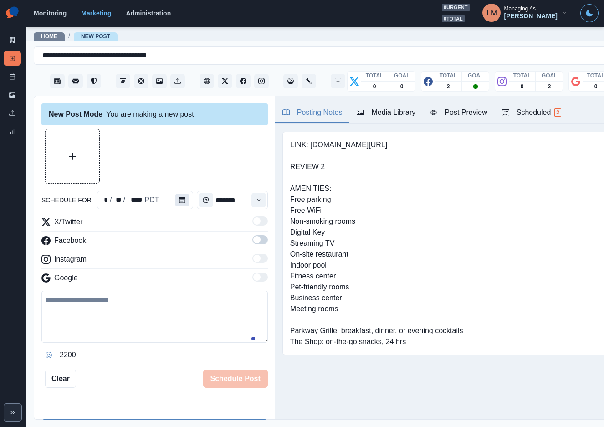
click at [179, 197] on icon "Calendar" at bounding box center [182, 200] width 6 height 6
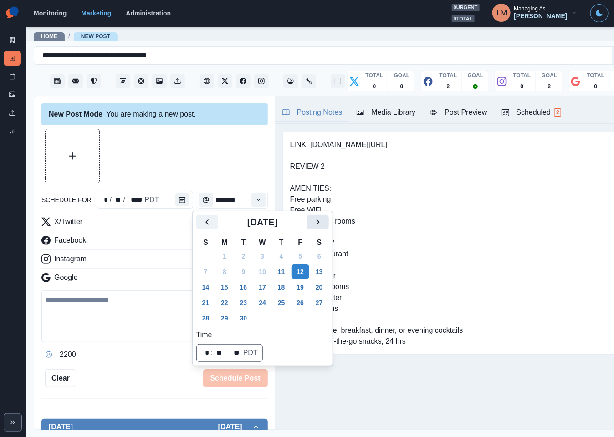
click at [316, 219] on icon "Next" at bounding box center [317, 222] width 11 height 11
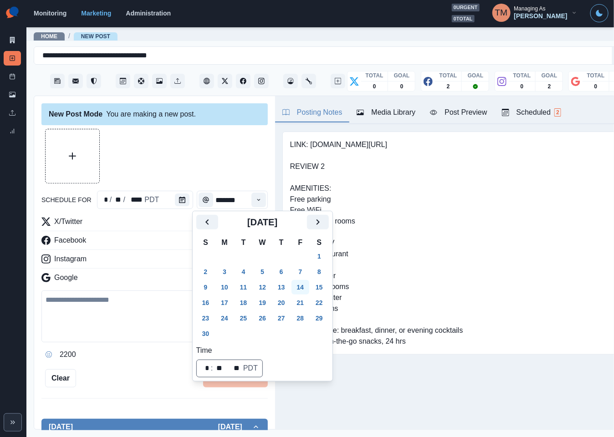
click at [301, 286] on button "14" at bounding box center [300, 287] width 18 height 15
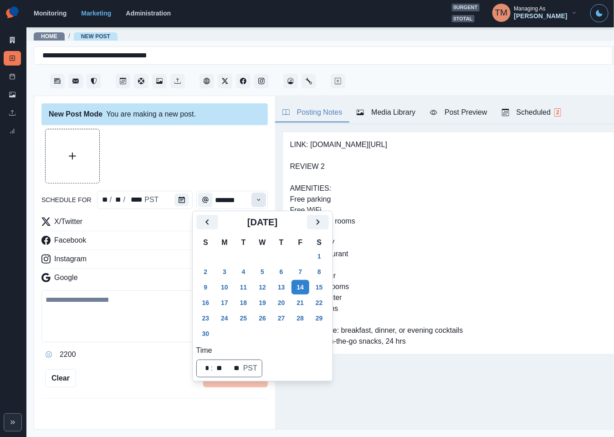
click at [257, 200] on icon "Time" at bounding box center [258, 200] width 3 height 2
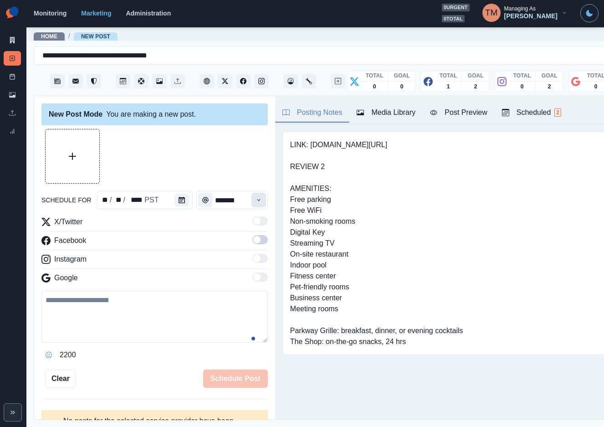
click at [257, 200] on icon "Time" at bounding box center [258, 200] width 3 height 2
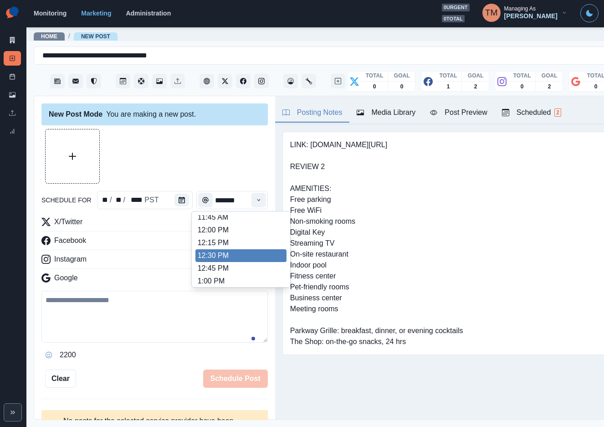
scroll to position [205, 0]
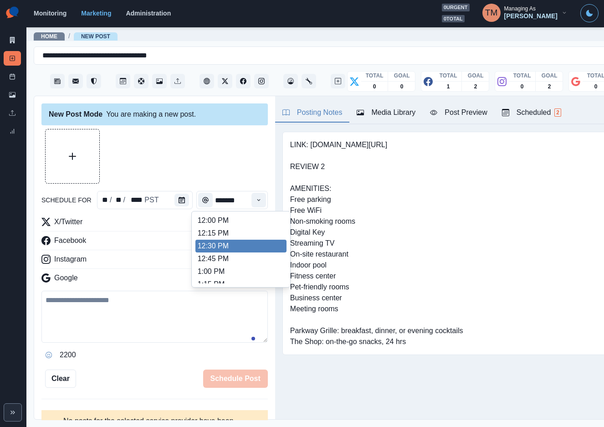
click at [201, 244] on li "12:30 PM" at bounding box center [240, 245] width 91 height 13
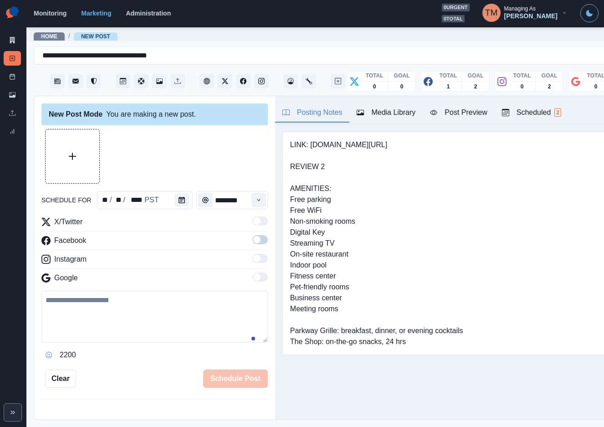
click at [253, 242] on span at bounding box center [256, 239] width 7 height 7
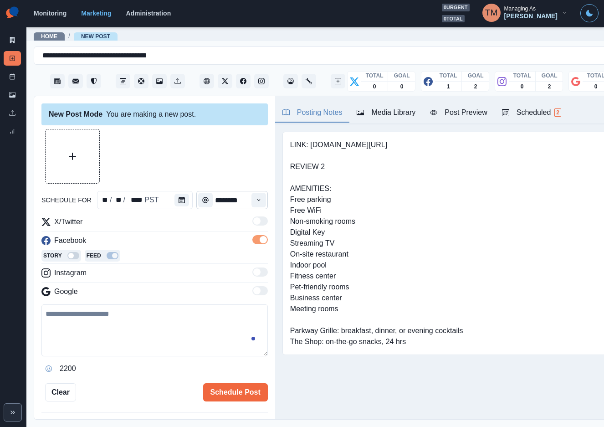
click at [251, 201] on button "Time" at bounding box center [258, 200] width 15 height 15
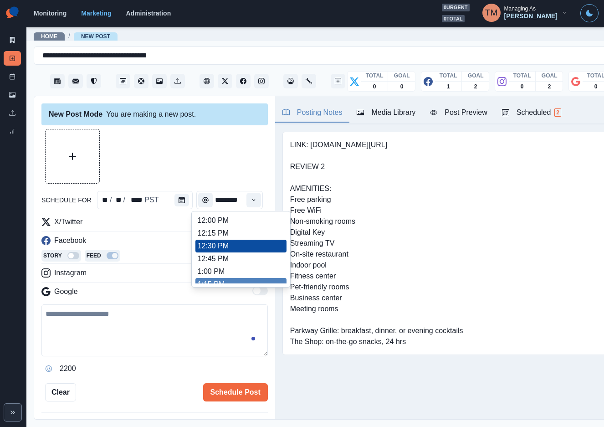
scroll to position [212, 0]
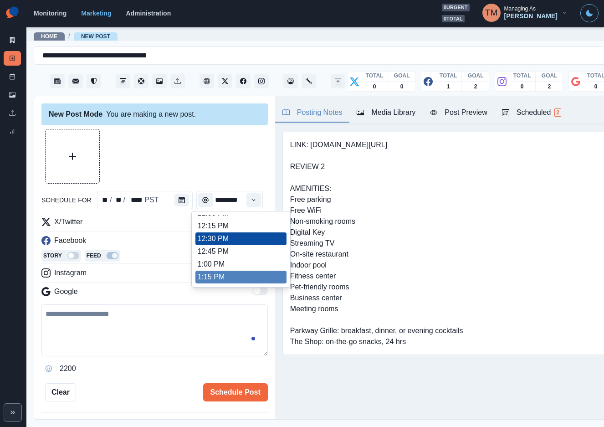
click at [213, 280] on ul "8:00 AM 8:15 AM 8:30 AM 8:45 AM 9:00 AM 9:15 AM 9:30 AM 9:45 AM 10:00 AM 10:15 …" at bounding box center [240, 249] width 91 height 68
type input "*******"
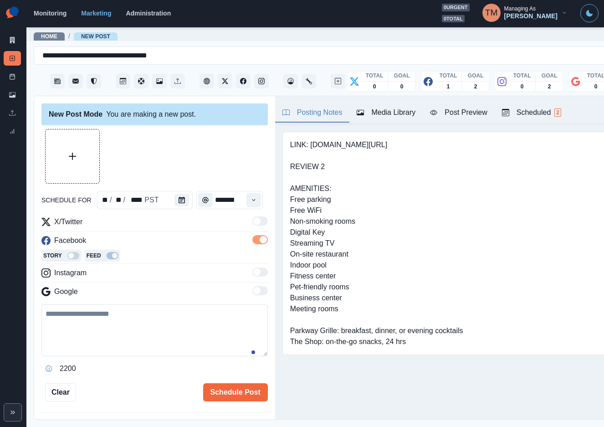
scroll to position [0, 0]
click at [201, 172] on div at bounding box center [154, 156] width 226 height 55
click at [119, 336] on textarea at bounding box center [154, 330] width 226 height 52
paste textarea "**********"
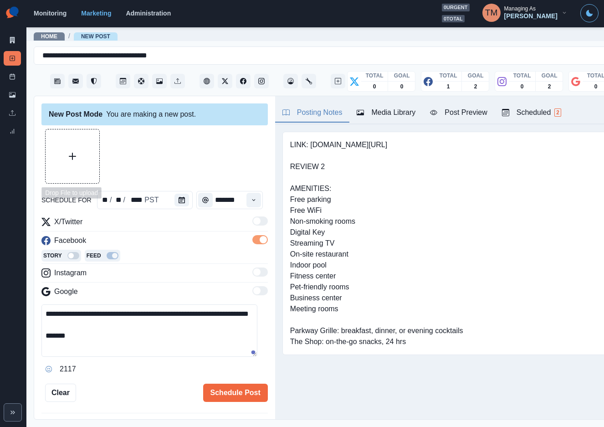
type textarea "**********"
click at [78, 164] on button "Upload Media" at bounding box center [73, 156] width 54 height 54
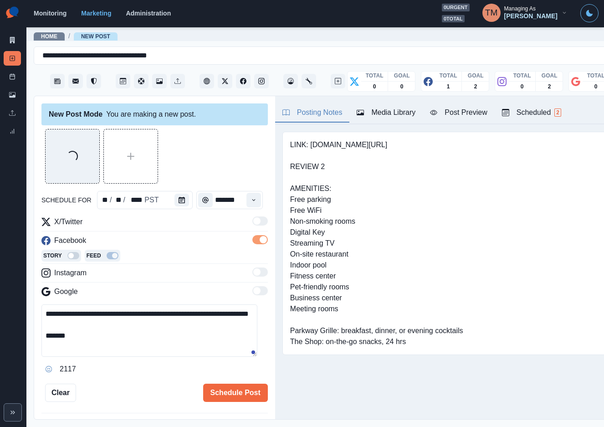
click at [464, 115] on div "Post Preview" at bounding box center [458, 112] width 57 height 11
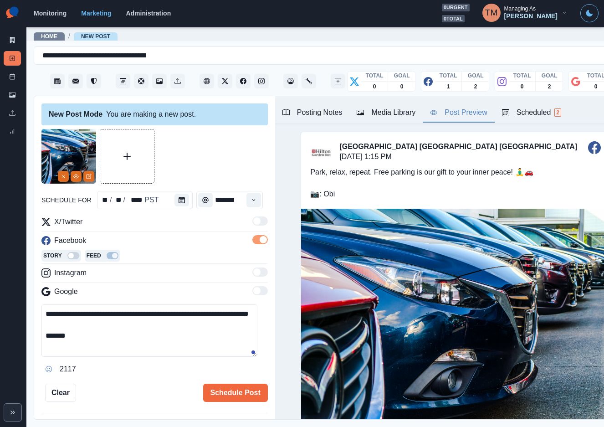
click at [182, 155] on div at bounding box center [154, 156] width 226 height 55
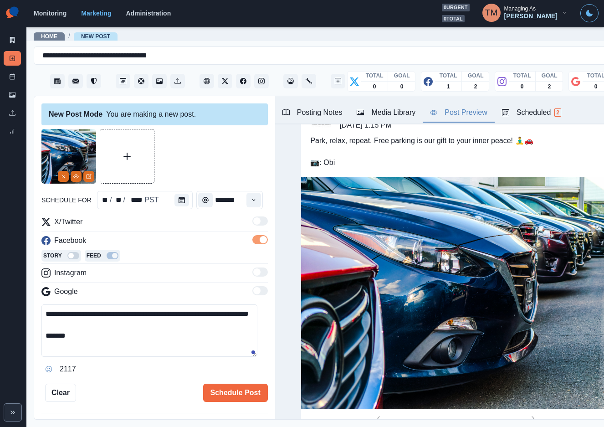
click at [407, 112] on div "Media Library" at bounding box center [385, 112] width 59 height 11
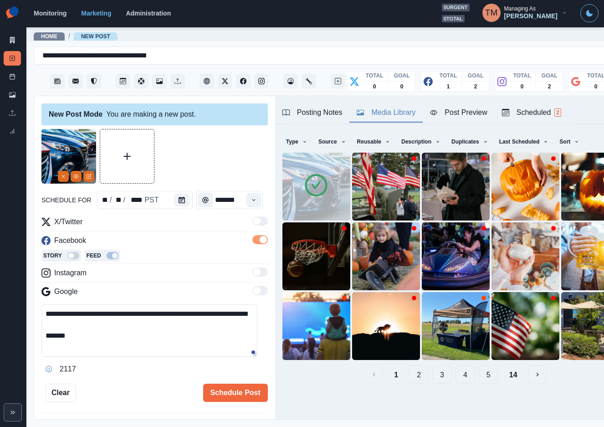
scroll to position [0, 0]
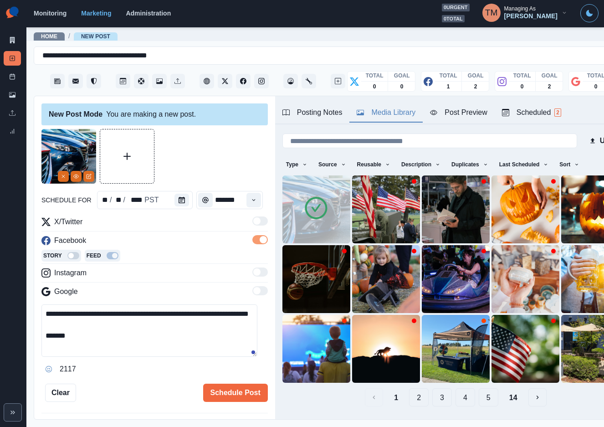
click at [463, 116] on div "Post Preview" at bounding box center [458, 112] width 57 height 11
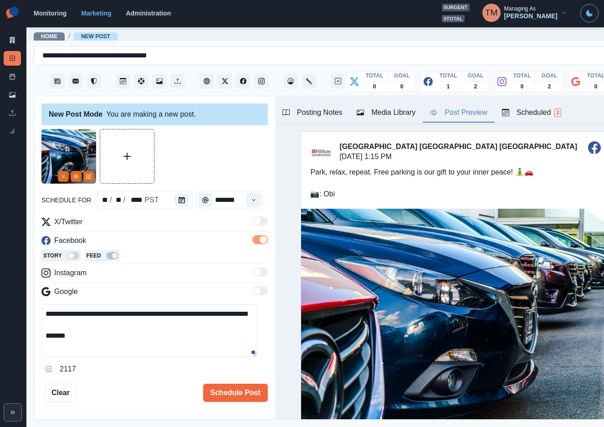
scroll to position [31, 0]
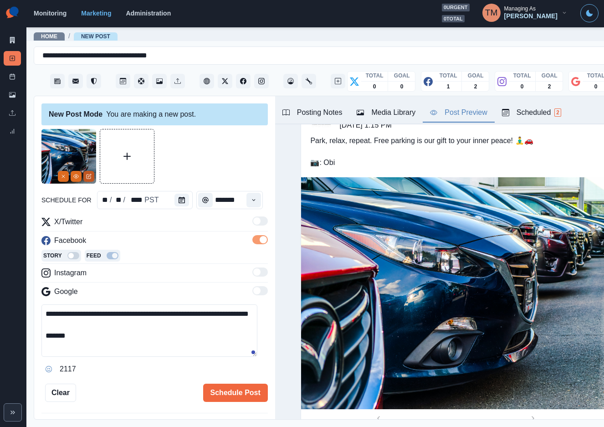
click at [88, 179] on button "Edit Media" at bounding box center [88, 176] width 11 height 11
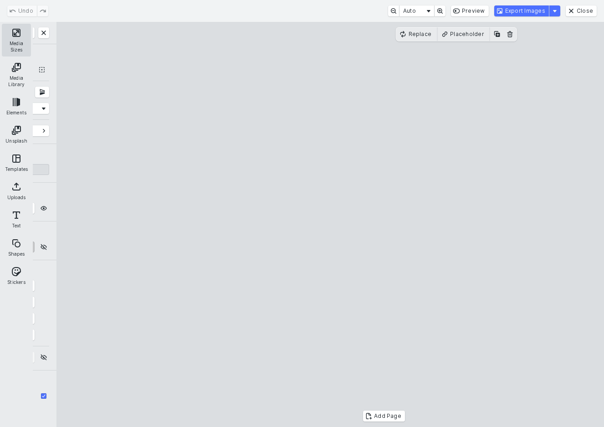
click at [15, 39] on button "Media Sizes" at bounding box center [16, 40] width 29 height 33
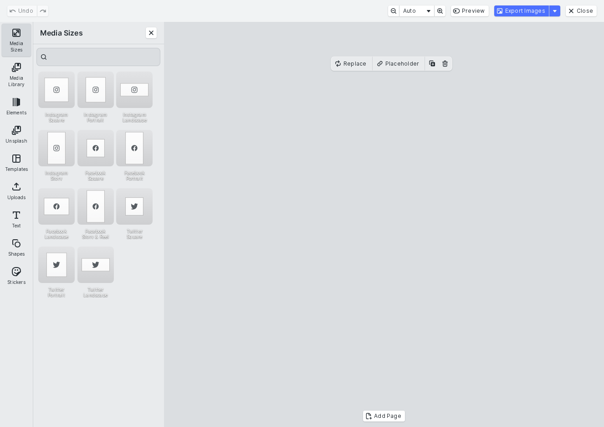
click at [15, 39] on button "Media Sizes" at bounding box center [16, 40] width 29 height 33
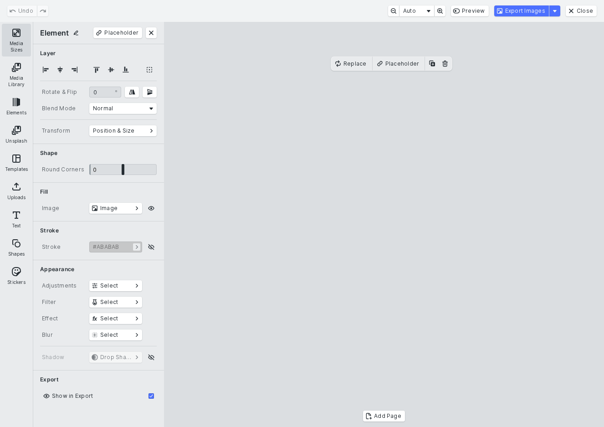
click at [15, 39] on button "Media Sizes" at bounding box center [16, 40] width 29 height 33
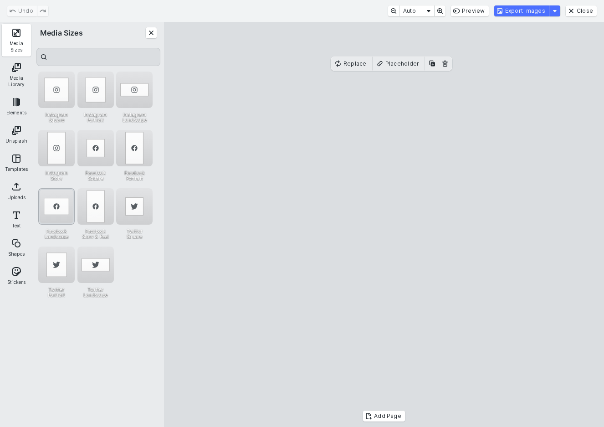
click at [66, 214] on div "Facebook Landscape" at bounding box center [56, 206] width 36 height 36
click at [592, 10] on button "Close" at bounding box center [580, 10] width 31 height 11
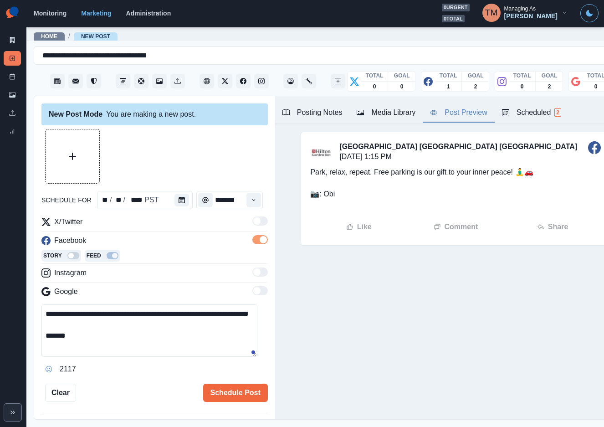
scroll to position [0, 0]
click at [391, 111] on div "Media Library" at bounding box center [385, 112] width 59 height 11
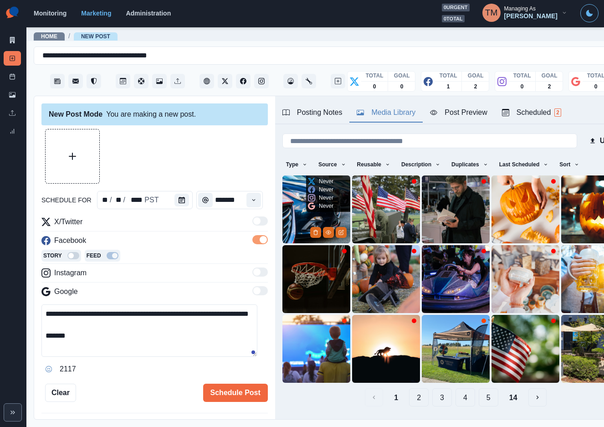
click at [291, 202] on img at bounding box center [316, 209] width 68 height 68
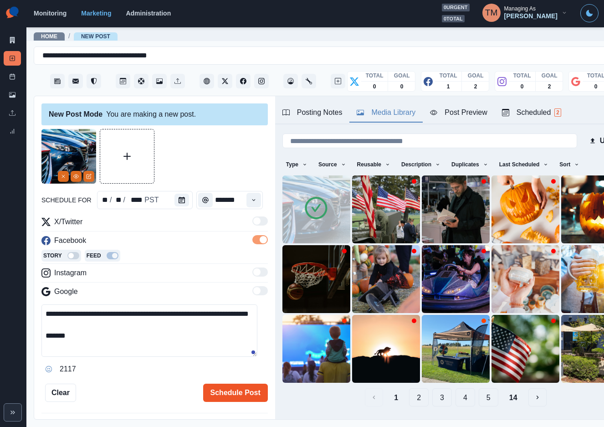
click at [235, 396] on button "Schedule Post" at bounding box center [235, 392] width 65 height 18
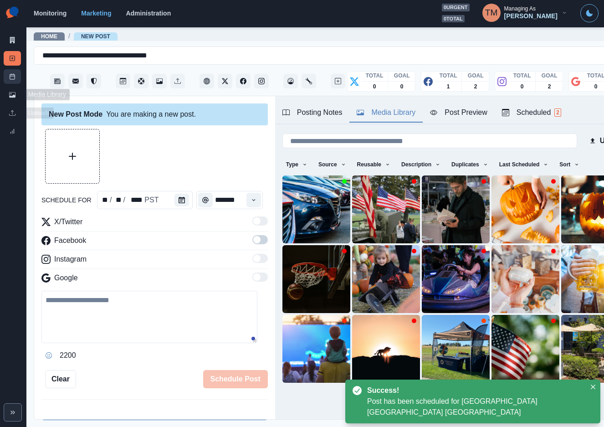
click at [7, 72] on link "Post Schedule" at bounding box center [12, 76] width 17 height 15
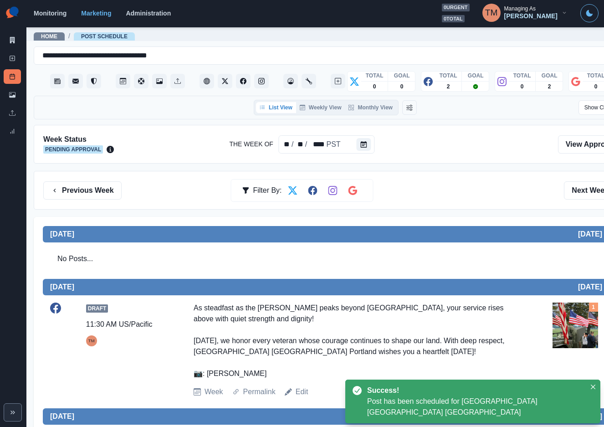
click at [422, 179] on div "Previous Week Filter By: Next Week" at bounding box center [335, 190] width 603 height 39
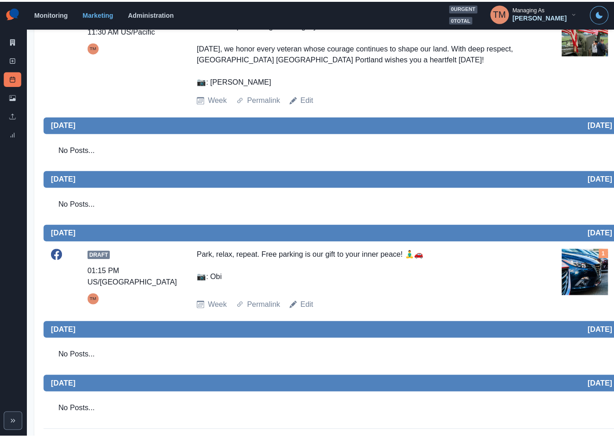
scroll to position [226, 0]
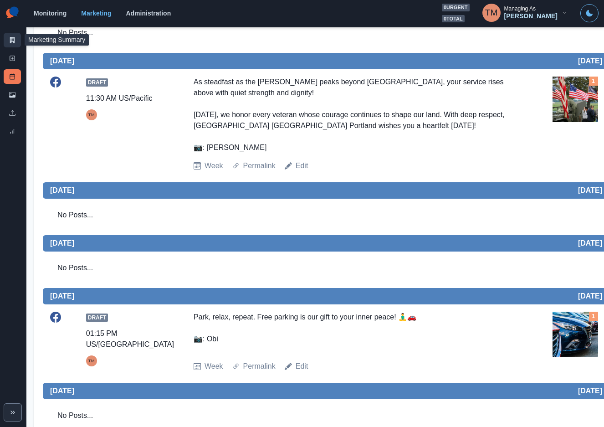
click at [18, 38] on link "Marketing Summary" at bounding box center [12, 40] width 17 height 15
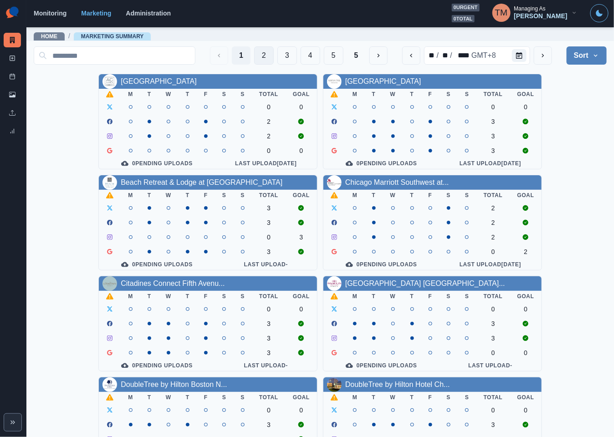
click at [254, 52] on button "2" at bounding box center [264, 55] width 20 height 18
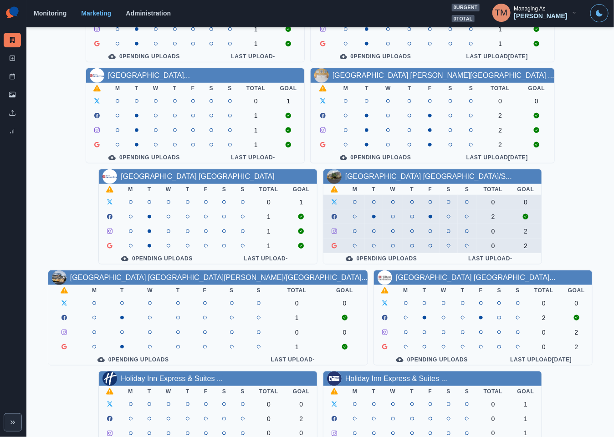
scroll to position [268, 0]
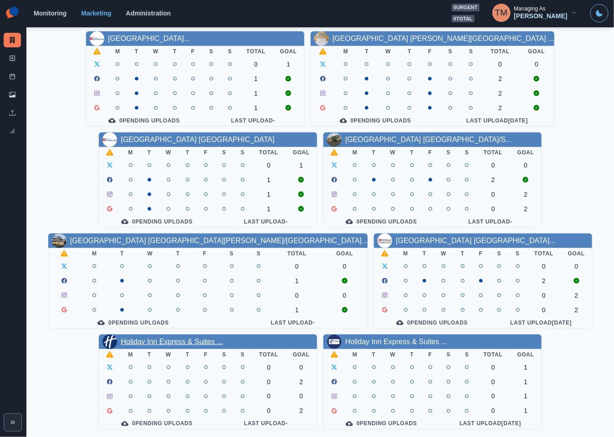
click at [178, 338] on link "Holiday Inn Express & Suites ..." at bounding box center [172, 342] width 102 height 8
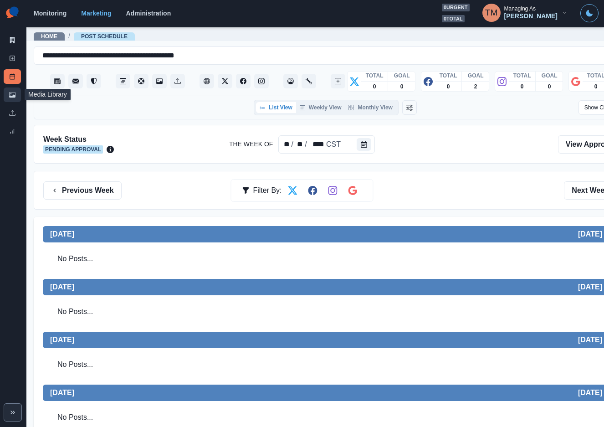
click at [9, 99] on link "Media Library" at bounding box center [12, 94] width 17 height 15
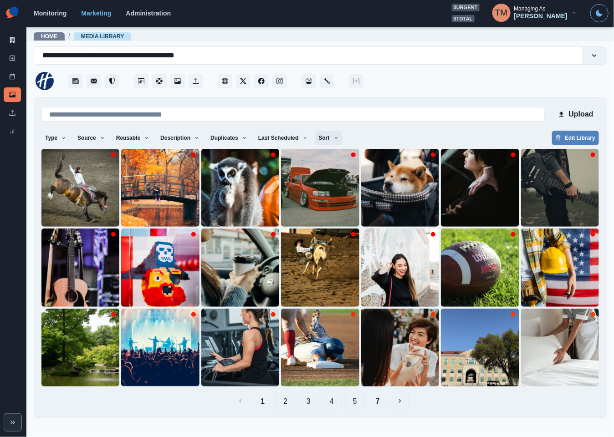
click at [315, 141] on button "Sort" at bounding box center [328, 138] width 27 height 15
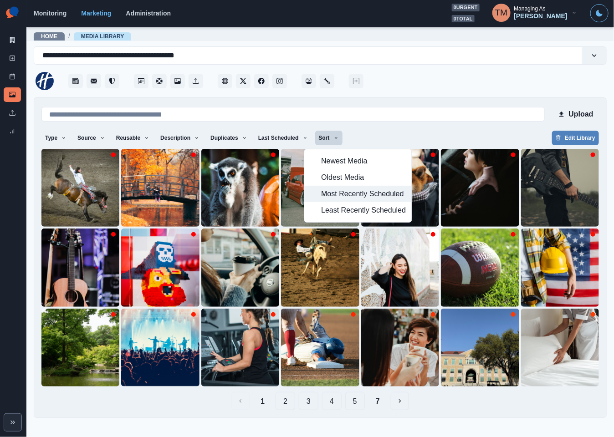
click at [327, 195] on span "Most Recently Scheduled" at bounding box center [363, 193] width 85 height 11
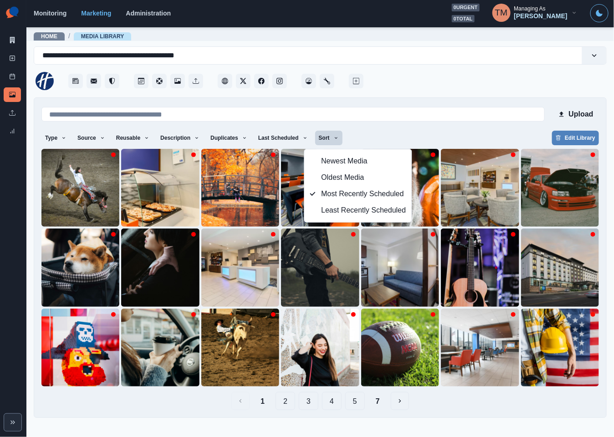
click at [429, 129] on div "Upload Type Any Image Video Source Any Upload Social Manager Found: Instagram F…" at bounding box center [319, 257] width 557 height 305
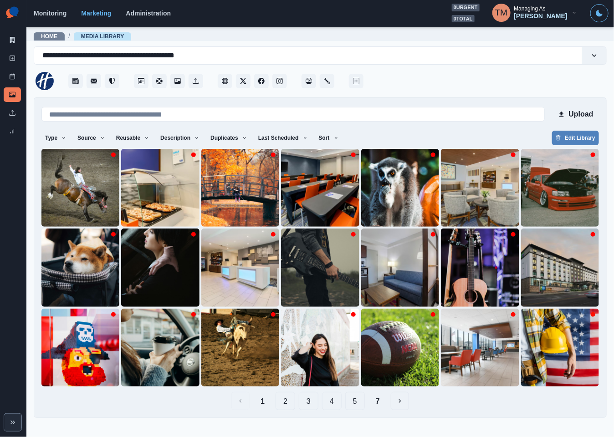
click at [380, 399] on button "7" at bounding box center [377, 401] width 19 height 18
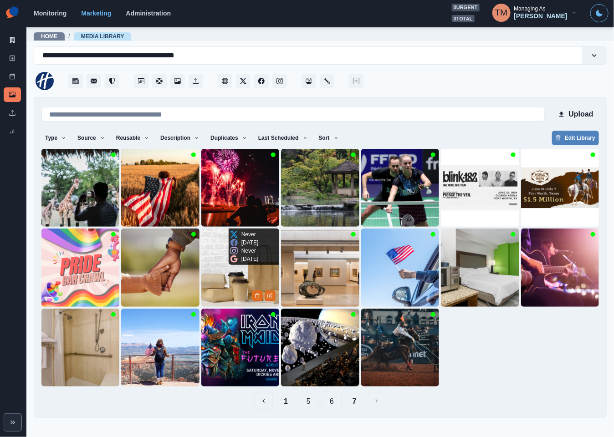
click at [208, 284] on img at bounding box center [240, 268] width 78 height 78
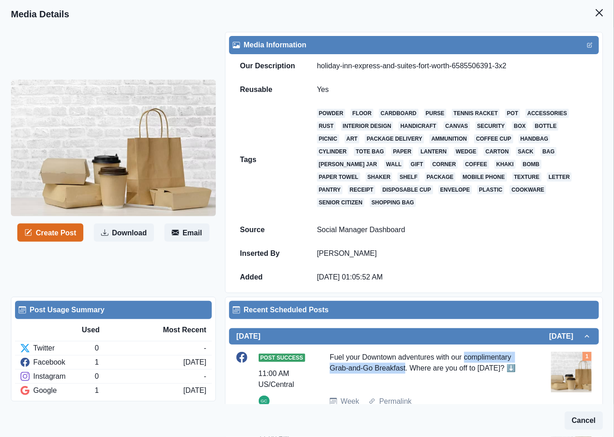
drag, startPoint x: 462, startPoint y: 350, endPoint x: 402, endPoint y: 362, distance: 61.8
click at [402, 362] on div "Fuel your Downtown adventures with our complimentary Grab-and-Go Breakfast. Whe…" at bounding box center [427, 370] width 195 height 37
copy div "complimentary Grab-and-Go Breakfast"
click at [596, 12] on icon "Close" at bounding box center [599, 12] width 7 height 7
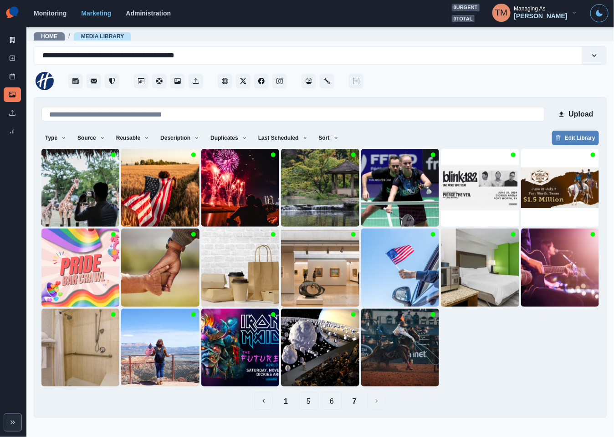
click at [284, 403] on button "1" at bounding box center [285, 401] width 19 height 18
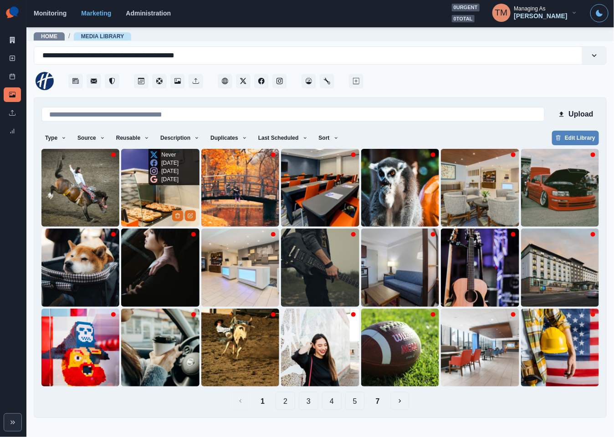
click at [140, 212] on img at bounding box center [160, 188] width 78 height 78
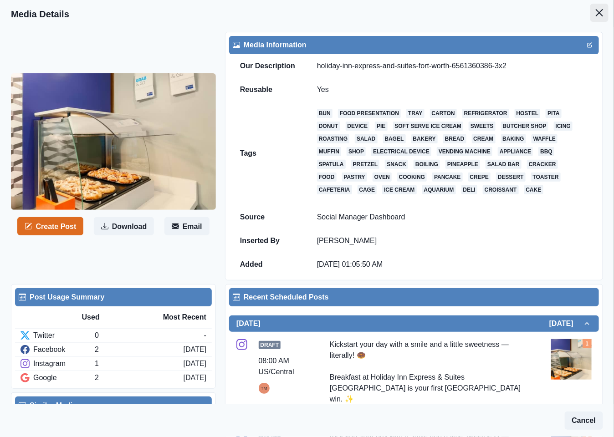
click at [596, 14] on icon "Close" at bounding box center [599, 12] width 7 height 7
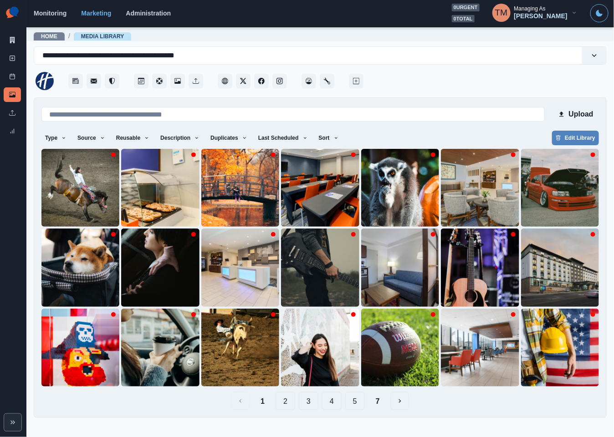
click at [378, 406] on button "7" at bounding box center [377, 401] width 19 height 18
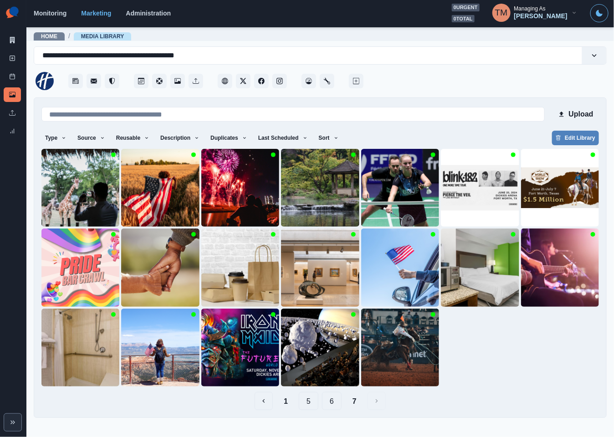
click at [331, 403] on button "6" at bounding box center [332, 401] width 20 height 18
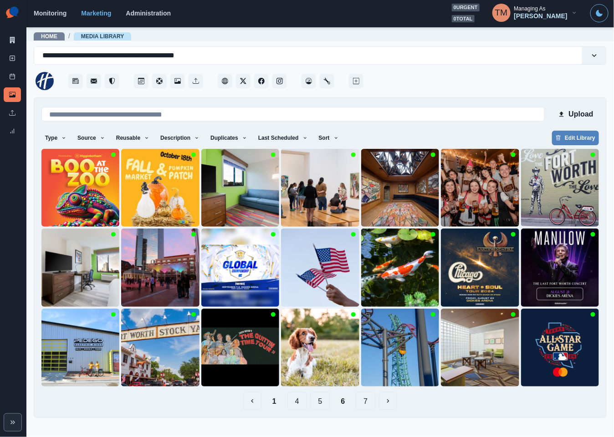
click at [318, 405] on button "5" at bounding box center [321, 401] width 20 height 18
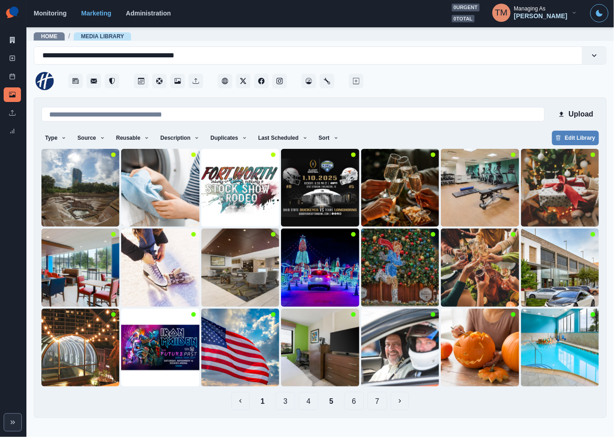
click at [265, 407] on button "1" at bounding box center [262, 401] width 19 height 18
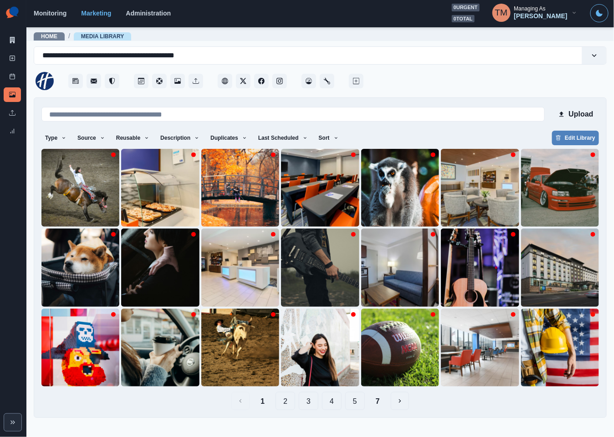
click at [286, 402] on button "2" at bounding box center [285, 401] width 20 height 18
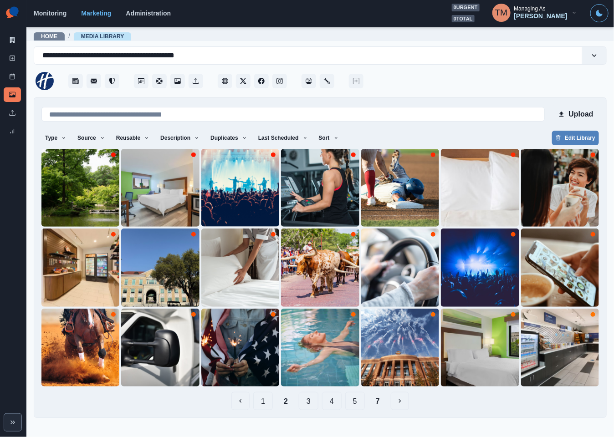
click at [262, 401] on button "1" at bounding box center [263, 401] width 20 height 18
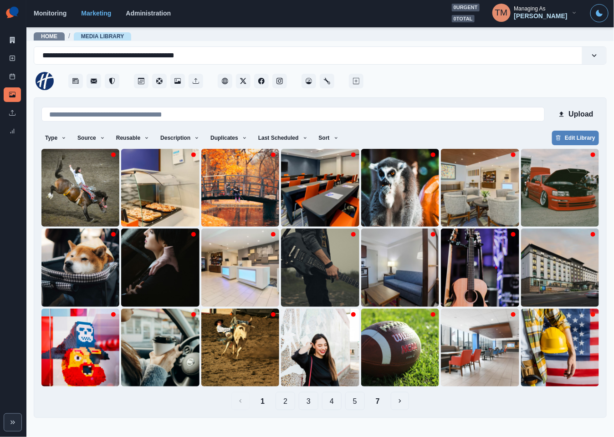
click at [379, 404] on button "7" at bounding box center [377, 401] width 19 height 18
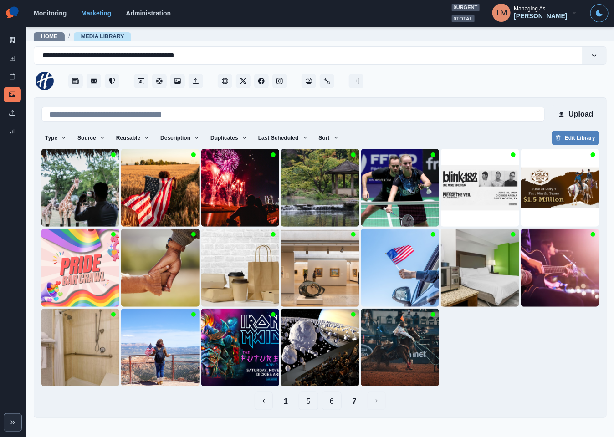
click at [332, 403] on button "6" at bounding box center [332, 401] width 20 height 18
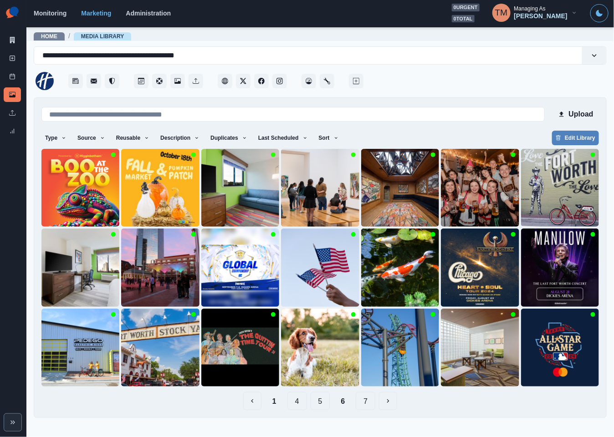
click at [320, 399] on button "5" at bounding box center [321, 401] width 20 height 18
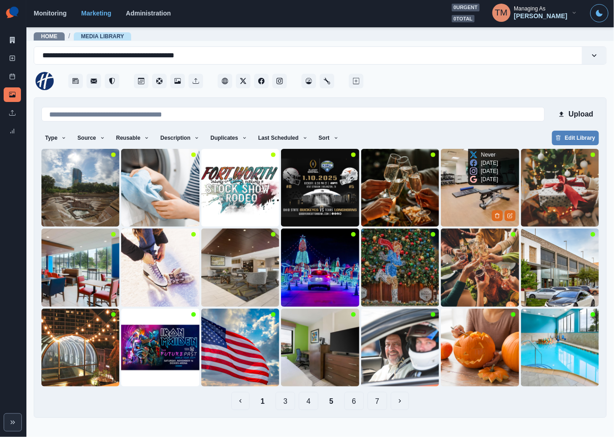
click at [455, 202] on img at bounding box center [480, 188] width 78 height 78
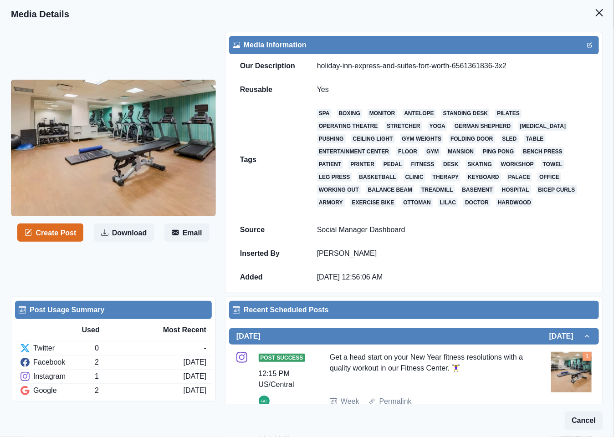
drag, startPoint x: 589, startPoint y: 7, endPoint x: 548, endPoint y: 74, distance: 77.8
click at [590, 9] on button "Close" at bounding box center [599, 13] width 18 height 18
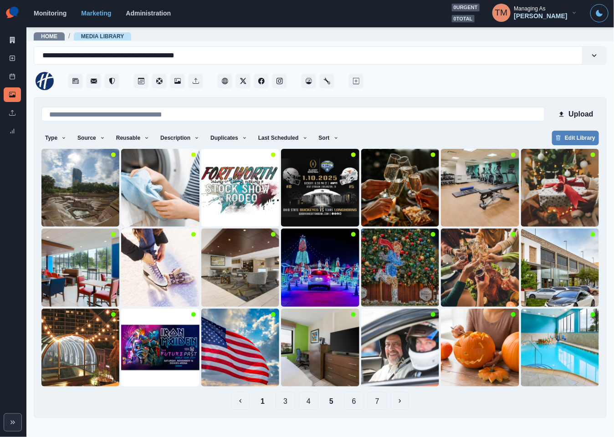
click at [287, 402] on button "3" at bounding box center [285, 401] width 20 height 18
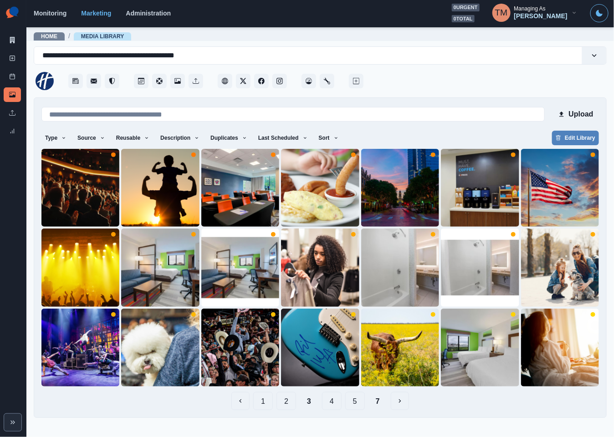
click at [331, 402] on button "4" at bounding box center [332, 401] width 20 height 18
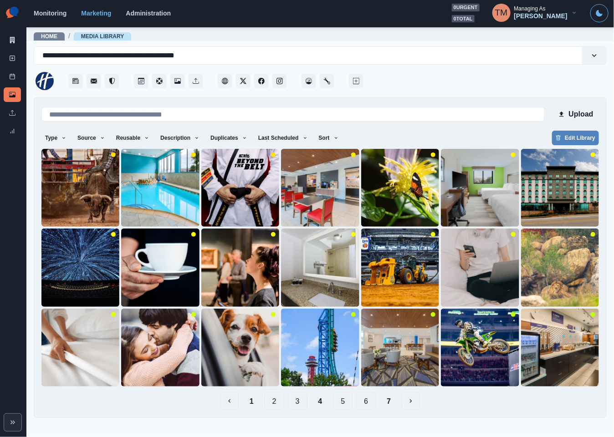
click at [274, 404] on button "2" at bounding box center [275, 401] width 20 height 18
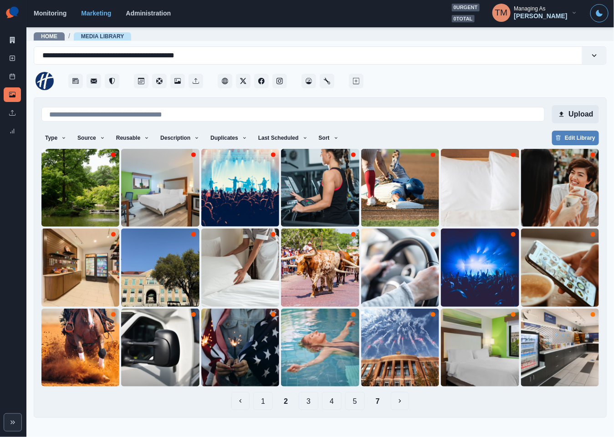
click at [586, 111] on button "Upload" at bounding box center [575, 114] width 47 height 18
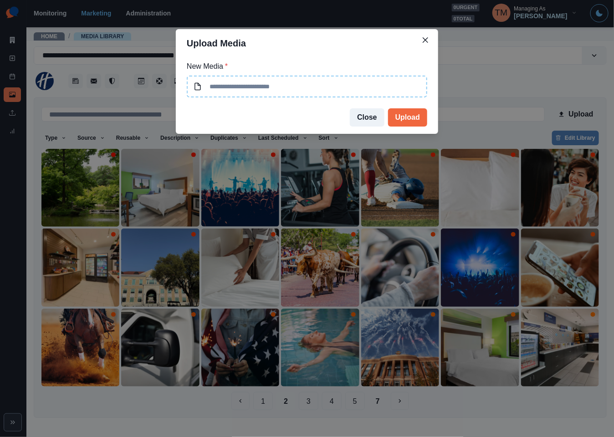
click at [336, 87] on input at bounding box center [307, 87] width 240 height 22
type input "**********"
click at [417, 117] on button "Upload" at bounding box center [407, 117] width 39 height 18
click at [13, 74] on div "**********" at bounding box center [307, 218] width 614 height 437
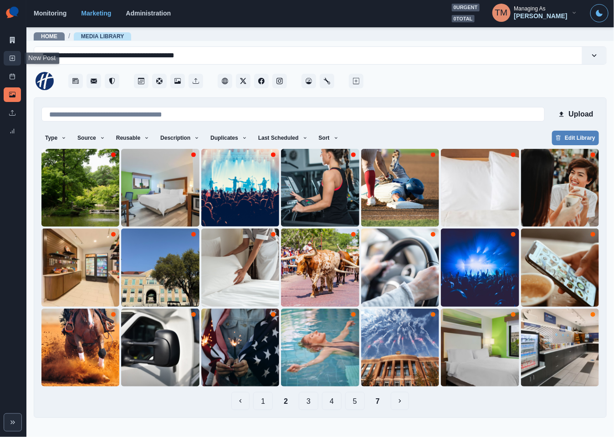
click at [10, 56] on icon at bounding box center [12, 58] width 6 height 6
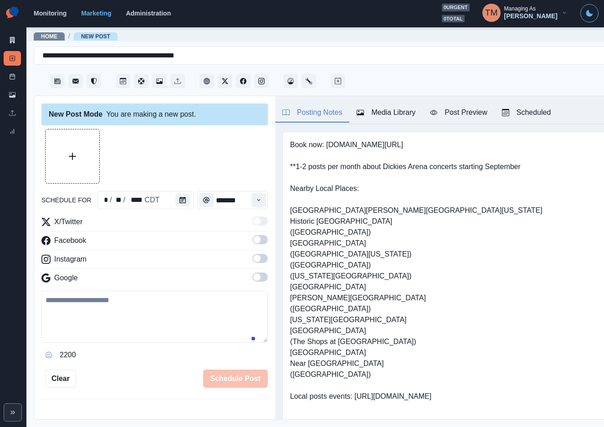
click at [140, 318] on textarea at bounding box center [154, 316] width 226 height 52
paste textarea "**********"
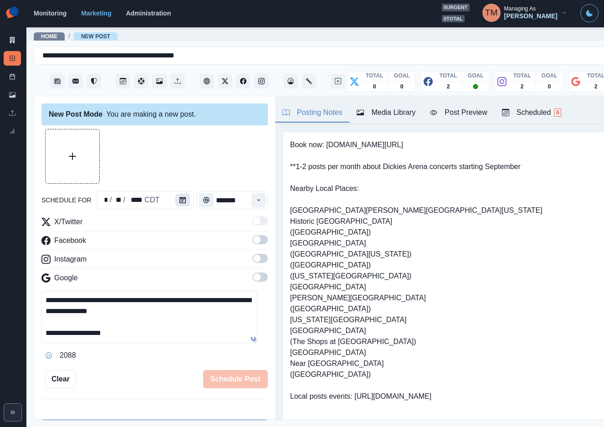
type textarea "**********"
click at [181, 200] on icon "Calendar" at bounding box center [182, 200] width 6 height 6
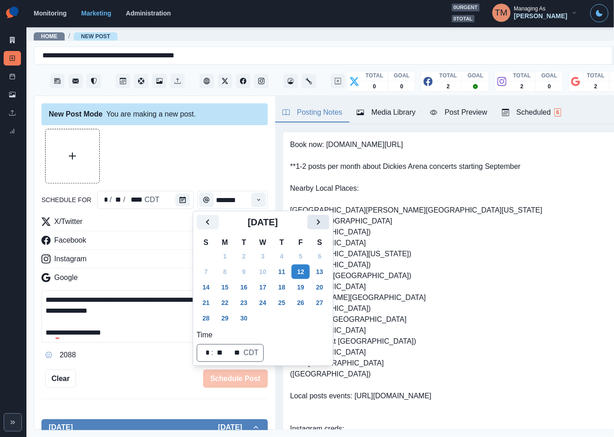
click at [328, 224] on button "Next" at bounding box center [318, 222] width 22 height 15
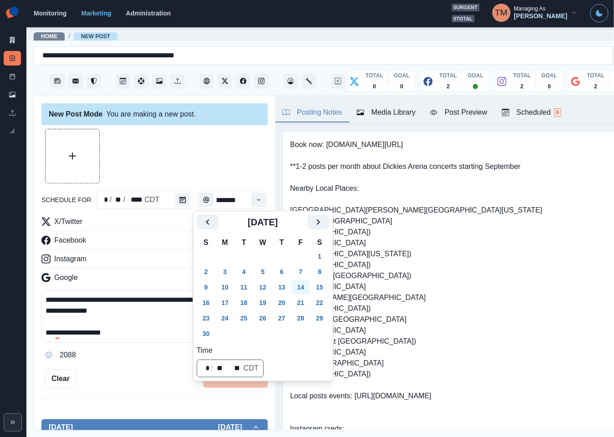
click at [302, 286] on button "14" at bounding box center [300, 287] width 18 height 15
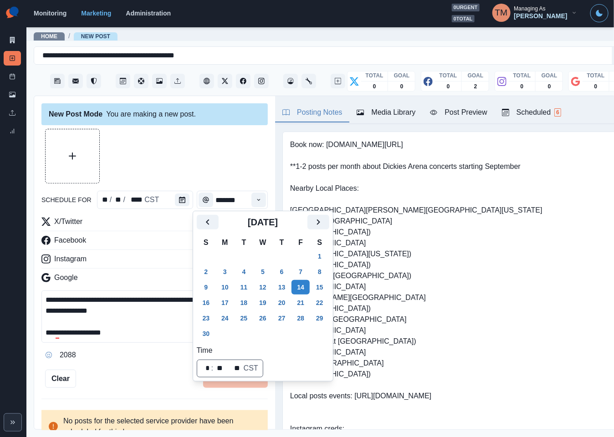
click at [283, 287] on button "13" at bounding box center [282, 287] width 18 height 15
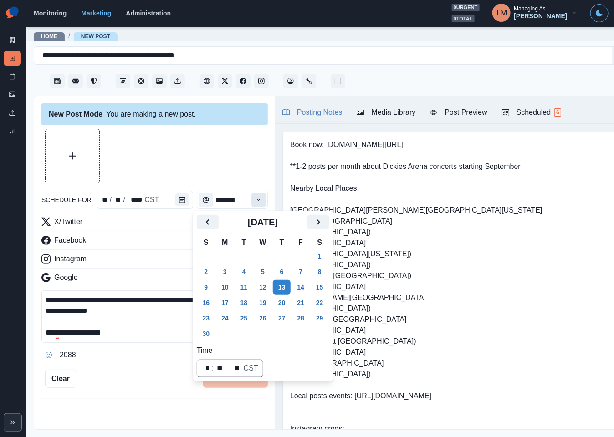
click at [255, 199] on icon "Time" at bounding box center [258, 200] width 6 height 6
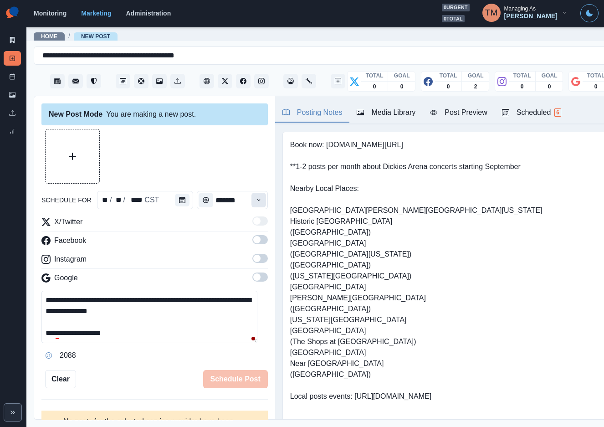
click at [255, 199] on icon "Time" at bounding box center [258, 200] width 6 height 6
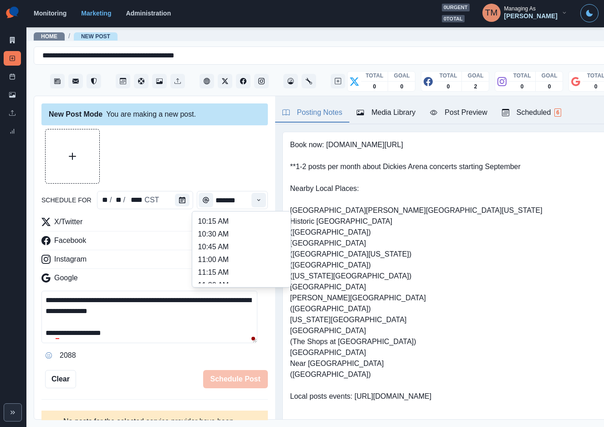
scroll to position [137, 0]
click at [224, 284] on div "8:00 AM 8:15 AM 8:30 AM 8:45 AM 9:00 AM 9:15 AM 9:30 AM 9:45 AM 10:00 AM 10:15 …" at bounding box center [241, 249] width 99 height 76
click at [228, 278] on li "12:00 PM" at bounding box center [241, 277] width 91 height 13
type input "********"
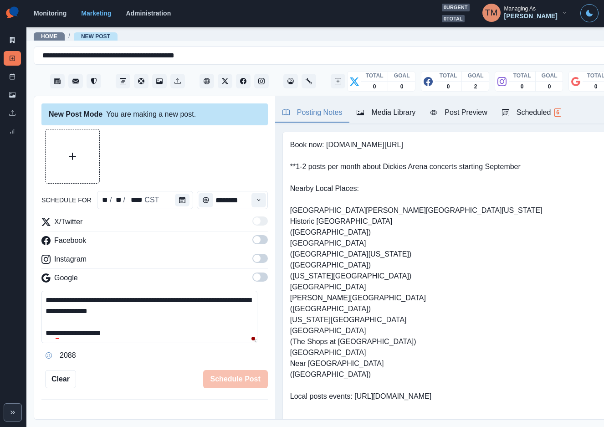
drag, startPoint x: 250, startPoint y: 242, endPoint x: 254, endPoint y: 254, distance: 12.8
click at [252, 242] on span at bounding box center [259, 239] width 15 height 9
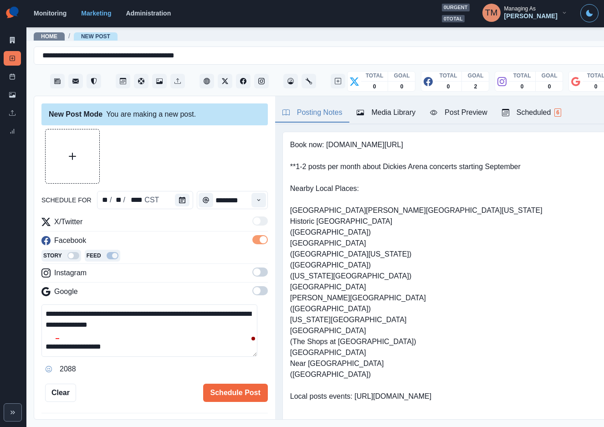
click at [252, 278] on label at bounding box center [259, 274] width 15 height 15
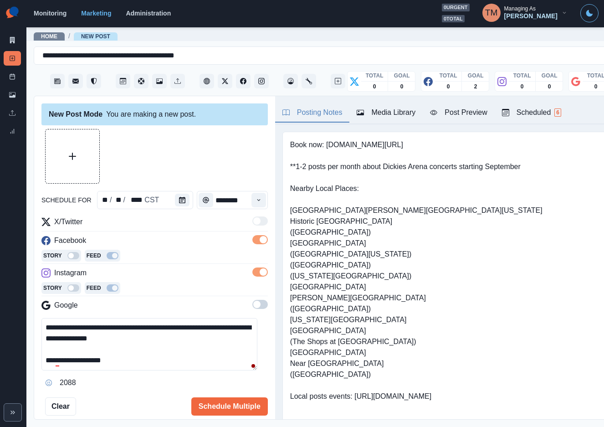
click at [253, 305] on span at bounding box center [256, 303] width 7 height 7
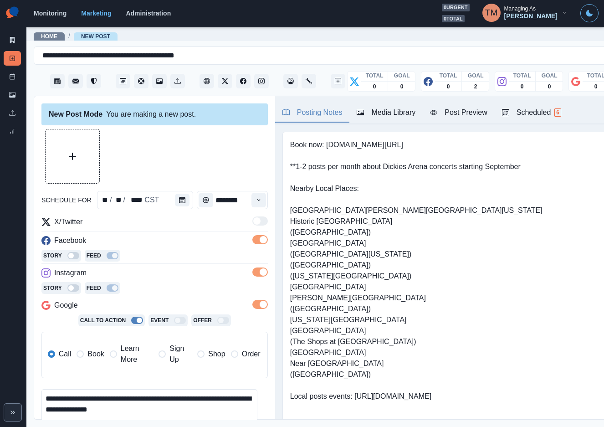
click at [96, 351] on span "Book" at bounding box center [95, 353] width 16 height 11
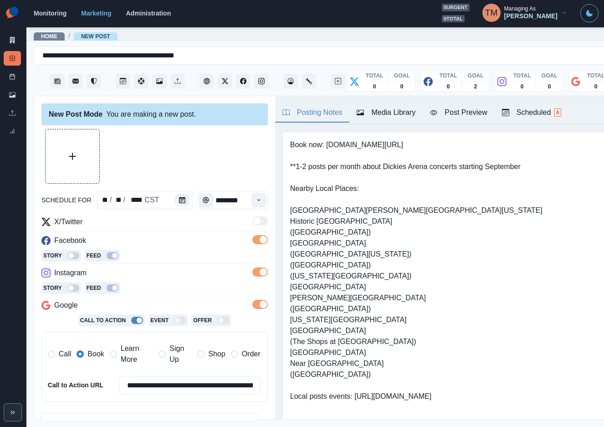
click at [470, 114] on div "Post Preview" at bounding box center [458, 112] width 57 height 11
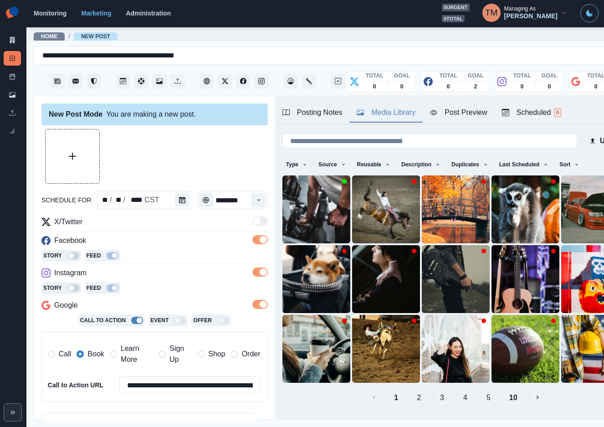
click at [384, 109] on div "Media Library" at bounding box center [385, 112] width 59 height 11
click at [292, 206] on img at bounding box center [316, 209] width 68 height 68
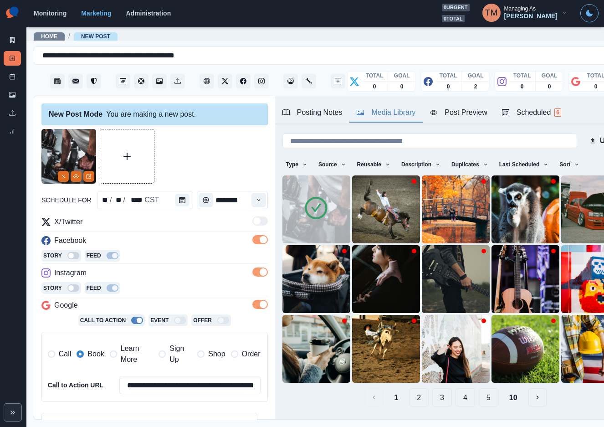
click at [462, 112] on div "Post Preview" at bounding box center [458, 112] width 57 height 11
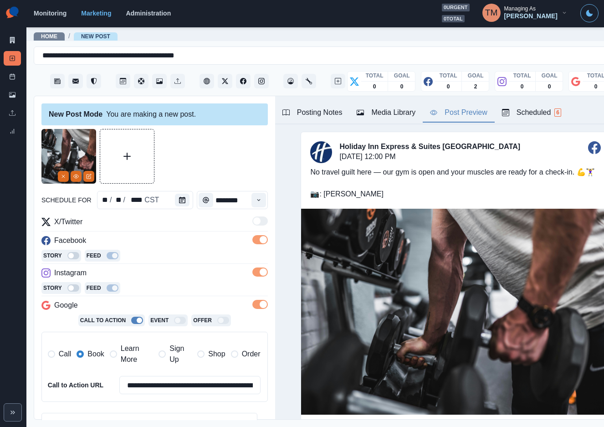
click at [201, 151] on div at bounding box center [154, 156] width 226 height 55
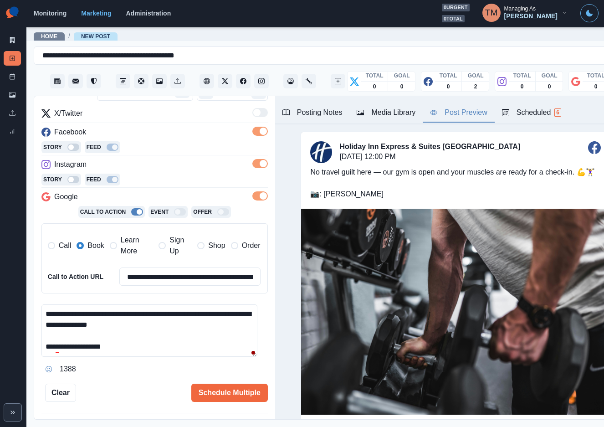
scroll to position [143, 0]
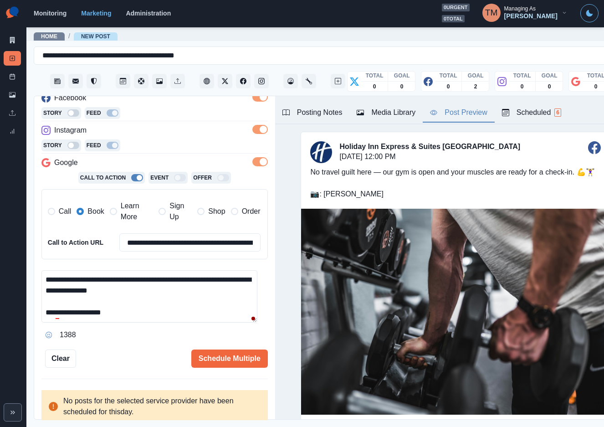
drag, startPoint x: 145, startPoint y: 280, endPoint x: 133, endPoint y: 281, distance: 12.4
click at [133, 281] on textarea "**********" at bounding box center [149, 296] width 216 height 52
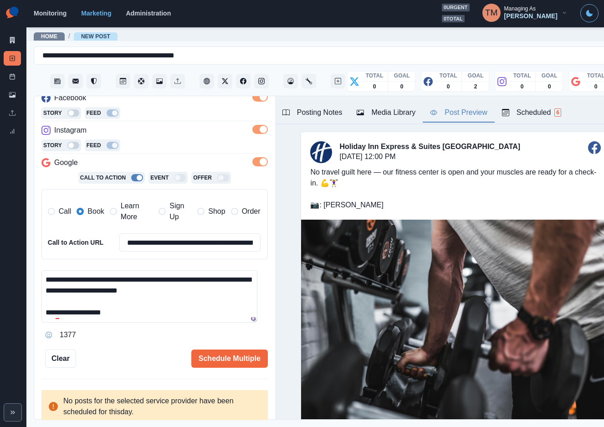
click at [190, 303] on textarea "**********" at bounding box center [149, 296] width 216 height 52
click at [67, 338] on div "Ignore" at bounding box center [77, 341] width 24 height 15
type textarea "**********"
click at [229, 361] on button "Schedule Multiple" at bounding box center [229, 358] width 76 height 18
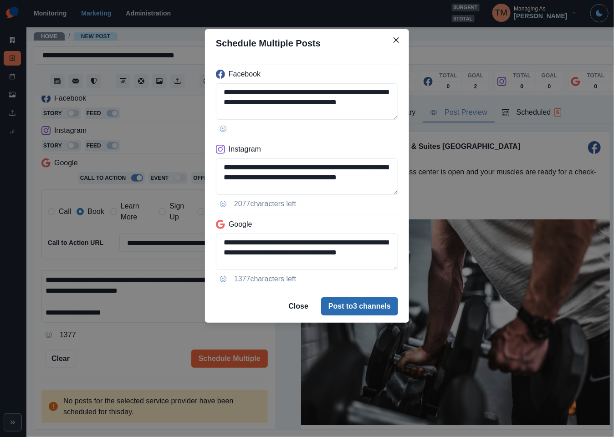
click at [347, 300] on button "Post to 3 channels" at bounding box center [359, 306] width 77 height 18
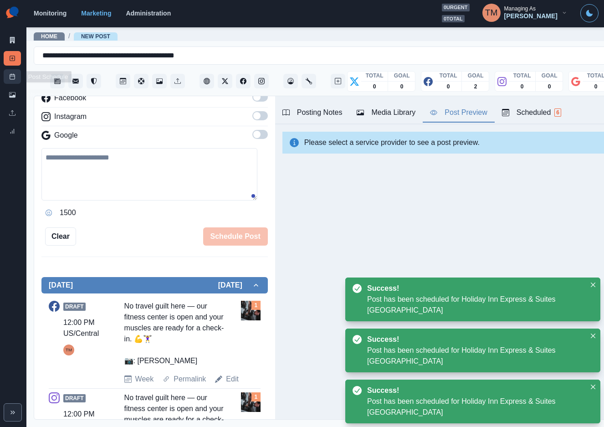
click at [11, 78] on icon at bounding box center [12, 76] width 6 height 6
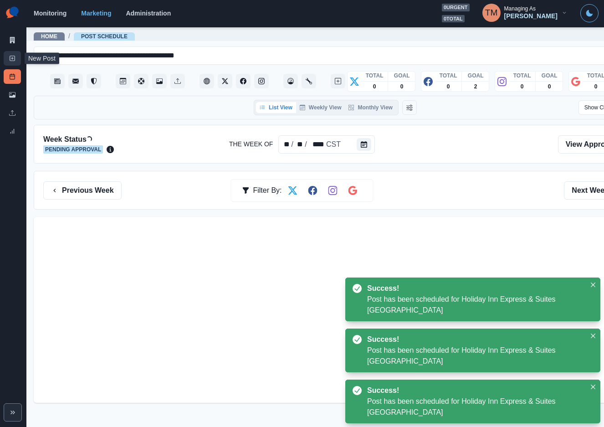
click at [13, 59] on icon at bounding box center [12, 58] width 6 height 6
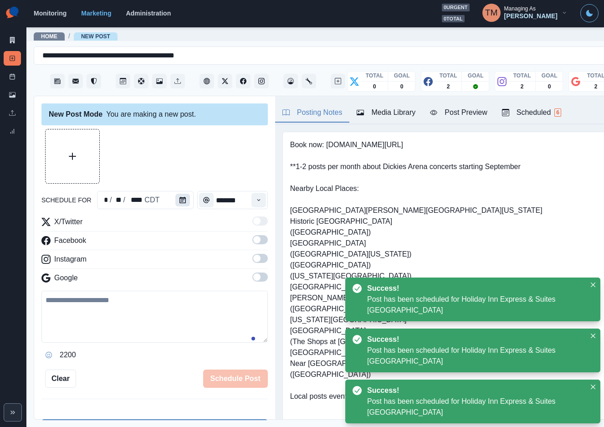
click at [183, 197] on button "Calendar" at bounding box center [182, 199] width 15 height 13
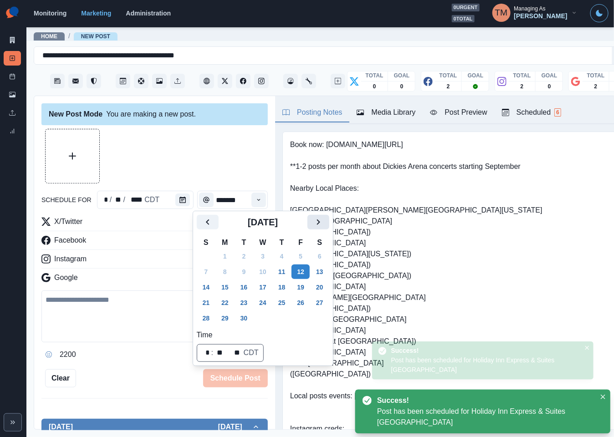
click at [321, 220] on icon "Next" at bounding box center [318, 222] width 11 height 11
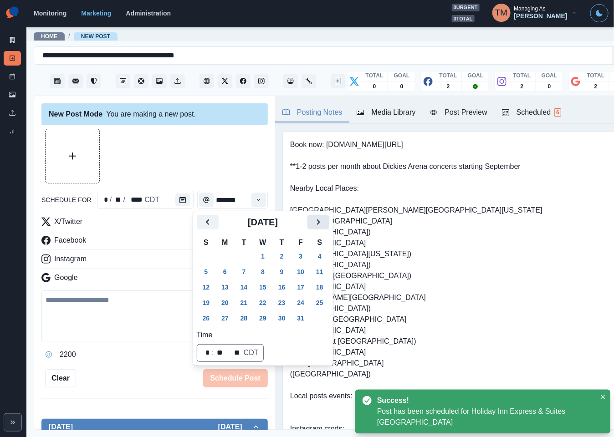
click at [321, 220] on icon "Next" at bounding box center [318, 222] width 11 height 11
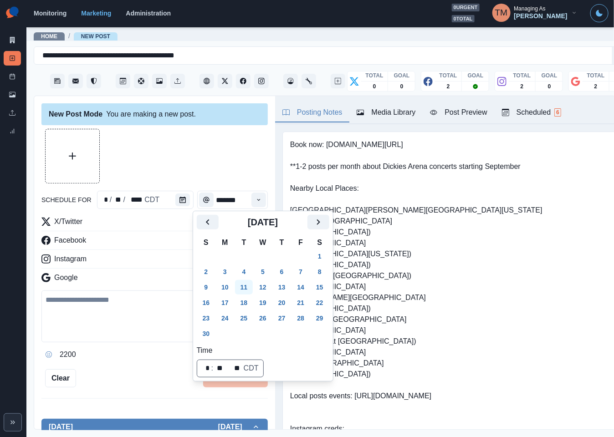
click at [239, 288] on button "11" at bounding box center [244, 287] width 18 height 15
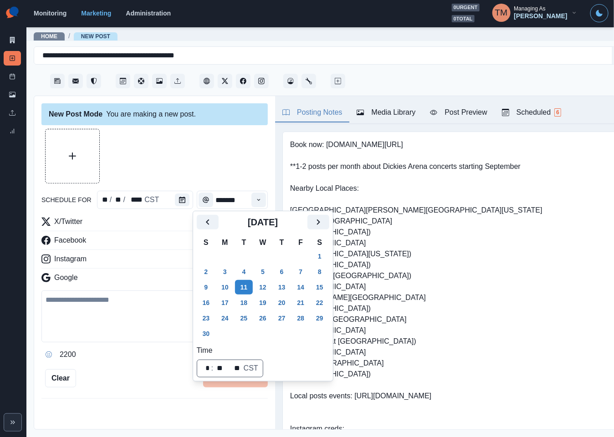
click at [180, 158] on div at bounding box center [154, 156] width 226 height 55
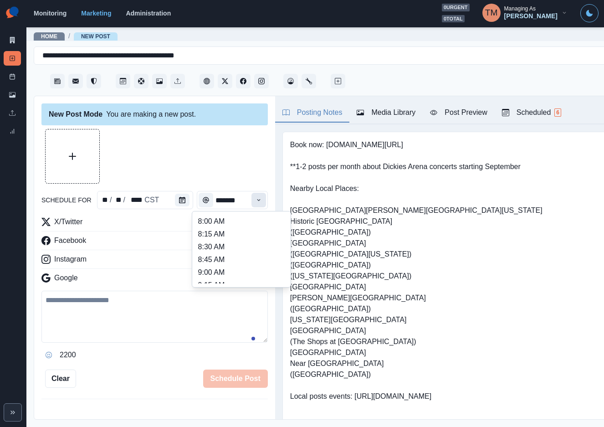
click at [255, 201] on icon "Time" at bounding box center [258, 200] width 6 height 6
click at [213, 251] on li "12:30 PM" at bounding box center [241, 245] width 91 height 13
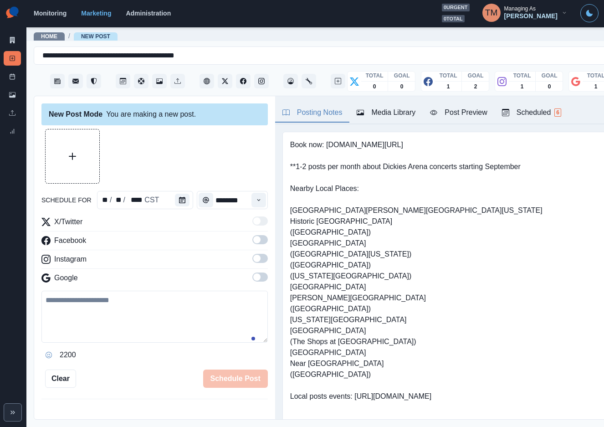
click at [182, 156] on div at bounding box center [154, 156] width 226 height 55
drag, startPoint x: 252, startPoint y: 239, endPoint x: 253, endPoint y: 262, distance: 22.8
click at [252, 240] on span at bounding box center [259, 239] width 15 height 9
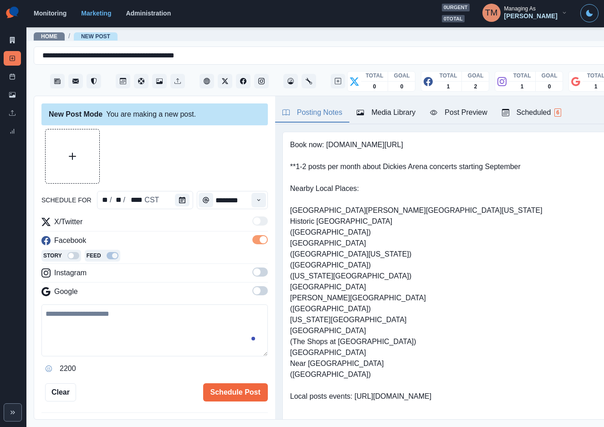
click at [252, 273] on span at bounding box center [259, 271] width 15 height 9
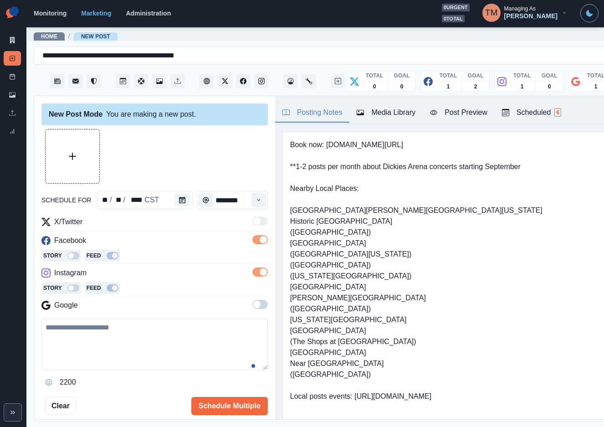
click at [252, 305] on span at bounding box center [259, 304] width 15 height 9
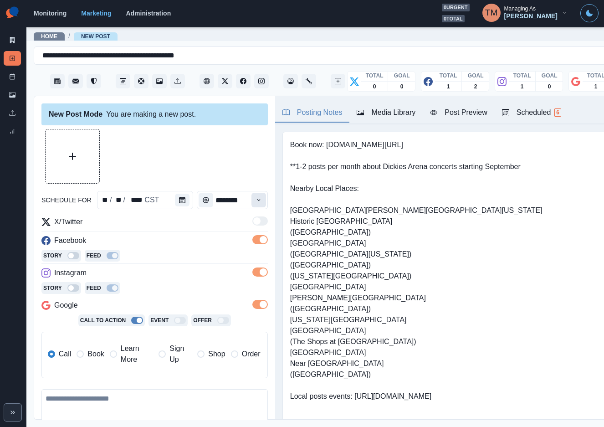
click at [255, 197] on icon "Time" at bounding box center [258, 200] width 6 height 6
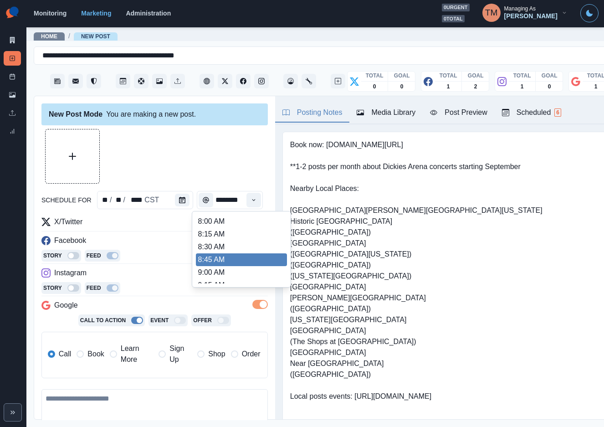
scroll to position [137, 0]
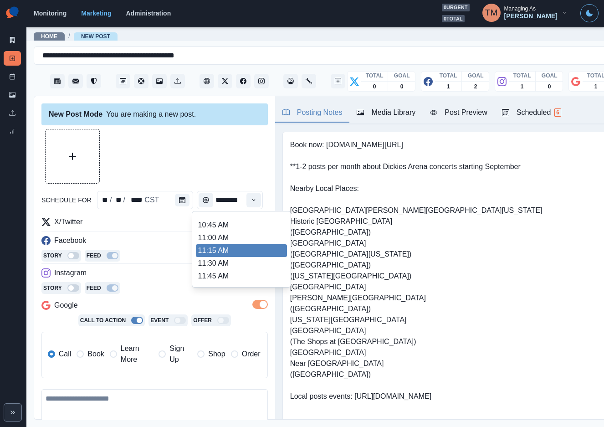
click at [232, 244] on li "11:15 AM" at bounding box center [241, 250] width 91 height 13
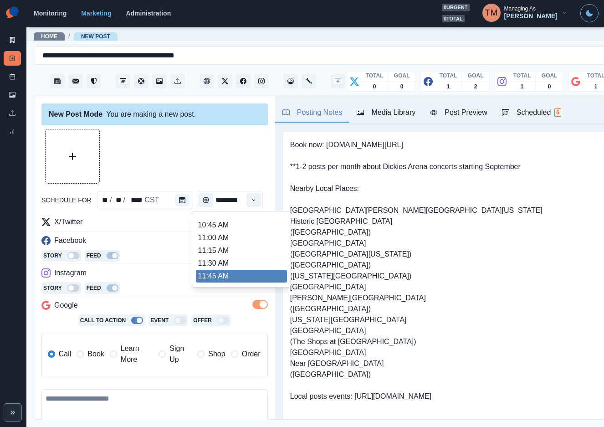
click at [222, 274] on li "11:45 AM" at bounding box center [241, 276] width 91 height 13
type input "********"
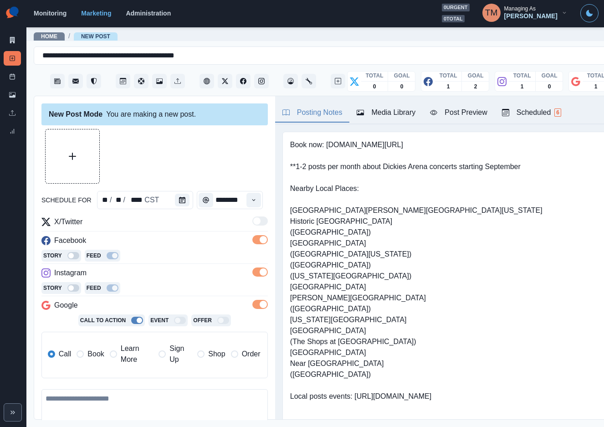
click at [208, 164] on div at bounding box center [154, 156] width 226 height 55
click at [72, 160] on button "Upload Media" at bounding box center [73, 156] width 54 height 54
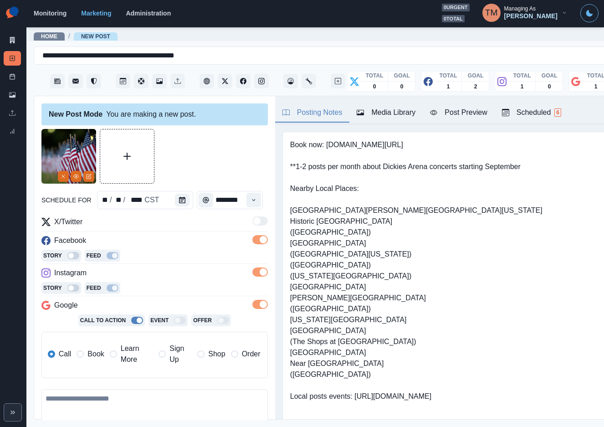
click at [111, 407] on textarea at bounding box center [154, 415] width 226 height 52
paste textarea "**********"
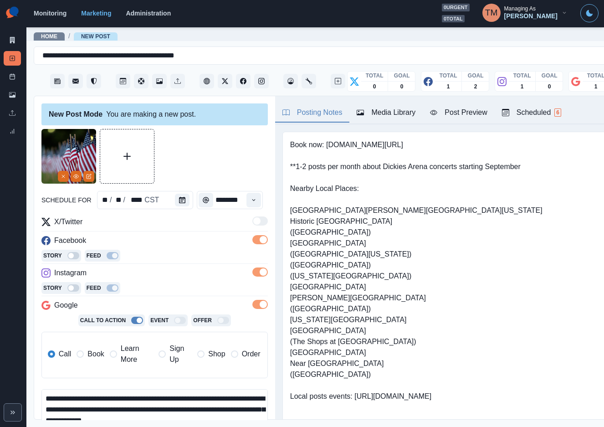
scroll to position [40, 0]
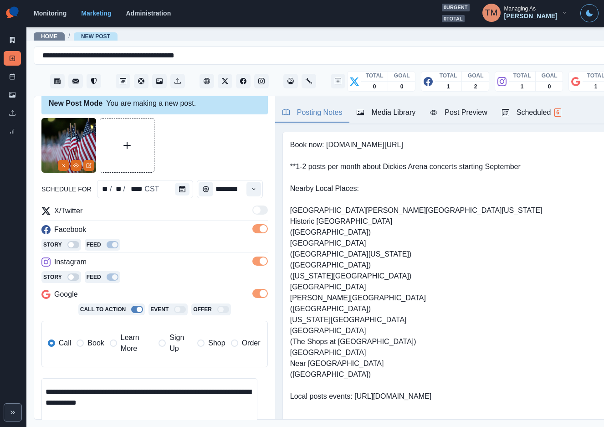
type textarea "**********"
click at [464, 108] on div "Post Preview" at bounding box center [458, 112] width 57 height 11
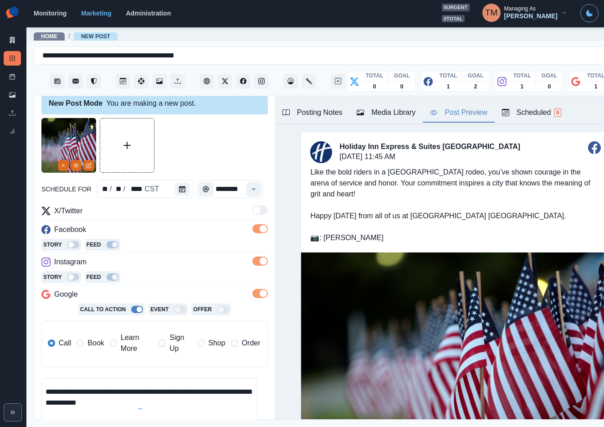
click at [196, 137] on div at bounding box center [154, 145] width 226 height 55
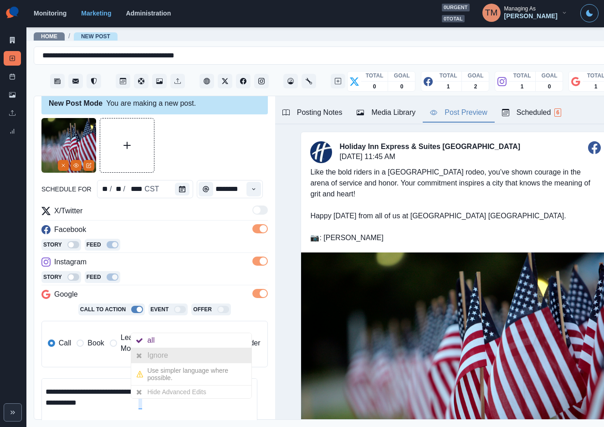
click at [178, 354] on div "Ignore" at bounding box center [191, 355] width 120 height 15
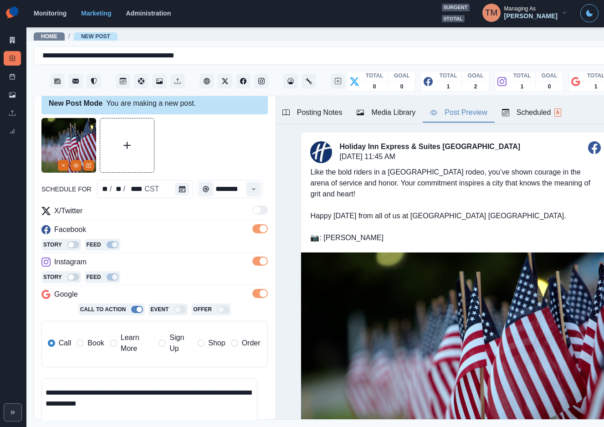
scroll to position [43, 0]
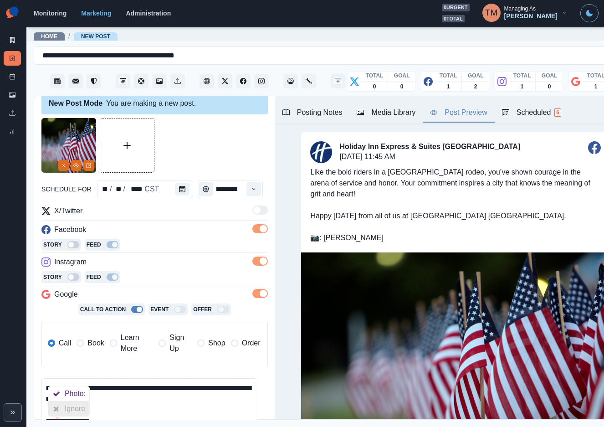
click at [67, 406] on div "Ignore" at bounding box center [77, 408] width 24 height 15
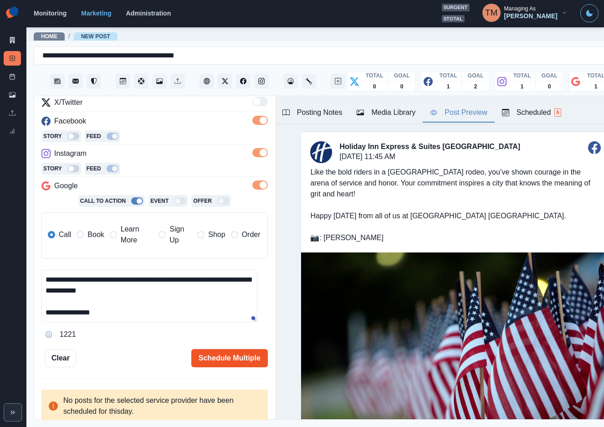
click at [216, 354] on button "Schedule Multiple" at bounding box center [229, 358] width 76 height 18
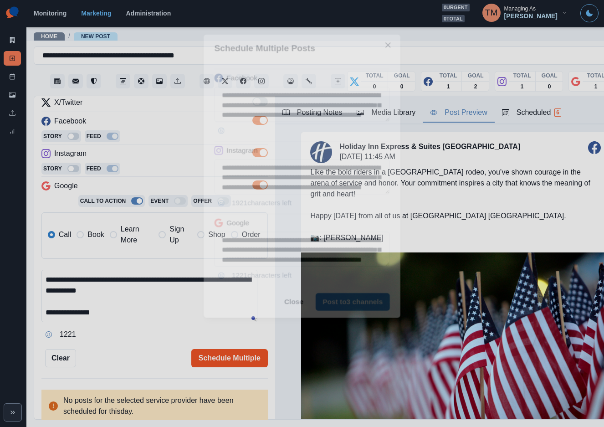
scroll to position [0, 0]
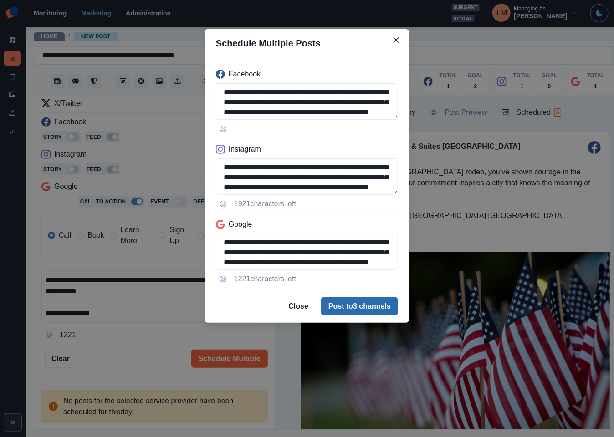
click at [379, 302] on button "Post to 3 channels" at bounding box center [359, 306] width 77 height 18
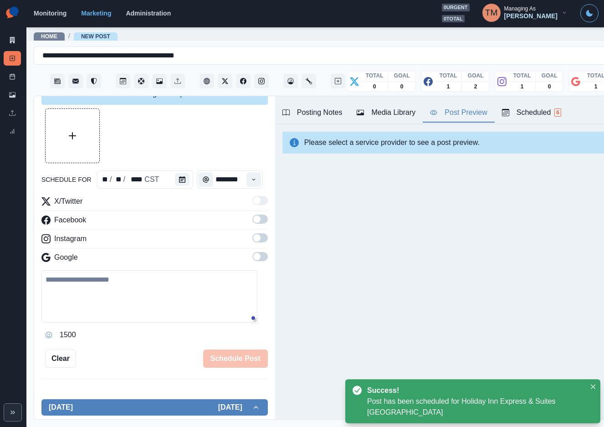
scroll to position [119, 0]
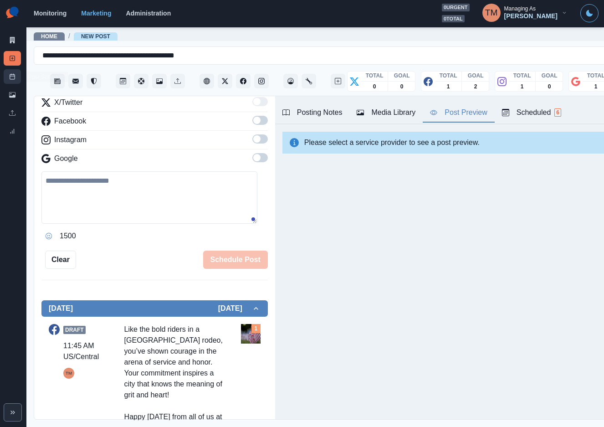
click at [9, 82] on link "Post Schedule" at bounding box center [12, 76] width 17 height 15
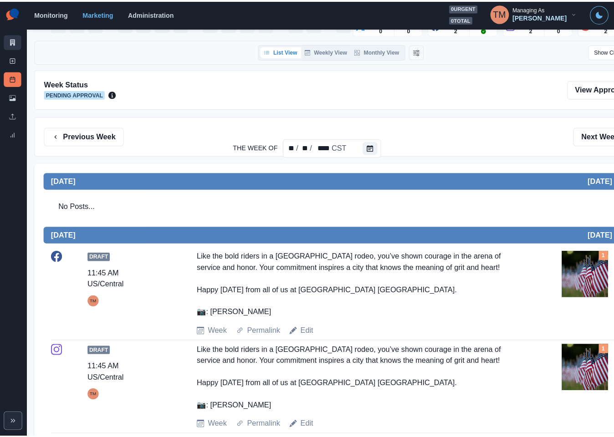
scroll to position [56, 0]
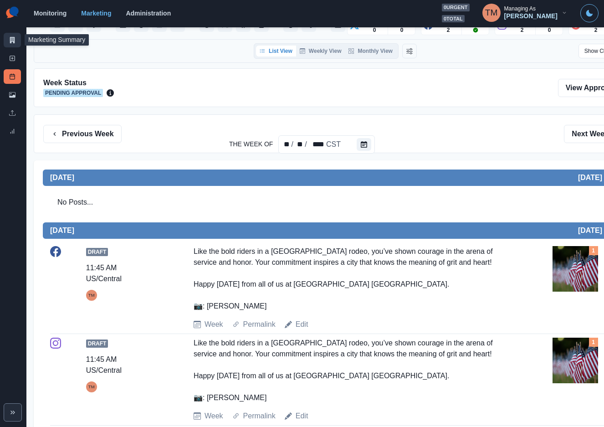
click at [10, 41] on icon at bounding box center [12, 40] width 5 height 6
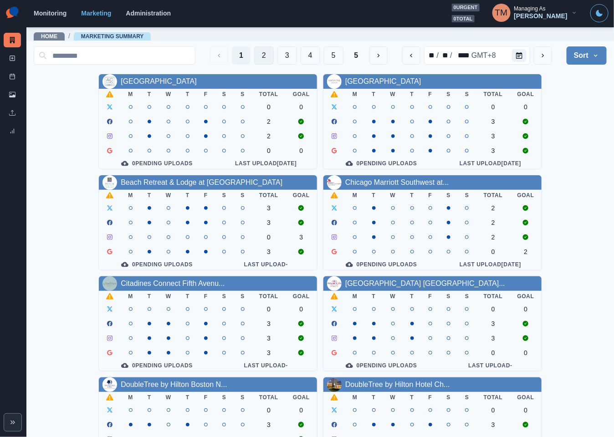
click at [254, 57] on button "2" at bounding box center [264, 55] width 20 height 18
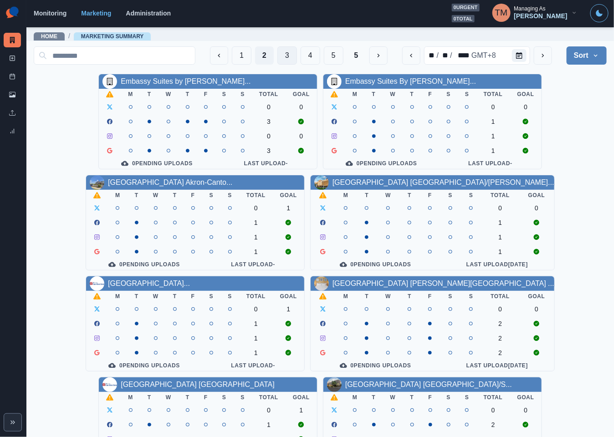
click at [277, 56] on button "3" at bounding box center [287, 55] width 20 height 18
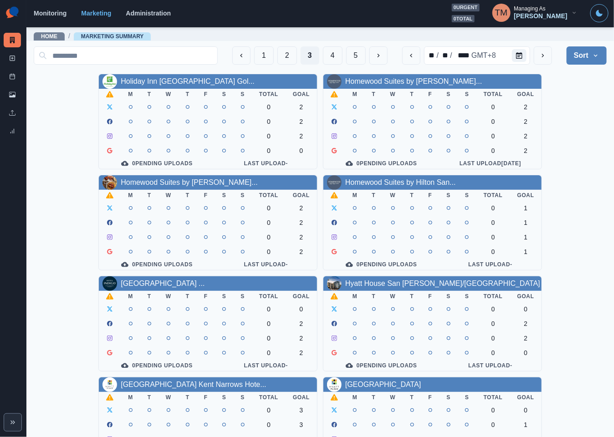
drag, startPoint x: 578, startPoint y: 153, endPoint x: 577, endPoint y: 144, distance: 9.2
click at [579, 148] on div "Holiday Inn San Francisco Gol... M T W T F S S Total Goal 0 2 0 2 0 2 0 0 0 Pen…" at bounding box center [320, 374] width 573 height 601
click at [277, 55] on button "2" at bounding box center [287, 55] width 20 height 18
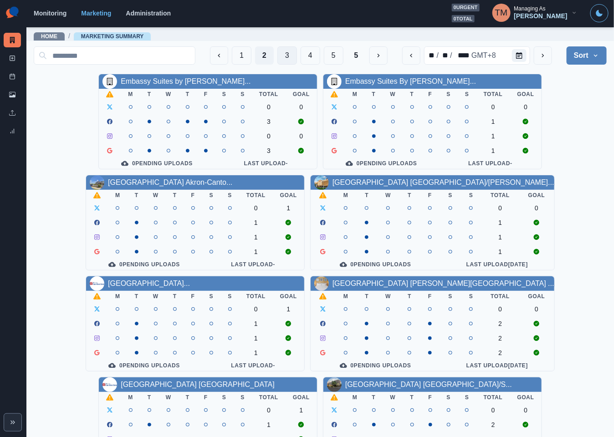
click at [277, 59] on button "3" at bounding box center [287, 55] width 20 height 18
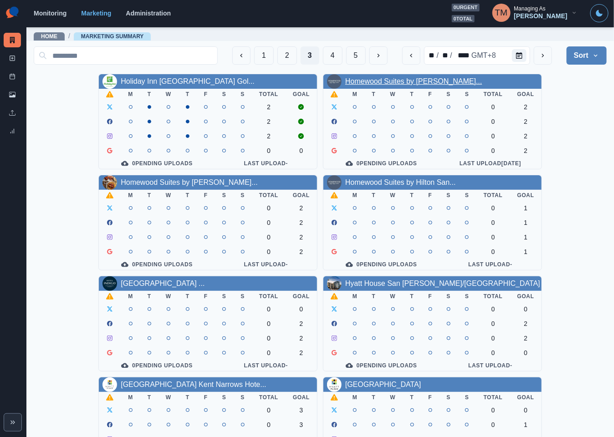
click at [416, 81] on link "Homewood Suites by Hilton Lon..." at bounding box center [413, 81] width 137 height 8
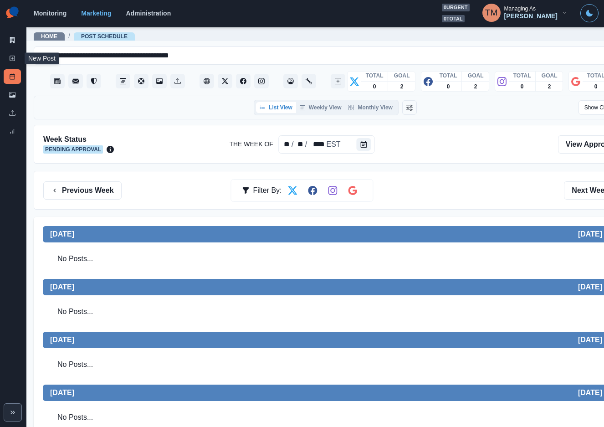
drag, startPoint x: 11, startPoint y: 59, endPoint x: 8, endPoint y: 282, distance: 222.7
click at [11, 59] on icon at bounding box center [12, 58] width 6 height 6
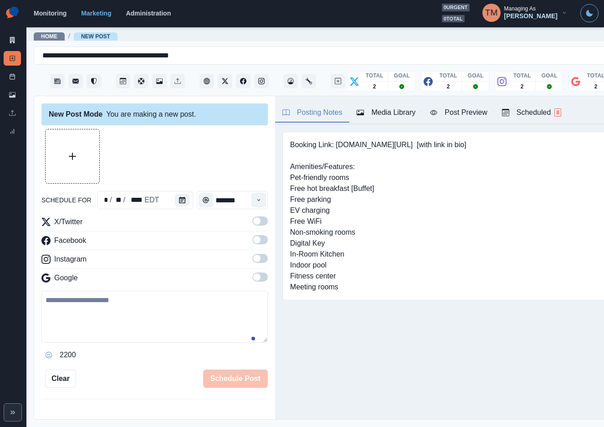
drag, startPoint x: 244, startPoint y: 223, endPoint x: 246, endPoint y: 238, distance: 15.7
click at [252, 224] on span at bounding box center [259, 220] width 15 height 9
drag, startPoint x: 249, startPoint y: 242, endPoint x: 254, endPoint y: 266, distance: 25.2
click at [252, 244] on span at bounding box center [259, 239] width 15 height 9
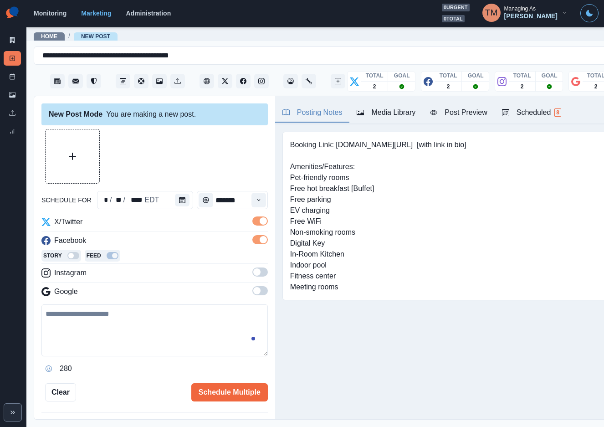
click at [253, 272] on span at bounding box center [259, 271] width 15 height 9
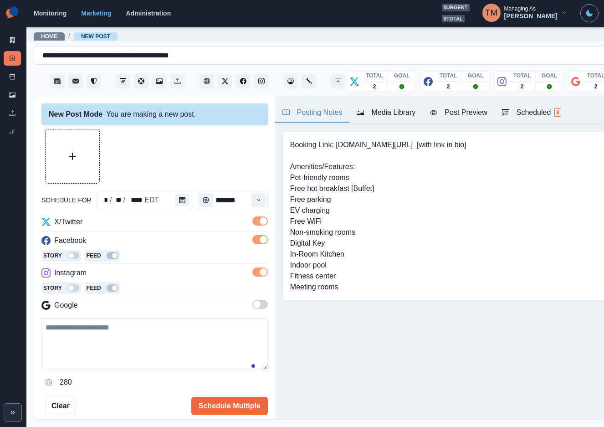
drag, startPoint x: 251, startPoint y: 305, endPoint x: 171, endPoint y: 215, distance: 120.3
click at [252, 303] on span at bounding box center [259, 304] width 15 height 9
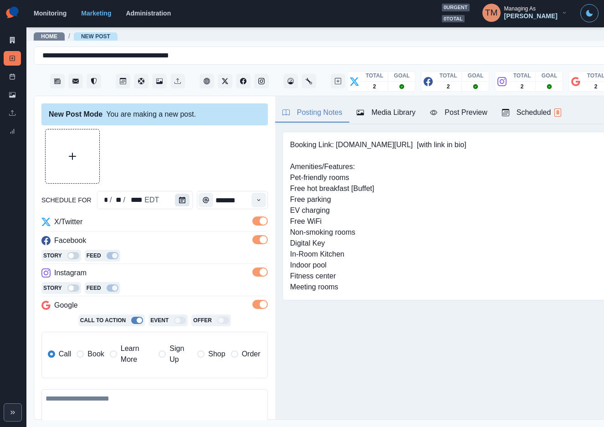
click at [179, 199] on icon "Calendar" at bounding box center [182, 200] width 6 height 6
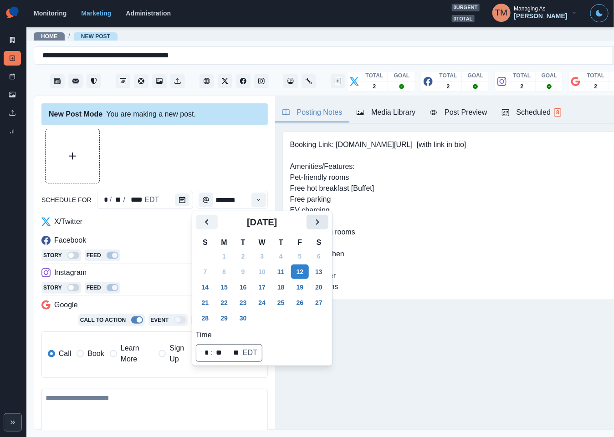
click at [310, 219] on button "Next" at bounding box center [317, 222] width 22 height 15
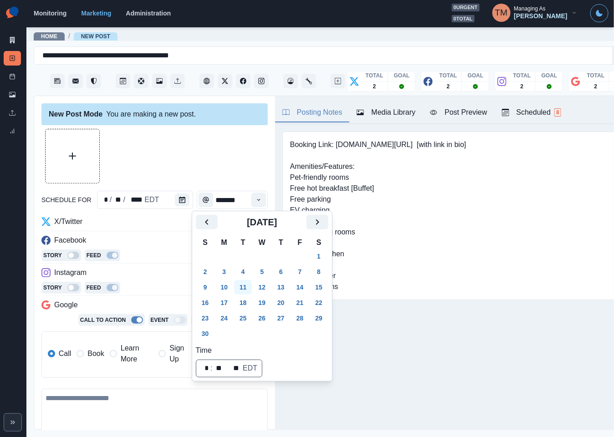
click at [246, 283] on button "11" at bounding box center [243, 287] width 18 height 15
click at [208, 160] on div at bounding box center [154, 156] width 226 height 55
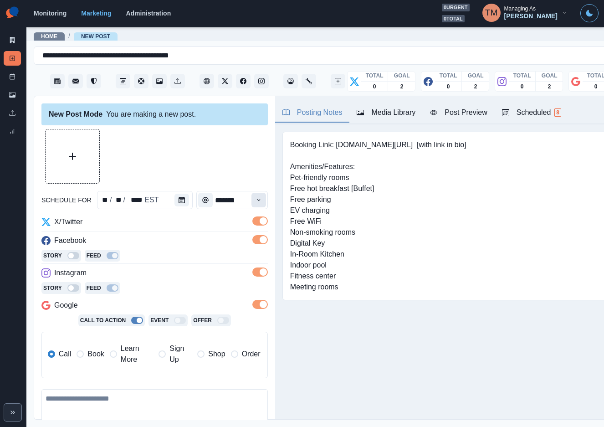
click at [254, 202] on button "Time" at bounding box center [258, 200] width 15 height 15
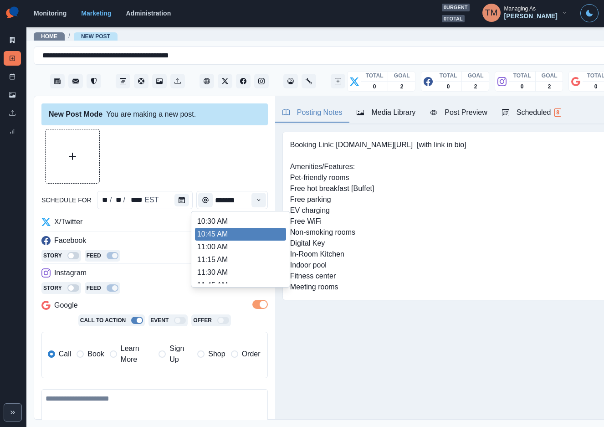
scroll to position [131, 0]
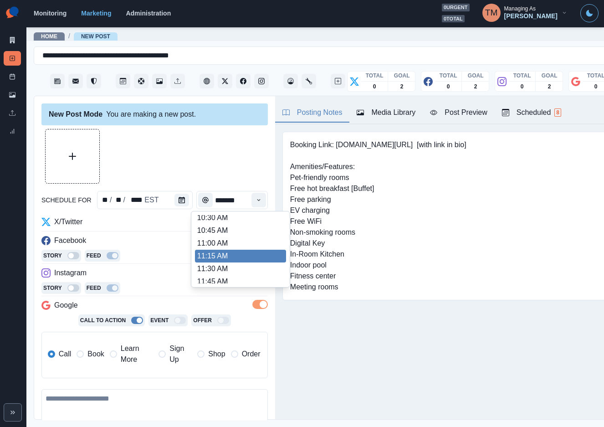
click at [213, 251] on li "11:15 AM" at bounding box center [240, 256] width 91 height 13
type input "********"
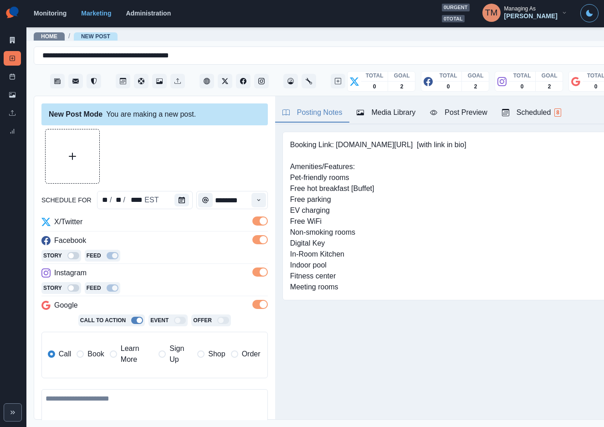
click at [207, 166] on div at bounding box center [154, 156] width 226 height 55
drag, startPoint x: 102, startPoint y: 412, endPoint x: 127, endPoint y: 408, distance: 25.7
click at [104, 411] on textarea at bounding box center [154, 415] width 226 height 52
paste textarea "**********"
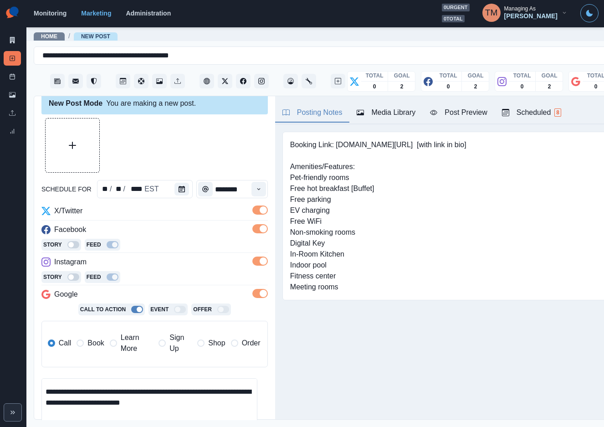
scroll to position [40, 0]
type textarea "**********"
click at [70, 149] on button "Upload Media" at bounding box center [73, 145] width 54 height 54
click at [474, 111] on div "Post Preview" at bounding box center [458, 112] width 57 height 11
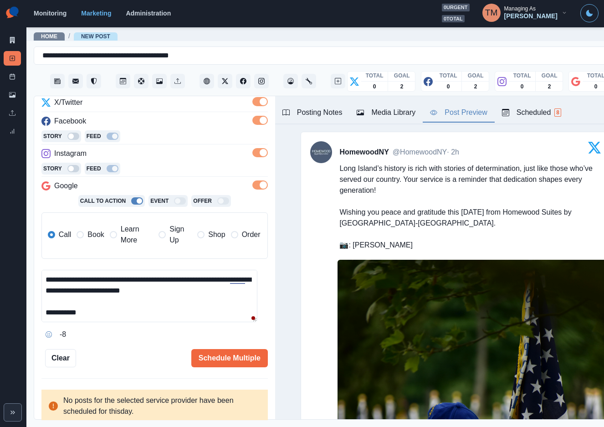
scroll to position [0, 0]
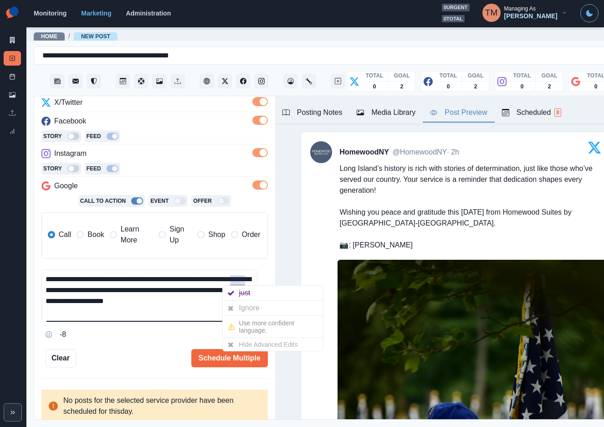
drag, startPoint x: 244, startPoint y: 305, endPoint x: 236, endPoint y: 303, distance: 7.5
click at [244, 305] on div "Ignore" at bounding box center [251, 307] width 24 height 15
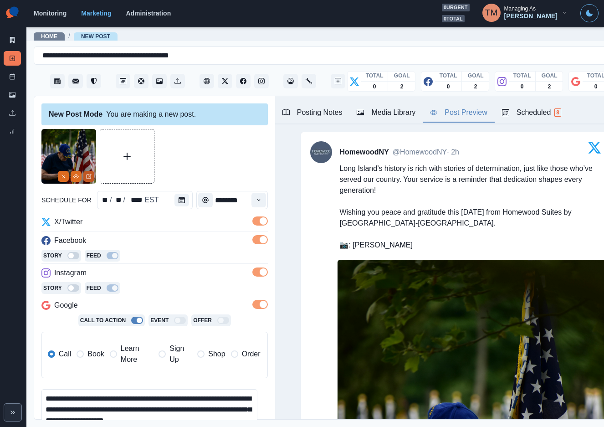
click at [88, 177] on icon "Edit Media" at bounding box center [88, 175] width 5 height 5
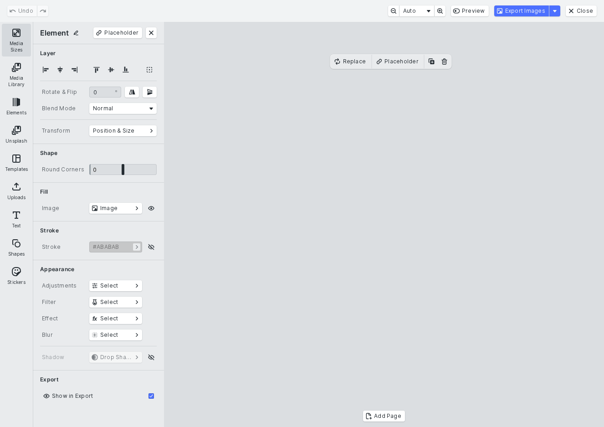
click at [21, 33] on button "Media Sizes" at bounding box center [16, 40] width 29 height 33
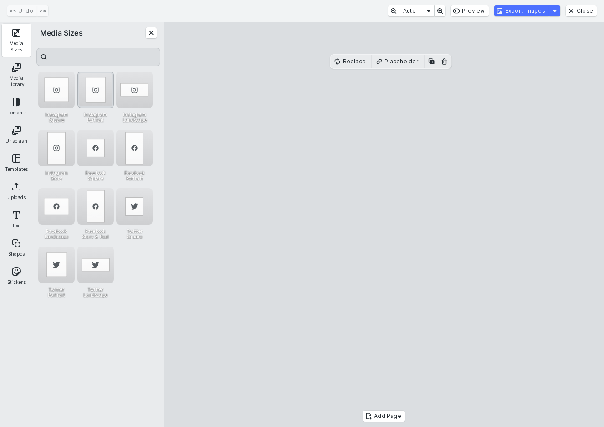
click at [91, 96] on div "Instagram Portrait" at bounding box center [95, 89] width 36 height 36
click at [535, 14] on button "Export Images" at bounding box center [521, 10] width 55 height 11
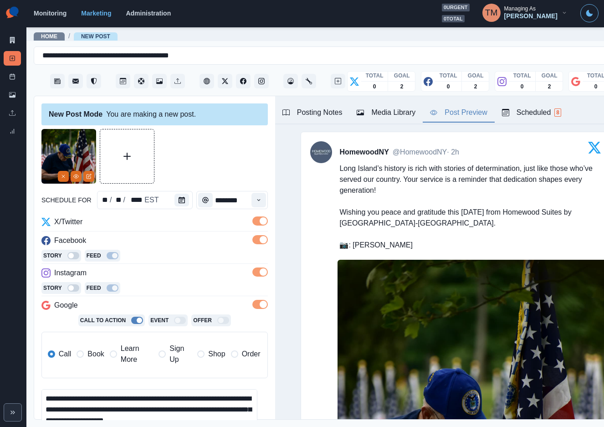
click at [397, 111] on div "Media Library" at bounding box center [385, 112] width 59 height 11
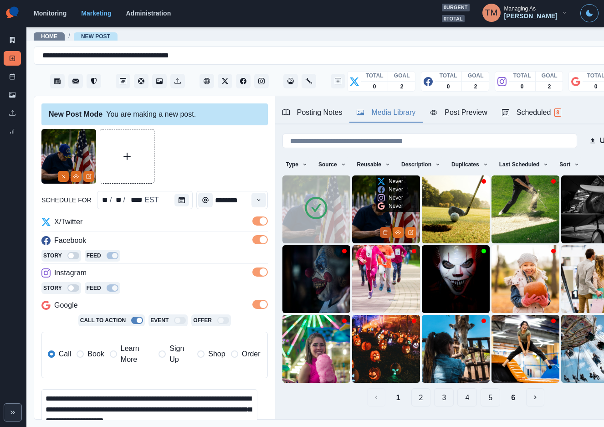
click at [382, 229] on icon "Delete Media" at bounding box center [384, 231] width 5 height 5
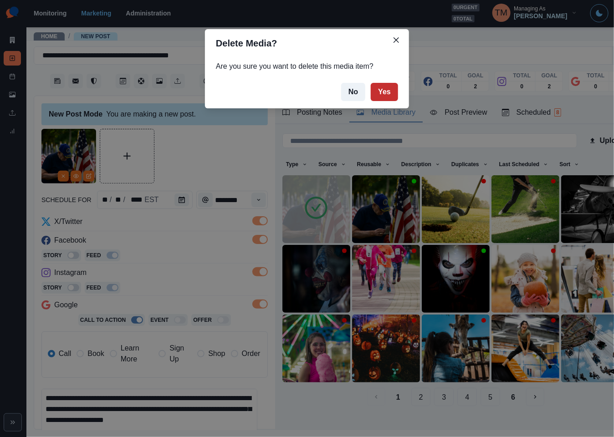
click at [384, 89] on button "Yes" at bounding box center [384, 92] width 27 height 18
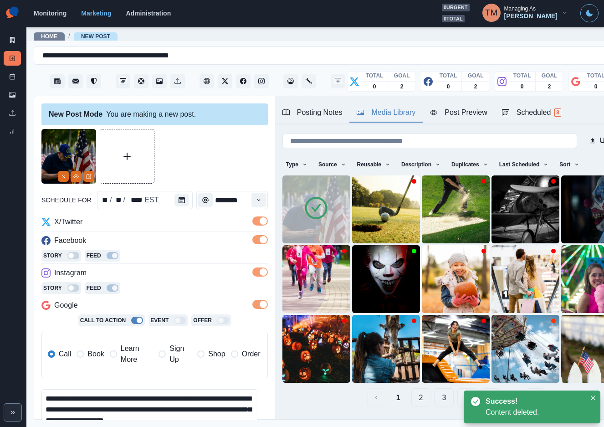
click at [213, 163] on div at bounding box center [154, 156] width 226 height 55
click at [462, 111] on div "Post Preview" at bounding box center [458, 112] width 57 height 11
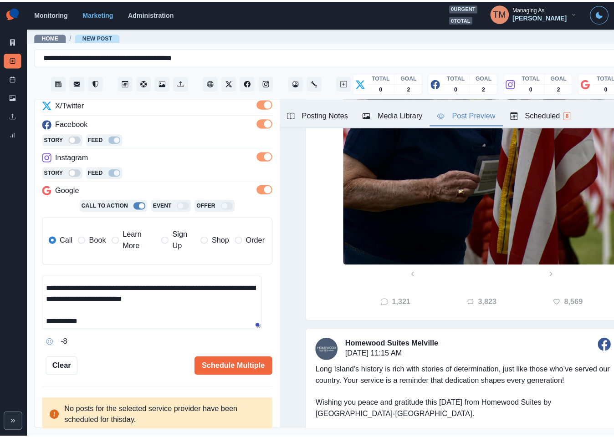
scroll to position [43, 0]
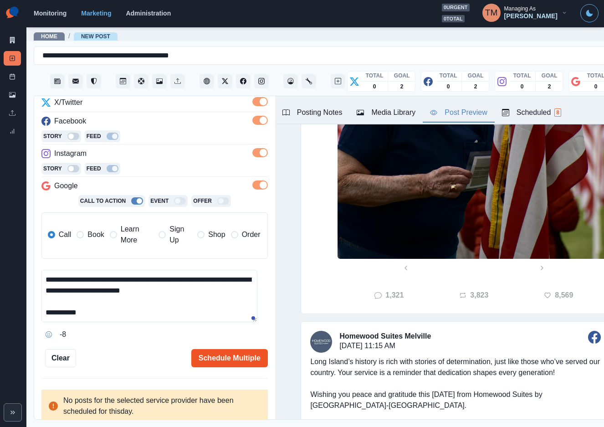
click at [217, 358] on button "Schedule Multiple" at bounding box center [229, 358] width 76 height 18
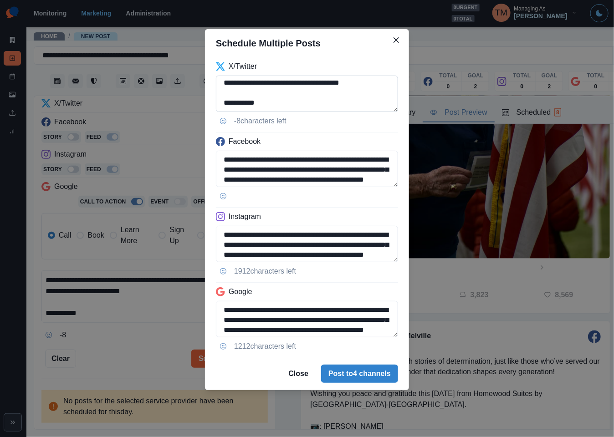
scroll to position [72, 0]
drag, startPoint x: 315, startPoint y: 92, endPoint x: 275, endPoint y: 88, distance: 40.2
click at [274, 88] on textarea "**********" at bounding box center [307, 94] width 182 height 36
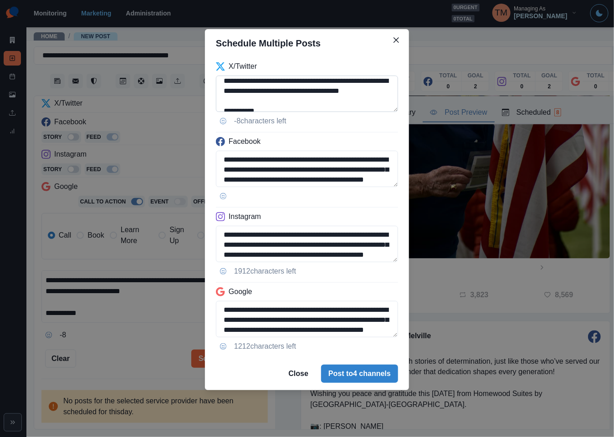
click at [315, 100] on textarea "**********" at bounding box center [307, 94] width 182 height 36
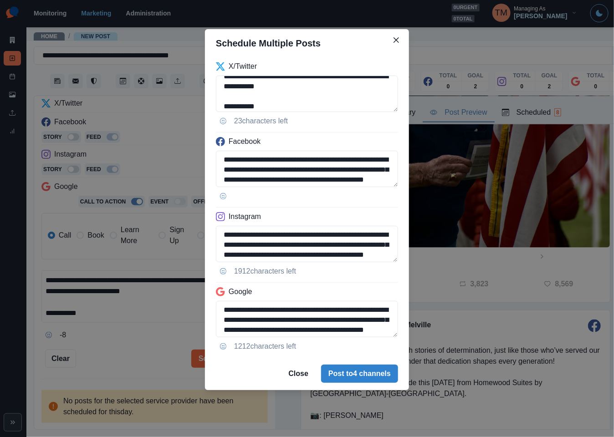
scroll to position [331, 0]
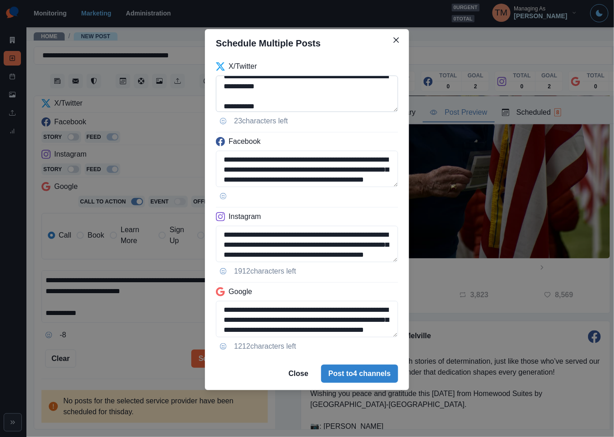
click at [238, 99] on textarea "**********" at bounding box center [307, 94] width 182 height 36
paste textarea "**"
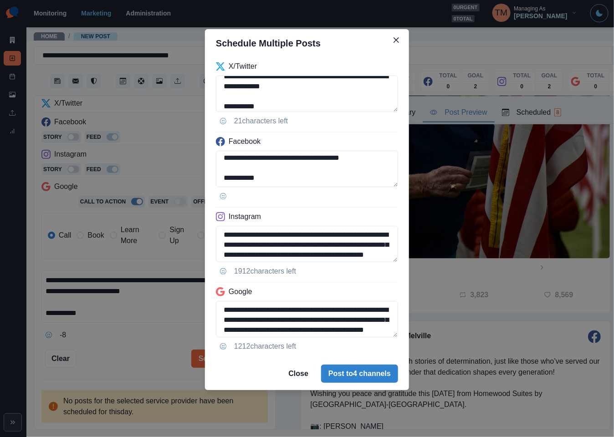
type textarea "**********"
click at [146, 348] on div "**********" at bounding box center [307, 218] width 614 height 437
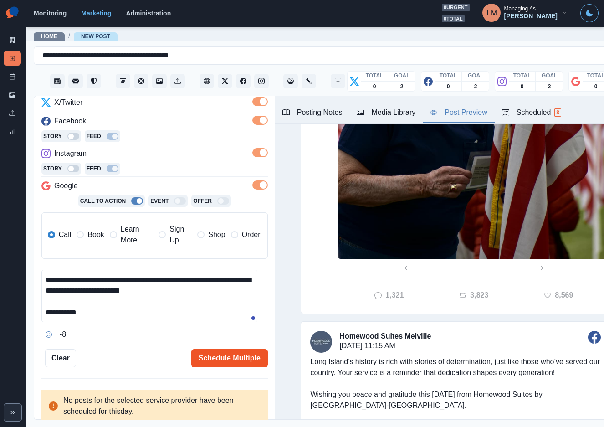
click at [201, 356] on button "Schedule Multiple" at bounding box center [229, 358] width 76 height 18
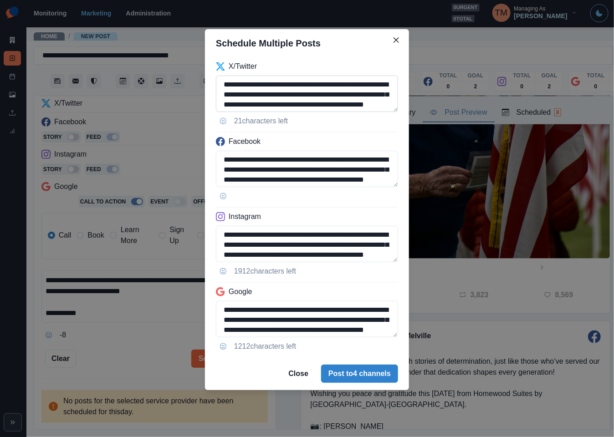
click at [312, 96] on textarea "**********" at bounding box center [307, 94] width 182 height 36
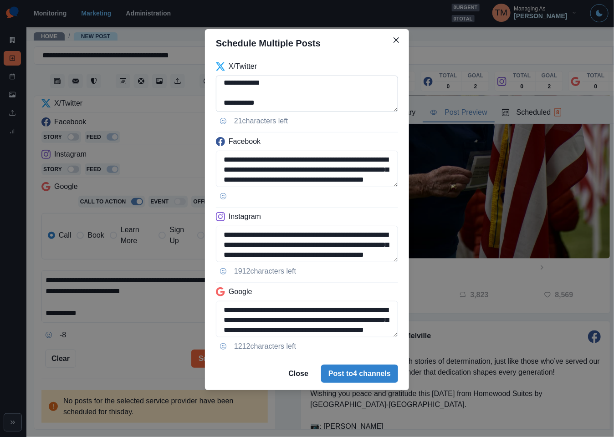
scroll to position [62, 0]
click at [246, 84] on textarea "**********" at bounding box center [307, 94] width 182 height 36
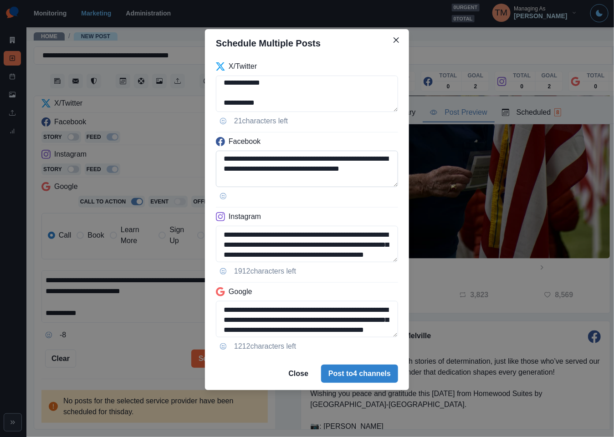
scroll to position [72, 0]
drag, startPoint x: 225, startPoint y: 170, endPoint x: 273, endPoint y: 164, distance: 48.2
click at [273, 164] on textarea "**********" at bounding box center [307, 169] width 182 height 36
click at [248, 85] on textarea "**********" at bounding box center [307, 94] width 182 height 36
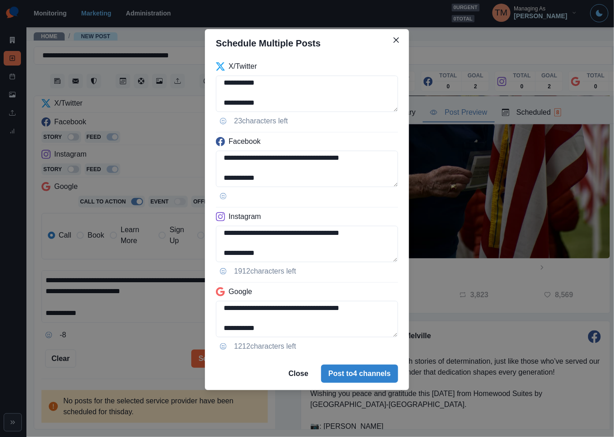
type textarea "**********"
click at [96, 342] on div "**********" at bounding box center [307, 218] width 614 height 437
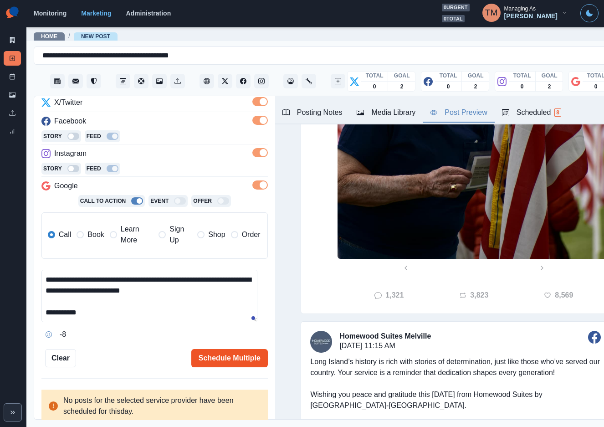
click at [206, 356] on button "Schedule Multiple" at bounding box center [229, 358] width 76 height 18
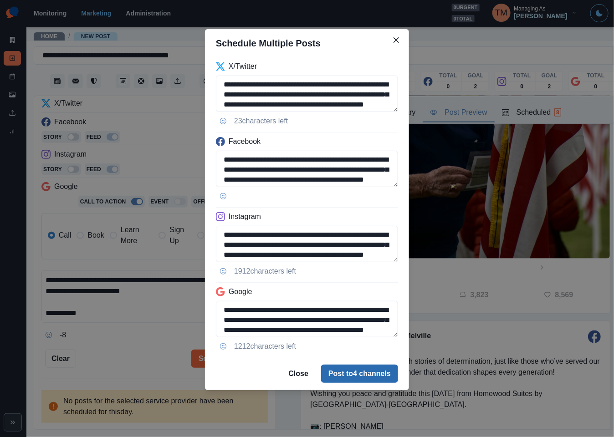
click at [341, 375] on button "Post to 4 channels" at bounding box center [359, 374] width 77 height 18
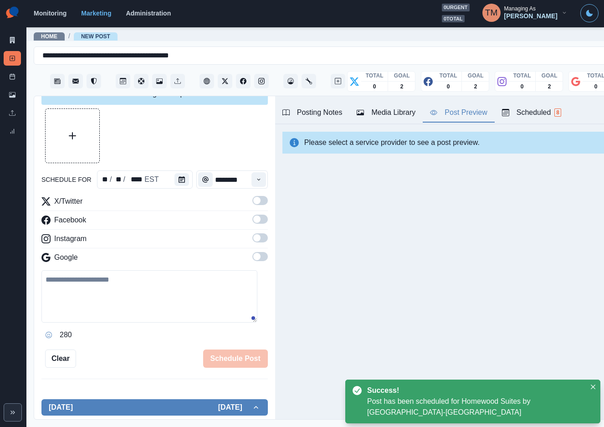
scroll to position [119, 0]
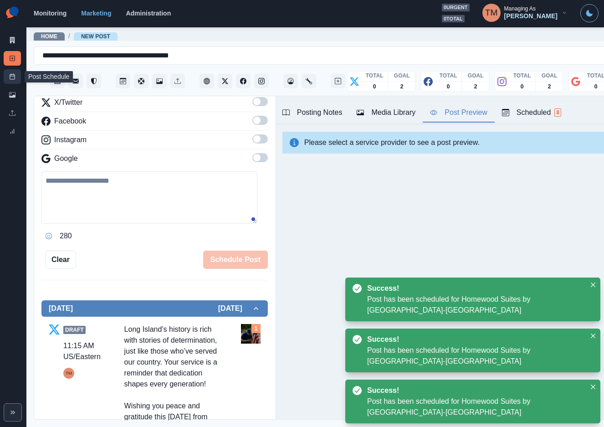
click at [7, 78] on link "Post Schedule" at bounding box center [12, 76] width 17 height 15
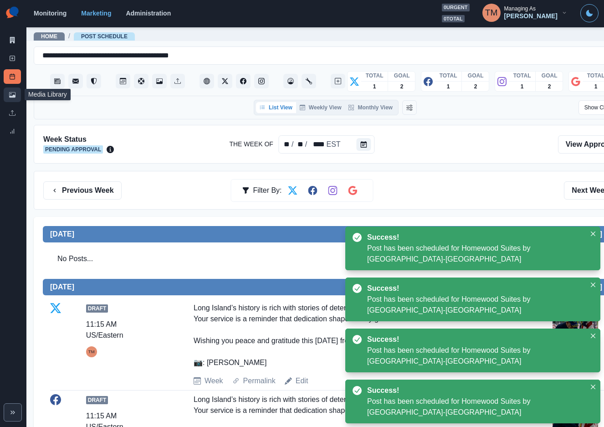
click at [13, 93] on icon at bounding box center [12, 95] width 6 height 6
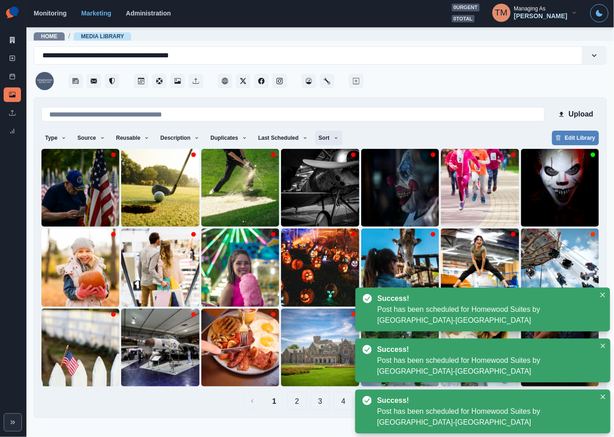
click at [328, 137] on button "Sort" at bounding box center [328, 138] width 27 height 15
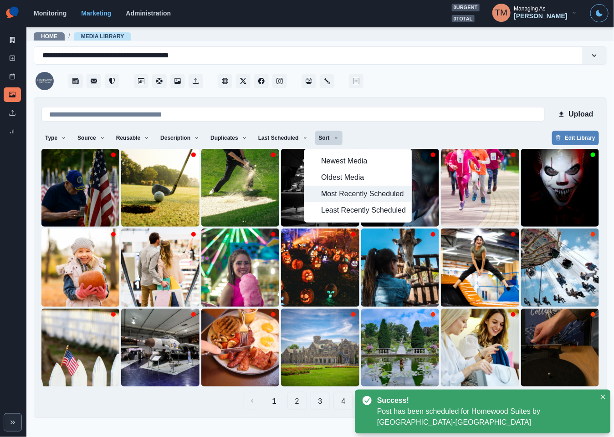
click at [345, 193] on span "Most Recently Scheduled" at bounding box center [363, 193] width 85 height 11
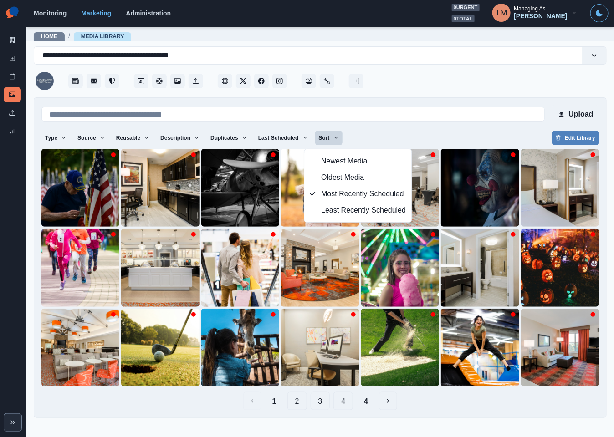
click at [455, 137] on div "Type Any Image Video Source Any Upload Social Manager Found: Instagram Found: G…" at bounding box center [319, 139] width 557 height 16
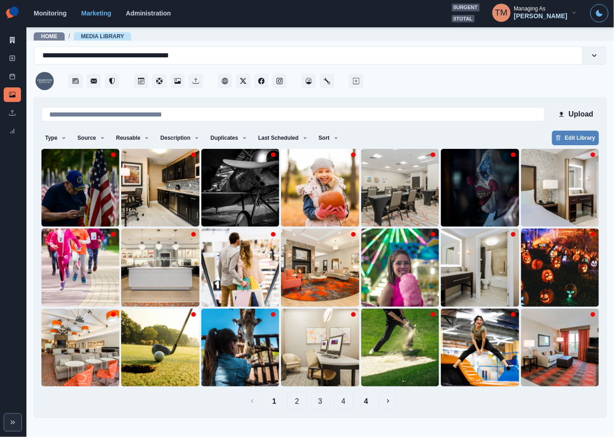
click at [369, 406] on button "4" at bounding box center [365, 401] width 19 height 18
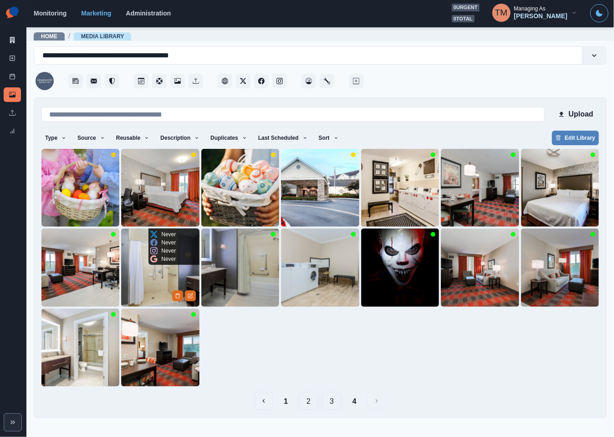
click at [151, 289] on img at bounding box center [160, 268] width 78 height 78
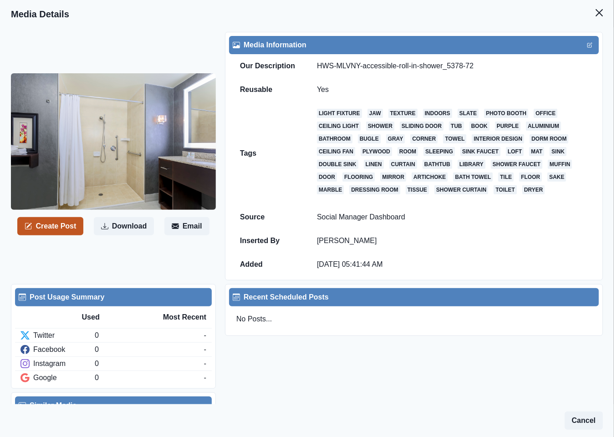
click at [69, 225] on button "Create Post" at bounding box center [50, 226] width 66 height 18
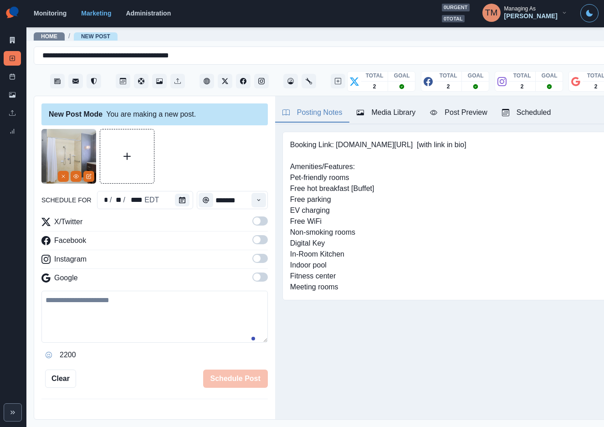
click at [139, 320] on textarea at bounding box center [154, 316] width 226 height 52
paste textarea "**********"
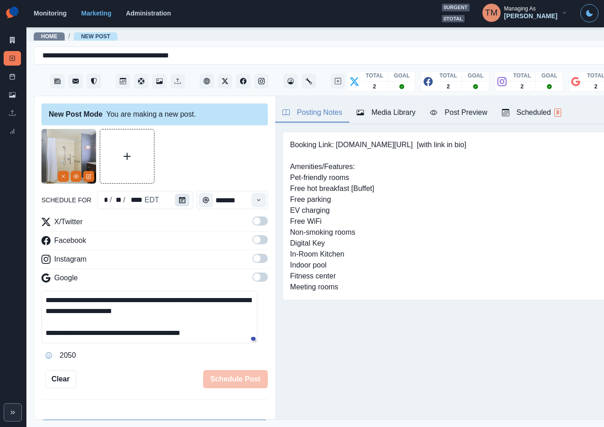
type textarea "**********"
click at [179, 201] on icon "Calendar" at bounding box center [182, 200] width 6 height 6
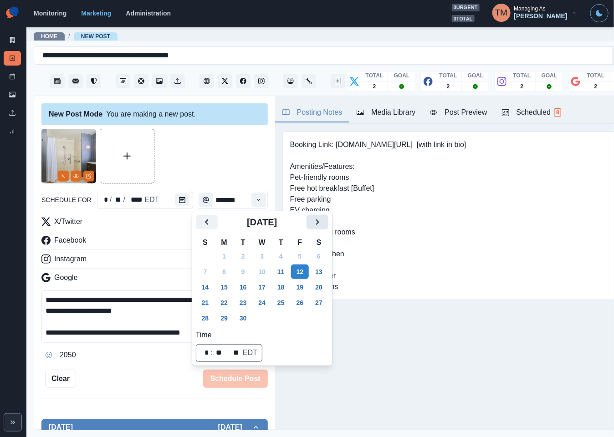
click at [321, 220] on icon "Next" at bounding box center [317, 222] width 11 height 11
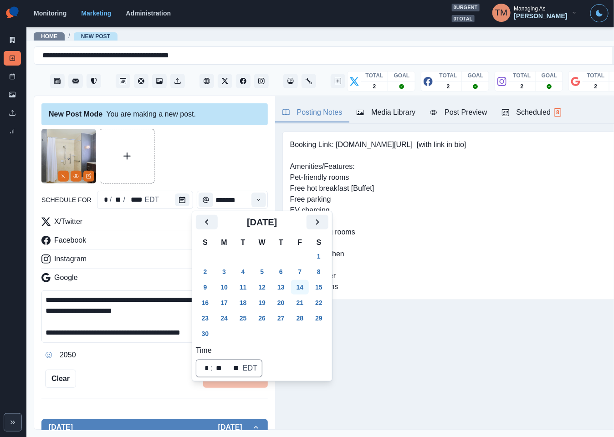
click at [296, 287] on button "14" at bounding box center [300, 287] width 18 height 15
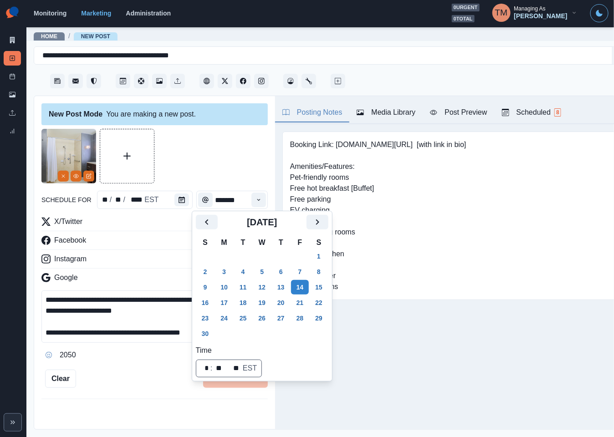
click at [204, 164] on div at bounding box center [154, 156] width 226 height 55
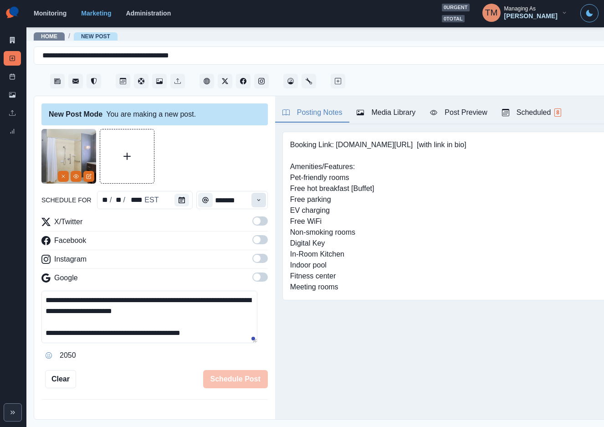
click at [255, 199] on icon "Time" at bounding box center [258, 200] width 6 height 6
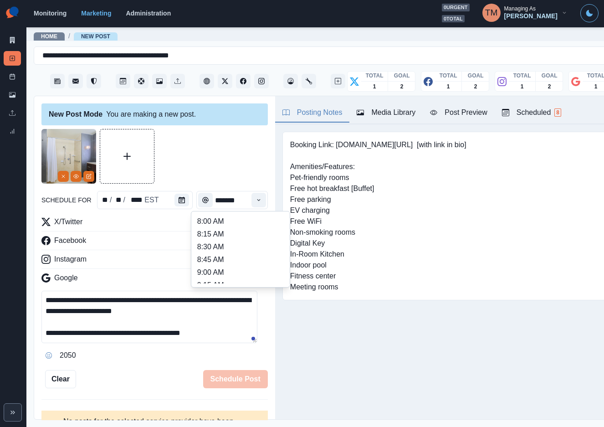
scroll to position [137, 0]
click at [199, 255] on li "11:15 AM" at bounding box center [240, 250] width 91 height 13
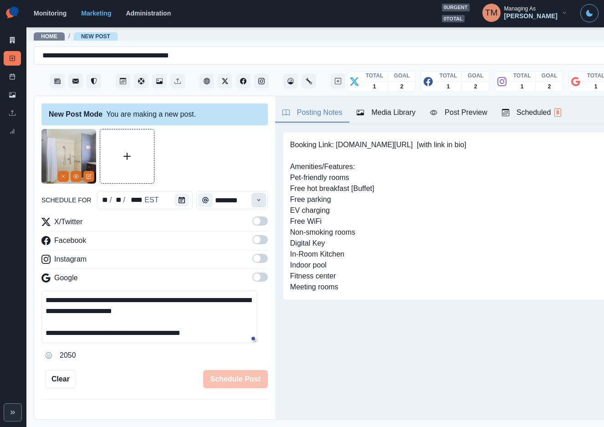
click at [255, 202] on icon "Time" at bounding box center [258, 200] width 6 height 6
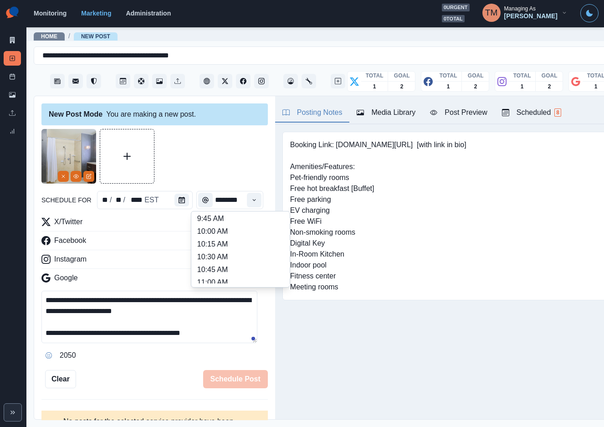
scroll to position [302, 0]
click at [246, 223] on li "2:00 PM" at bounding box center [240, 225] width 91 height 13
click at [220, 164] on div at bounding box center [154, 156] width 226 height 55
type input "*******"
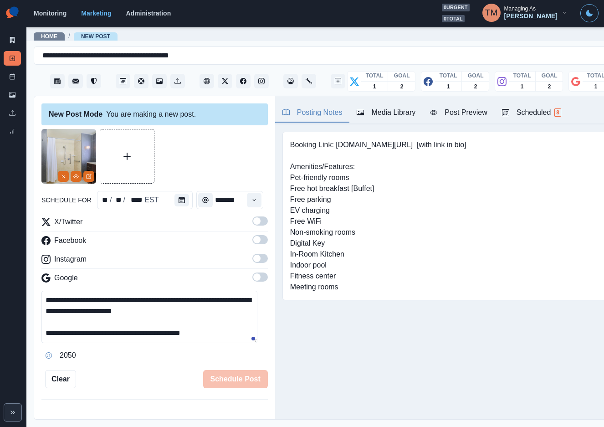
scroll to position [0, 0]
click at [253, 222] on span at bounding box center [256, 220] width 7 height 7
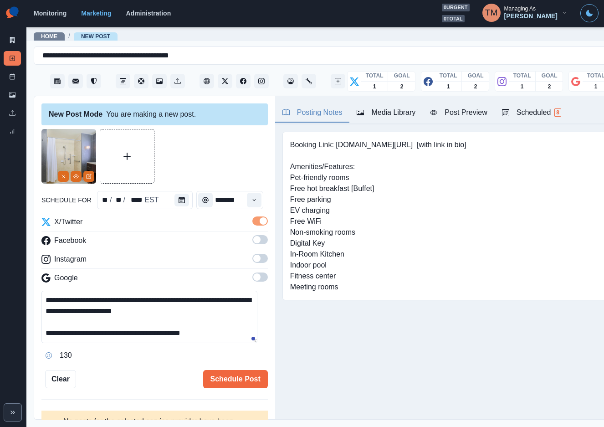
drag, startPoint x: 251, startPoint y: 244, endPoint x: 255, endPoint y: 260, distance: 16.5
click at [252, 245] on label at bounding box center [259, 242] width 15 height 15
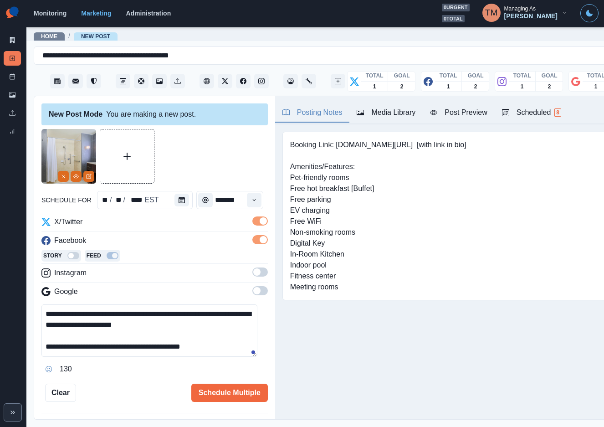
click at [252, 273] on span at bounding box center [259, 271] width 15 height 9
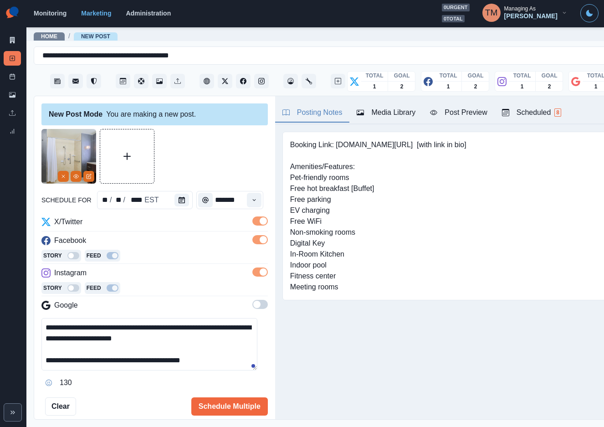
click at [255, 305] on span at bounding box center [259, 304] width 15 height 9
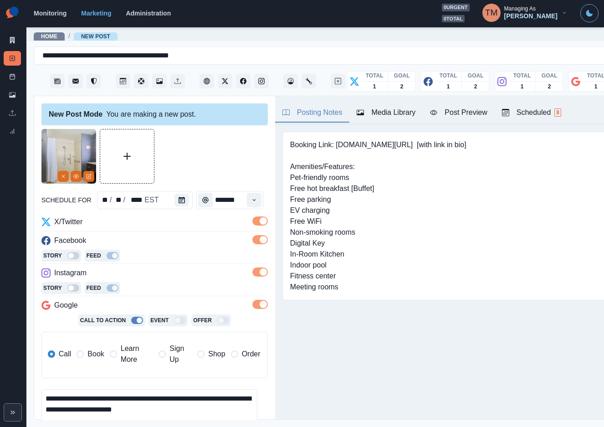
click at [102, 356] on span "Book" at bounding box center [95, 353] width 16 height 11
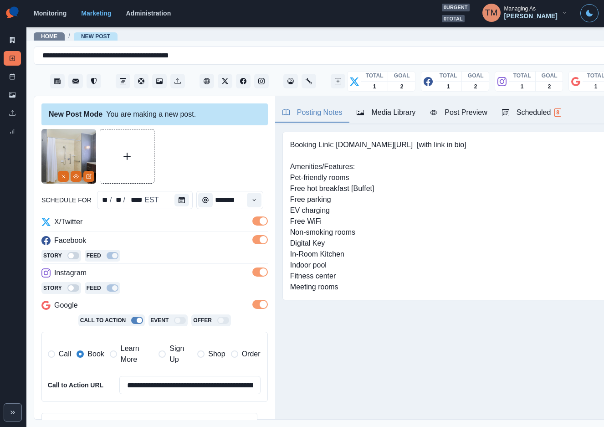
click at [459, 117] on div "Post Preview" at bounding box center [458, 112] width 57 height 11
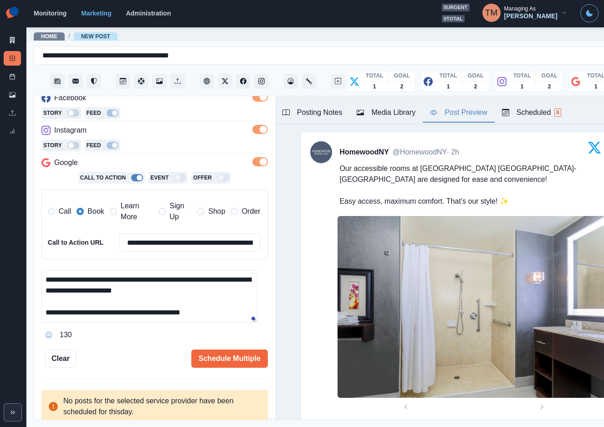
scroll to position [205, 0]
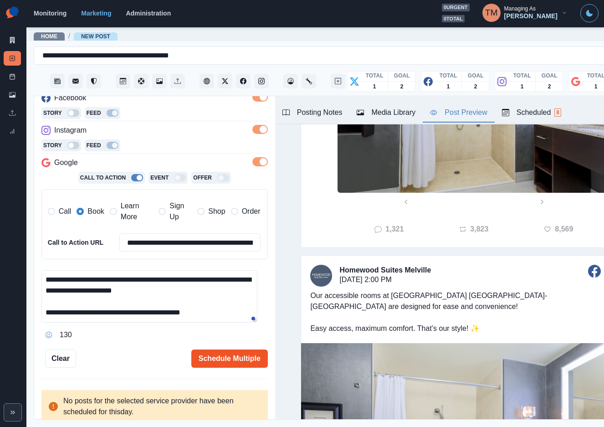
click at [214, 360] on button "Schedule Multiple" at bounding box center [229, 358] width 76 height 18
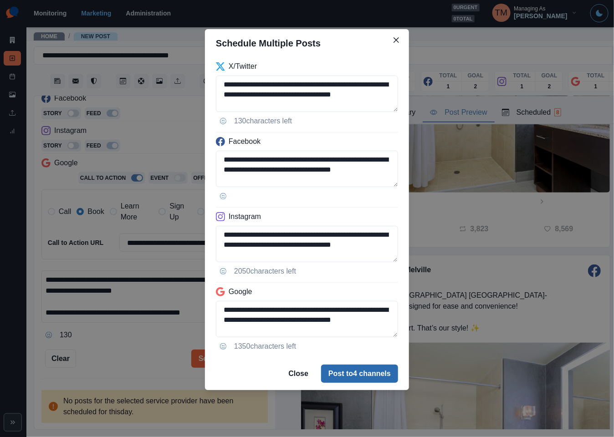
click at [362, 375] on button "Post to 4 channels" at bounding box center [359, 374] width 77 height 18
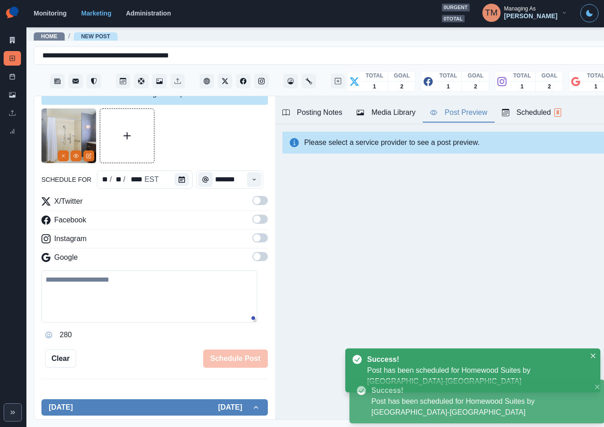
scroll to position [0, 0]
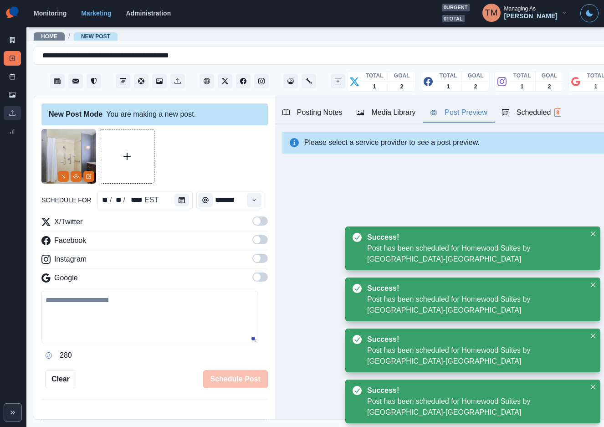
drag, startPoint x: 16, startPoint y: 77, endPoint x: 16, endPoint y: 106, distance: 28.7
click at [16, 77] on link "Post Schedule" at bounding box center [12, 76] width 17 height 15
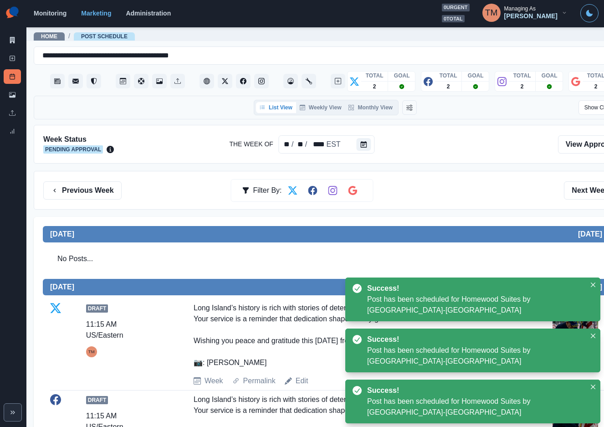
drag, startPoint x: 451, startPoint y: 193, endPoint x: 461, endPoint y: 205, distance: 15.6
click at [453, 193] on div "Previous Week Filter By: Next Week" at bounding box center [335, 190] width 584 height 18
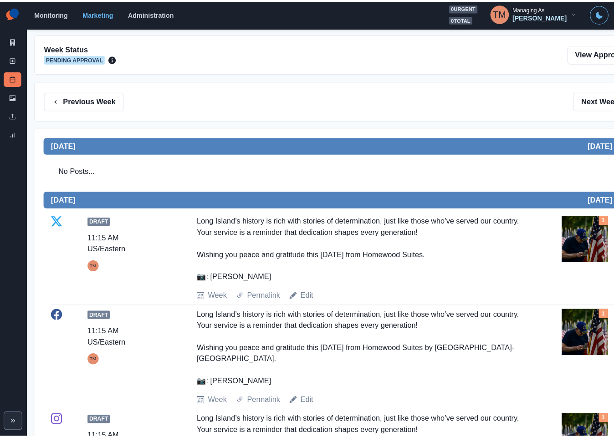
scroll to position [68, 0]
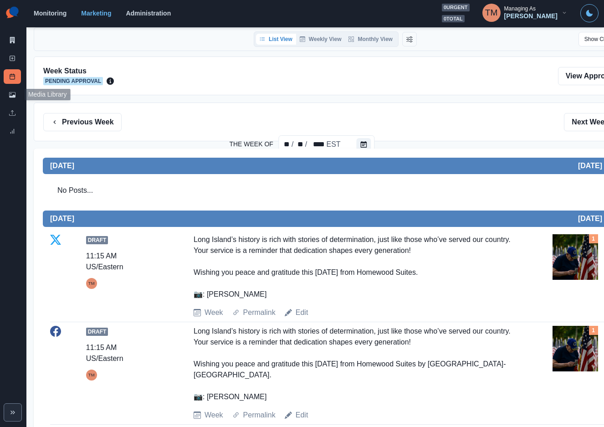
click at [13, 92] on icon at bounding box center [12, 95] width 6 height 6
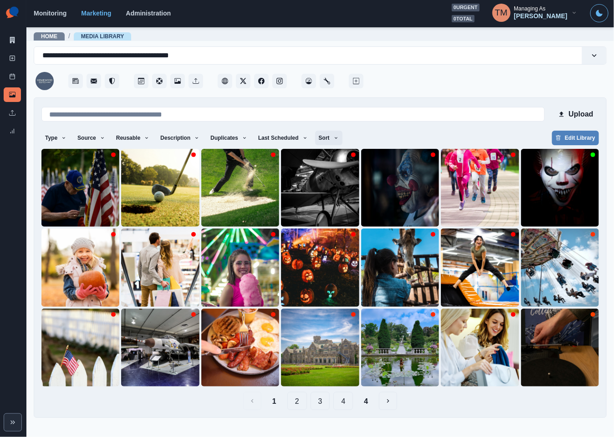
click at [333, 138] on icon "button" at bounding box center [335, 137] width 5 height 5
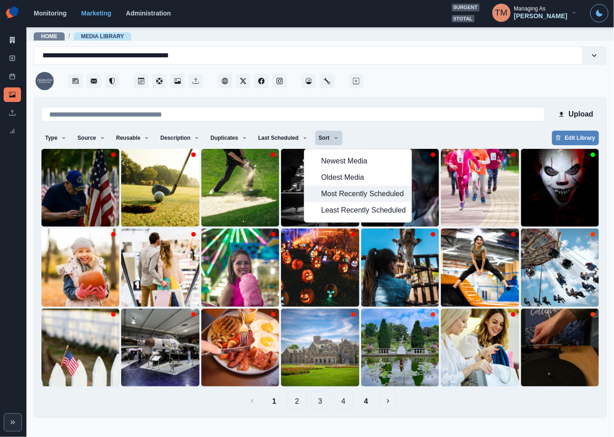
click at [335, 193] on span "Most Recently Scheduled" at bounding box center [363, 193] width 85 height 11
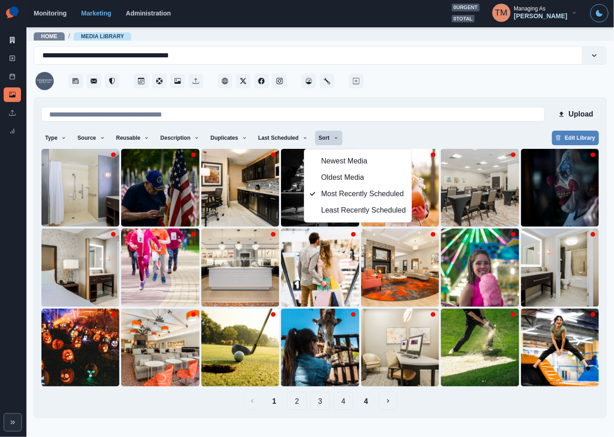
click at [439, 137] on div "Type Any Image Video Source Any Upload Social Manager Found: Instagram Found: G…" at bounding box center [319, 139] width 557 height 16
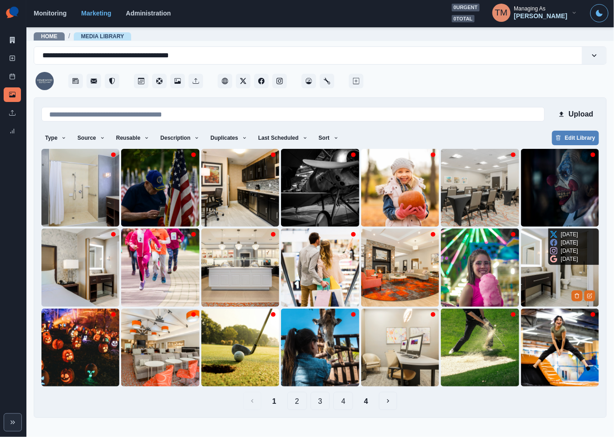
click at [560, 294] on img at bounding box center [560, 268] width 78 height 78
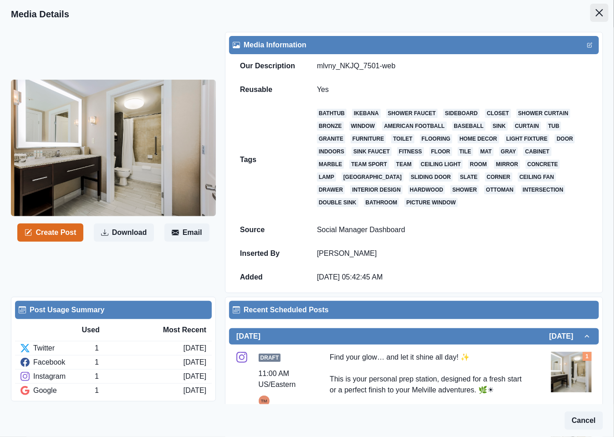
click at [590, 16] on button "Close" at bounding box center [599, 13] width 18 height 18
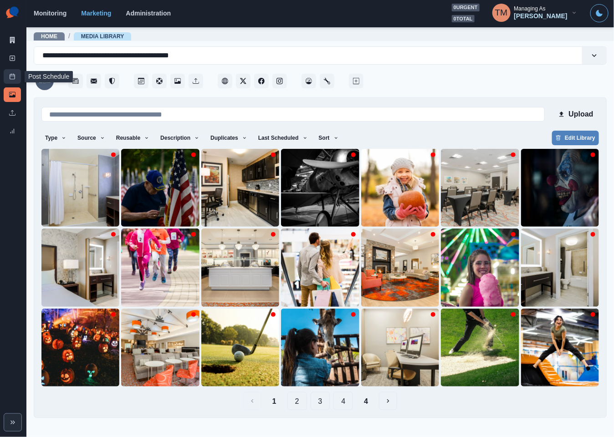
click at [15, 81] on link "Post Schedule" at bounding box center [12, 76] width 17 height 15
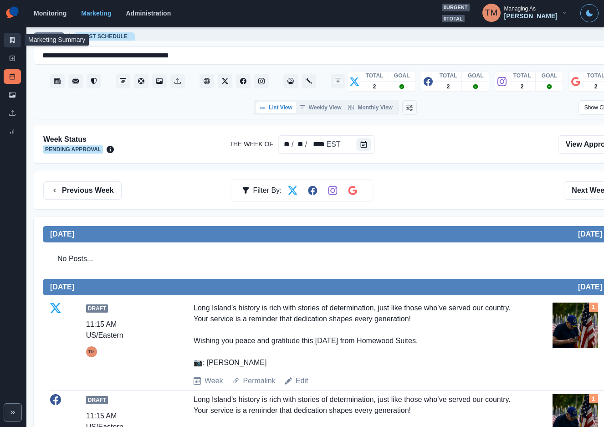
click at [11, 43] on icon at bounding box center [12, 40] width 6 height 6
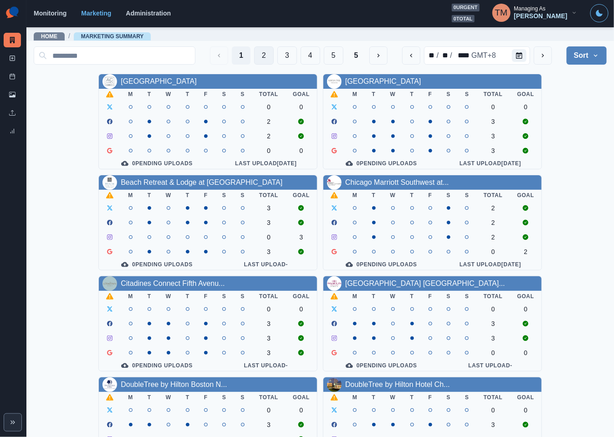
click at [254, 59] on button "2" at bounding box center [264, 55] width 20 height 18
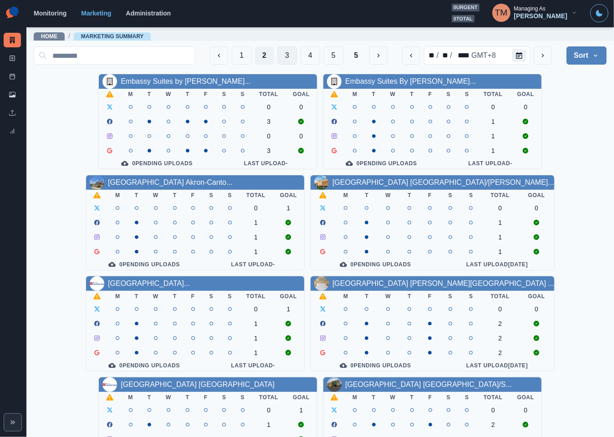
click at [277, 56] on button "3" at bounding box center [287, 55] width 20 height 18
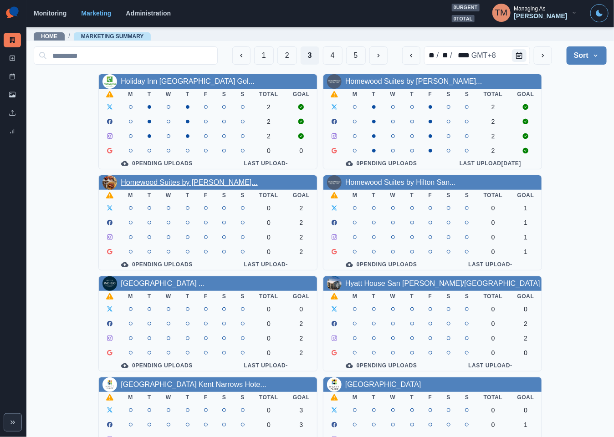
click at [174, 186] on link "Homewood Suites by Hilton Par..." at bounding box center [189, 182] width 137 height 8
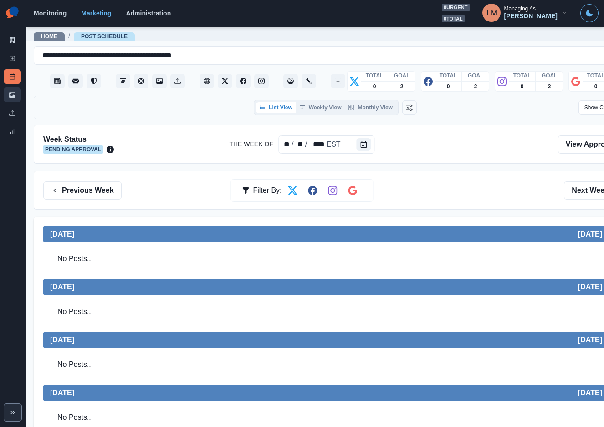
click at [10, 94] on icon at bounding box center [12, 95] width 6 height 6
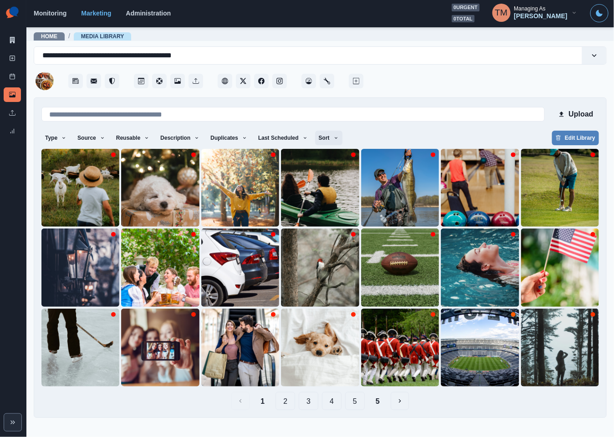
click at [326, 143] on button "Sort" at bounding box center [328, 138] width 27 height 15
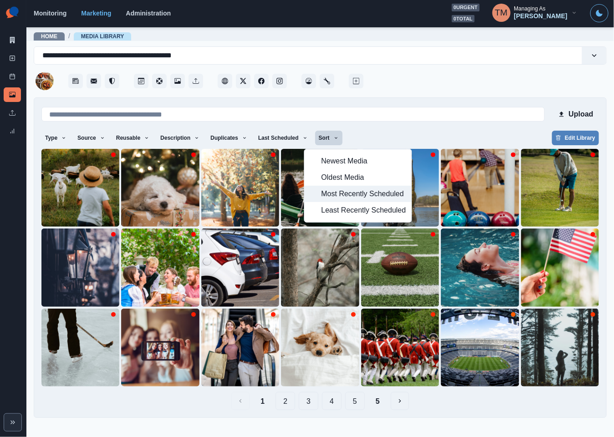
click at [337, 194] on span "Most Recently Scheduled" at bounding box center [363, 193] width 85 height 11
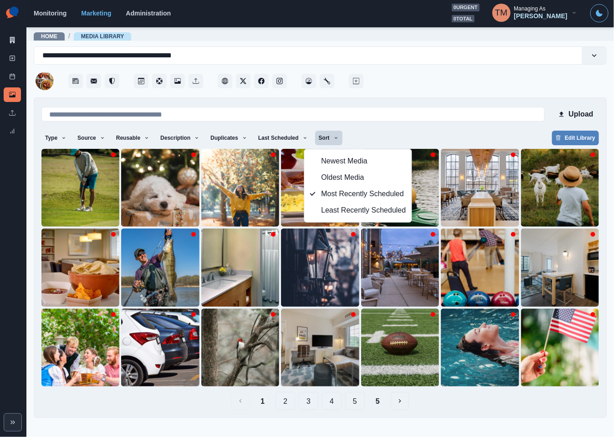
click at [395, 131] on div "Type Any Image Video Source Any Upload Social Manager Found: Instagram Found: G…" at bounding box center [319, 139] width 557 height 16
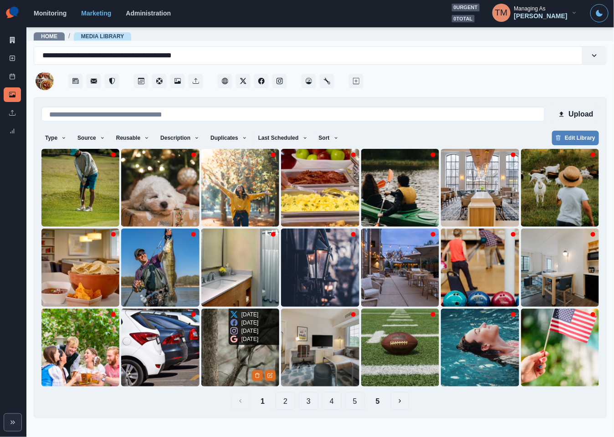
click at [221, 358] on img at bounding box center [240, 348] width 78 height 78
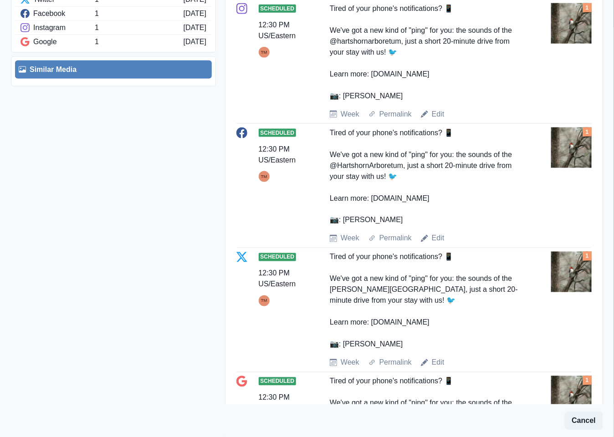
scroll to position [502, 0]
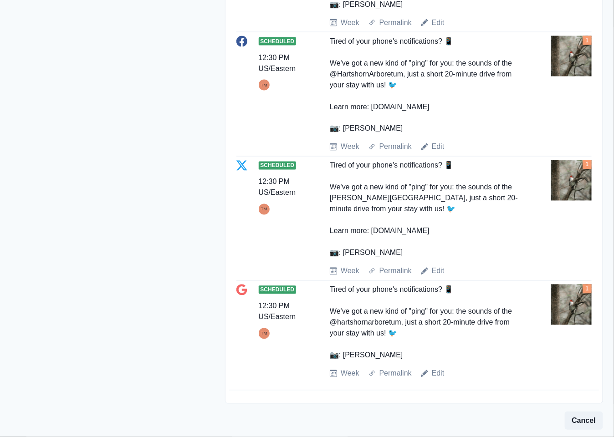
click at [562, 182] on img at bounding box center [571, 180] width 41 height 41
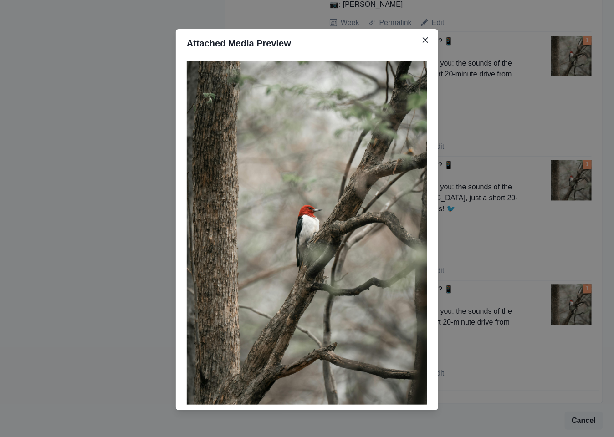
click at [562, 182] on div "Attached Media Preview" at bounding box center [307, 218] width 614 height 437
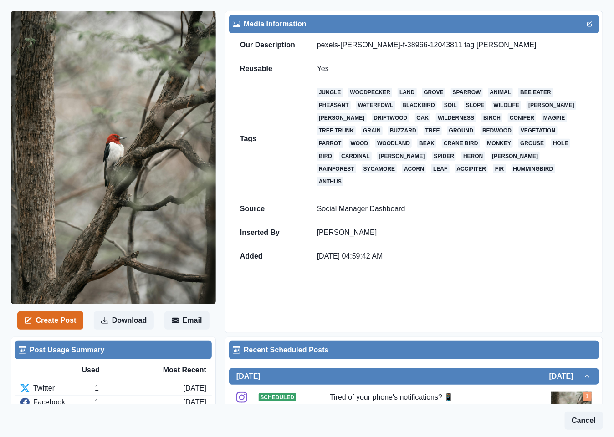
scroll to position [0, 0]
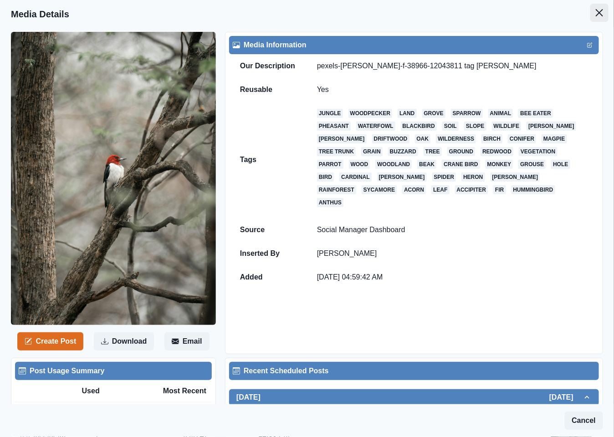
click at [594, 15] on button "Close" at bounding box center [599, 13] width 18 height 18
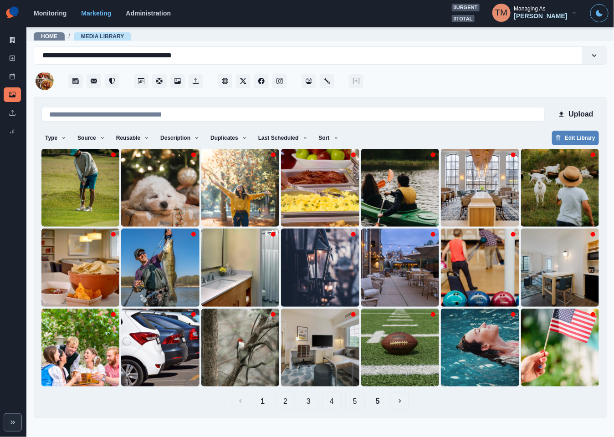
click at [376, 402] on button "5" at bounding box center [377, 401] width 19 height 18
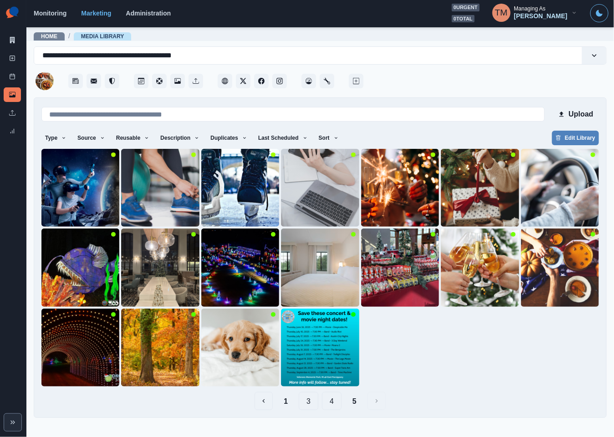
click at [332, 404] on button "4" at bounding box center [332, 401] width 20 height 18
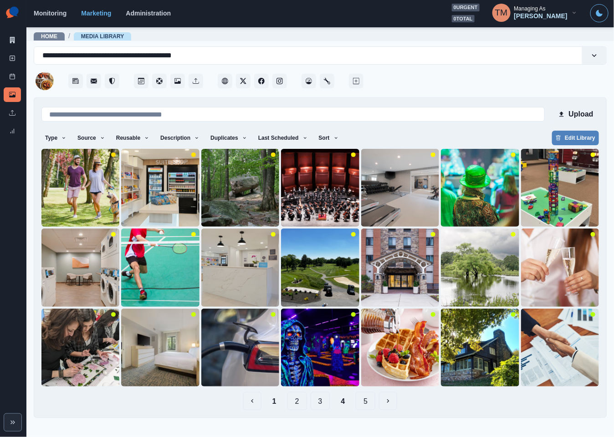
click at [272, 402] on button "1" at bounding box center [274, 401] width 19 height 18
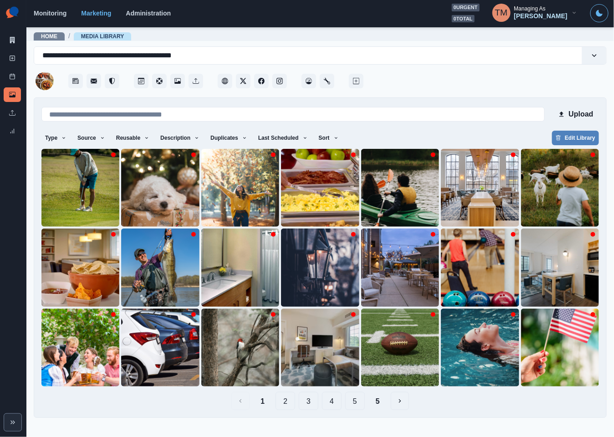
click at [292, 403] on button "2" at bounding box center [285, 401] width 20 height 18
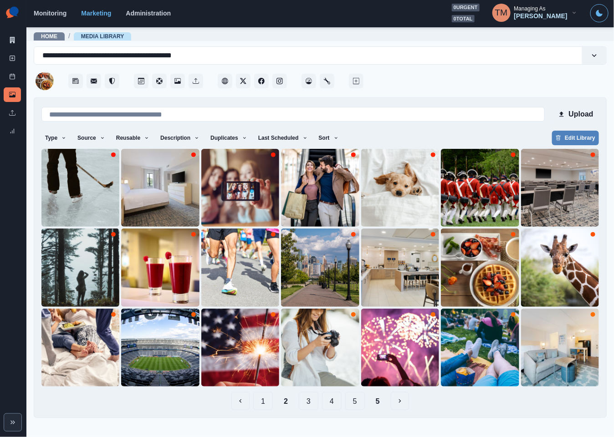
click at [306, 405] on button "3" at bounding box center [309, 401] width 20 height 18
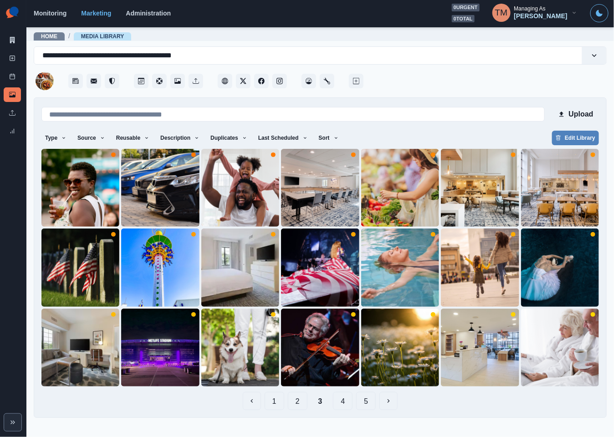
click at [347, 402] on button "4" at bounding box center [343, 401] width 20 height 18
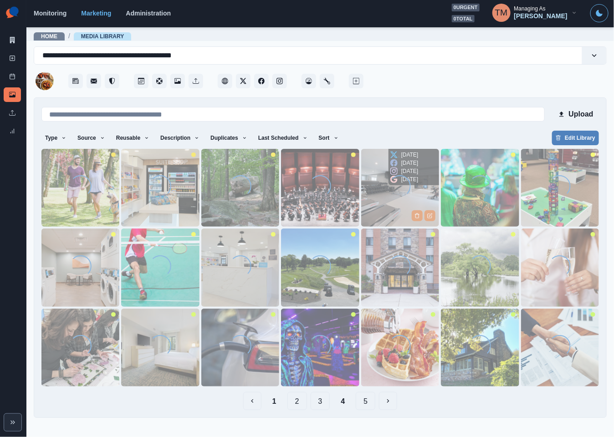
click at [381, 197] on img at bounding box center [400, 188] width 78 height 78
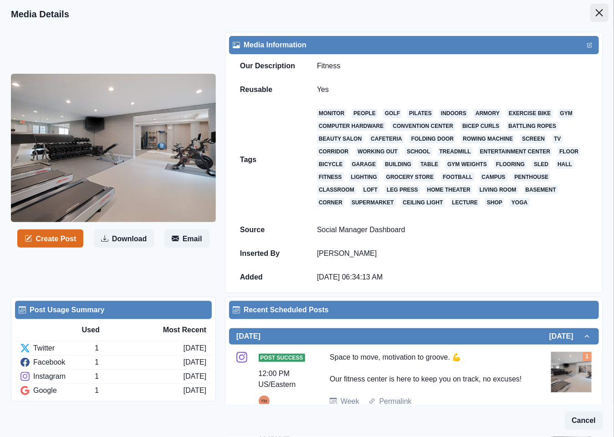
click at [596, 14] on icon "Close" at bounding box center [599, 12] width 7 height 7
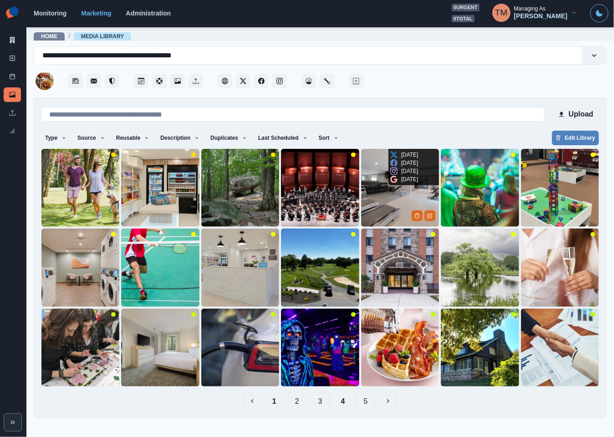
click at [388, 209] on img at bounding box center [400, 188] width 78 height 78
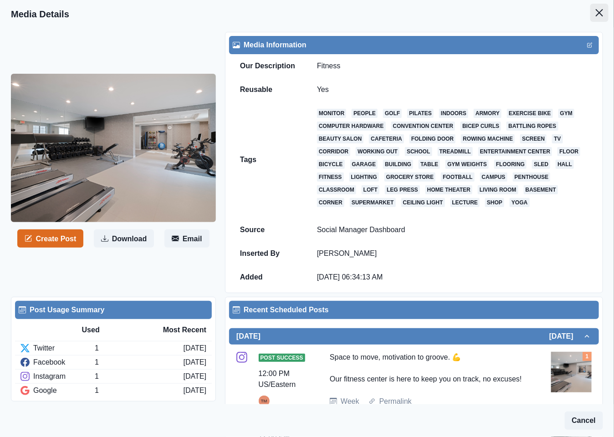
click at [590, 12] on button "Close" at bounding box center [599, 13] width 18 height 18
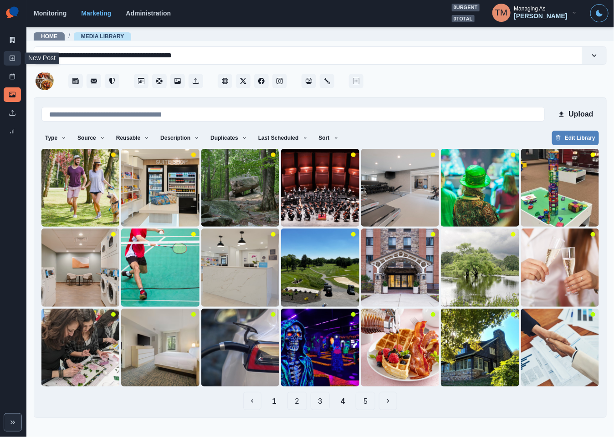
click at [11, 59] on icon at bounding box center [12, 58] width 6 height 6
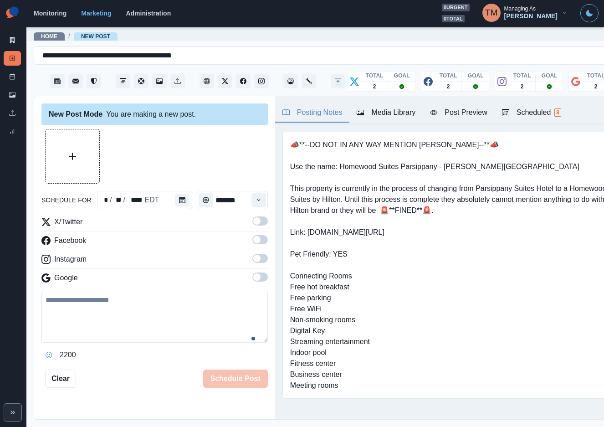
click at [139, 319] on textarea at bounding box center [154, 316] width 226 height 52
paste textarea "**********"
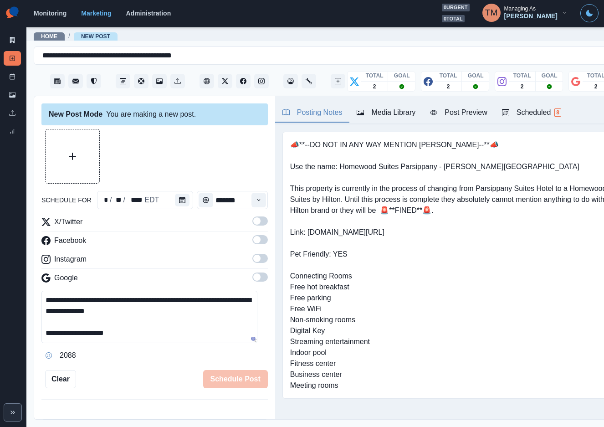
type textarea "**********"
click at [253, 221] on span at bounding box center [259, 220] width 15 height 9
click at [256, 244] on label at bounding box center [259, 242] width 15 height 15
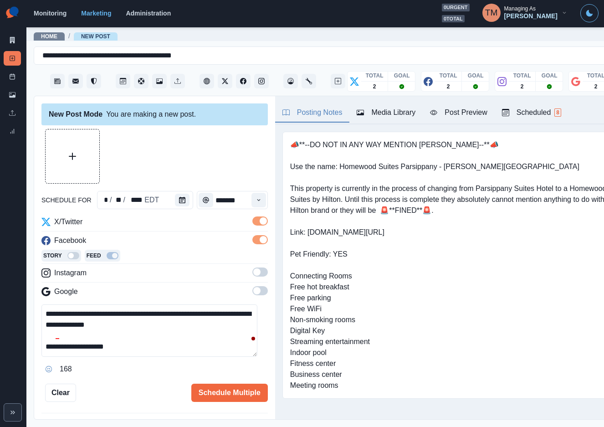
drag, startPoint x: 255, startPoint y: 271, endPoint x: 255, endPoint y: 299, distance: 28.2
click at [255, 272] on span at bounding box center [259, 271] width 15 height 9
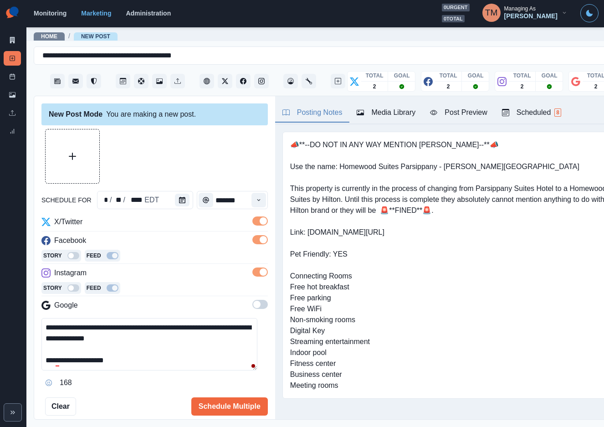
click at [255, 302] on span at bounding box center [259, 304] width 15 height 9
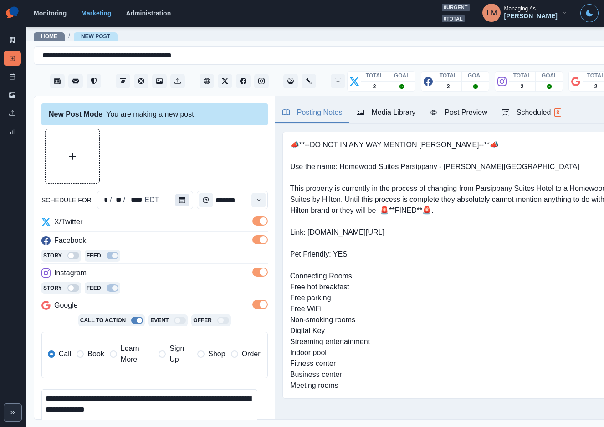
click at [175, 198] on button "Calendar" at bounding box center [182, 199] width 15 height 13
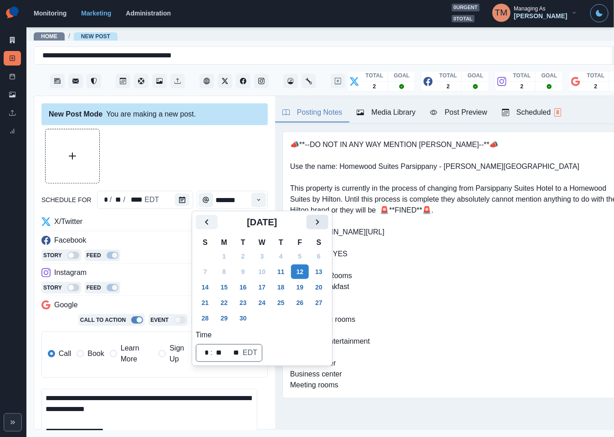
click at [317, 224] on icon "Next" at bounding box center [317, 221] width 3 height 5
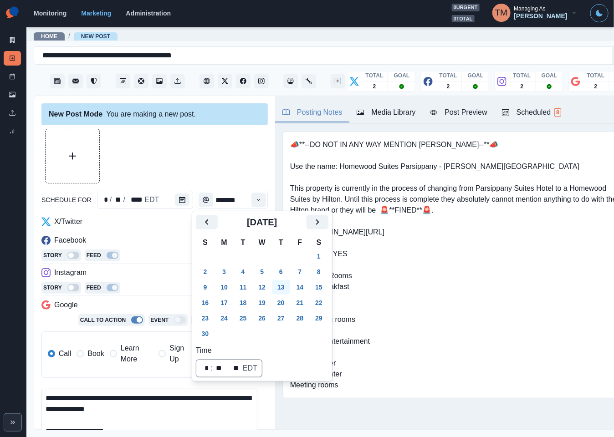
click at [280, 287] on button "13" at bounding box center [281, 287] width 18 height 15
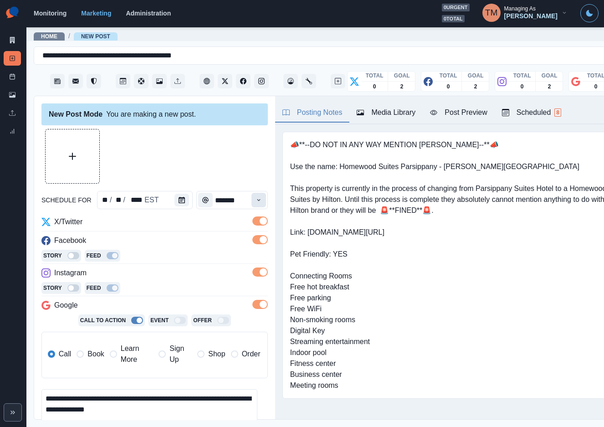
click at [255, 202] on icon "Time" at bounding box center [258, 200] width 6 height 6
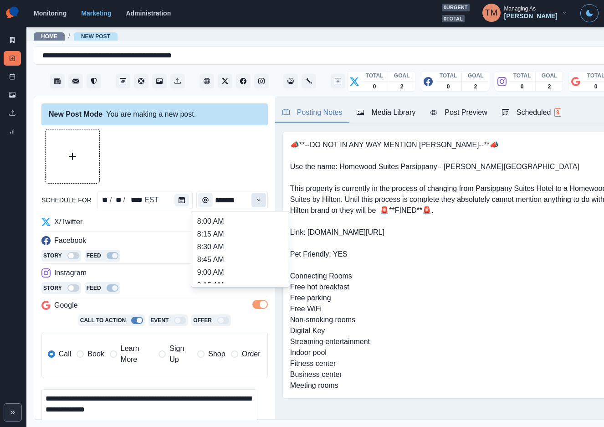
click at [255, 202] on icon "Time" at bounding box center [258, 200] width 6 height 6
click at [251, 197] on button "Time" at bounding box center [258, 200] width 15 height 15
click at [217, 249] on li "12:30 PM" at bounding box center [240, 245] width 91 height 13
type input "********"
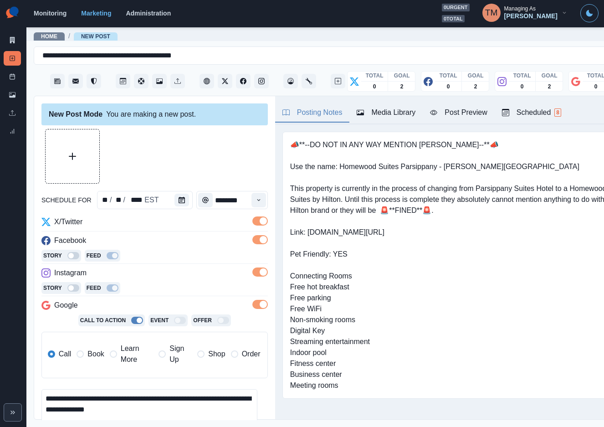
click at [93, 361] on label "Book" at bounding box center [89, 354] width 27 height 22
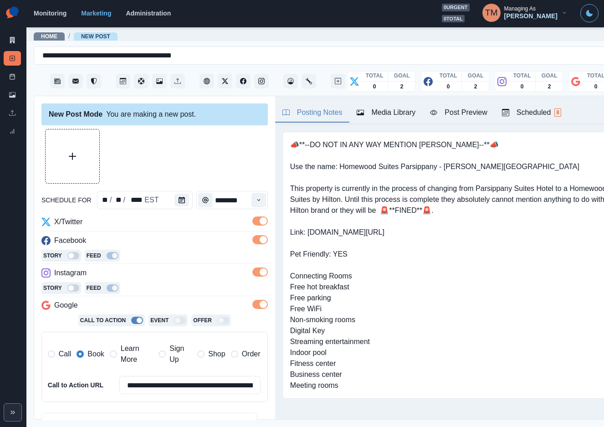
click at [209, 169] on div at bounding box center [154, 156] width 226 height 55
click at [69, 159] on icon "Upload Media" at bounding box center [72, 156] width 7 height 7
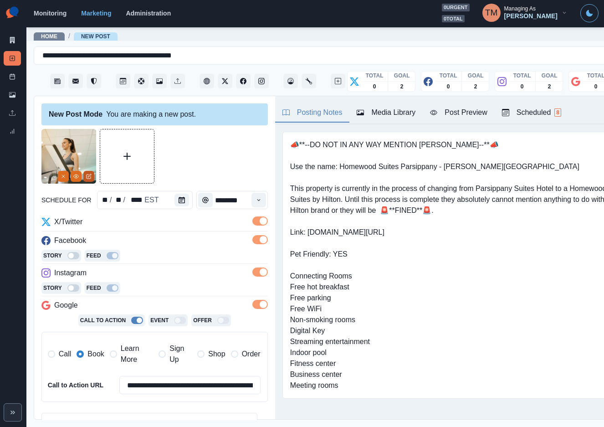
click at [89, 178] on icon "Edit Media" at bounding box center [88, 175] width 5 height 5
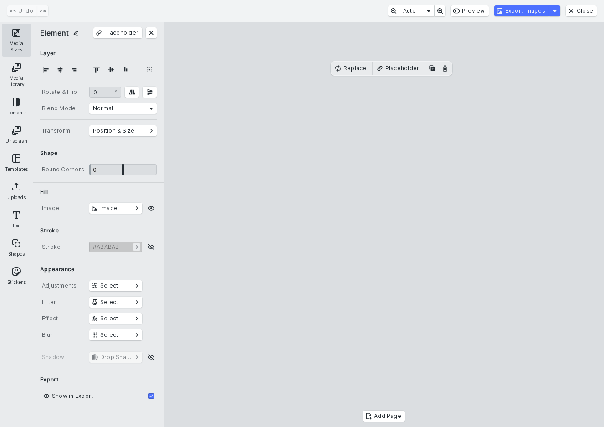
click at [18, 31] on button "Media Sizes" at bounding box center [16, 40] width 29 height 33
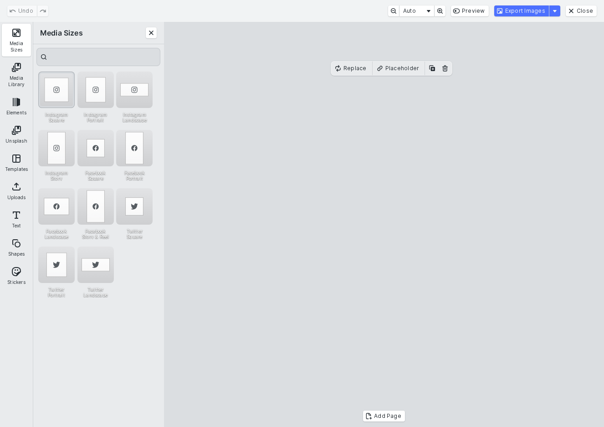
click at [57, 92] on div "Instagram Square" at bounding box center [56, 89] width 36 height 36
click at [384, 224] on cesdk-canvas "Editor canvas" at bounding box center [384, 224] width 0 height 0
drag, startPoint x: 304, startPoint y: 211, endPoint x: 339, endPoint y: 213, distance: 35.1
click at [384, 224] on cesdk-canvas "Editor canvas" at bounding box center [384, 224] width 0 height 0
drag, startPoint x: 270, startPoint y: 242, endPoint x: 220, endPoint y: 242, distance: 50.1
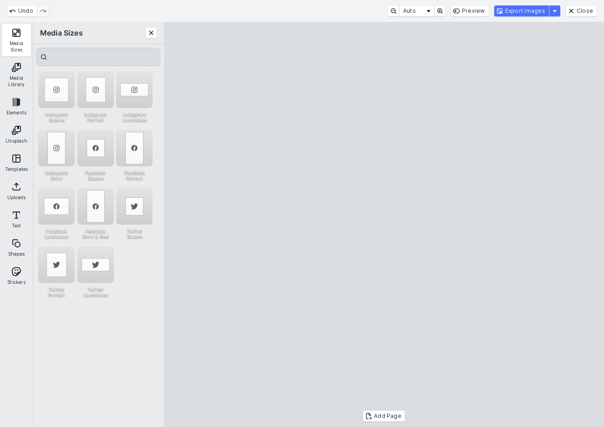
click at [384, 224] on cesdk-canvas "Editor canvas" at bounding box center [384, 224] width 0 height 0
drag, startPoint x: 265, startPoint y: 239, endPoint x: 276, endPoint y: 238, distance: 11.5
click at [384, 224] on cesdk-canvas "Editor canvas" at bounding box center [384, 224] width 0 height 0
drag, startPoint x: 592, startPoint y: 242, endPoint x: 544, endPoint y: 242, distance: 48.3
click at [384, 224] on cesdk-canvas "Editor canvas" at bounding box center [384, 224] width 0 height 0
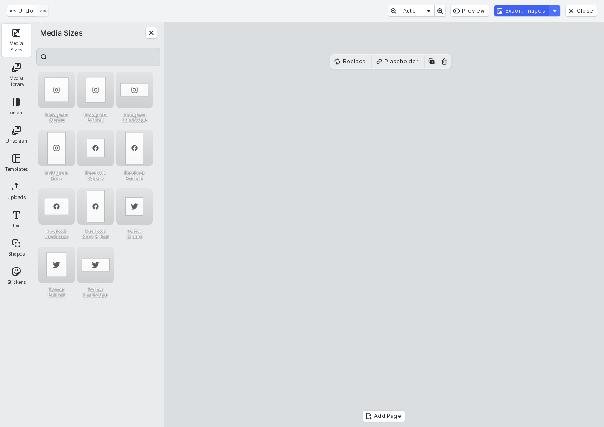
click at [535, 10] on button "Export Images" at bounding box center [521, 10] width 55 height 11
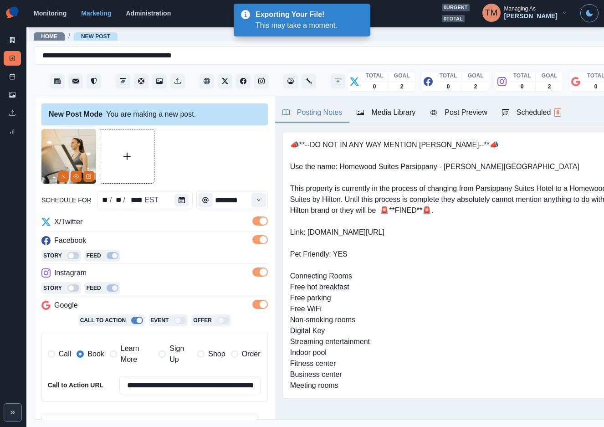
click at [399, 112] on div "Media Library" at bounding box center [385, 112] width 59 height 11
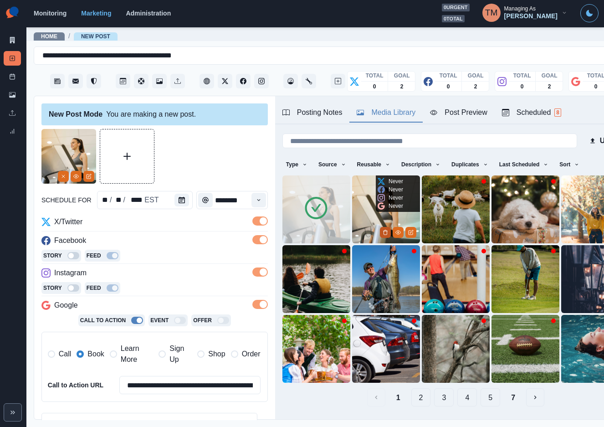
click at [382, 229] on icon "Delete Media" at bounding box center [384, 231] width 5 height 5
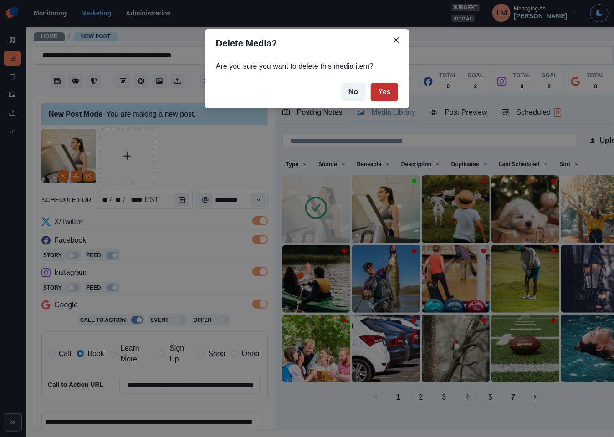
click at [380, 92] on button "Yes" at bounding box center [384, 92] width 27 height 18
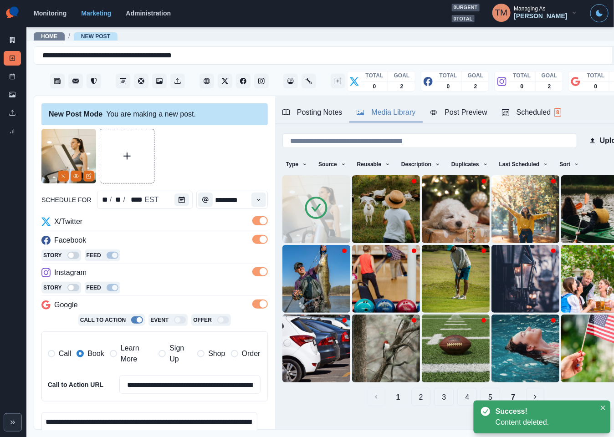
click at [227, 154] on div at bounding box center [154, 156] width 226 height 55
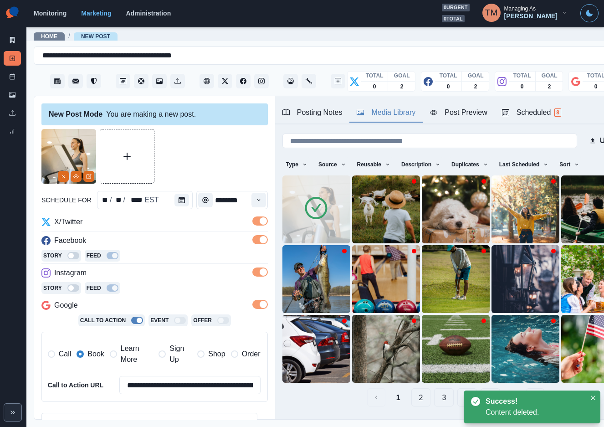
click at [473, 116] on div "Post Preview" at bounding box center [458, 112] width 57 height 11
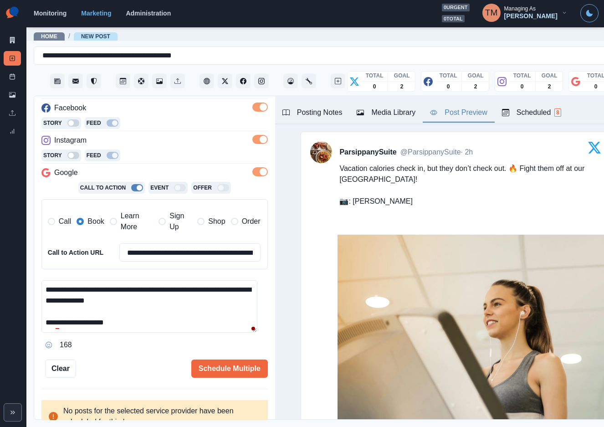
scroll to position [143, 0]
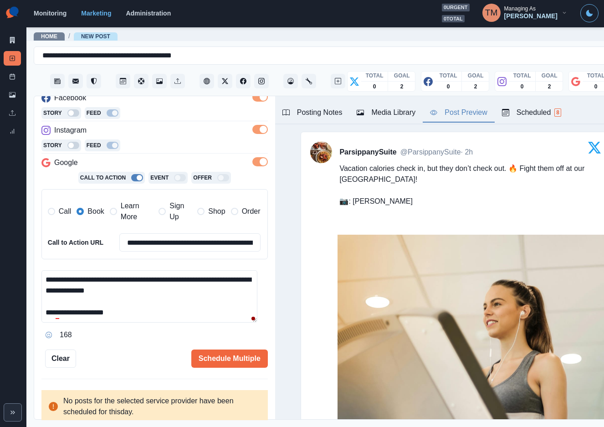
drag, startPoint x: 211, startPoint y: 283, endPoint x: 219, endPoint y: 283, distance: 7.7
click at [219, 283] on textarea "**********" at bounding box center [149, 296] width 216 height 52
click at [157, 295] on textarea "**********" at bounding box center [149, 296] width 216 height 52
paste textarea "***"
click at [119, 295] on textarea "**********" at bounding box center [149, 296] width 216 height 52
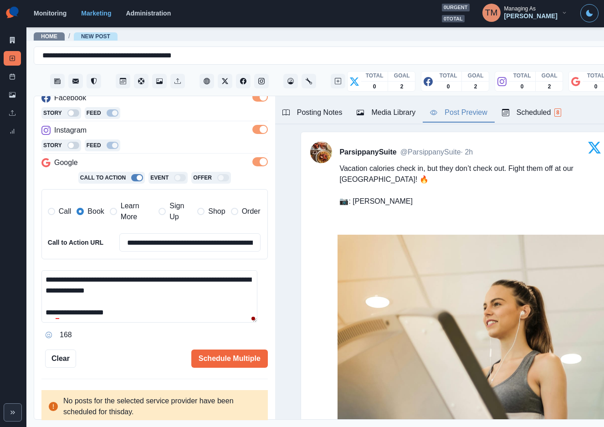
type textarea "**********"
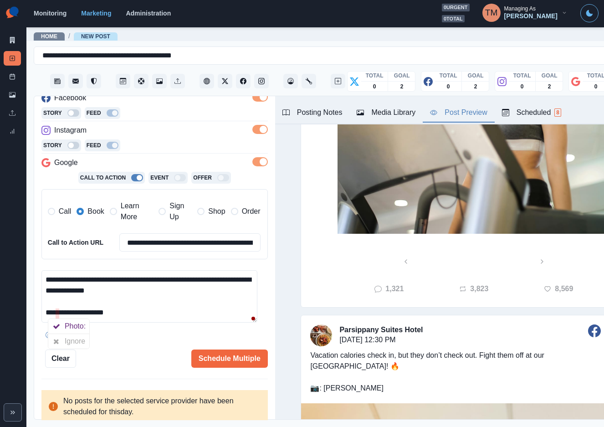
click at [59, 336] on div at bounding box center [56, 341] width 16 height 15
click at [229, 357] on button "Schedule Multiple" at bounding box center [229, 358] width 76 height 18
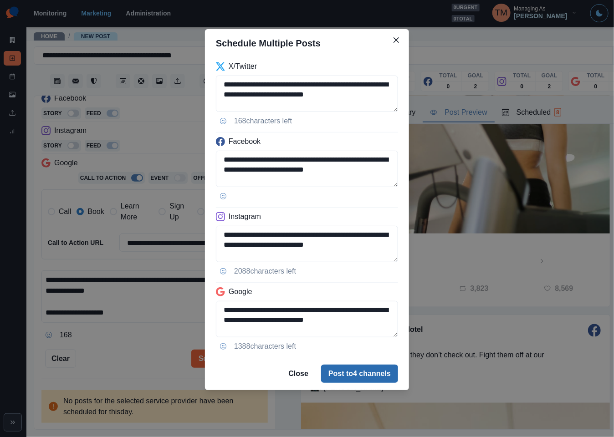
click at [362, 377] on button "Post to 4 channels" at bounding box center [359, 374] width 77 height 18
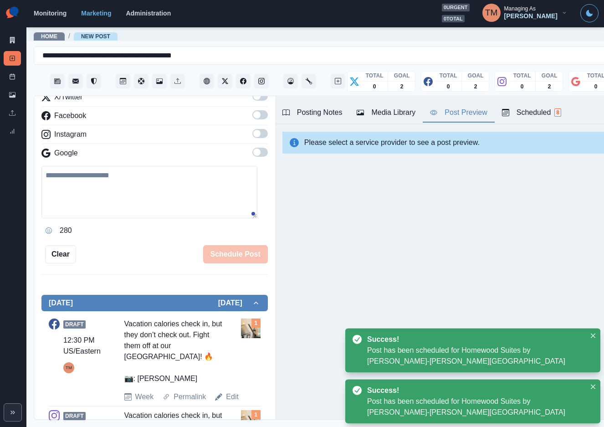
scroll to position [143, 0]
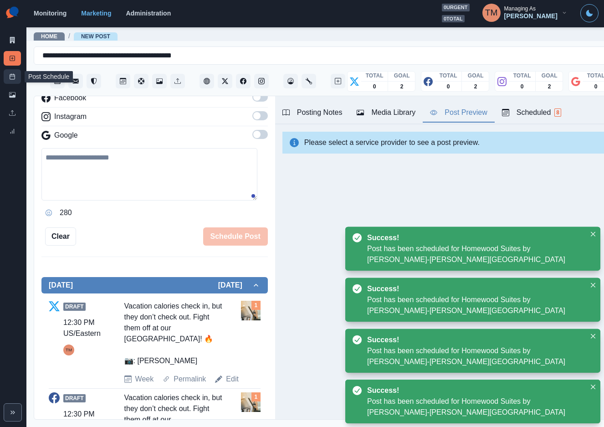
click at [13, 75] on icon at bounding box center [12, 76] width 6 height 6
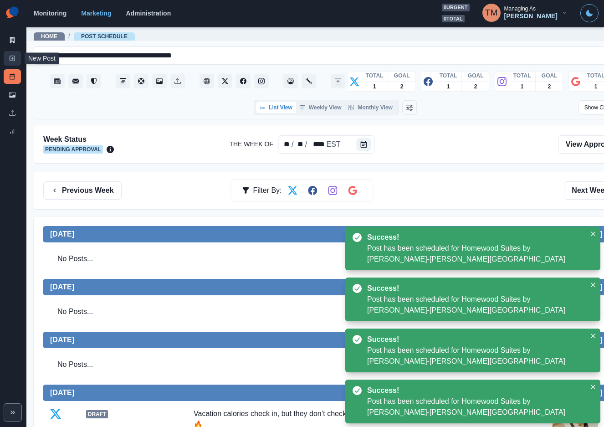
drag, startPoint x: 8, startPoint y: 55, endPoint x: 15, endPoint y: 78, distance: 23.9
click at [9, 55] on link "New Post" at bounding box center [12, 58] width 17 height 15
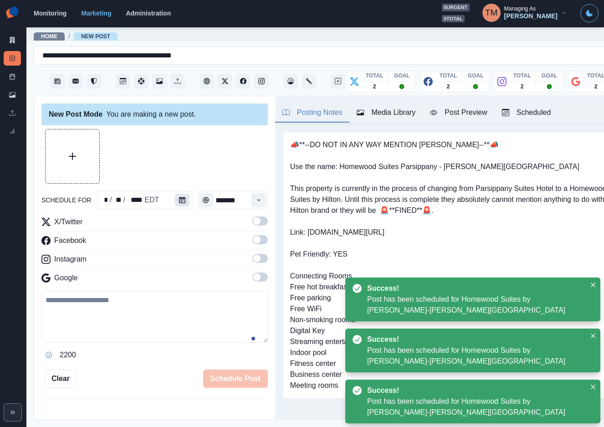
click at [180, 198] on button "Calendar" at bounding box center [182, 199] width 15 height 13
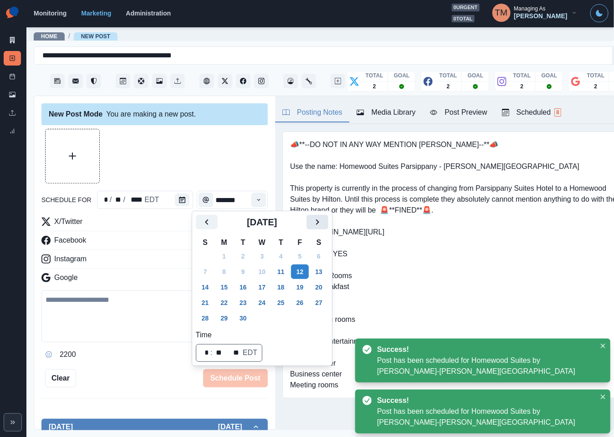
click at [319, 223] on icon "Next" at bounding box center [317, 222] width 11 height 11
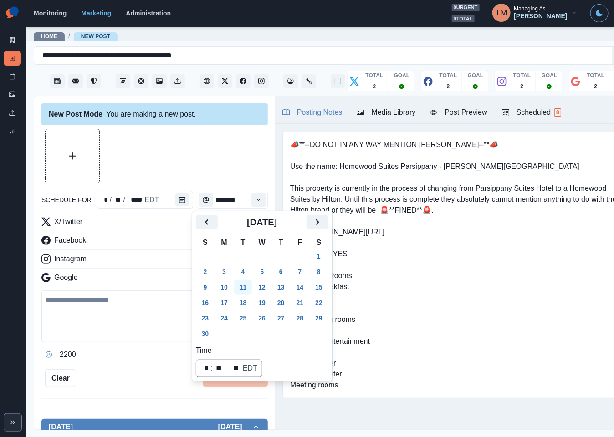
click at [245, 286] on button "11" at bounding box center [243, 287] width 18 height 15
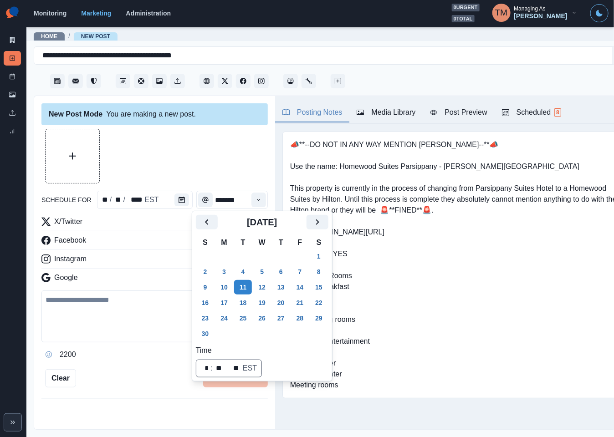
click at [188, 161] on div at bounding box center [154, 156] width 226 height 55
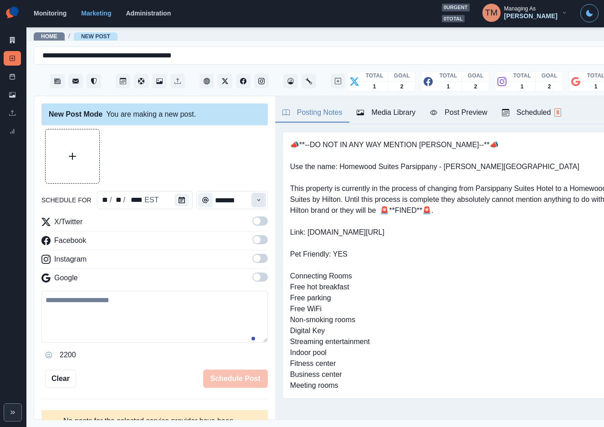
click at [255, 198] on icon "Time" at bounding box center [258, 200] width 6 height 6
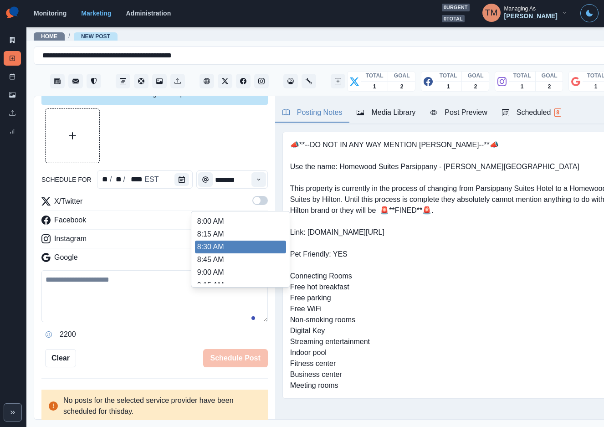
scroll to position [95, 0]
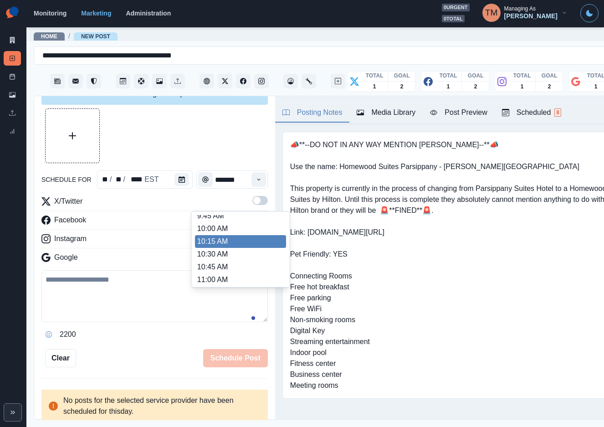
click at [219, 242] on li "10:15 AM" at bounding box center [240, 241] width 91 height 13
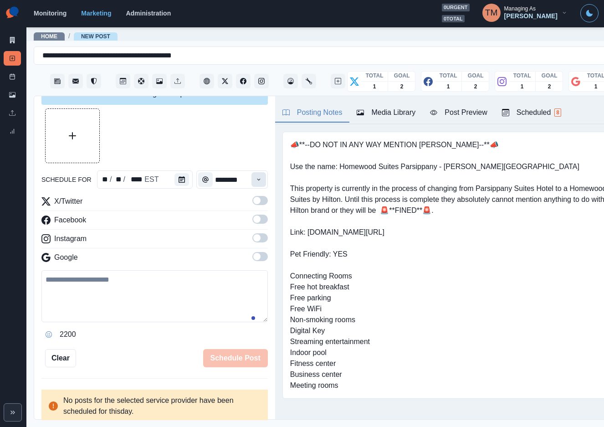
click at [255, 180] on icon "Time" at bounding box center [258, 179] width 6 height 6
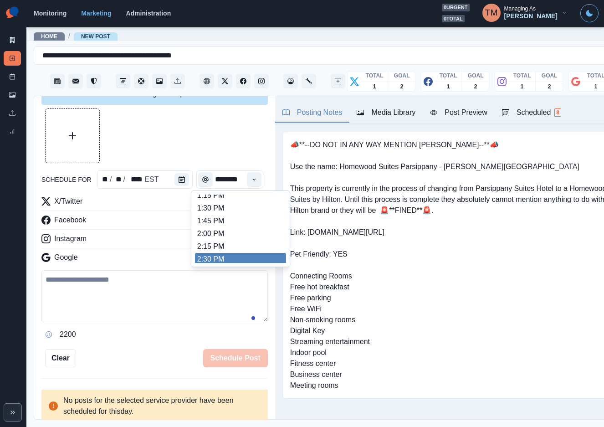
scroll to position [276, 0]
click at [227, 256] on li "2:30 PM" at bounding box center [240, 256] width 91 height 13
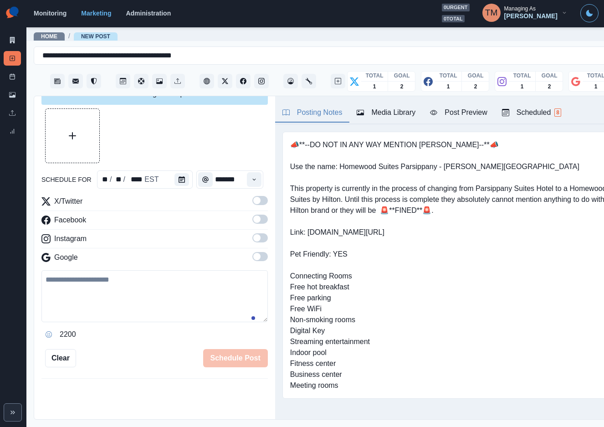
scroll to position [0, 0]
click at [252, 203] on span at bounding box center [259, 200] width 15 height 9
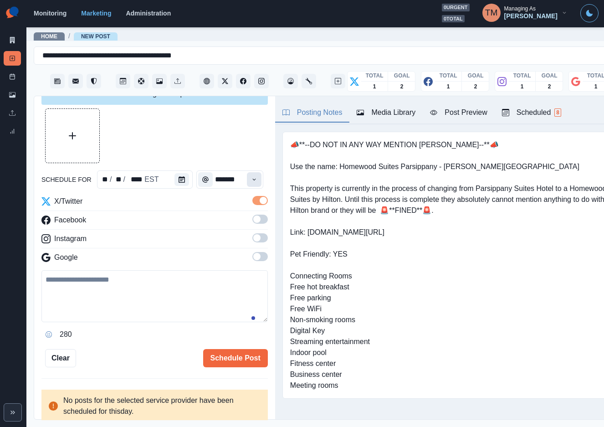
click at [251, 178] on icon "Time" at bounding box center [254, 179] width 6 height 6
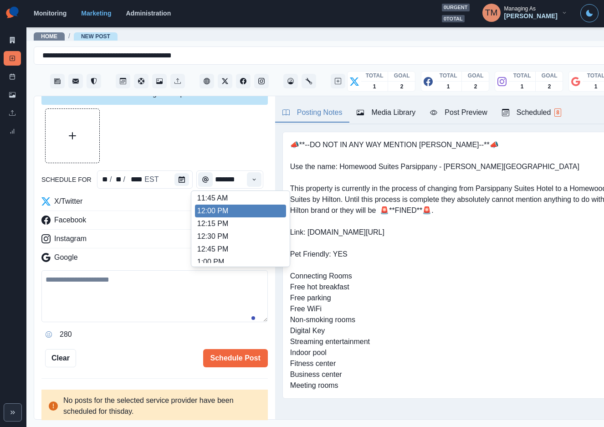
scroll to position [177, 0]
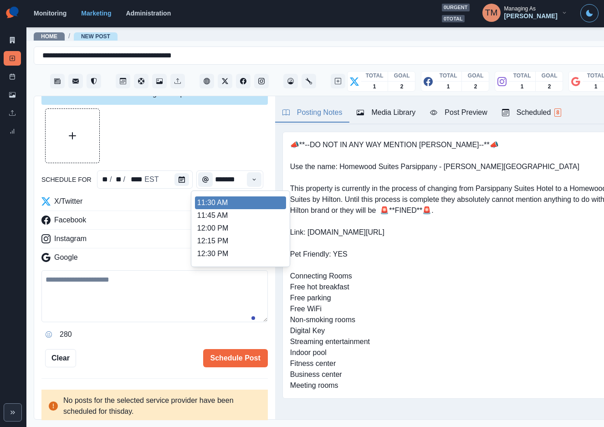
click at [239, 203] on li "11:30 AM" at bounding box center [240, 202] width 91 height 13
type input "********"
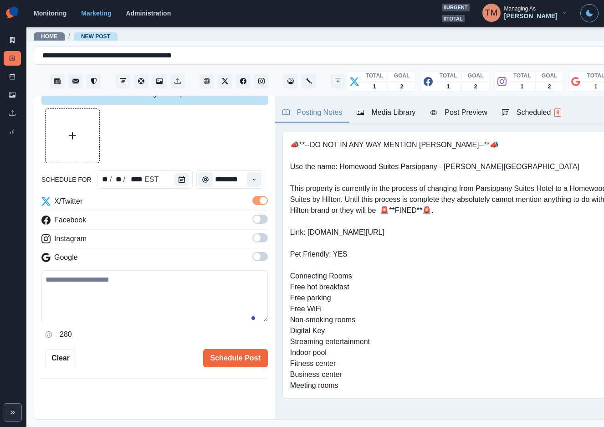
click at [253, 221] on span at bounding box center [256, 218] width 7 height 7
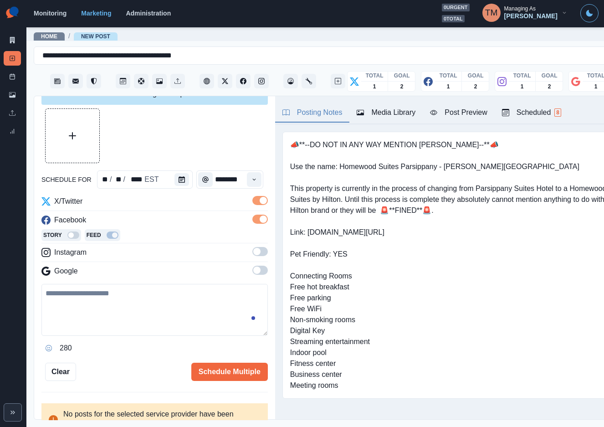
click at [252, 255] on span at bounding box center [259, 251] width 15 height 9
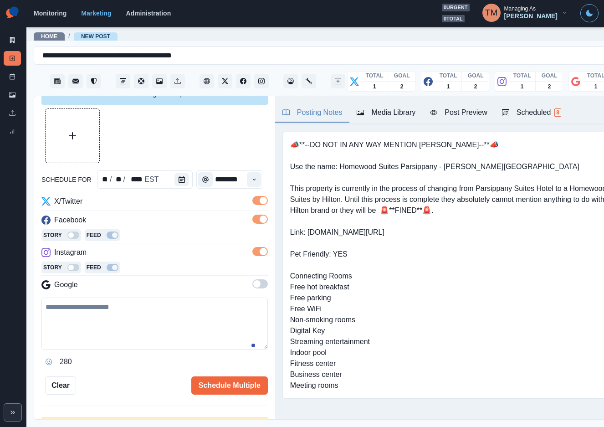
click at [253, 290] on label at bounding box center [259, 286] width 15 height 15
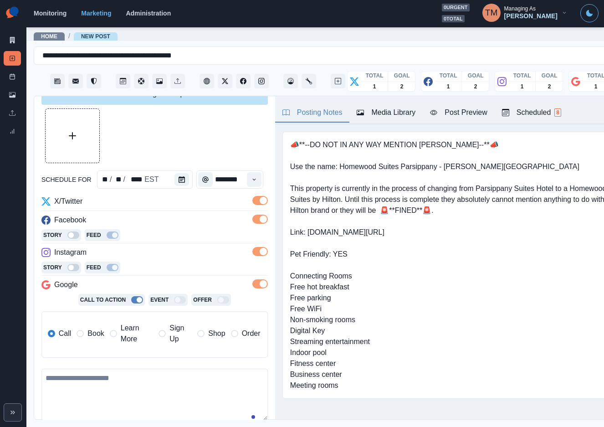
click at [73, 382] on textarea at bounding box center [154, 394] width 226 height 52
paste textarea "**********"
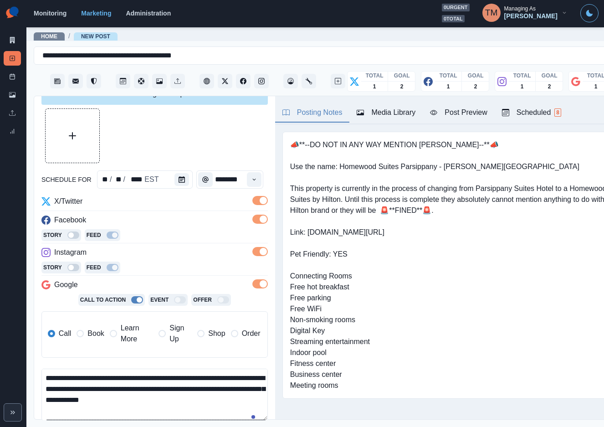
scroll to position [40, 0]
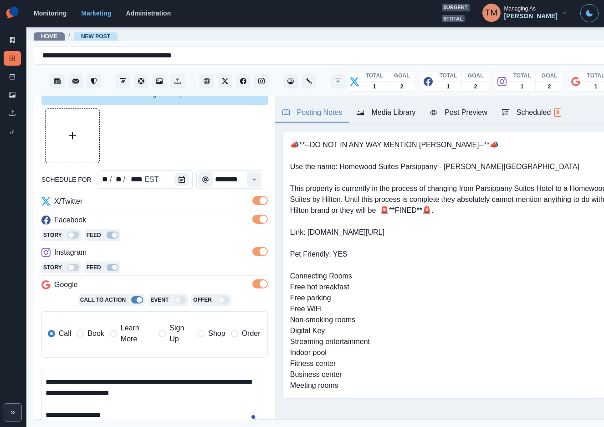
type textarea "**********"
click at [461, 115] on div "Post Preview" at bounding box center [458, 112] width 57 height 11
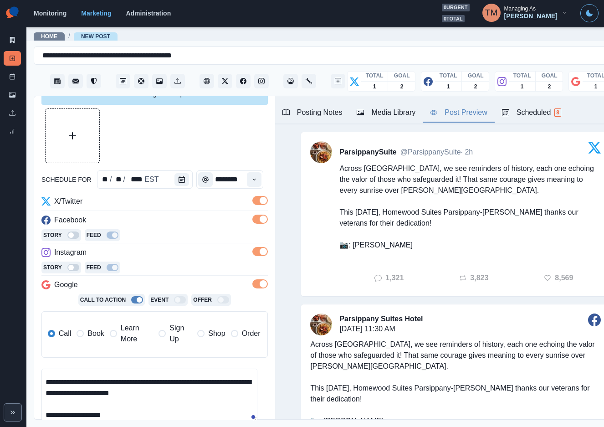
click at [70, 138] on icon "Upload Media" at bounding box center [72, 135] width 7 height 7
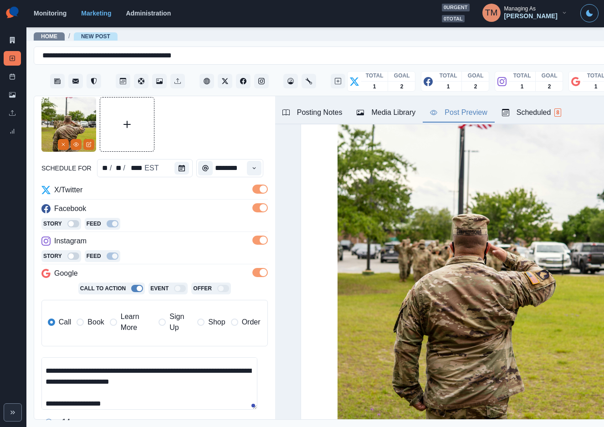
scroll to position [0, 0]
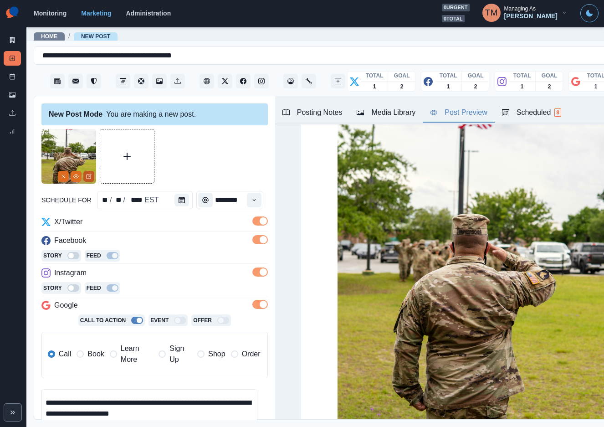
click at [89, 173] on button "Edit Media" at bounding box center [88, 176] width 11 height 11
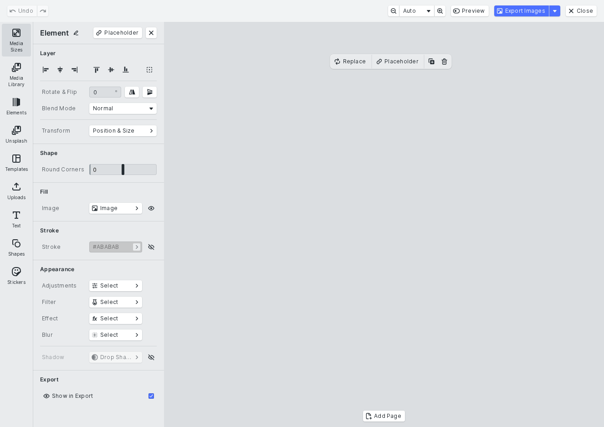
click at [18, 34] on button "Media Sizes" at bounding box center [16, 40] width 29 height 33
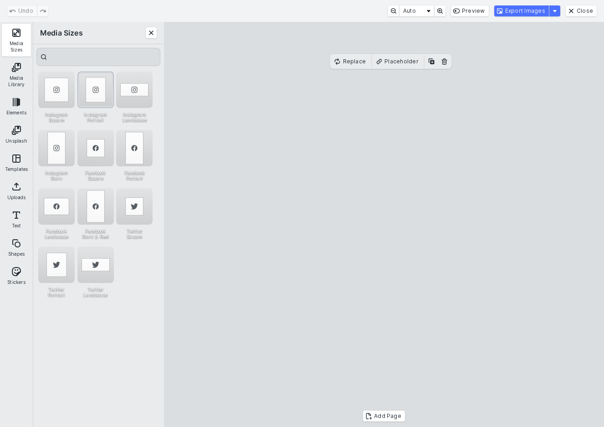
click at [106, 97] on div "Instagram Portrait" at bounding box center [95, 89] width 36 height 36
click at [543, 12] on button "Export Images" at bounding box center [521, 10] width 55 height 11
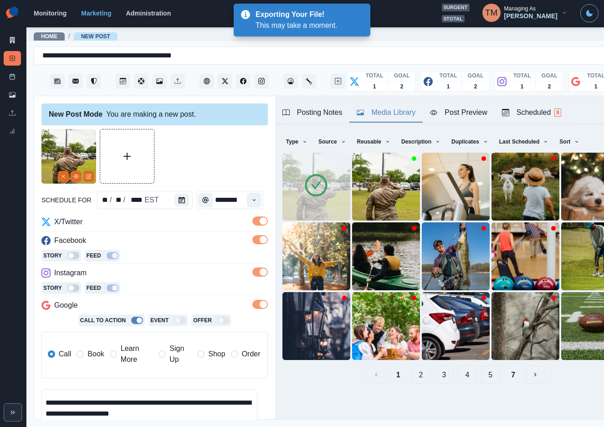
click at [381, 114] on div "Media Library" at bounding box center [385, 112] width 59 height 11
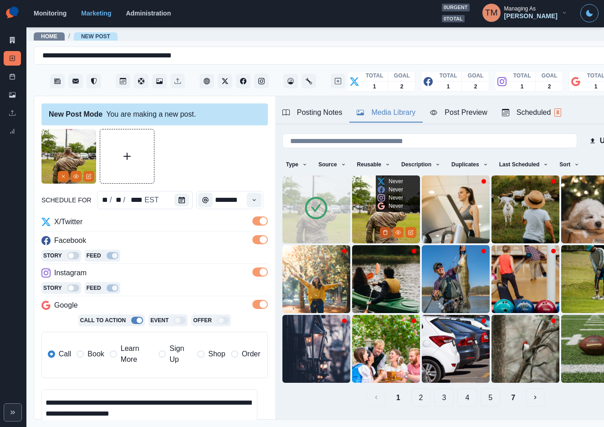
click at [380, 227] on button "Delete Media" at bounding box center [385, 232] width 11 height 11
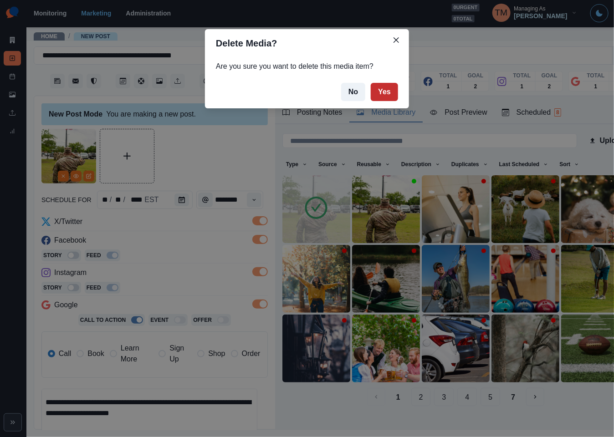
click at [380, 92] on button "Yes" at bounding box center [384, 92] width 27 height 18
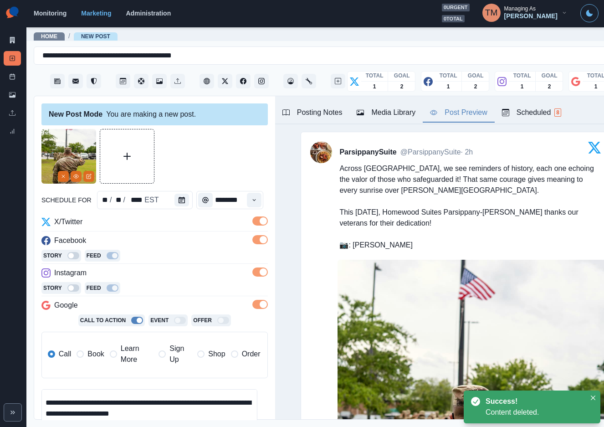
click at [460, 109] on div "Post Preview" at bounding box center [458, 112] width 57 height 11
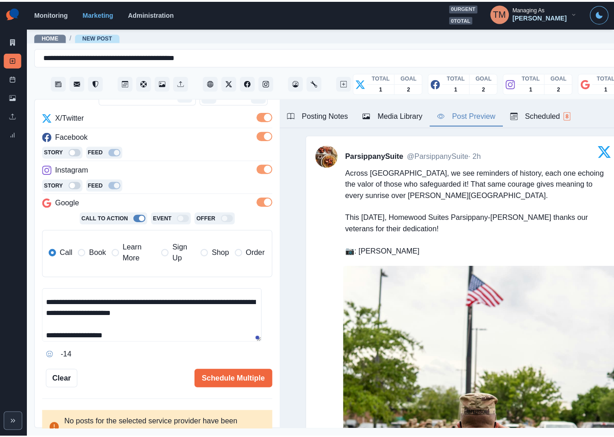
scroll to position [119, 0]
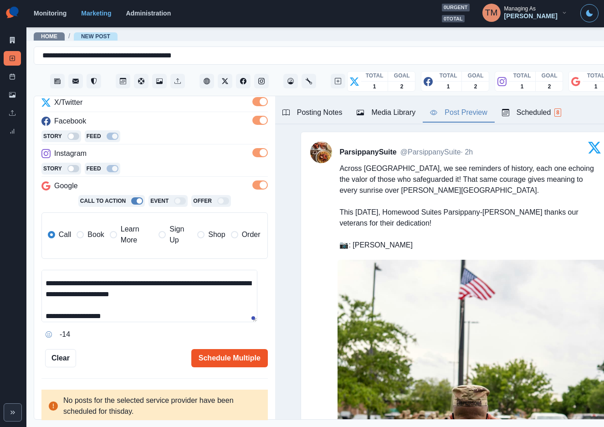
click at [226, 355] on button "Schedule Multiple" at bounding box center [229, 358] width 76 height 18
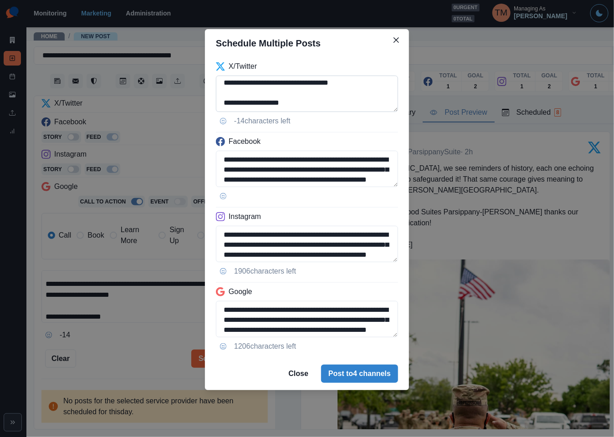
scroll to position [55, 0]
click at [223, 90] on textarea "**********" at bounding box center [307, 94] width 182 height 36
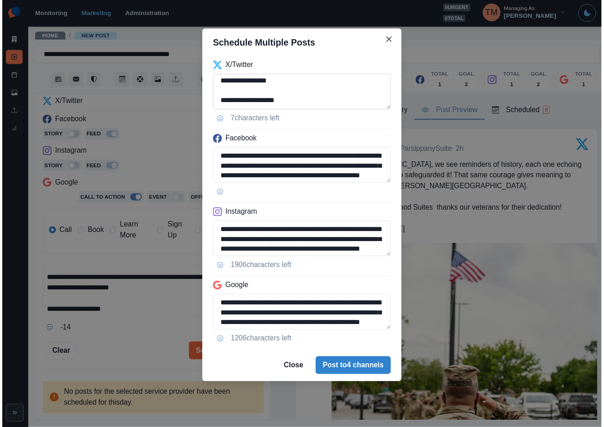
scroll to position [52, 0]
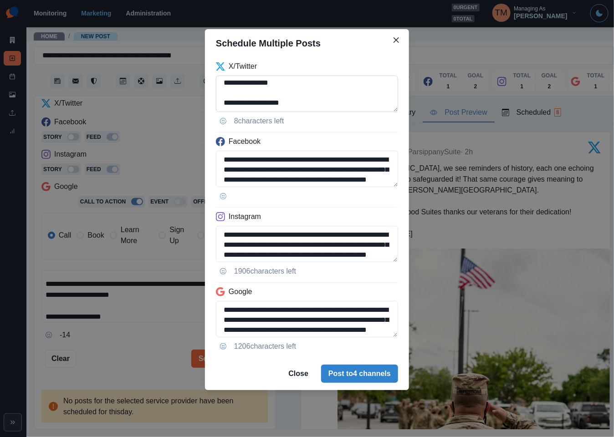
click at [347, 102] on textarea "**********" at bounding box center [307, 94] width 182 height 36
type textarea "**********"
click at [107, 344] on div "**********" at bounding box center [307, 218] width 614 height 437
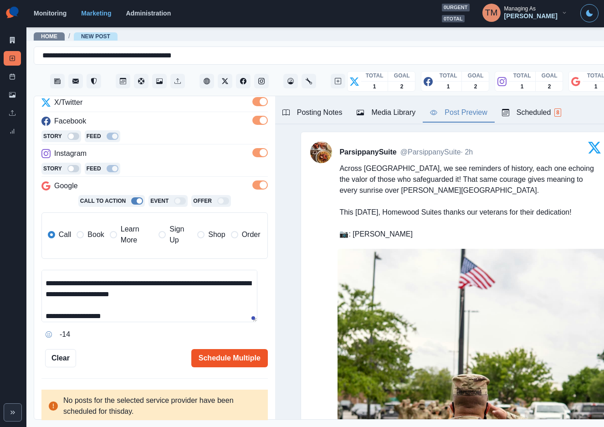
click at [195, 356] on button "Schedule Multiple" at bounding box center [229, 358] width 76 height 18
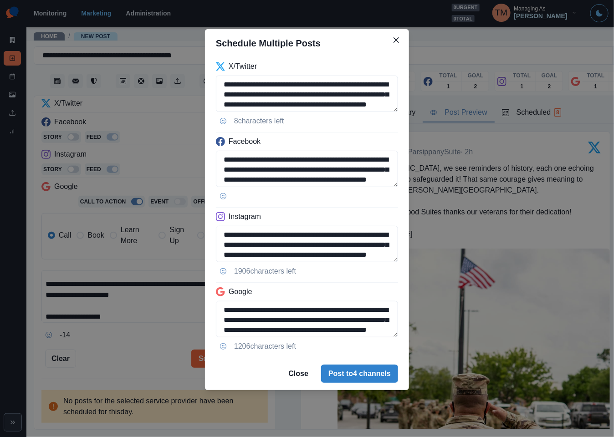
click at [135, 347] on div "**********" at bounding box center [307, 218] width 614 height 437
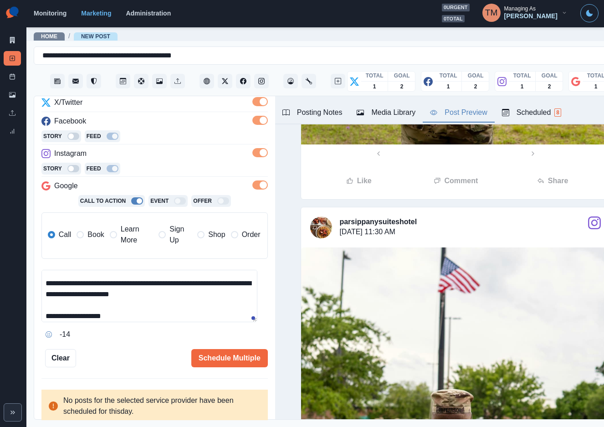
scroll to position [1366, 0]
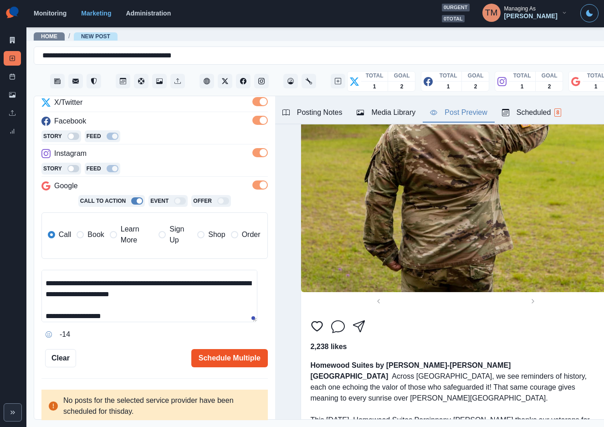
click at [237, 365] on button "Schedule Multiple" at bounding box center [229, 358] width 76 height 18
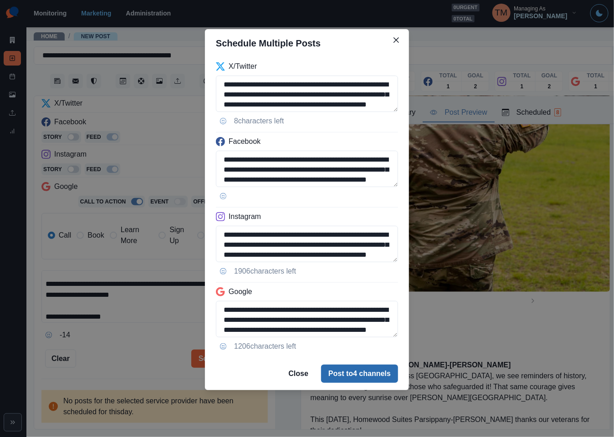
click at [381, 378] on button "Post to 4 channels" at bounding box center [359, 374] width 77 height 18
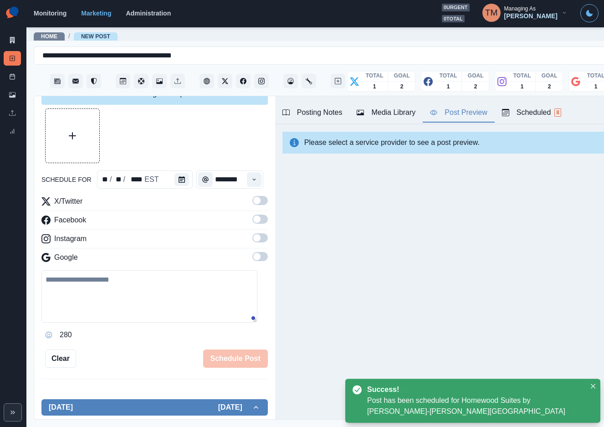
scroll to position [119, 0]
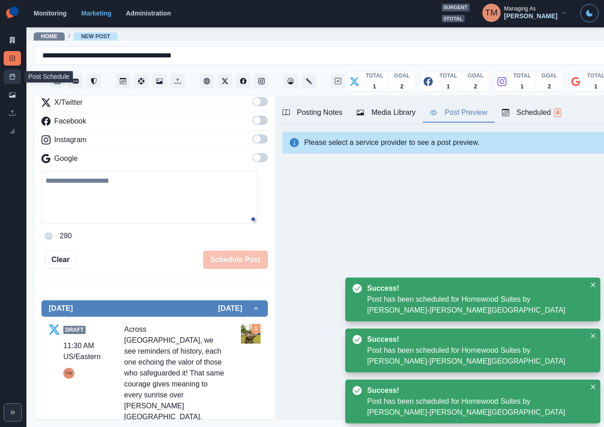
click at [9, 75] on icon at bounding box center [12, 76] width 6 height 6
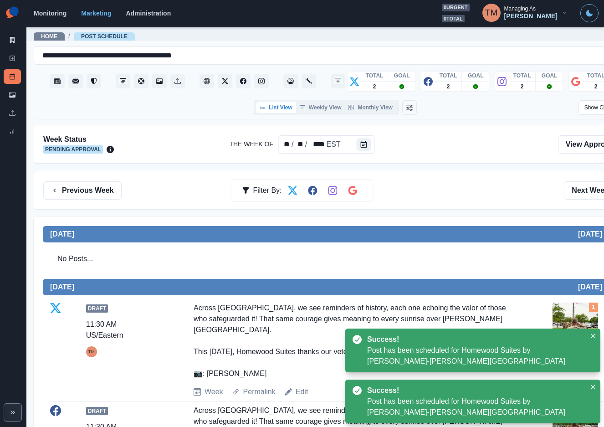
click at [485, 198] on div "Previous Week Filter By: Next Week" at bounding box center [335, 190] width 584 height 18
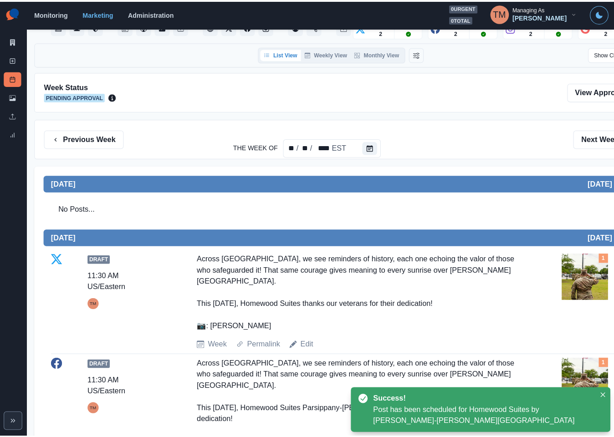
scroll to position [205, 0]
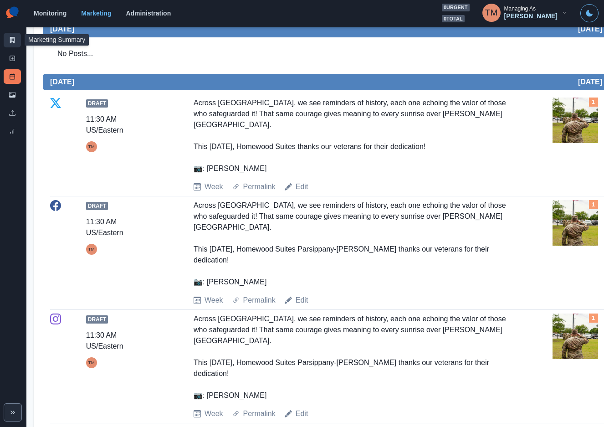
click at [13, 39] on icon at bounding box center [12, 40] width 5 height 6
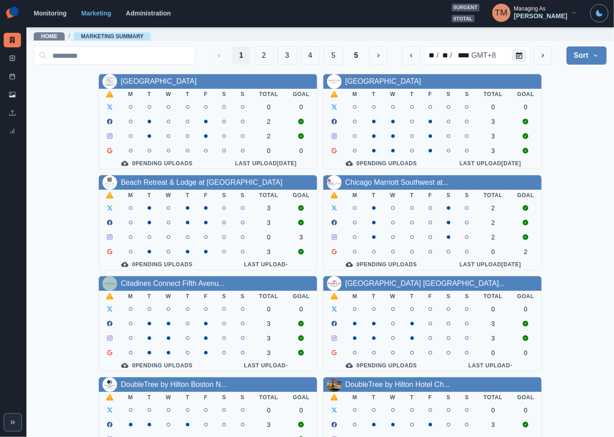
click at [563, 100] on div "AC Hotel Atlanta Downtown M T W T F S S Total Goal 0 0 2 2 0 0 0 Pending Upload…" at bounding box center [320, 374] width 573 height 601
click at [254, 52] on button "2" at bounding box center [264, 55] width 20 height 18
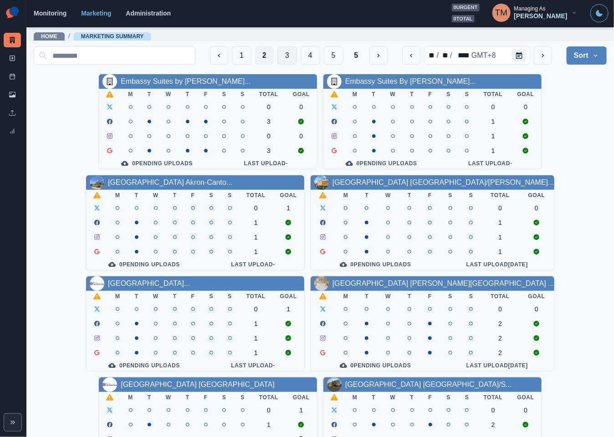
click at [277, 55] on button "3" at bounding box center [287, 55] width 20 height 18
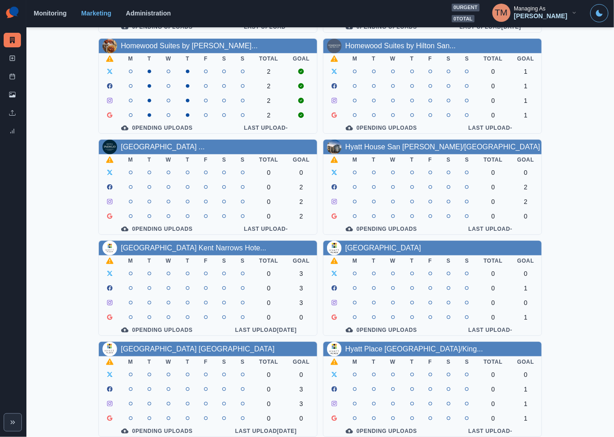
scroll to position [68, 0]
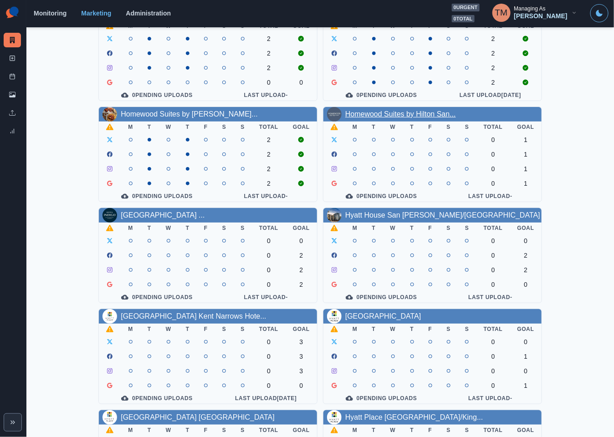
click at [404, 114] on link "Homewood Suites by Hilton San..." at bounding box center [400, 114] width 111 height 8
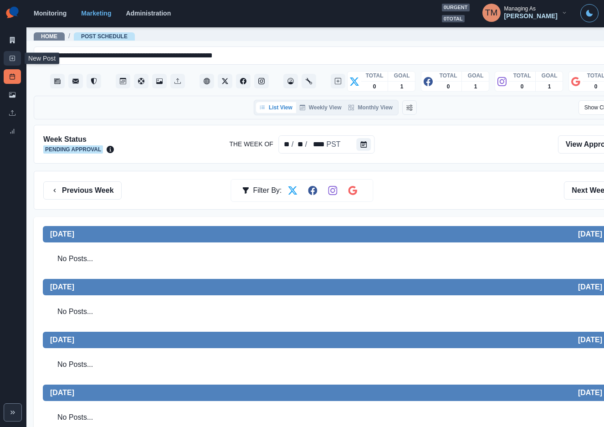
click at [11, 58] on line at bounding box center [12, 58] width 2 height 0
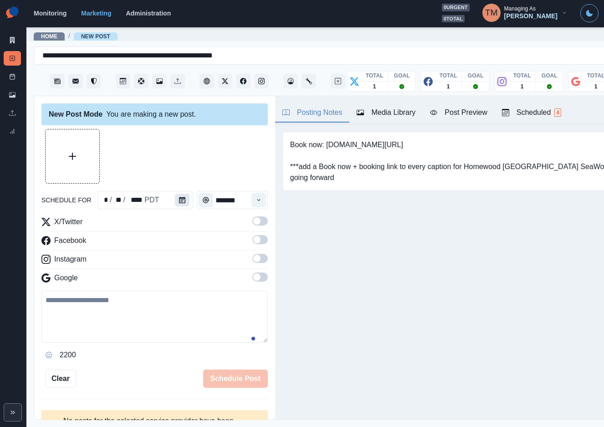
click at [179, 198] on icon "Calendar" at bounding box center [182, 200] width 6 height 6
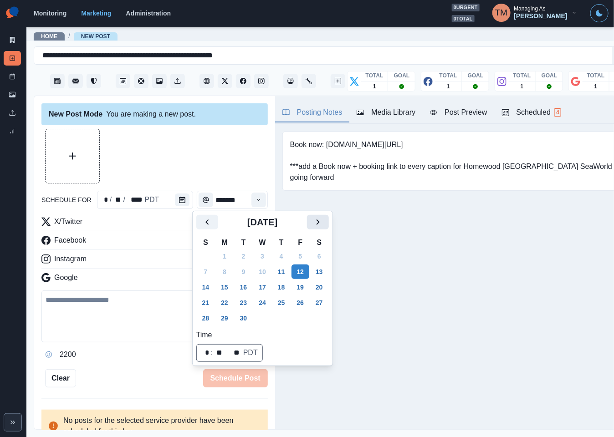
click at [324, 224] on button "Next" at bounding box center [318, 222] width 22 height 15
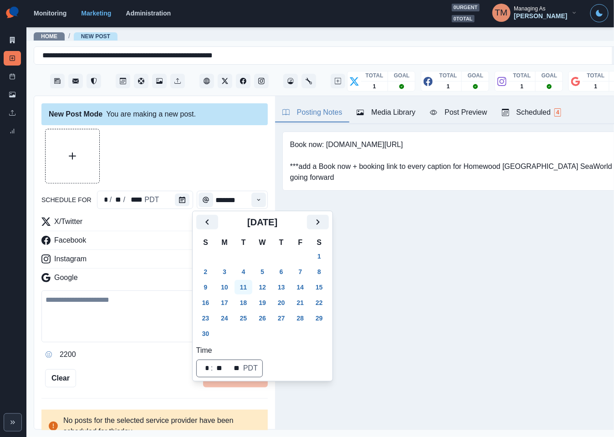
click at [250, 288] on button "11" at bounding box center [243, 287] width 18 height 15
click at [255, 200] on icon "Time" at bounding box center [258, 200] width 6 height 6
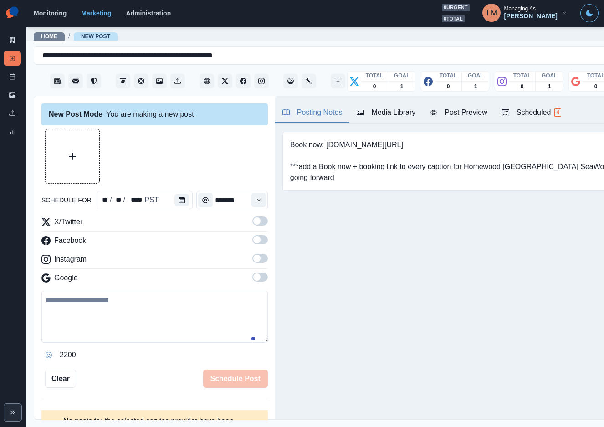
scroll to position [20, 0]
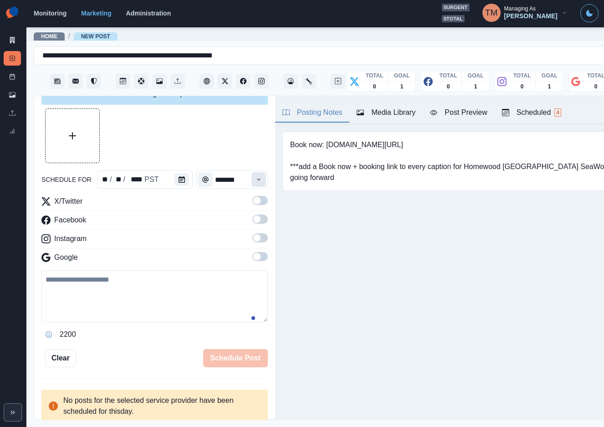
click at [251, 180] on button "Time" at bounding box center [258, 179] width 15 height 15
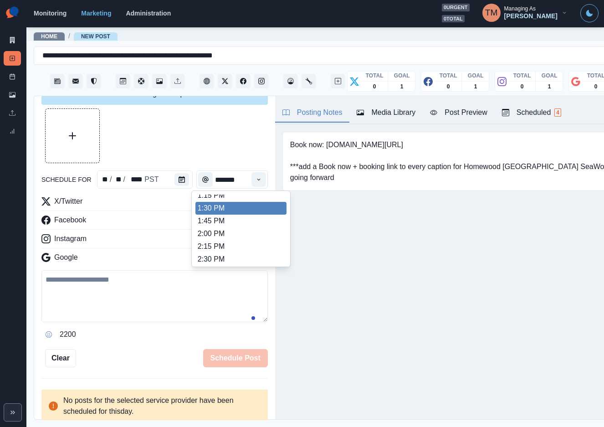
scroll to position [268, 0]
click at [242, 199] on ul "8:00 AM 8:15 AM 8:30 AM 8:45 AM 9:00 AM 9:15 AM 9:30 AM 9:45 AM 10:00 AM 10:15 …" at bounding box center [240, 228] width 91 height 68
type input "*******"
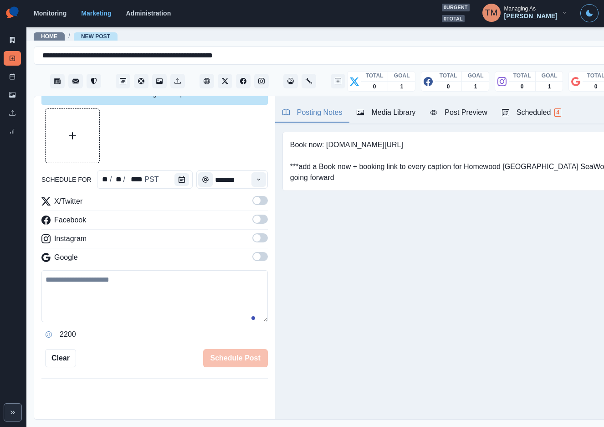
drag, startPoint x: 251, startPoint y: 201, endPoint x: 258, endPoint y: 231, distance: 30.4
click at [252, 202] on span at bounding box center [259, 200] width 15 height 9
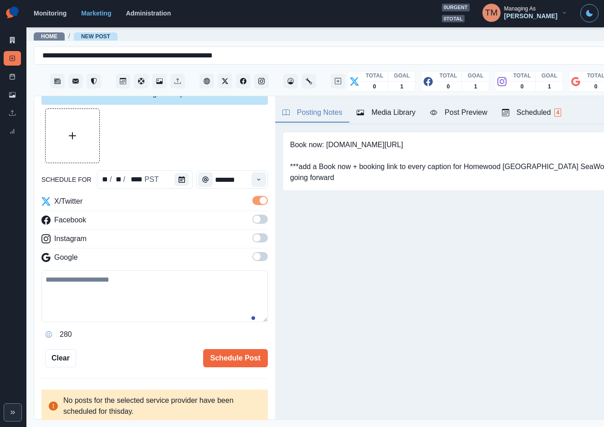
drag, startPoint x: 251, startPoint y: 219, endPoint x: 250, endPoint y: 229, distance: 10.1
click at [252, 219] on span at bounding box center [259, 218] width 15 height 9
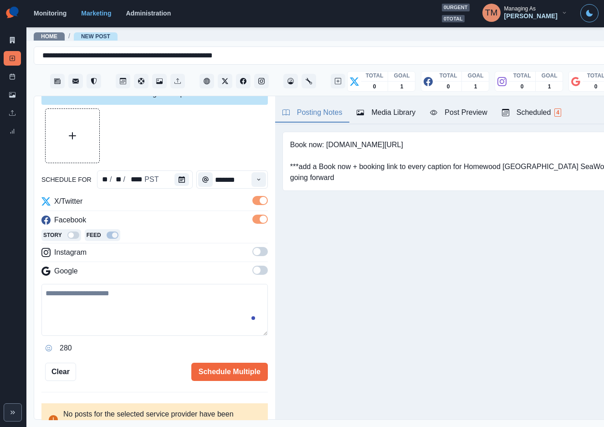
click at [252, 253] on span at bounding box center [259, 251] width 15 height 9
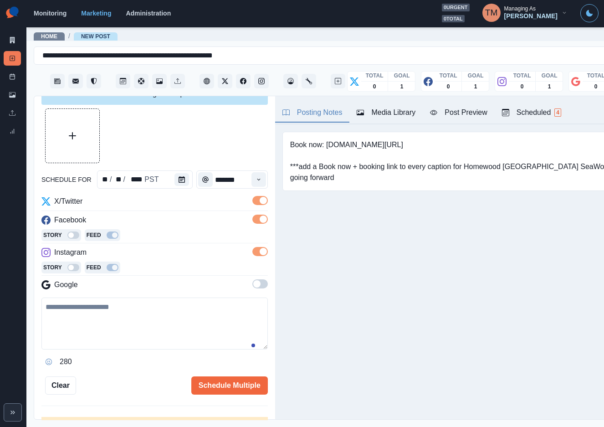
click at [252, 290] on label at bounding box center [259, 286] width 15 height 15
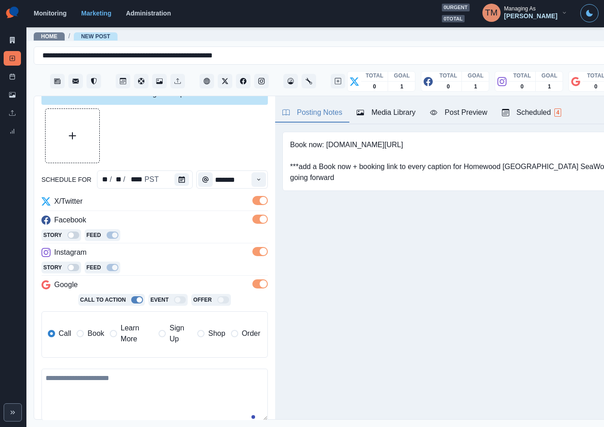
click at [119, 387] on textarea at bounding box center [154, 394] width 226 height 52
paste textarea "**********"
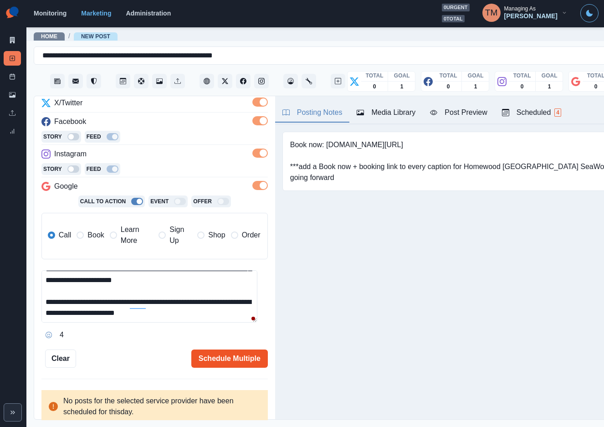
scroll to position [119, 0]
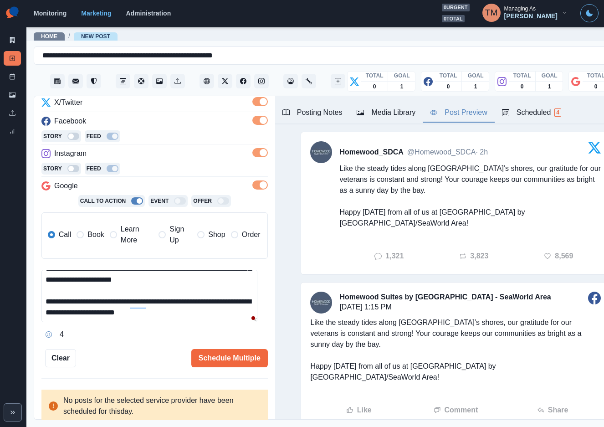
click at [461, 115] on div "Post Preview" at bounding box center [458, 112] width 57 height 11
click at [468, 117] on div "Post Preview" at bounding box center [458, 112] width 57 height 11
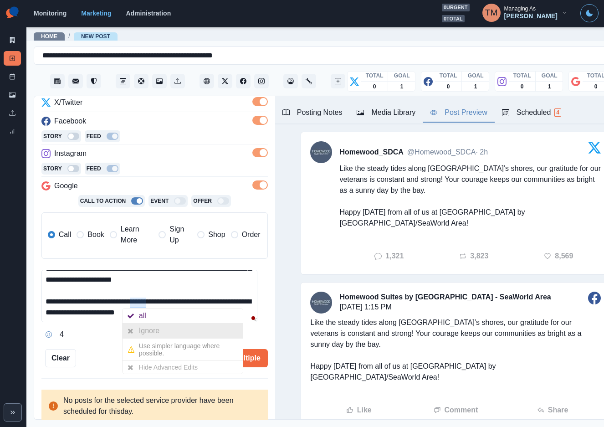
click at [137, 328] on div at bounding box center [130, 330] width 16 height 15
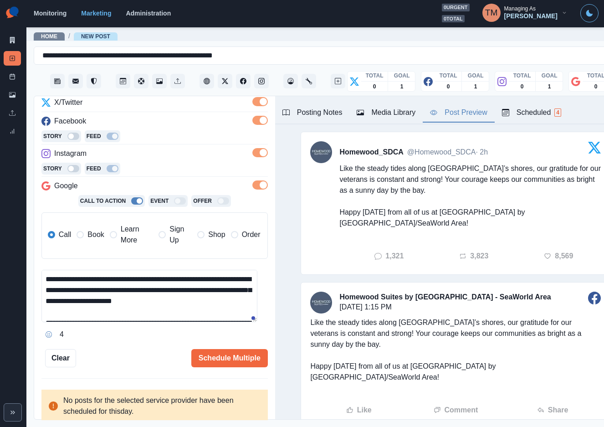
scroll to position [0, 0]
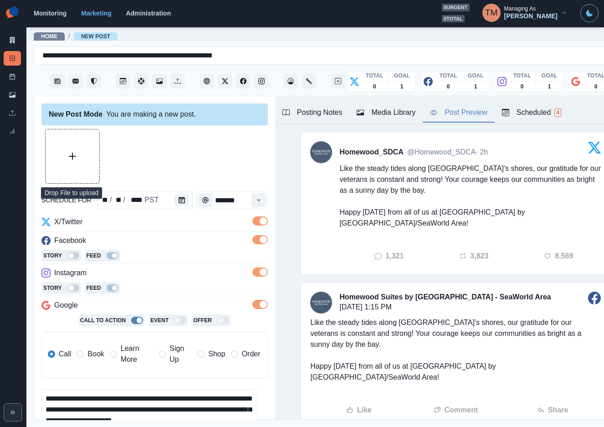
click at [81, 156] on button "Upload Media" at bounding box center [73, 156] width 54 height 54
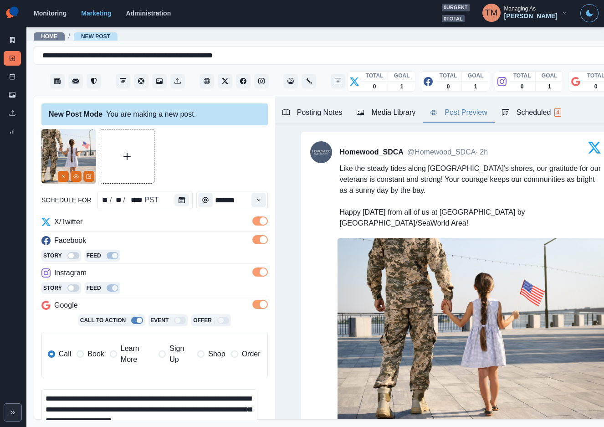
click at [176, 412] on textarea "**********" at bounding box center [149, 415] width 216 height 52
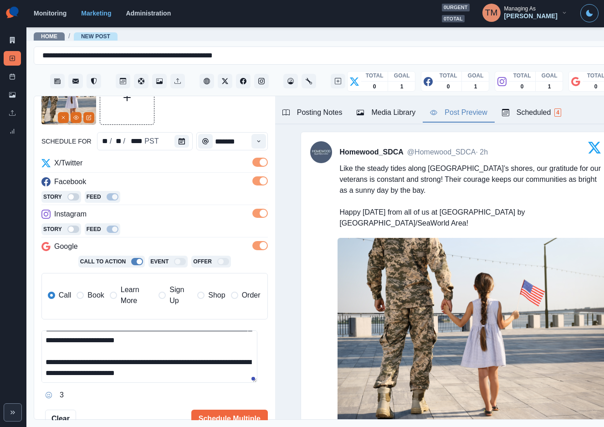
scroll to position [119, 0]
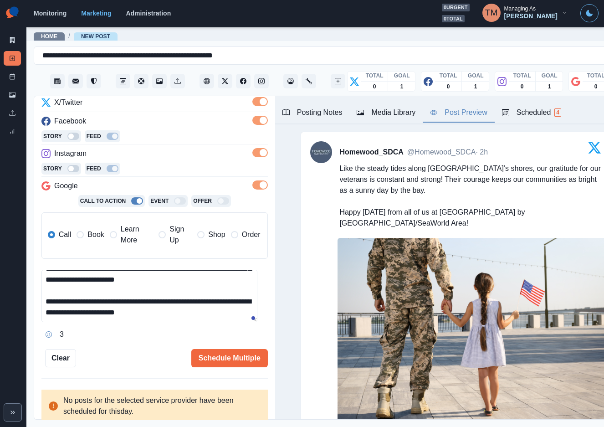
drag, startPoint x: 130, startPoint y: 302, endPoint x: 167, endPoint y: 302, distance: 36.4
click at [167, 302] on textarea "**********" at bounding box center [149, 296] width 216 height 52
click at [188, 318] on textarea "**********" at bounding box center [149, 296] width 216 height 52
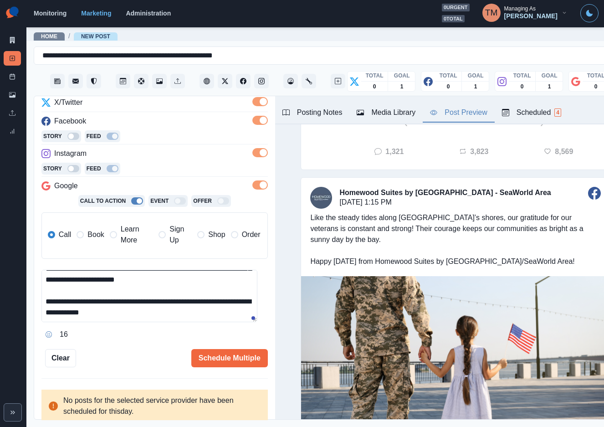
scroll to position [341, 0]
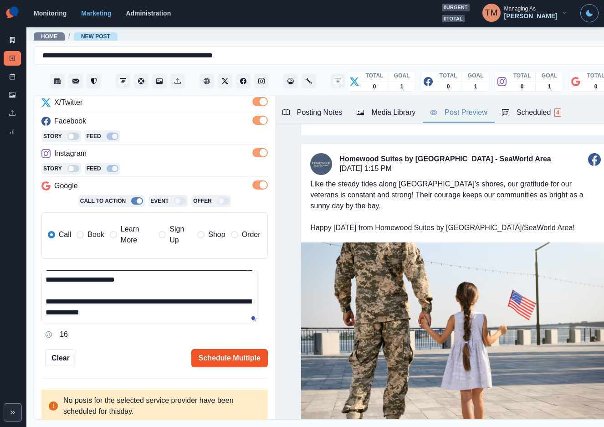
type textarea "**********"
click at [223, 362] on button "Schedule Multiple" at bounding box center [229, 358] width 76 height 18
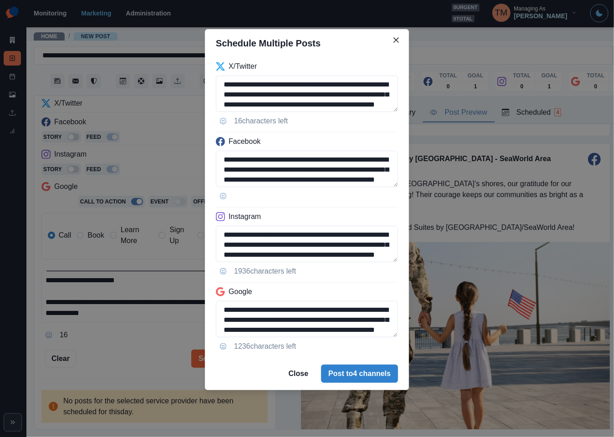
drag, startPoint x: 341, startPoint y: 376, endPoint x: 149, endPoint y: 352, distance: 193.5
click at [149, 352] on div "**********" at bounding box center [307, 218] width 614 height 437
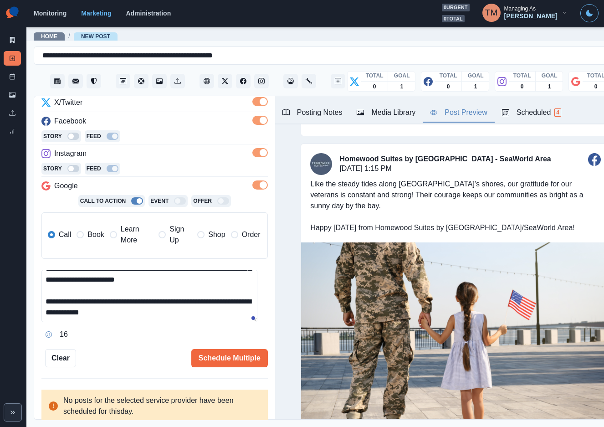
scroll to position [0, 0]
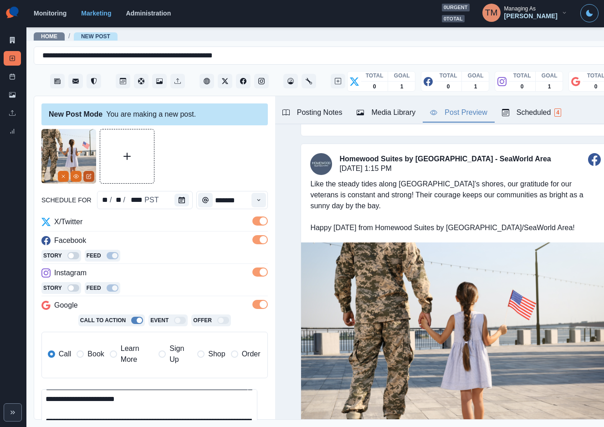
click at [90, 178] on icon "Edit Media" at bounding box center [88, 175] width 5 height 5
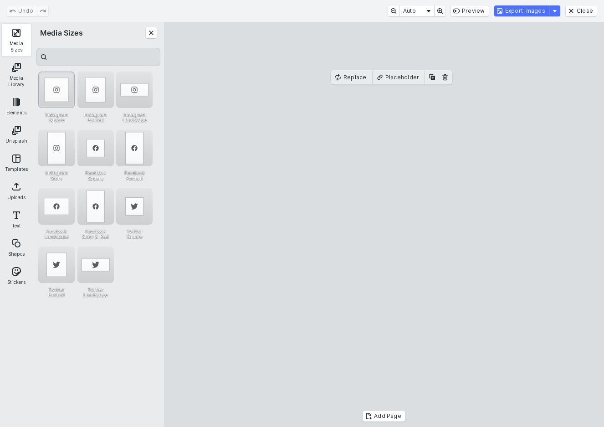
click at [70, 87] on div "Instagram Square" at bounding box center [56, 89] width 36 height 36
click at [384, 224] on cesdk-canvas "Editor canvas" at bounding box center [384, 224] width 0 height 0
drag, startPoint x: 332, startPoint y: 188, endPoint x: 349, endPoint y: 188, distance: 16.4
click at [384, 224] on cesdk-canvas "Editor canvas" at bounding box center [384, 224] width 0 height 0
drag, startPoint x: 252, startPoint y: 240, endPoint x: 227, endPoint y: 238, distance: 24.7
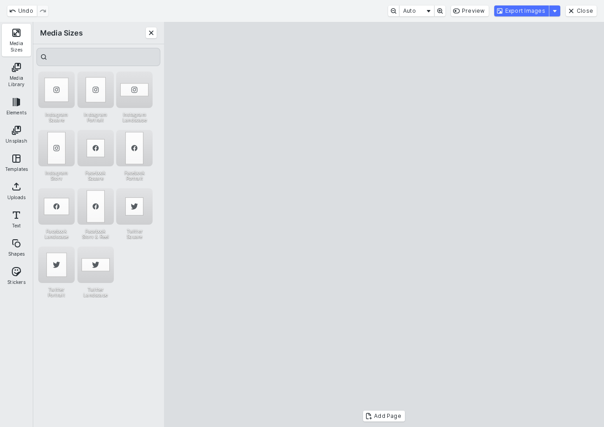
click at [384, 224] on cesdk-canvas "Editor canvas" at bounding box center [384, 224] width 0 height 0
drag, startPoint x: 565, startPoint y: 240, endPoint x: 545, endPoint y: 240, distance: 20.0
click at [384, 224] on cesdk-canvas "Editor canvas" at bounding box center [384, 224] width 0 height 0
drag, startPoint x: 227, startPoint y: 242, endPoint x: 234, endPoint y: 241, distance: 6.4
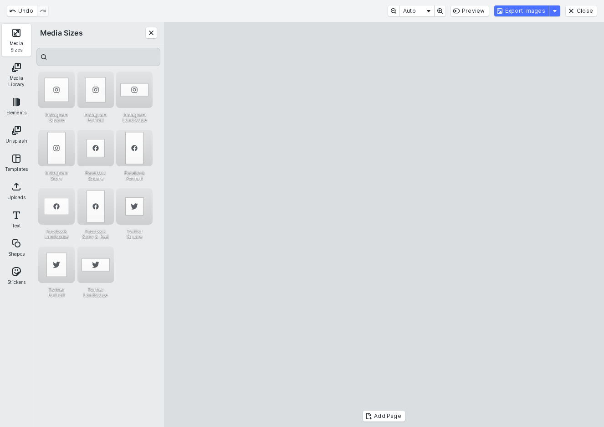
click at [384, 224] on cesdk-canvas "Editor canvas" at bounding box center [384, 224] width 0 height 0
click at [538, 9] on button "Export Images" at bounding box center [521, 10] width 55 height 11
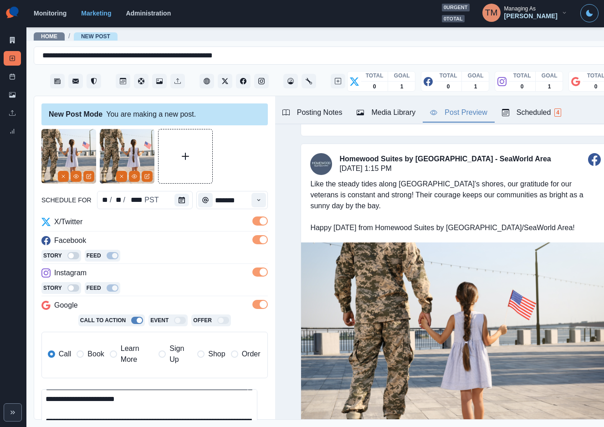
scroll to position [466, 0]
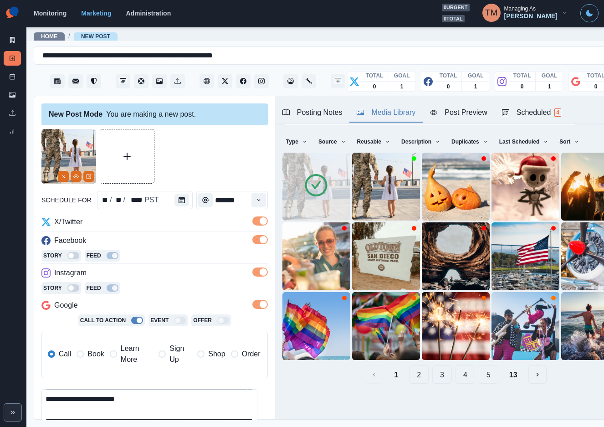
click at [389, 112] on div "Media Library" at bounding box center [385, 112] width 59 height 11
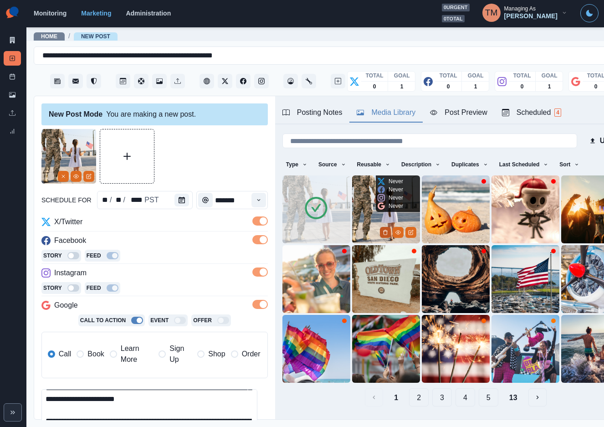
click at [382, 229] on icon "Delete Media" at bounding box center [384, 231] width 5 height 5
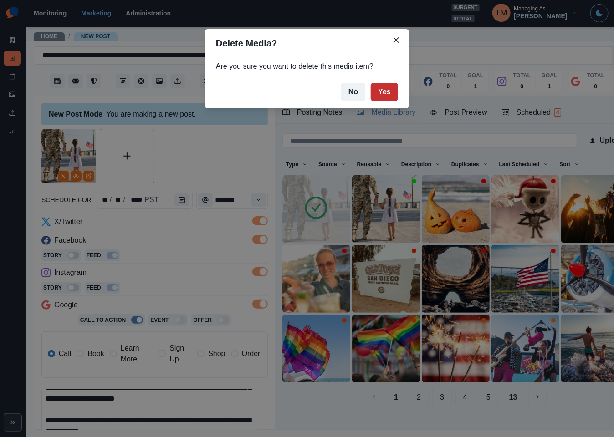
click at [388, 96] on button "Yes" at bounding box center [384, 92] width 27 height 18
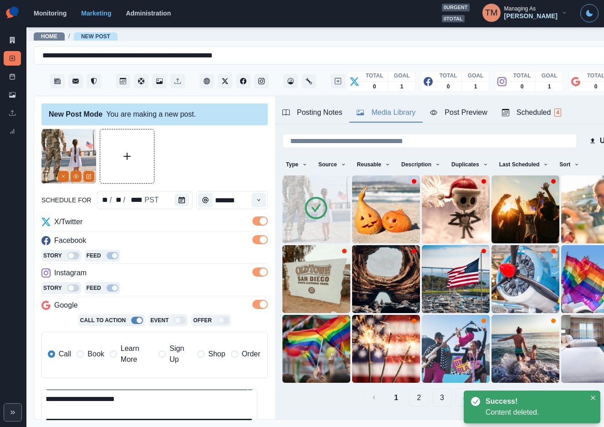
click at [466, 113] on div "Post Preview" at bounding box center [458, 112] width 57 height 11
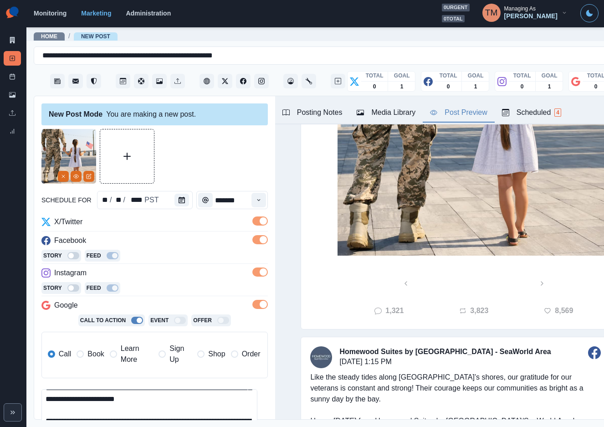
scroll to position [119, 0]
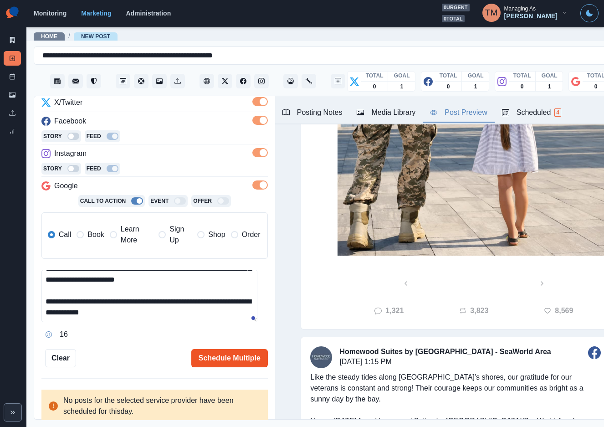
click at [214, 361] on button "Schedule Multiple" at bounding box center [229, 358] width 76 height 18
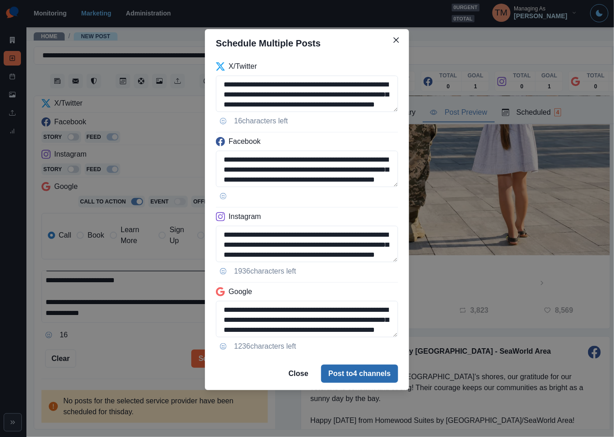
click at [361, 380] on button "Post to 4 channels" at bounding box center [359, 374] width 77 height 18
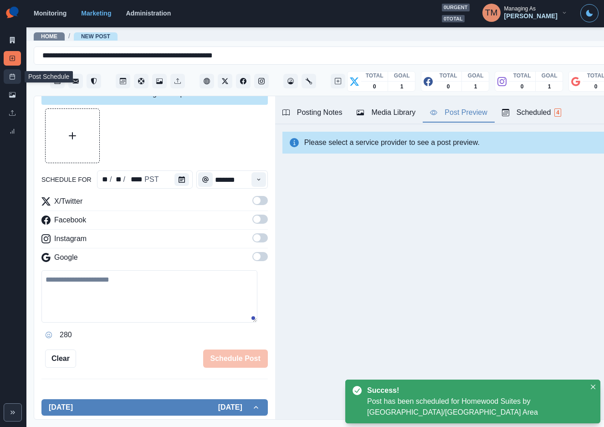
scroll to position [0, 0]
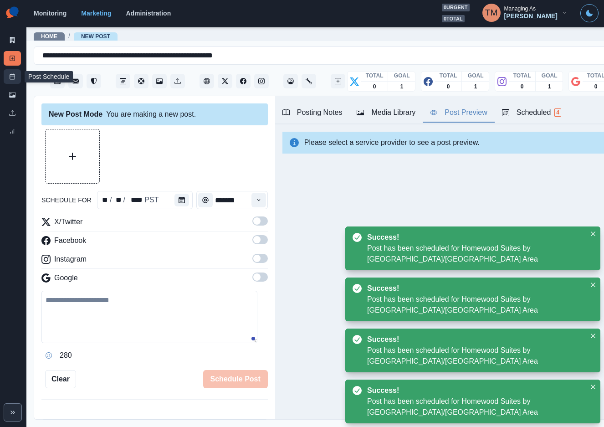
click at [11, 81] on link "Post Schedule" at bounding box center [12, 76] width 17 height 15
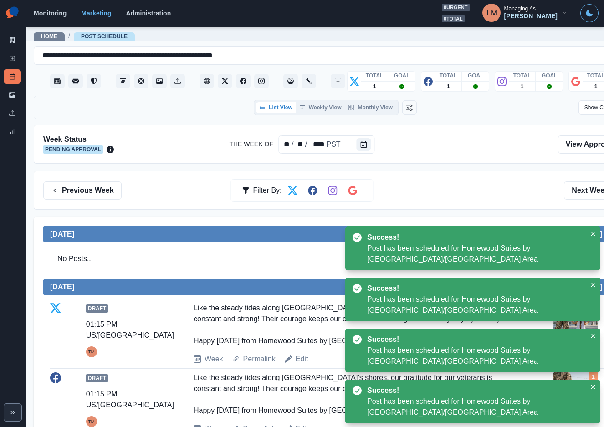
click at [466, 178] on div "Previous Week Filter By: Next Week" at bounding box center [335, 190] width 603 height 39
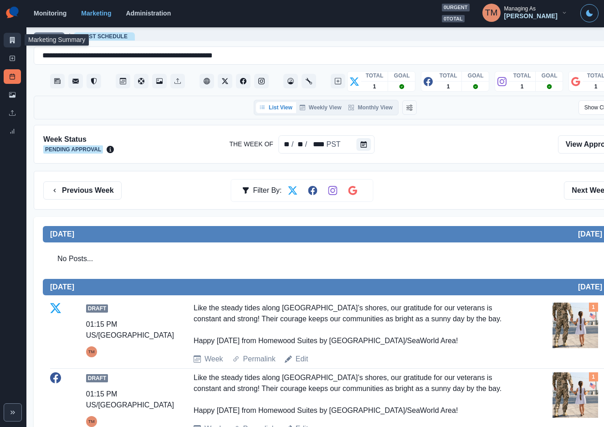
click at [11, 42] on icon at bounding box center [12, 40] width 5 height 6
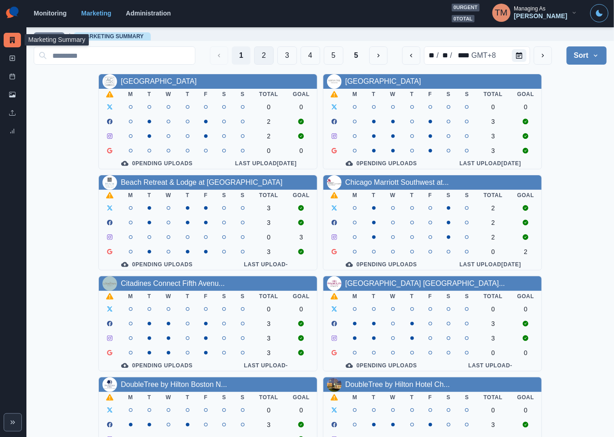
click at [254, 56] on button "2" at bounding box center [264, 55] width 20 height 18
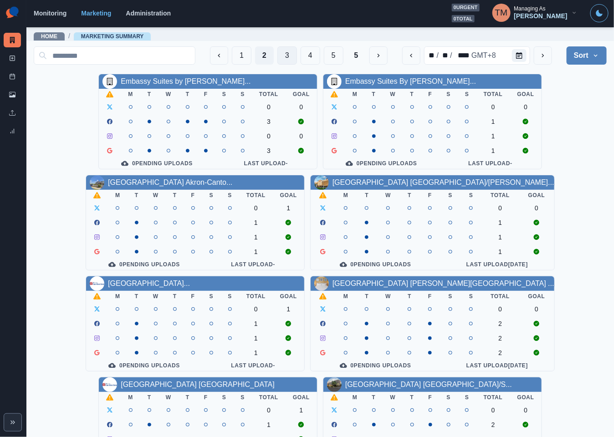
click at [277, 59] on button "3" at bounding box center [287, 55] width 20 height 18
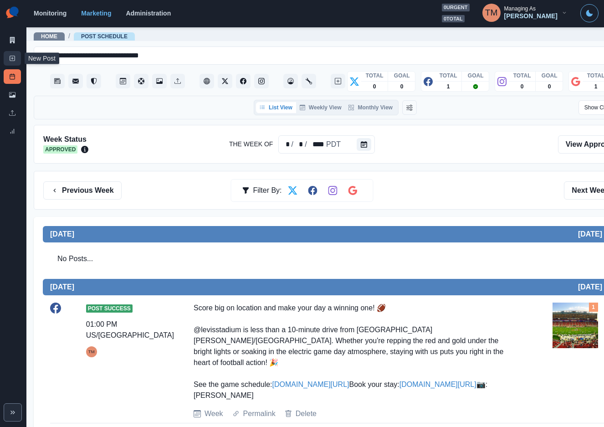
click at [11, 58] on line at bounding box center [12, 58] width 2 height 0
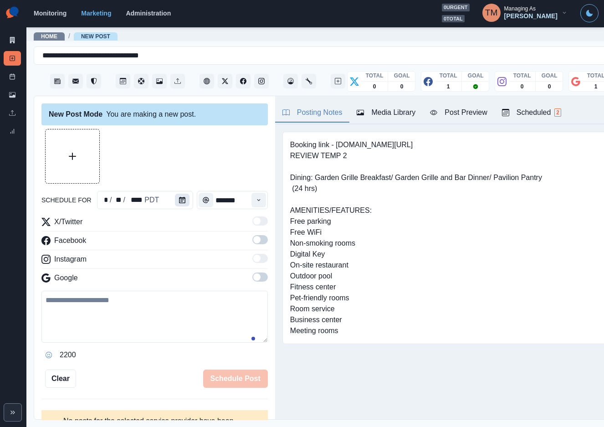
click at [178, 194] on button "Calendar" at bounding box center [182, 199] width 15 height 13
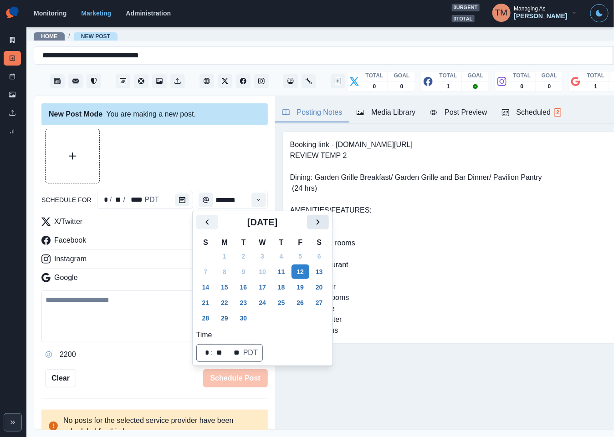
click at [312, 221] on icon "Next" at bounding box center [317, 222] width 11 height 11
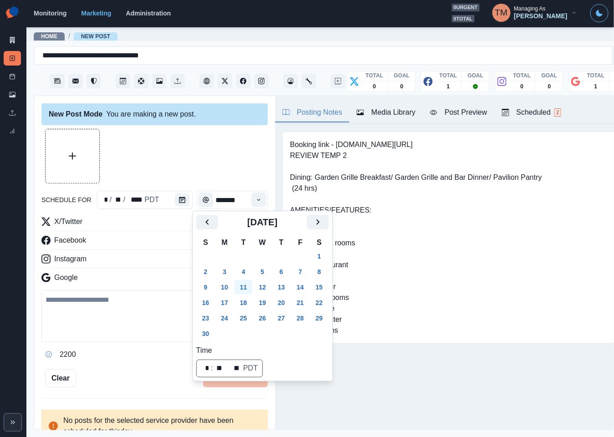
click at [246, 286] on button "11" at bounding box center [243, 287] width 18 height 15
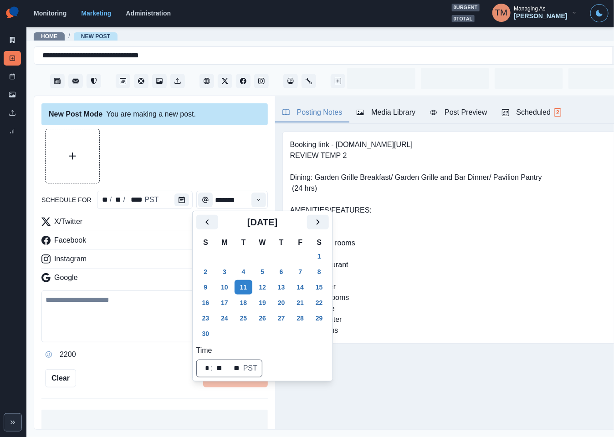
click at [188, 152] on div at bounding box center [154, 156] width 226 height 55
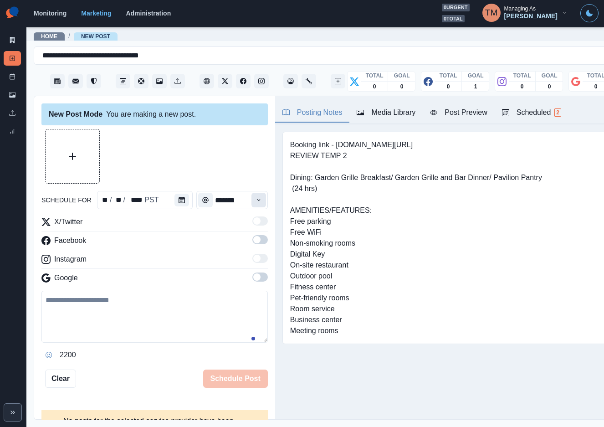
click at [251, 204] on button "Time" at bounding box center [258, 200] width 15 height 15
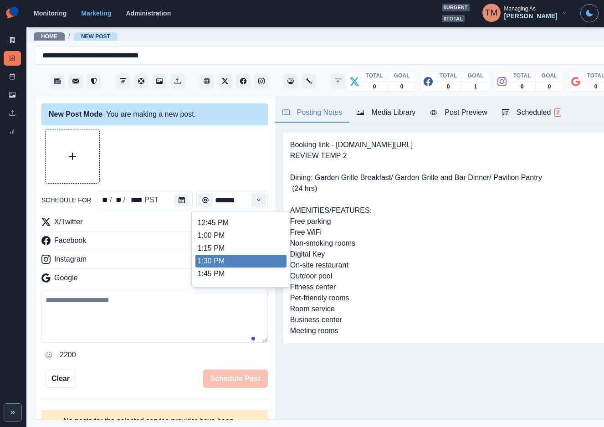
scroll to position [252, 0]
click at [231, 253] on li "1:30 PM" at bounding box center [240, 250] width 91 height 13
type input "*******"
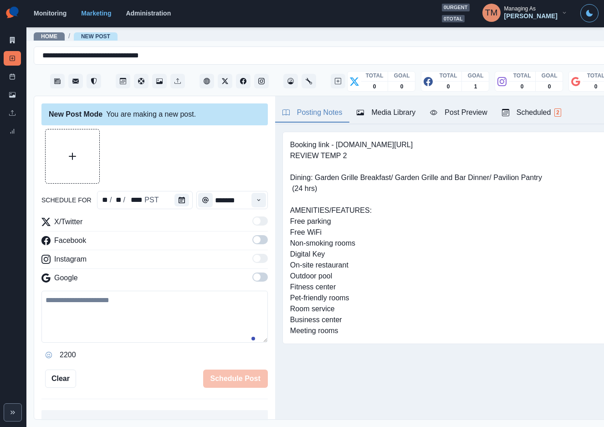
drag, startPoint x: 244, startPoint y: 238, endPoint x: 253, endPoint y: 253, distance: 17.1
click at [253, 239] on span at bounding box center [256, 239] width 7 height 7
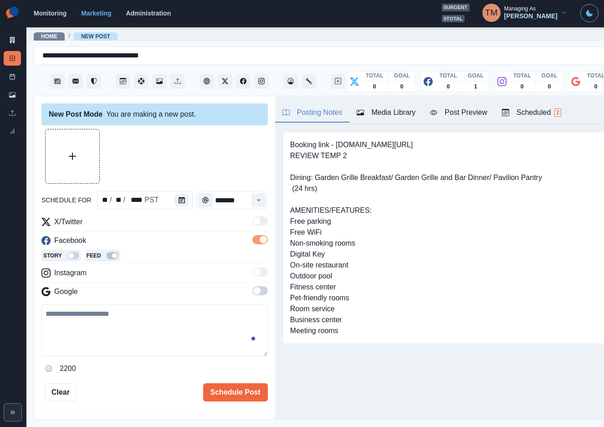
click at [252, 294] on span at bounding box center [259, 290] width 15 height 9
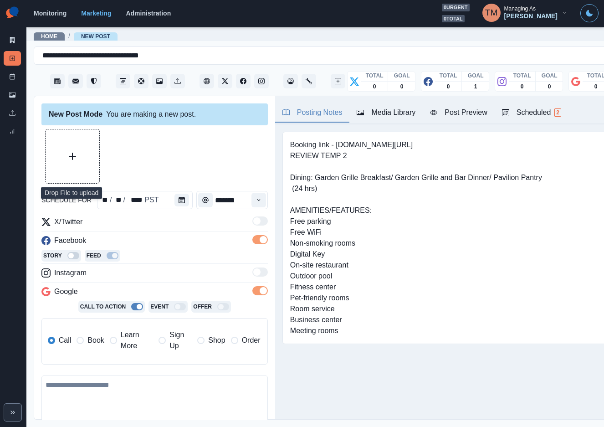
click at [76, 160] on button "Upload Media" at bounding box center [73, 156] width 54 height 54
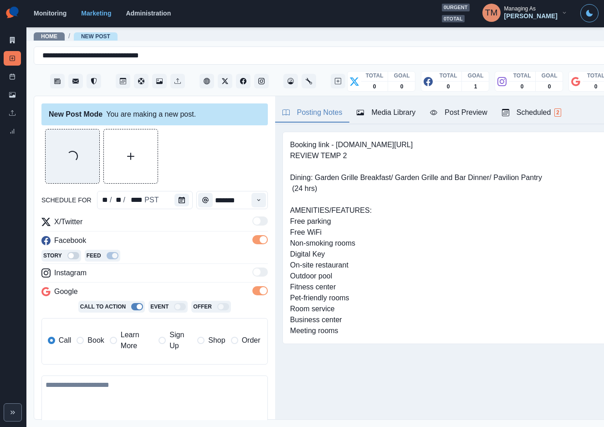
click at [121, 409] on textarea at bounding box center [154, 401] width 226 height 52
paste textarea "**********"
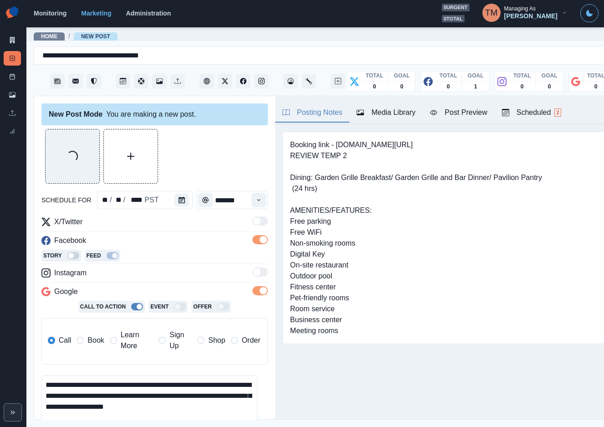
scroll to position [40, 0]
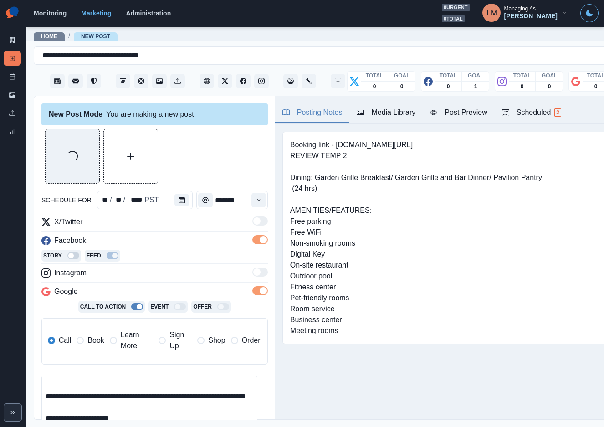
type textarea "**********"
click at [460, 112] on div "Post Preview" at bounding box center [458, 112] width 57 height 11
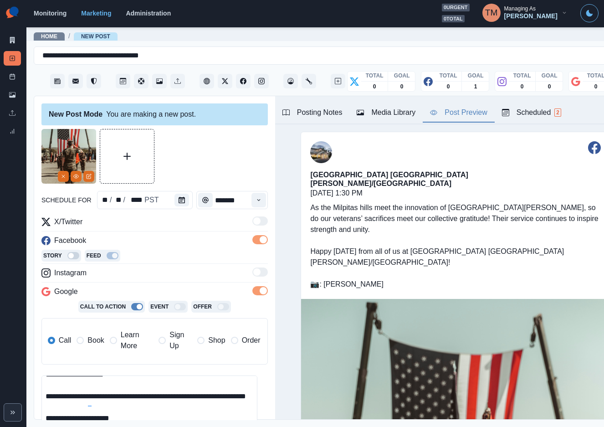
click at [227, 155] on div at bounding box center [154, 156] width 226 height 55
click at [115, 346] on div "Ignore" at bounding box center [109, 348] width 24 height 15
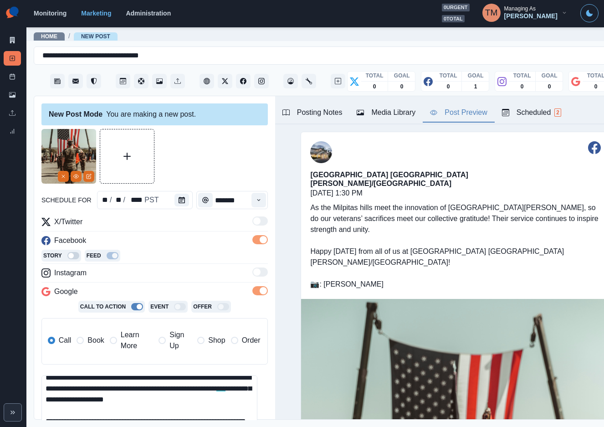
scroll to position [0, 0]
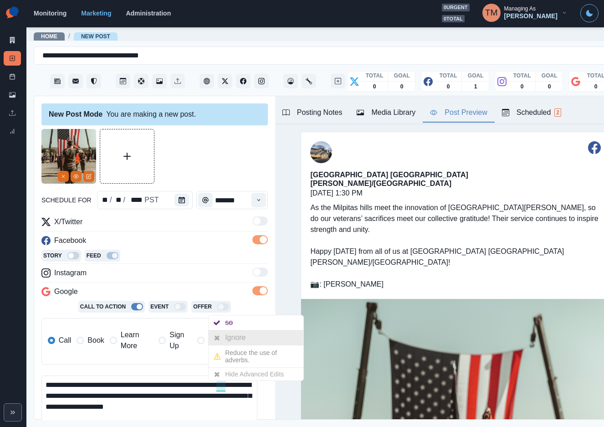
click at [242, 337] on div "Ignore" at bounding box center [237, 337] width 24 height 15
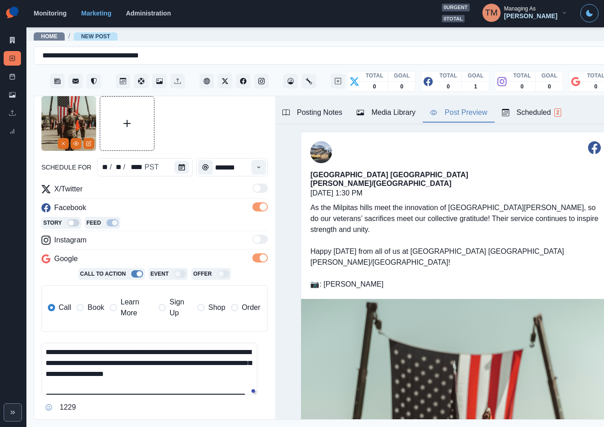
scroll to position [106, 0]
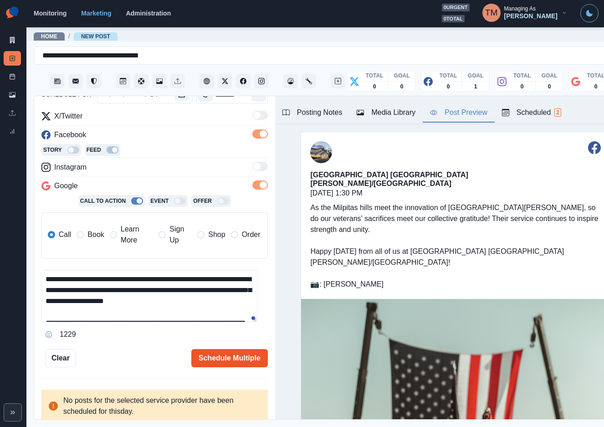
click at [227, 358] on button "Schedule Multiple" at bounding box center [229, 358] width 76 height 18
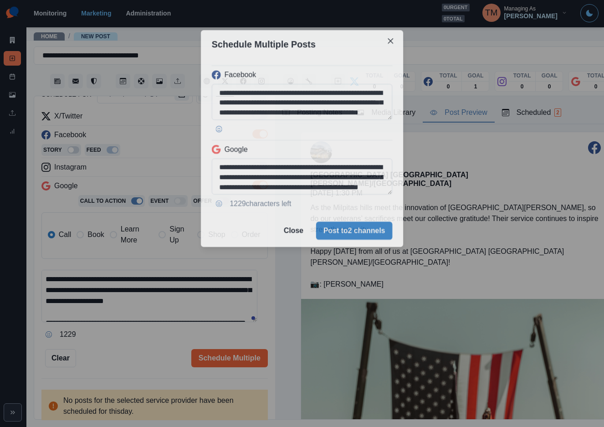
scroll to position [0, 0]
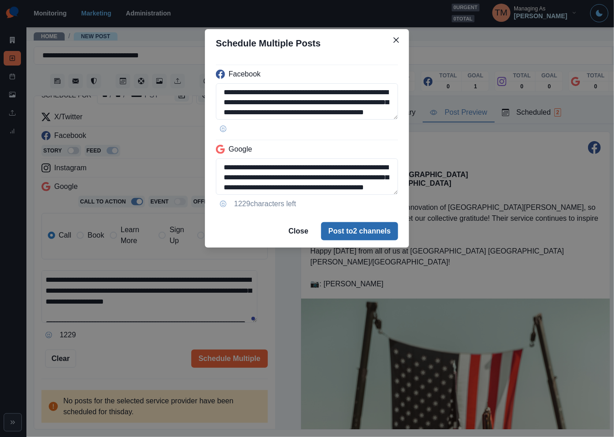
click at [378, 227] on button "Post to 2 channels" at bounding box center [359, 231] width 77 height 18
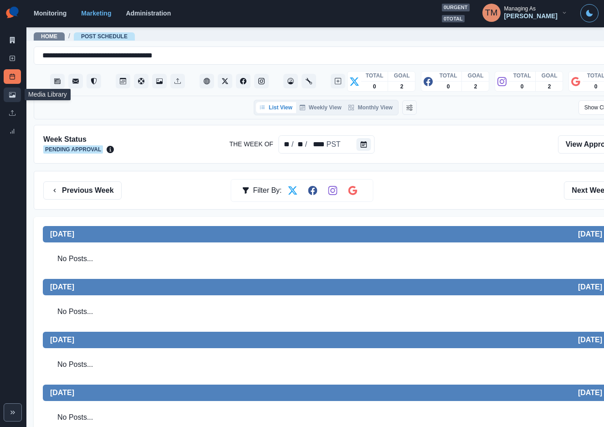
click at [14, 97] on link "Media Library" at bounding box center [12, 94] width 17 height 15
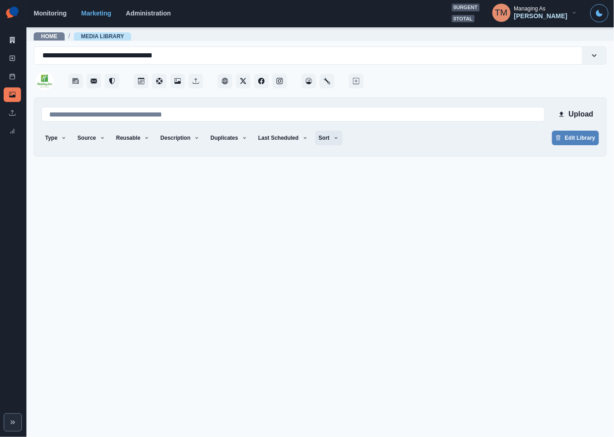
click at [319, 138] on button "Sort" at bounding box center [328, 138] width 27 height 15
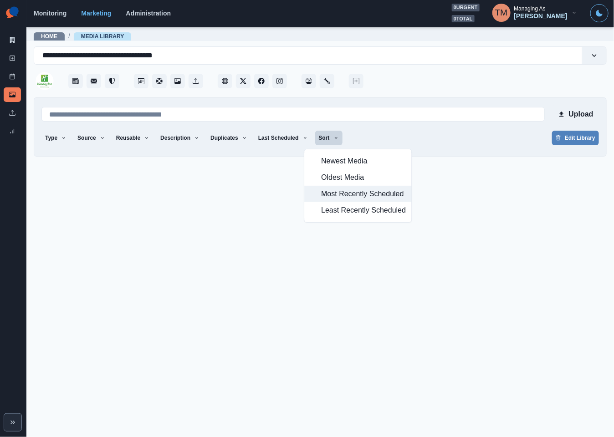
drag, startPoint x: 331, startPoint y: 196, endPoint x: 341, endPoint y: 179, distance: 19.0
click at [332, 196] on span "Most Recently Scheduled" at bounding box center [363, 193] width 85 height 11
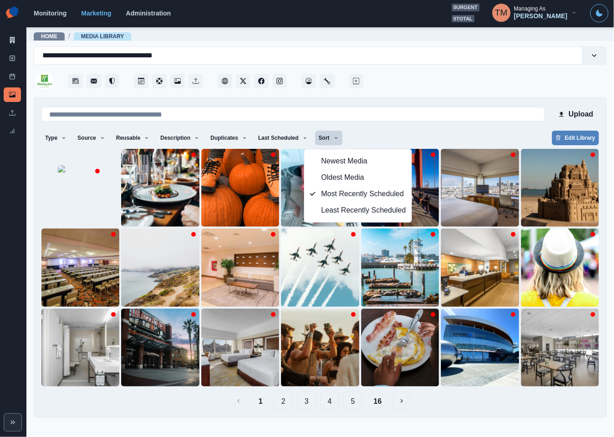
click at [384, 137] on div "Type Any Image Video Source Any Upload Social Manager Found: Instagram Found: G…" at bounding box center [319, 139] width 557 height 16
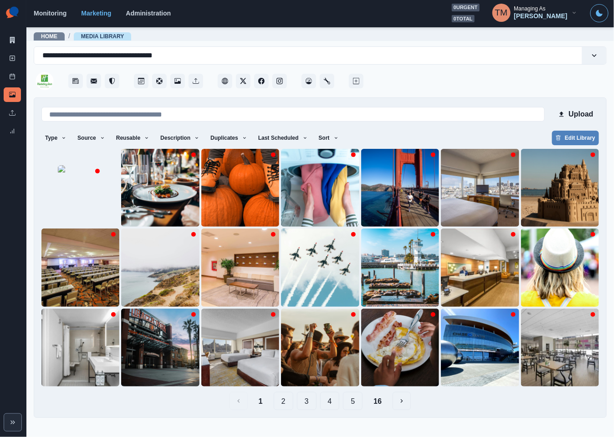
click at [283, 402] on button "2" at bounding box center [284, 401] width 20 height 18
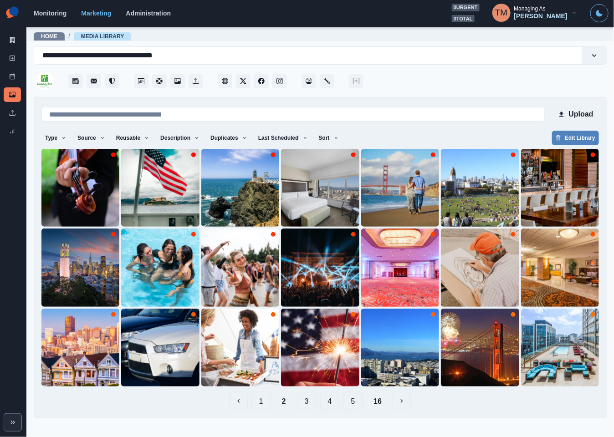
click at [306, 403] on button "3" at bounding box center [307, 401] width 20 height 18
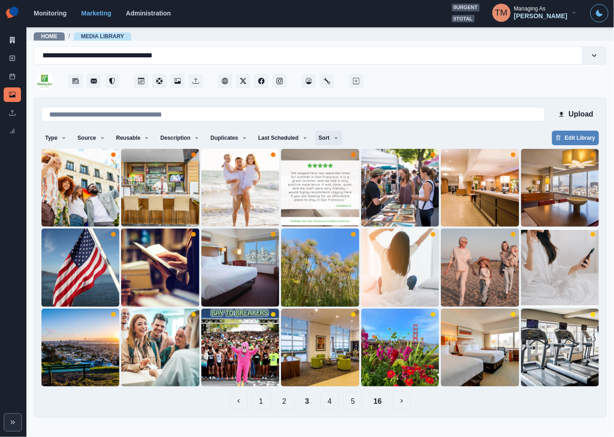
click at [333, 140] on icon "button" at bounding box center [335, 137] width 5 height 5
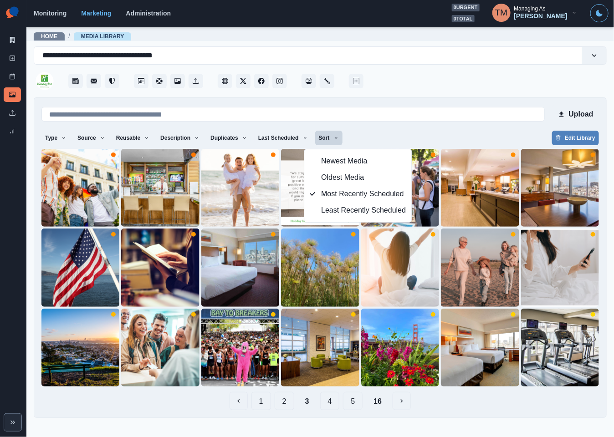
click at [284, 402] on button "2" at bounding box center [285, 401] width 20 height 18
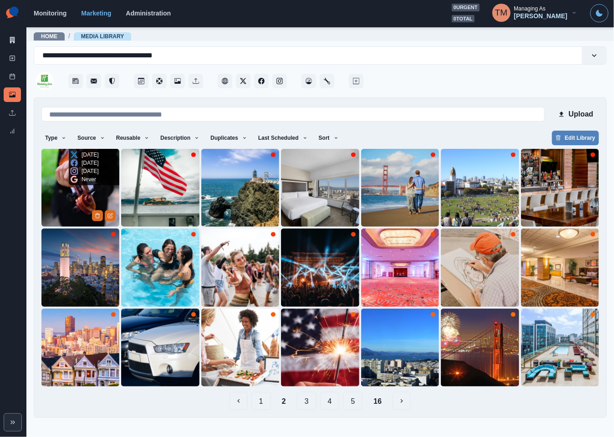
click at [60, 184] on img at bounding box center [80, 188] width 78 height 78
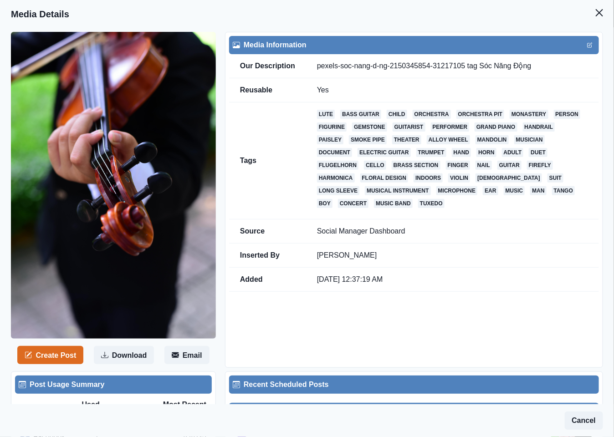
click at [596, 15] on icon "Close" at bounding box center [599, 12] width 7 height 7
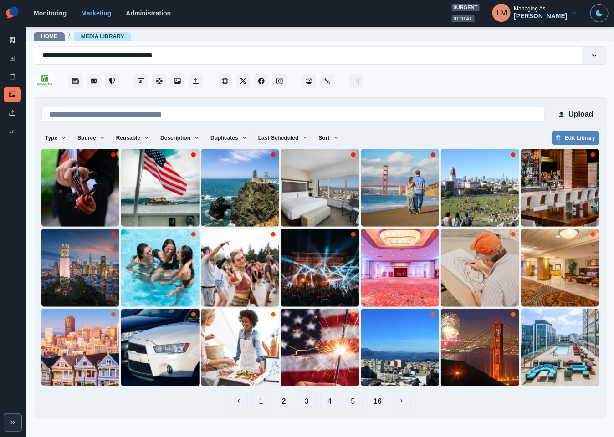
click at [264, 403] on button "1" at bounding box center [261, 401] width 20 height 18
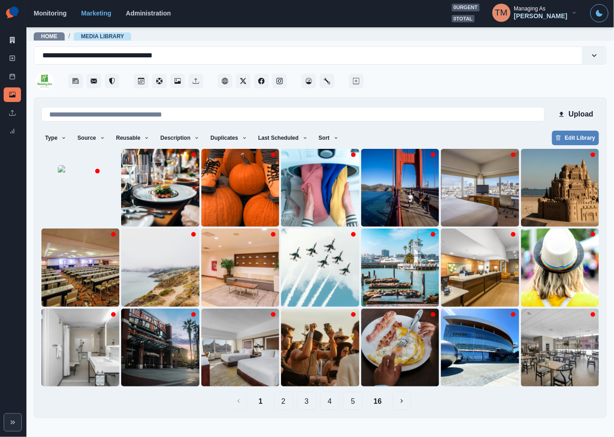
click at [285, 402] on button "2" at bounding box center [284, 401] width 20 height 18
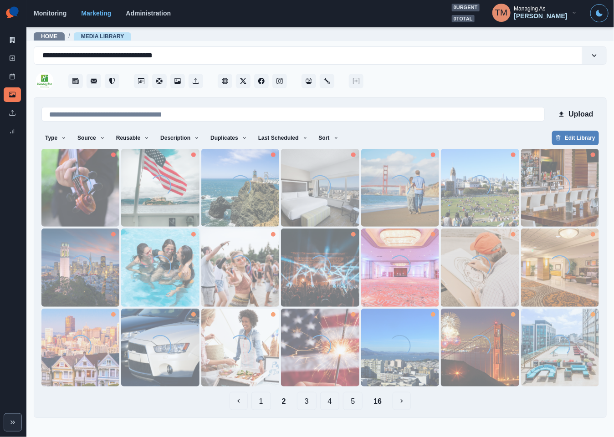
click at [307, 402] on button "3" at bounding box center [307, 401] width 20 height 18
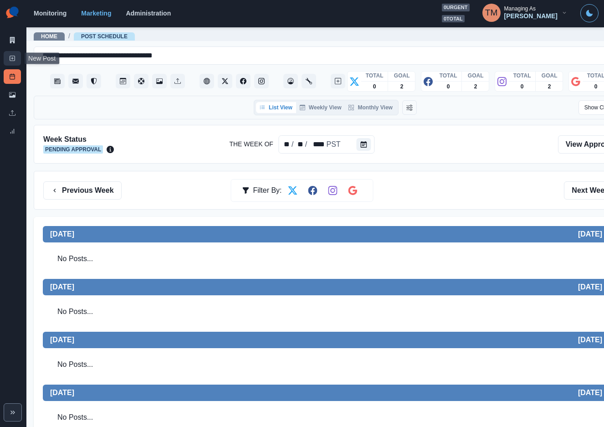
click at [10, 56] on icon at bounding box center [12, 58] width 6 height 6
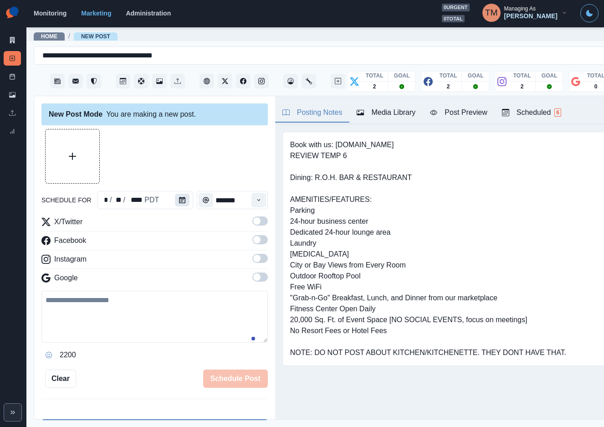
click at [180, 201] on icon "Calendar" at bounding box center [182, 200] width 6 height 6
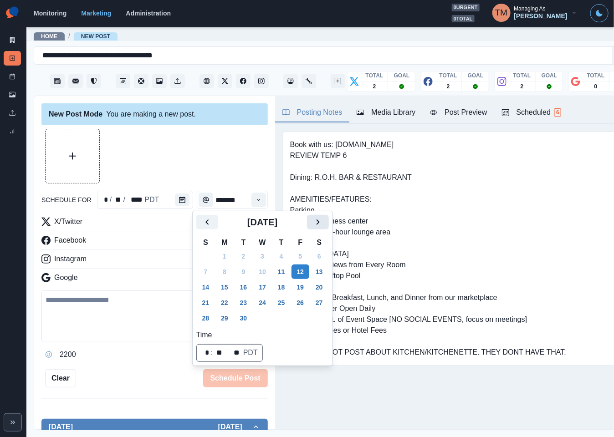
click at [317, 226] on icon "Next" at bounding box center [317, 222] width 11 height 11
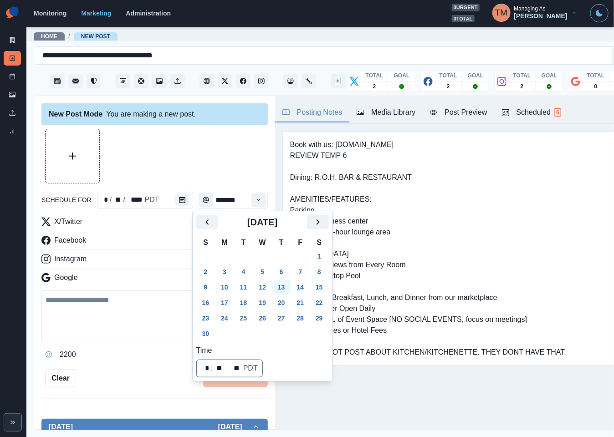
click at [279, 286] on button "13" at bounding box center [281, 287] width 18 height 15
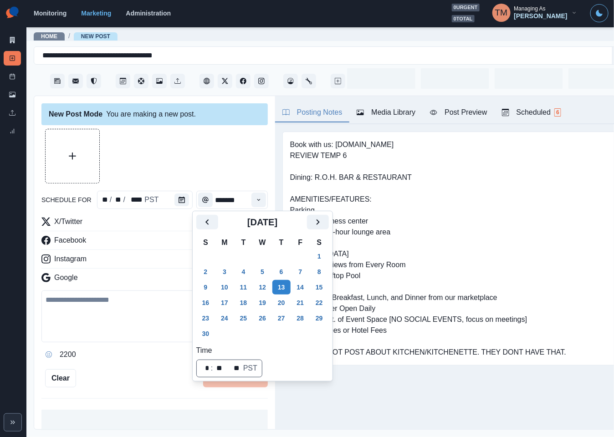
click at [208, 158] on div at bounding box center [154, 156] width 226 height 55
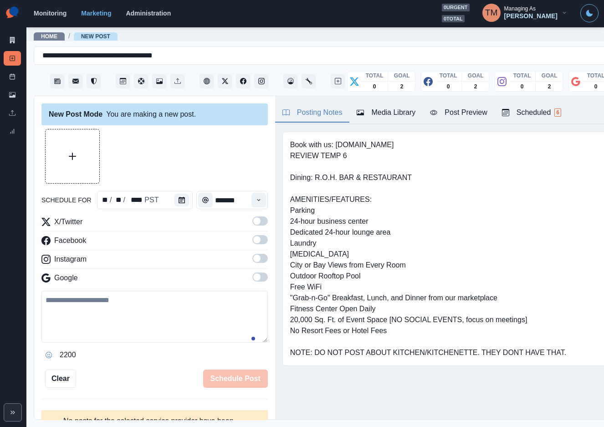
click at [252, 223] on span at bounding box center [259, 220] width 15 height 9
click at [253, 242] on span at bounding box center [259, 239] width 15 height 9
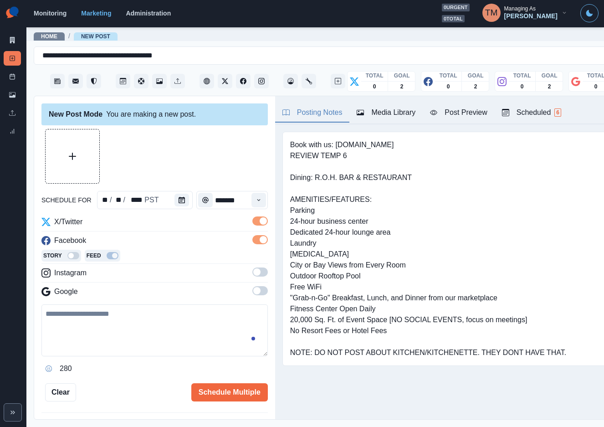
click at [253, 276] on label at bounding box center [259, 274] width 15 height 15
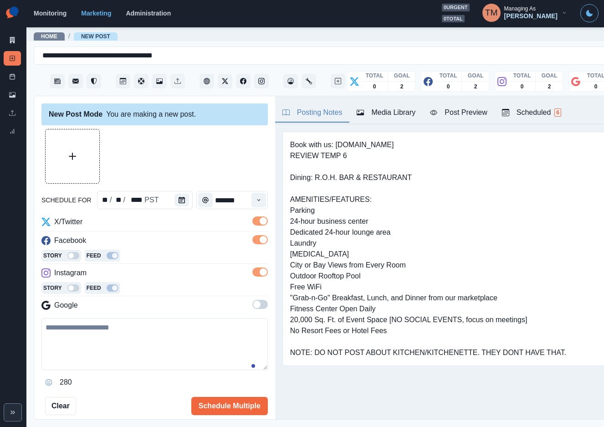
paste textarea "**********"
click at [104, 355] on textarea at bounding box center [154, 344] width 226 height 52
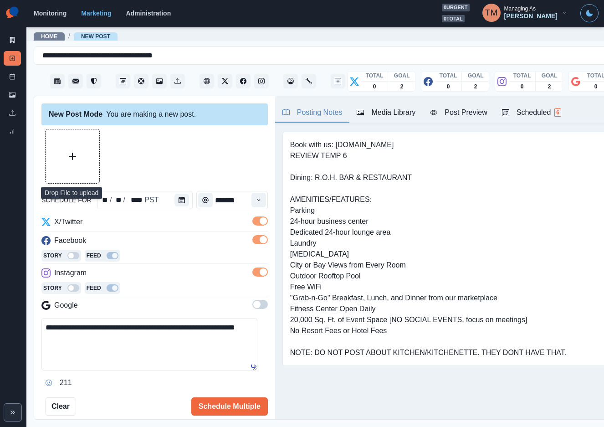
click at [66, 153] on button "Upload Media" at bounding box center [73, 156] width 54 height 54
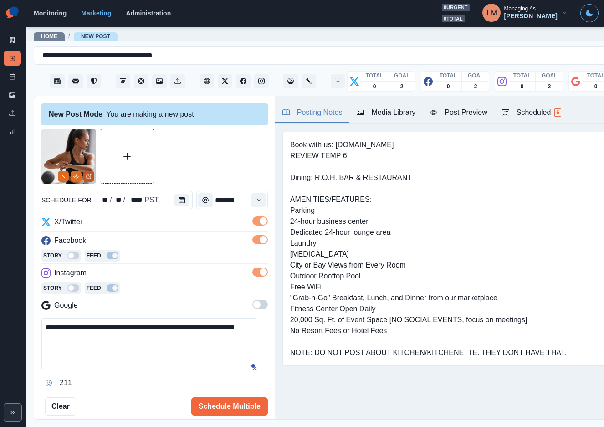
click at [91, 178] on icon "Edit Media" at bounding box center [89, 176] width 4 height 4
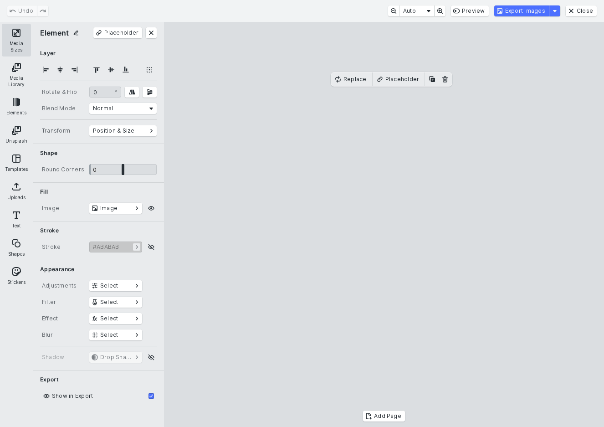
click at [21, 44] on button "Media Sizes" at bounding box center [16, 40] width 29 height 33
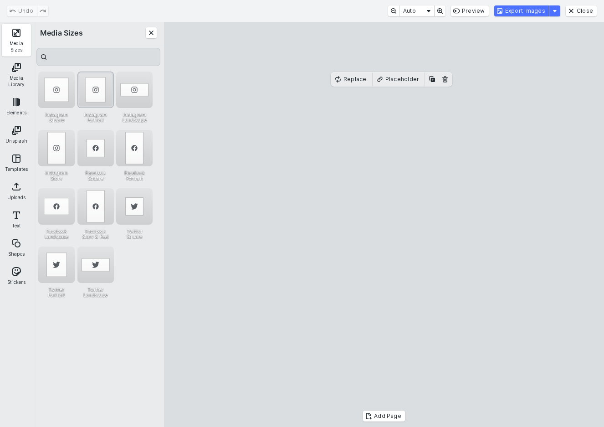
click at [100, 93] on div "Instagram Portrait" at bounding box center [95, 89] width 36 height 36
click at [53, 91] on div "Instagram Square" at bounding box center [56, 89] width 36 height 36
click at [537, 13] on button "Export Images" at bounding box center [521, 10] width 55 height 11
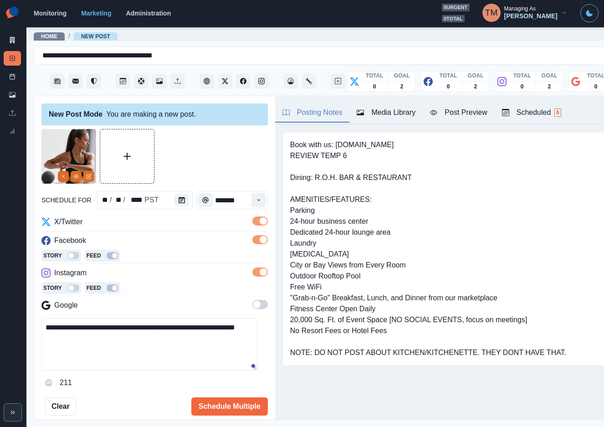
drag, startPoint x: 133, startPoint y: 346, endPoint x: 21, endPoint y: 327, distance: 113.5
click at [21, 327] on div "**********" at bounding box center [302, 213] width 604 height 427
paste textarea "**********"
type textarea "**********"
drag, startPoint x: 210, startPoint y: 410, endPoint x: 233, endPoint y: 330, distance: 83.2
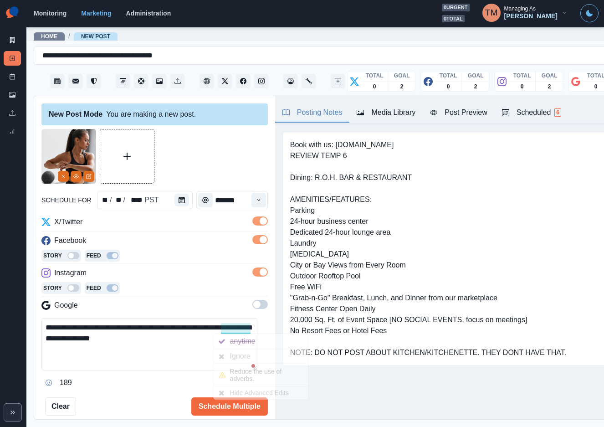
click at [233, 330] on div "**********" at bounding box center [154, 272] width 226 height 286
click at [240, 354] on div "Ignore" at bounding box center [242, 356] width 24 height 15
click at [231, 407] on button "Schedule Multiple" at bounding box center [229, 406] width 76 height 18
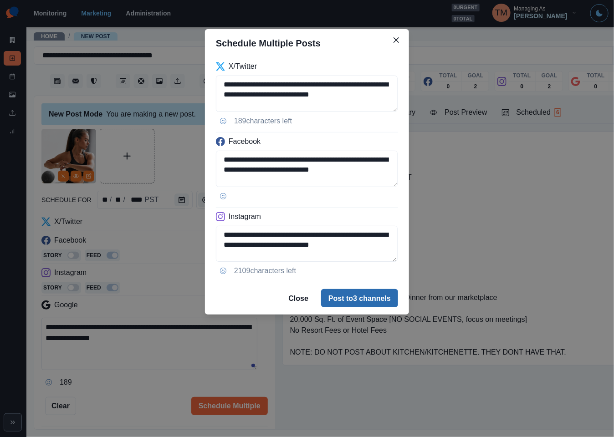
click at [365, 306] on button "Post to 3 channels" at bounding box center [359, 298] width 77 height 18
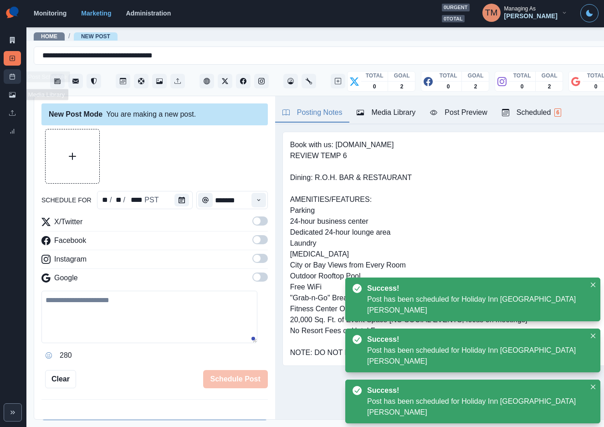
click at [12, 78] on icon at bounding box center [12, 76] width 6 height 6
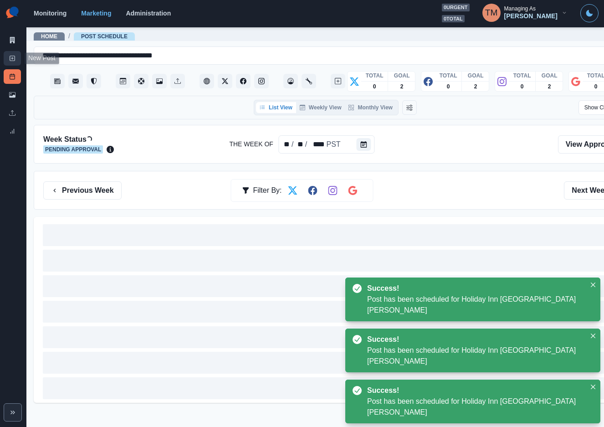
click at [11, 61] on link "New Post" at bounding box center [12, 58] width 17 height 15
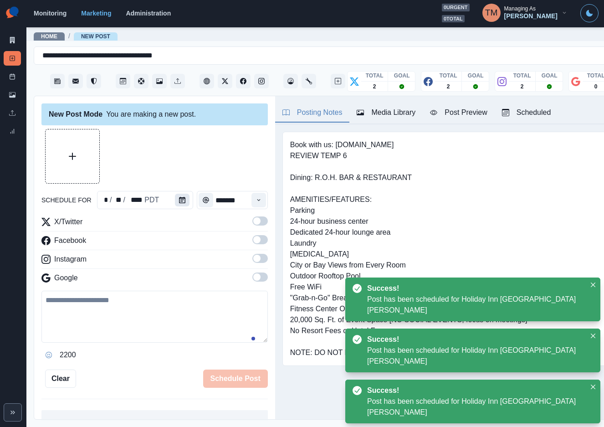
click at [175, 199] on button "Calendar" at bounding box center [182, 199] width 15 height 13
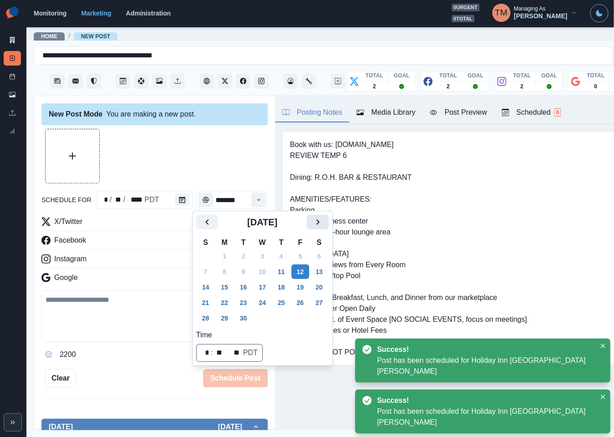
click at [311, 227] on button "Next" at bounding box center [318, 222] width 22 height 15
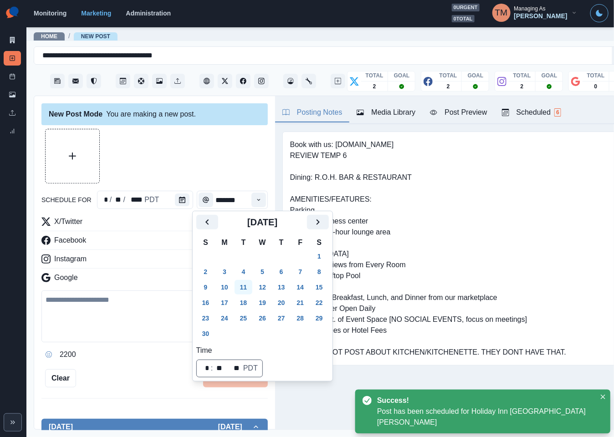
click at [246, 292] on button "11" at bounding box center [243, 287] width 18 height 15
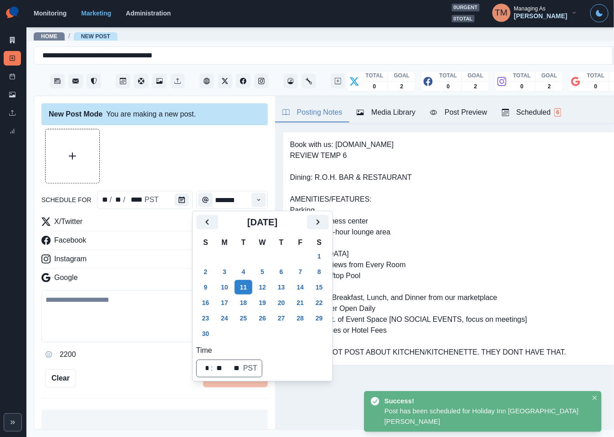
click at [182, 148] on div at bounding box center [154, 156] width 226 height 55
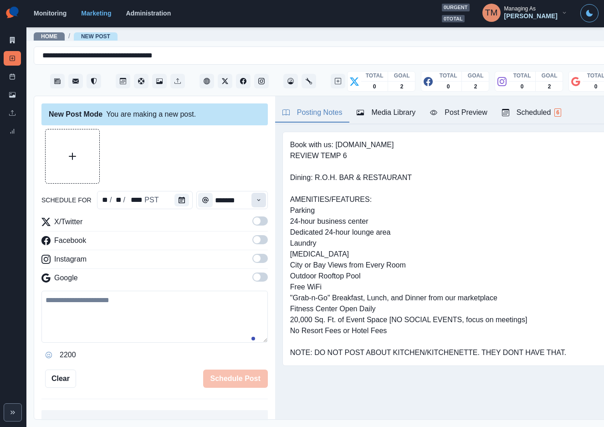
click at [251, 201] on button "Time" at bounding box center [258, 200] width 15 height 15
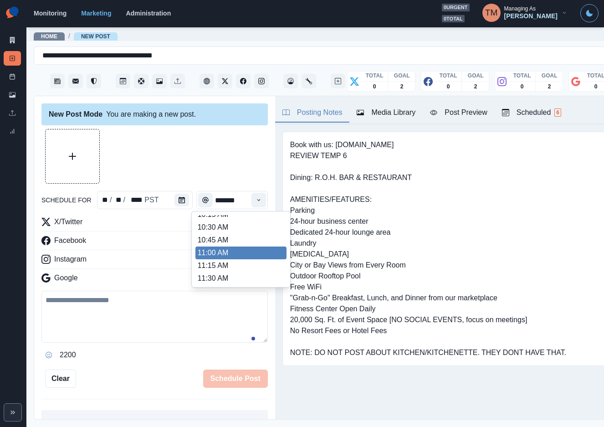
scroll to position [137, 0]
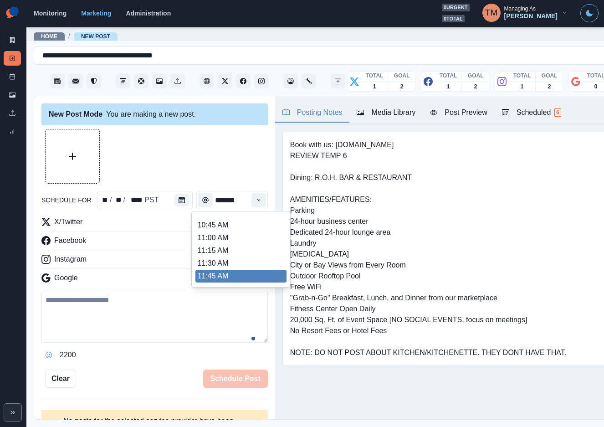
click at [221, 275] on li "11:45 AM" at bounding box center [240, 276] width 91 height 13
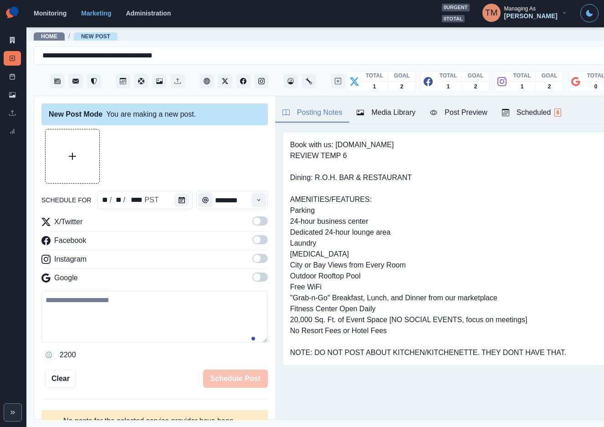
type input "********"
click at [253, 221] on span at bounding box center [259, 220] width 15 height 9
click at [253, 243] on span at bounding box center [259, 239] width 15 height 9
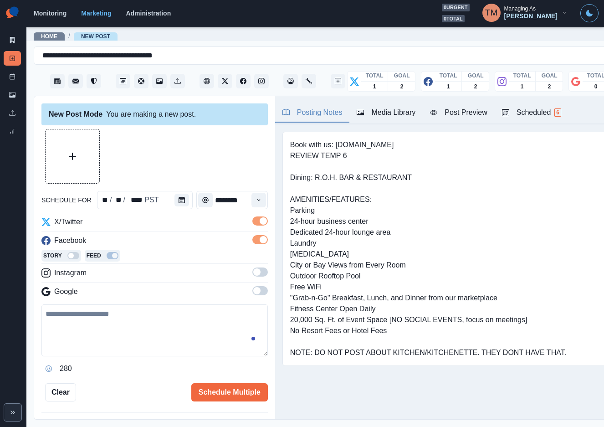
click at [253, 272] on span at bounding box center [256, 271] width 7 height 7
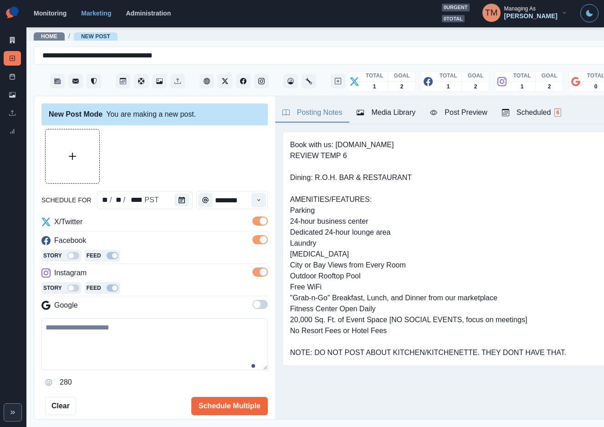
drag, startPoint x: 146, startPoint y: 353, endPoint x: 155, endPoint y: 350, distance: 9.1
click at [147, 352] on textarea at bounding box center [154, 344] width 226 height 52
paste textarea "**********"
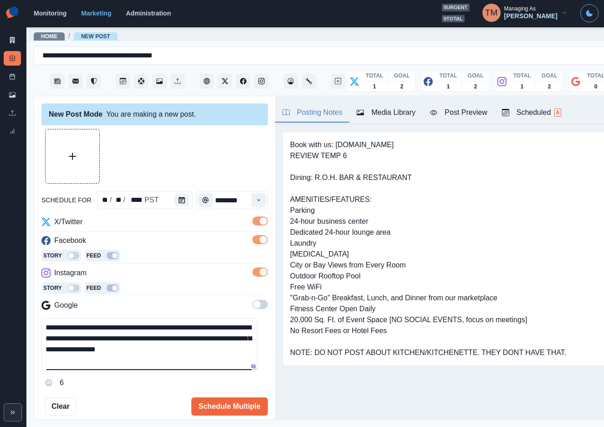
scroll to position [18, 0]
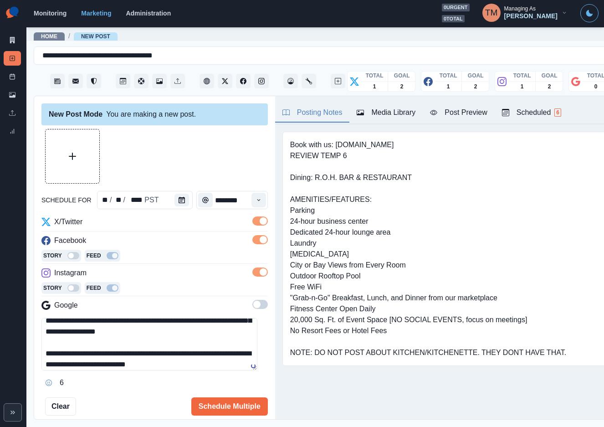
type textarea "**********"
click at [85, 159] on button "Upload Media" at bounding box center [73, 156] width 54 height 54
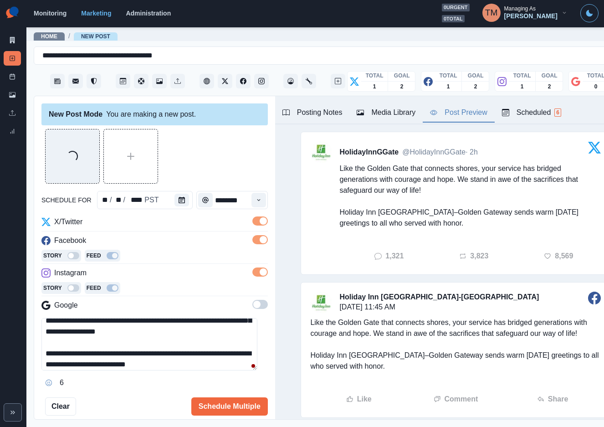
click at [468, 116] on div "Post Preview" at bounding box center [458, 112] width 57 height 11
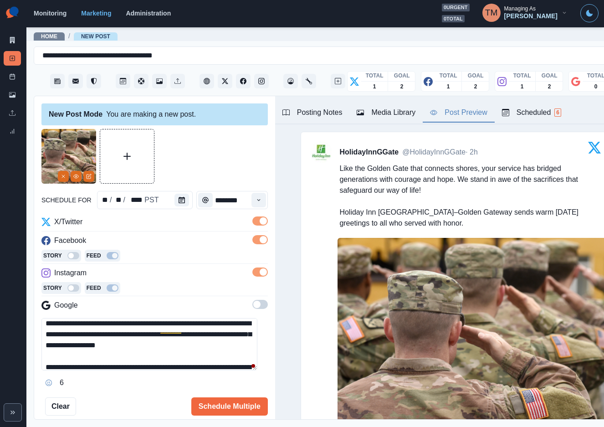
scroll to position [0, 0]
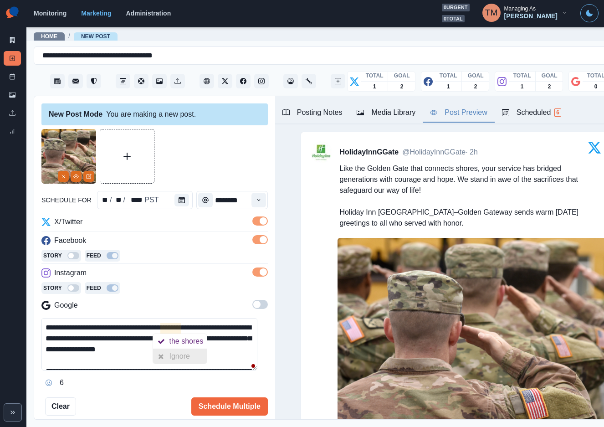
click at [180, 354] on div "Ignore" at bounding box center [181, 356] width 24 height 15
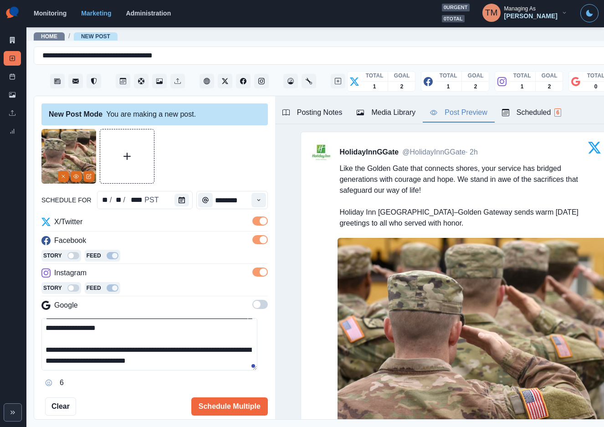
scroll to position [48, 0]
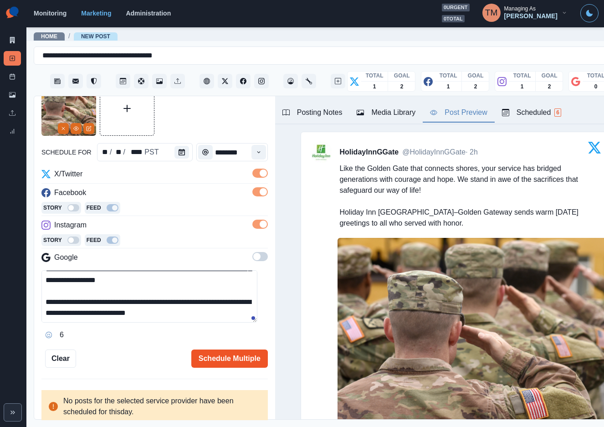
click at [235, 363] on button "Schedule Multiple" at bounding box center [229, 358] width 76 height 18
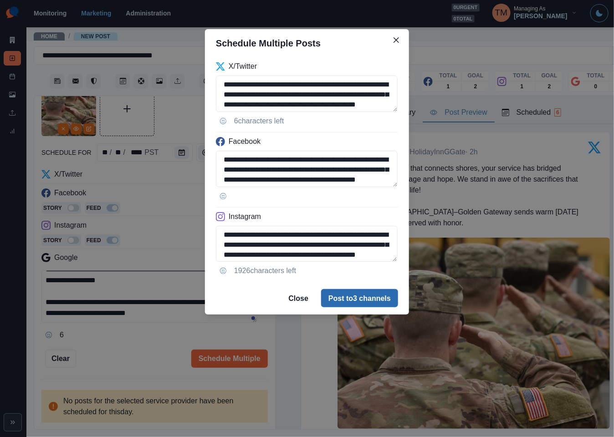
click at [367, 303] on button "Post to 3 channels" at bounding box center [359, 298] width 77 height 18
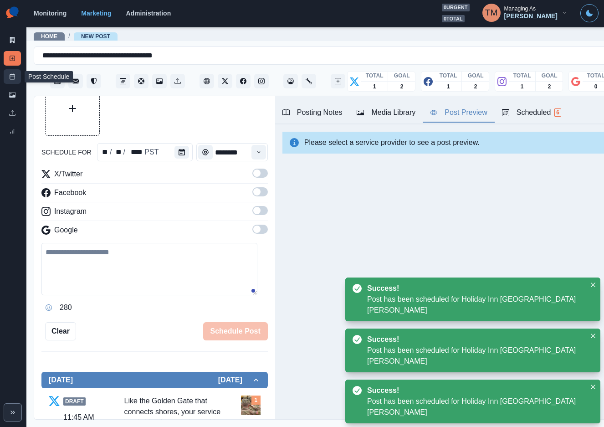
click at [10, 76] on icon at bounding box center [12, 76] width 6 height 6
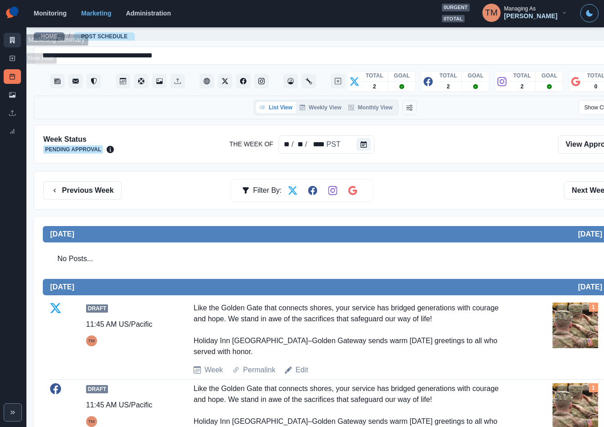
click at [12, 37] on icon at bounding box center [12, 40] width 5 height 6
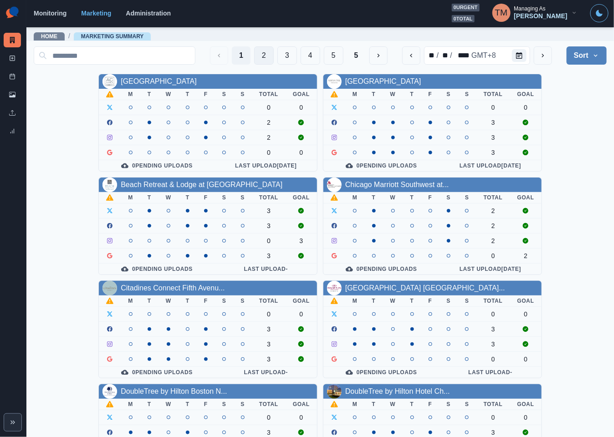
click at [258, 56] on button "2" at bounding box center [264, 55] width 20 height 18
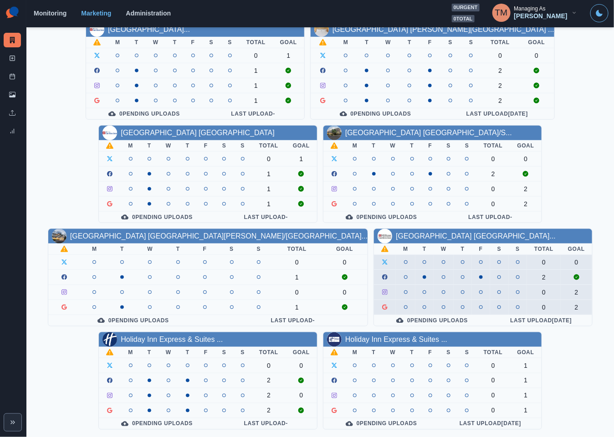
scroll to position [268, 0]
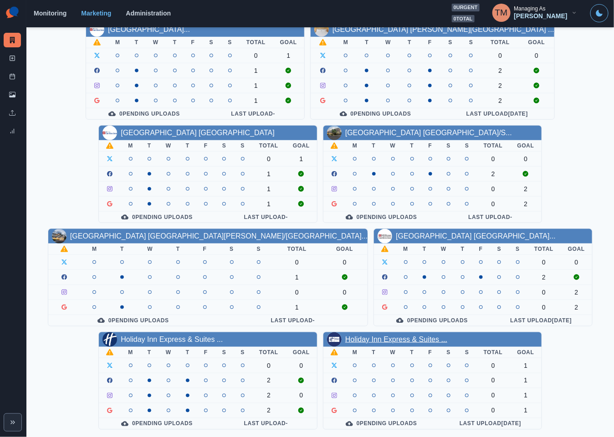
click at [391, 339] on link "Holiday Inn Express & Suites ..." at bounding box center [396, 340] width 102 height 8
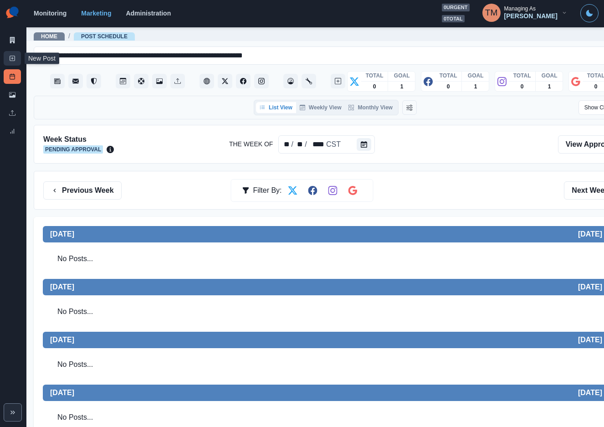
click at [12, 61] on rect at bounding box center [12, 58] width 5 height 5
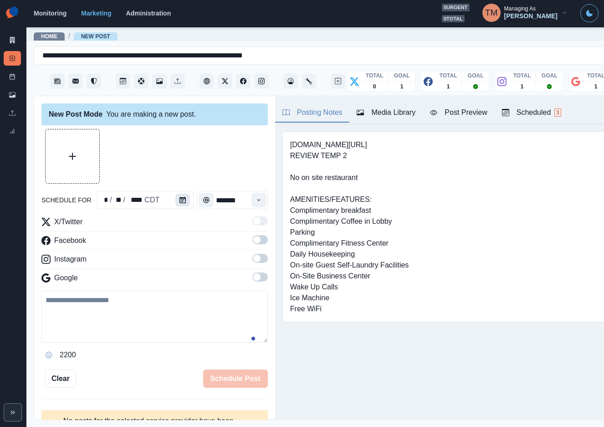
click at [179, 201] on icon "Calendar" at bounding box center [182, 200] width 6 height 6
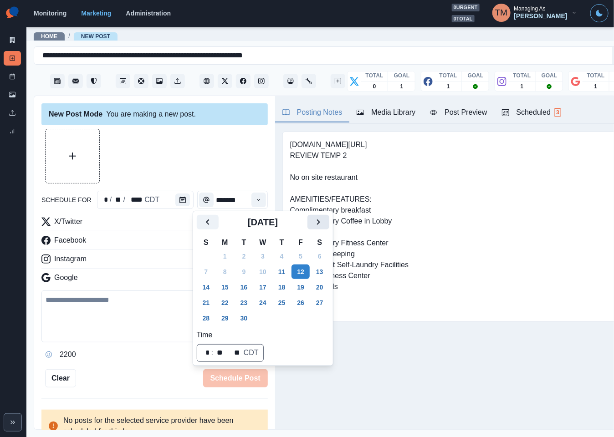
click at [323, 222] on icon "Next" at bounding box center [318, 222] width 11 height 11
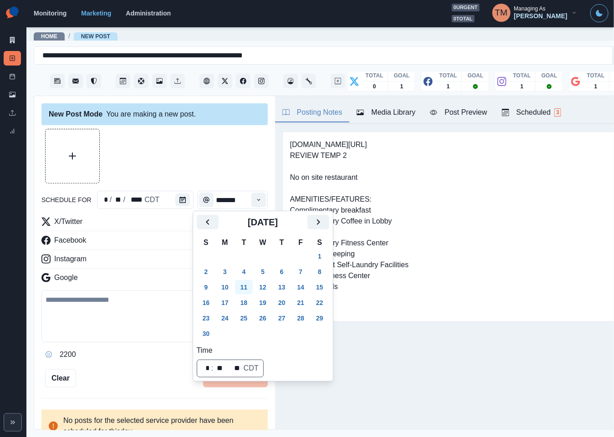
click at [244, 287] on button "11" at bounding box center [244, 287] width 18 height 15
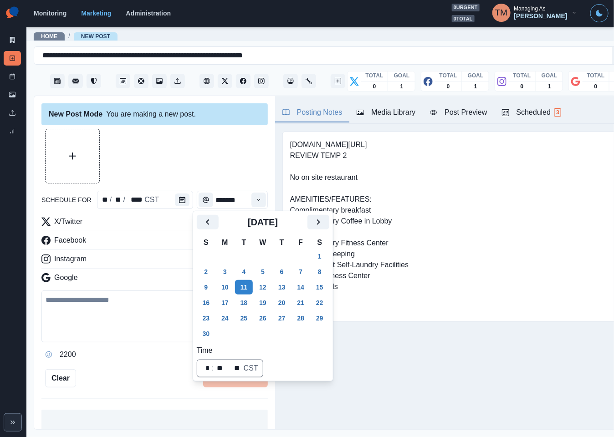
click at [213, 145] on div at bounding box center [154, 156] width 226 height 55
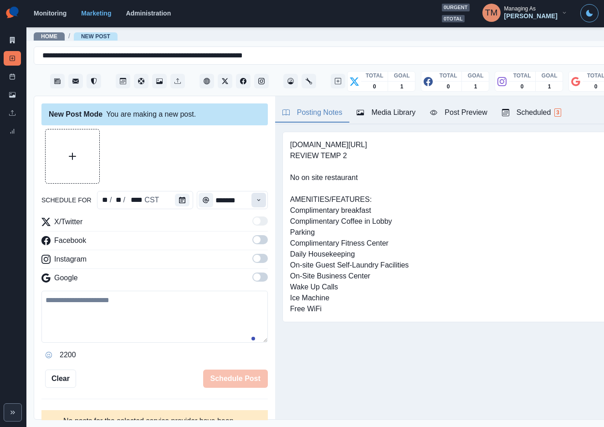
click at [252, 199] on button "Time" at bounding box center [258, 200] width 15 height 15
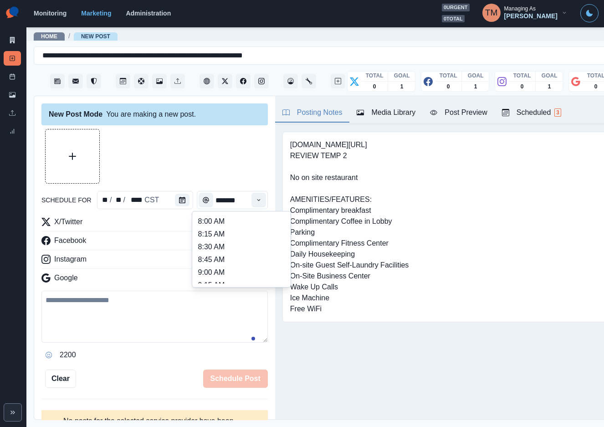
scroll to position [205, 0]
click at [214, 255] on li "12:45 PM" at bounding box center [241, 258] width 91 height 13
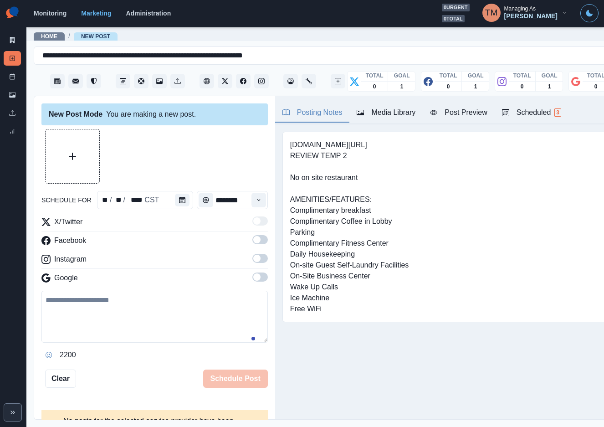
type input "********"
click at [252, 239] on span at bounding box center [259, 239] width 15 height 9
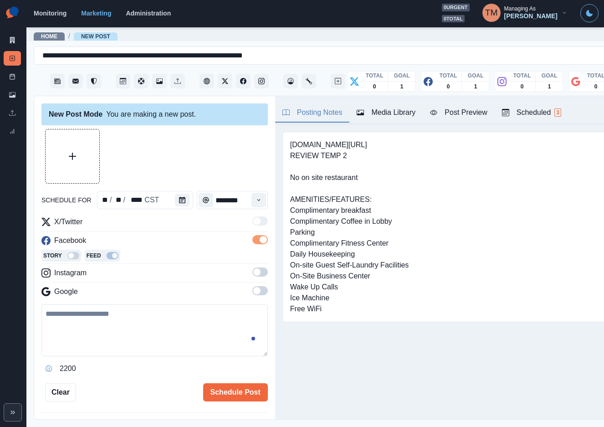
click at [252, 276] on span at bounding box center [259, 271] width 15 height 9
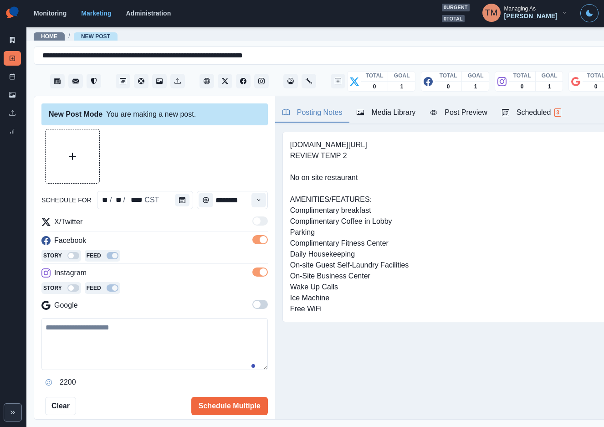
click at [252, 304] on span at bounding box center [259, 304] width 15 height 9
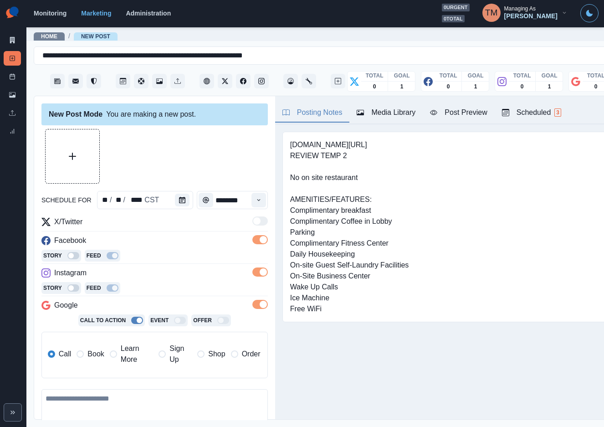
click at [108, 399] on textarea at bounding box center [154, 415] width 226 height 52
paste textarea "**********"
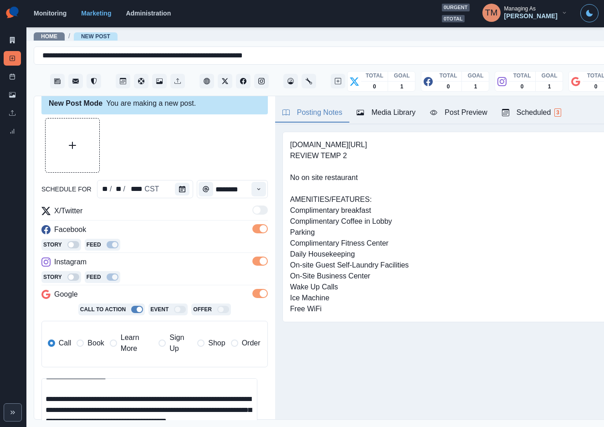
scroll to position [29, 0]
click at [84, 152] on button "Upload Media" at bounding box center [73, 145] width 54 height 54
click at [459, 114] on div "Post Preview" at bounding box center [458, 112] width 57 height 11
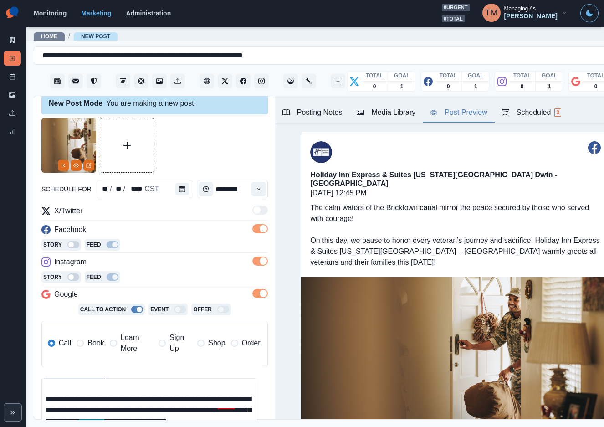
click at [196, 151] on div at bounding box center [154, 145] width 226 height 55
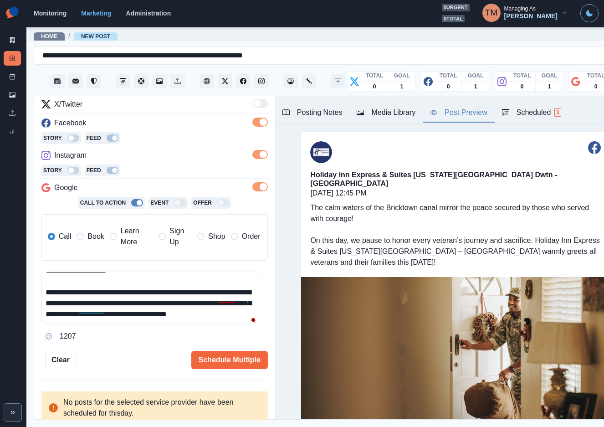
scroll to position [119, 0]
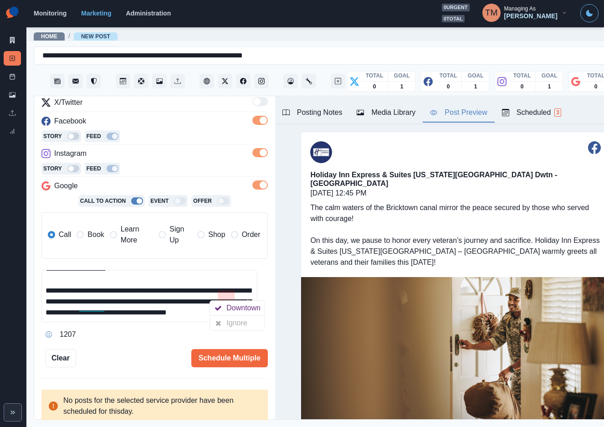
click at [139, 316] on textarea "**********" at bounding box center [149, 296] width 216 height 52
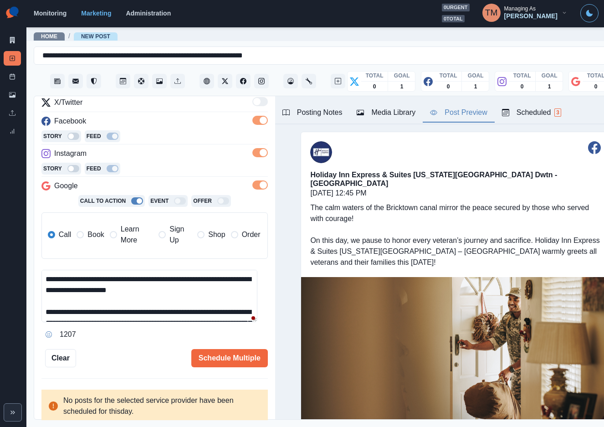
drag, startPoint x: 115, startPoint y: 313, endPoint x: 31, endPoint y: 255, distance: 102.3
click at [31, 255] on main "**********" at bounding box center [334, 226] width 617 height 400
paste textarea "**********"
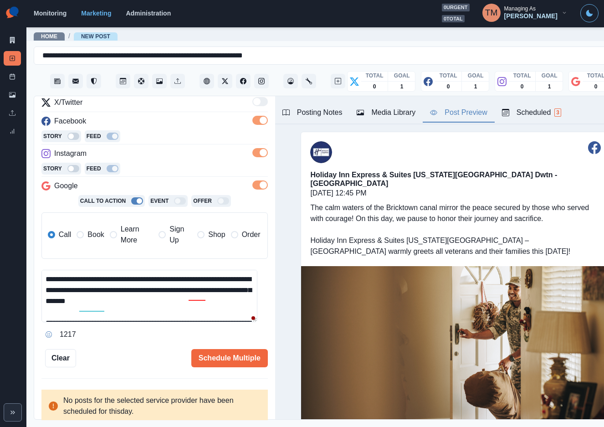
scroll to position [29, 0]
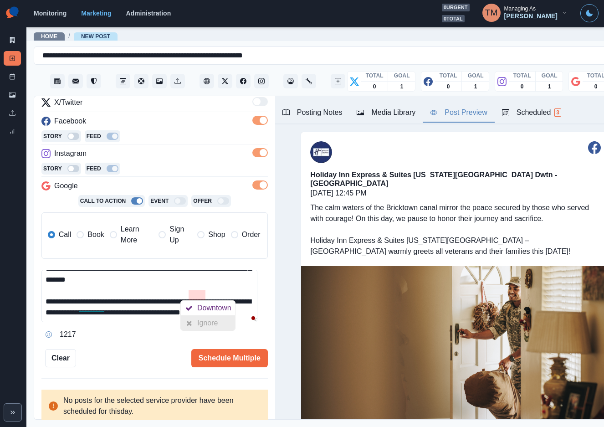
click at [194, 319] on div at bounding box center [189, 323] width 16 height 15
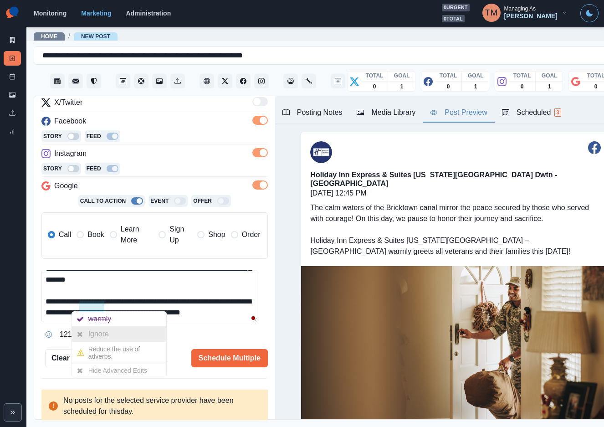
click at [106, 331] on div "Ignore" at bounding box center [100, 333] width 24 height 15
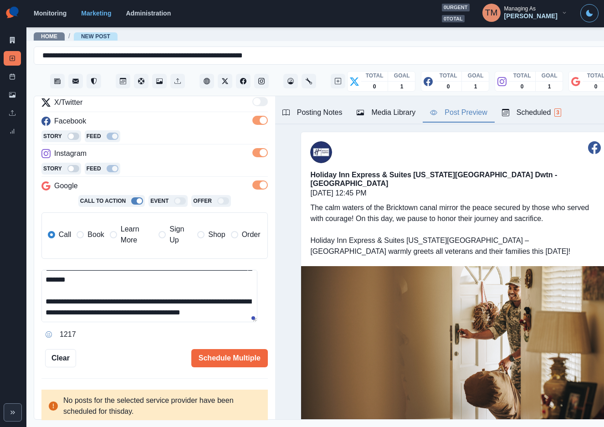
click at [172, 308] on textarea "**********" at bounding box center [149, 296] width 216 height 52
type textarea "**********"
click at [168, 349] on div "Schedule Multiple" at bounding box center [172, 358] width 192 height 18
click at [130, 349] on div "Schedule Multiple" at bounding box center [172, 358] width 192 height 18
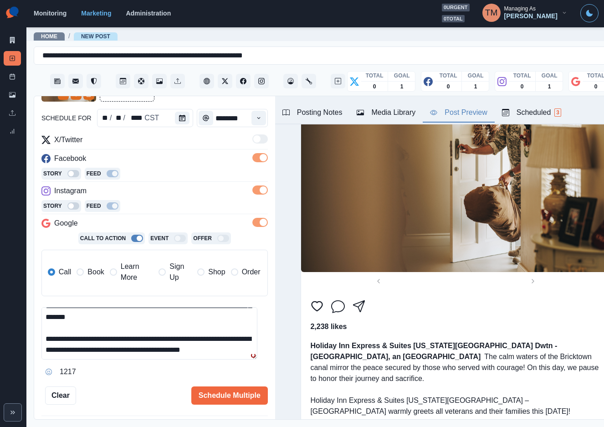
scroll to position [119, 0]
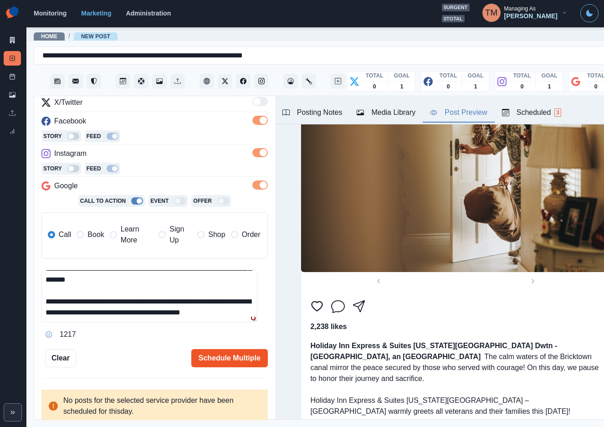
click at [232, 349] on button "Schedule Multiple" at bounding box center [229, 358] width 76 height 18
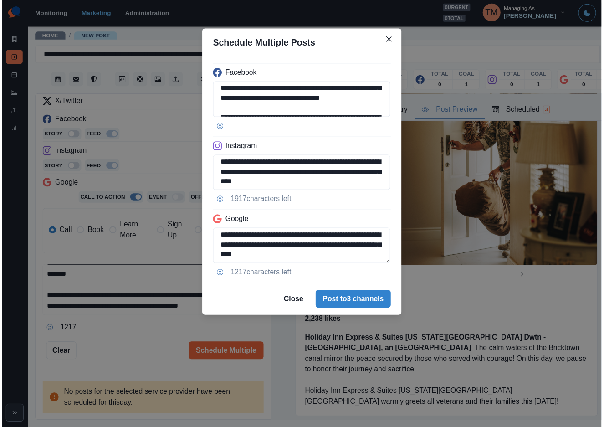
scroll to position [52, 0]
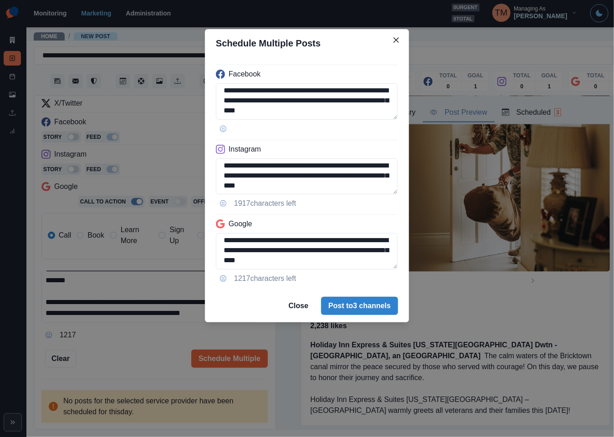
click at [170, 317] on div "**********" at bounding box center [307, 218] width 614 height 437
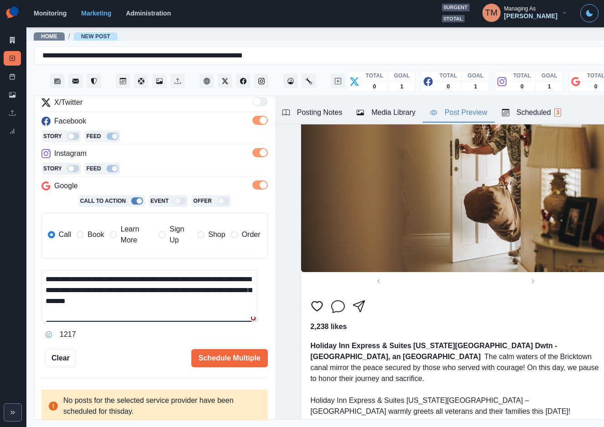
scroll to position [32, 0]
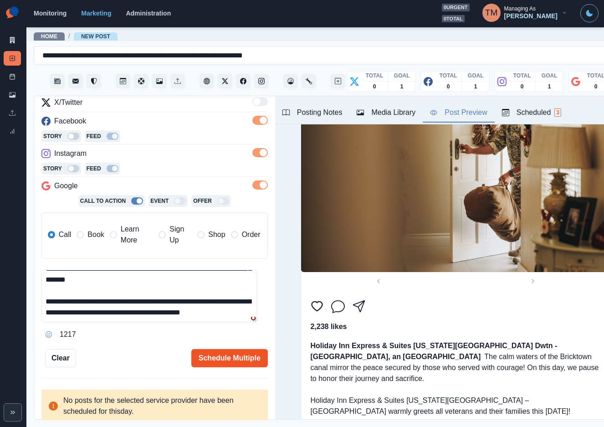
click at [211, 354] on button "Schedule Multiple" at bounding box center [229, 358] width 76 height 18
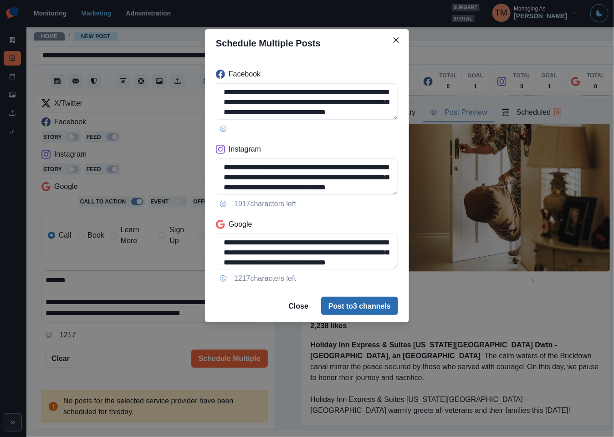
click at [370, 307] on button "Post to 3 channels" at bounding box center [359, 306] width 77 height 18
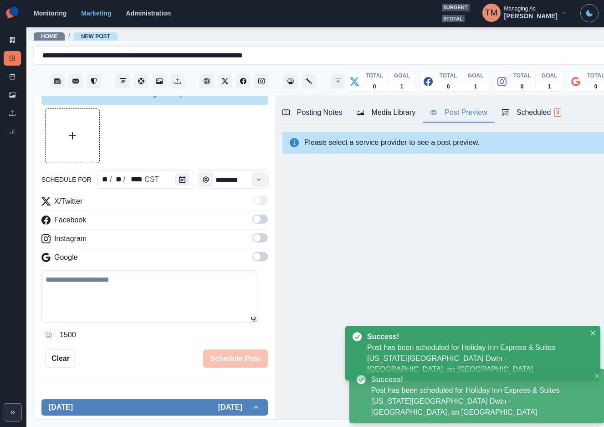
scroll to position [0, 0]
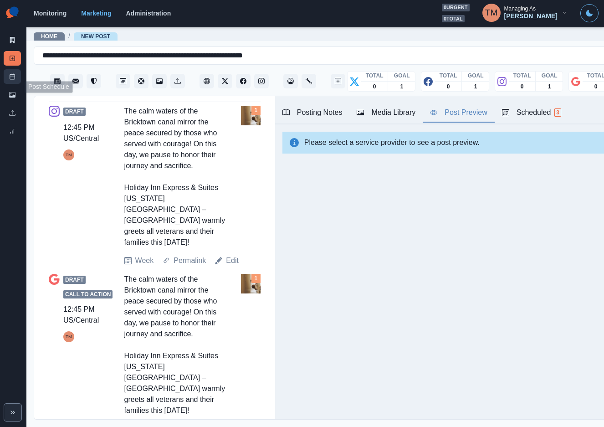
click at [11, 78] on icon at bounding box center [12, 76] width 6 height 6
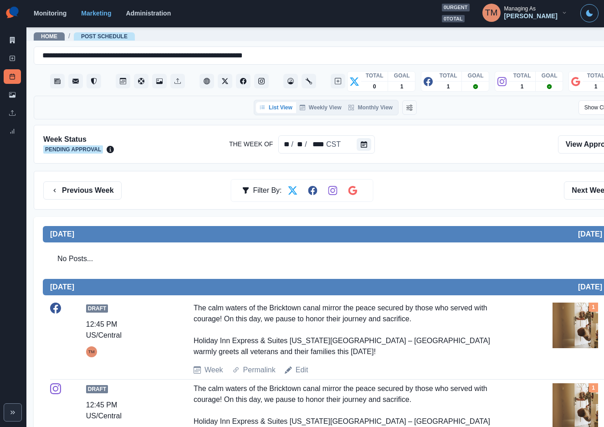
click at [432, 181] on div "Previous Week Filter By: Next Week" at bounding box center [335, 190] width 584 height 18
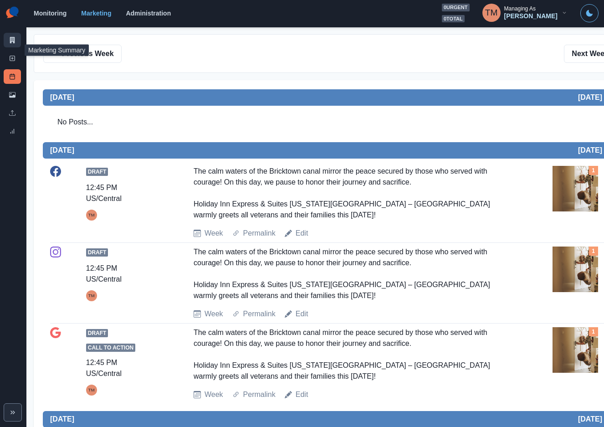
click at [6, 40] on link "Marketing Summary" at bounding box center [12, 40] width 17 height 15
